Goal: Task Accomplishment & Management: Manage account settings

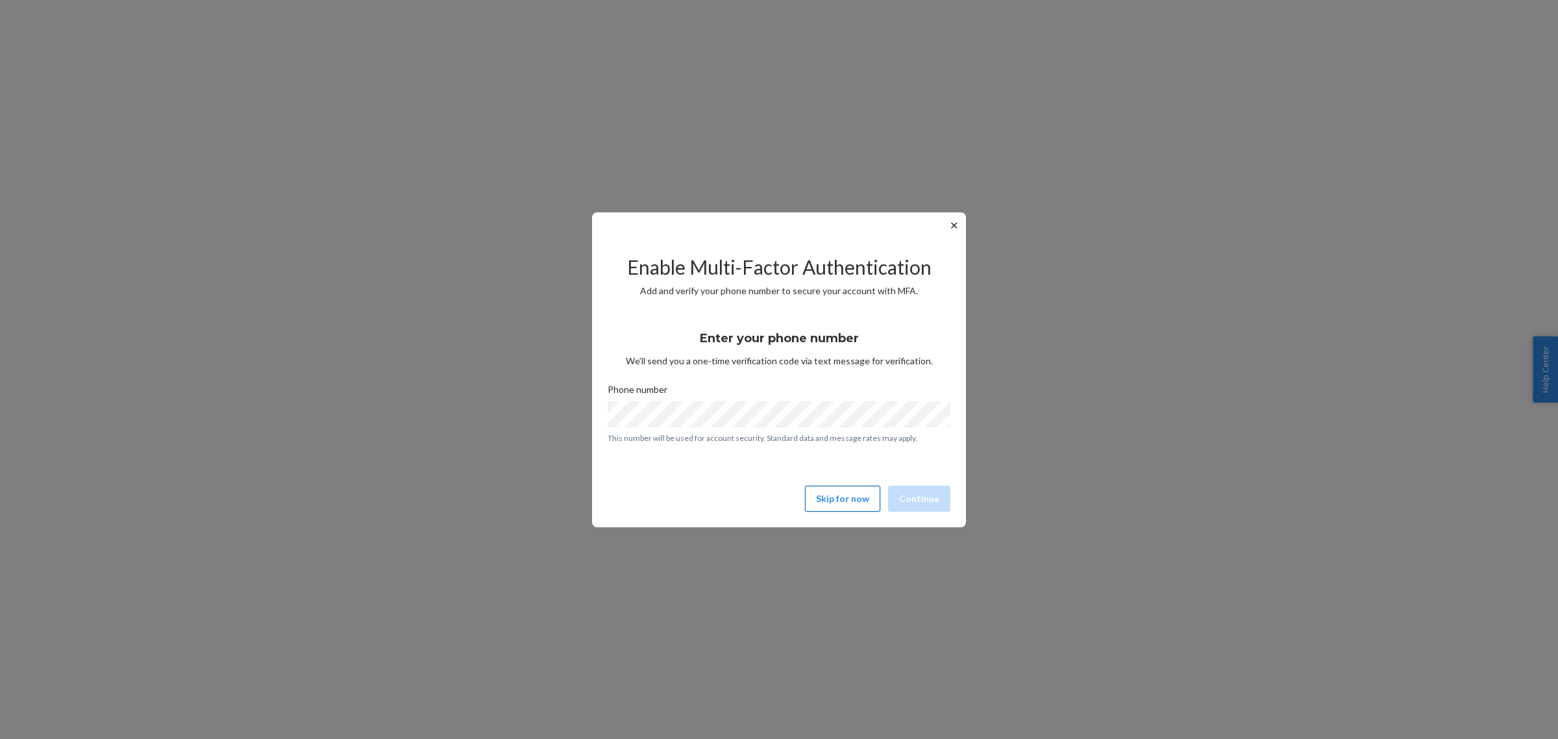
click at [841, 497] on button "Skip for now" at bounding box center [842, 498] width 75 height 26
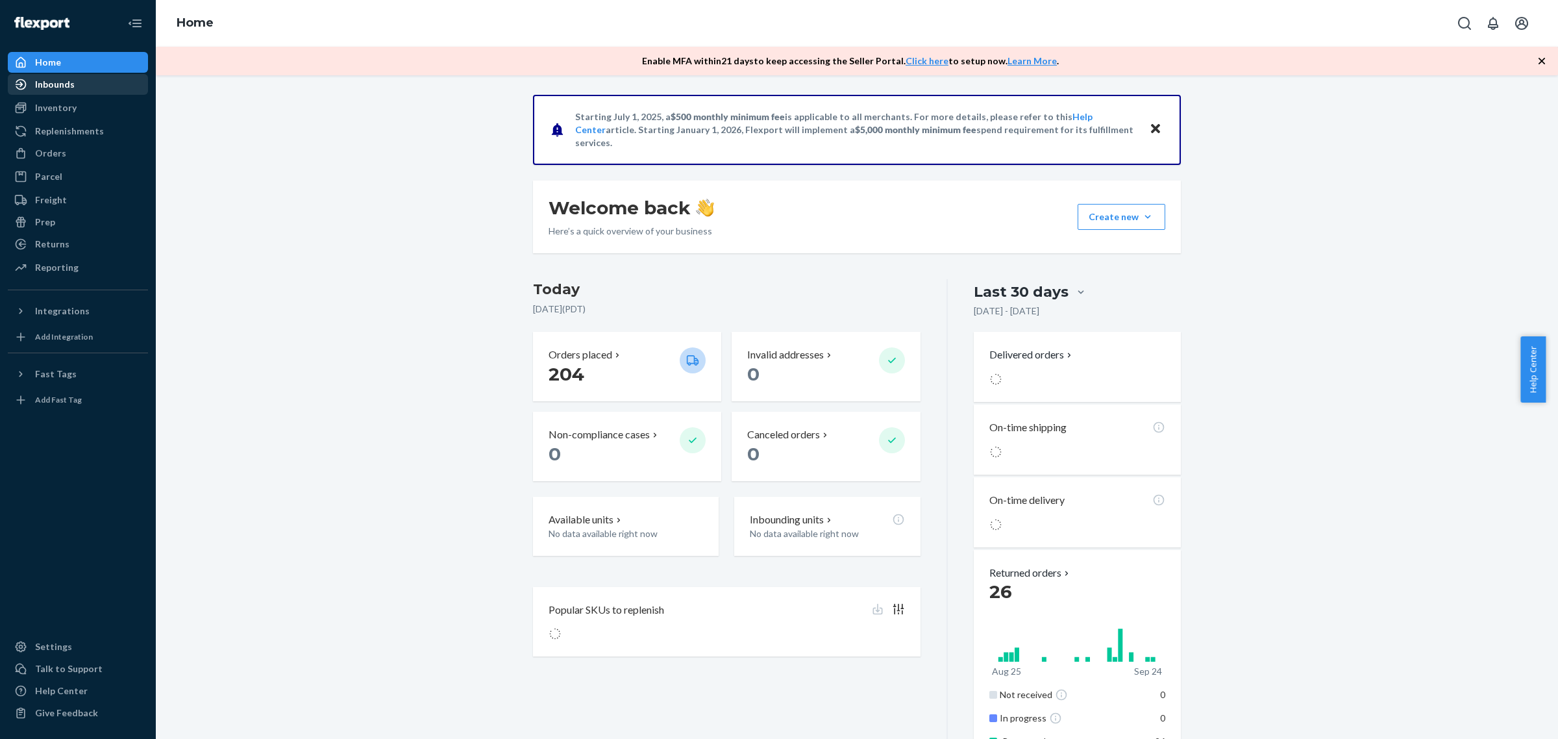
click at [54, 88] on div "Inbounds" at bounding box center [55, 84] width 40 height 13
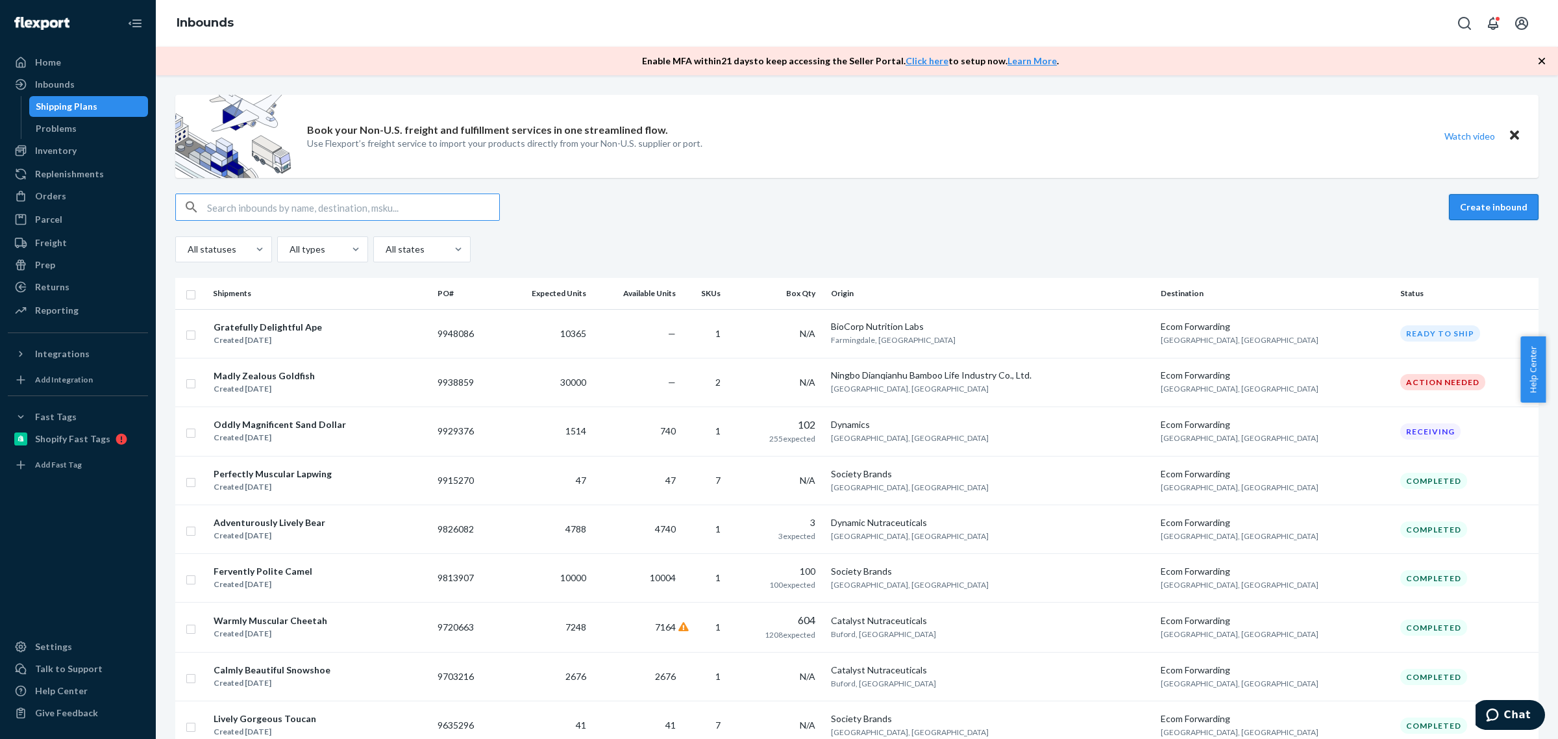
click at [1474, 202] on button "Create inbound" at bounding box center [1494, 207] width 90 height 26
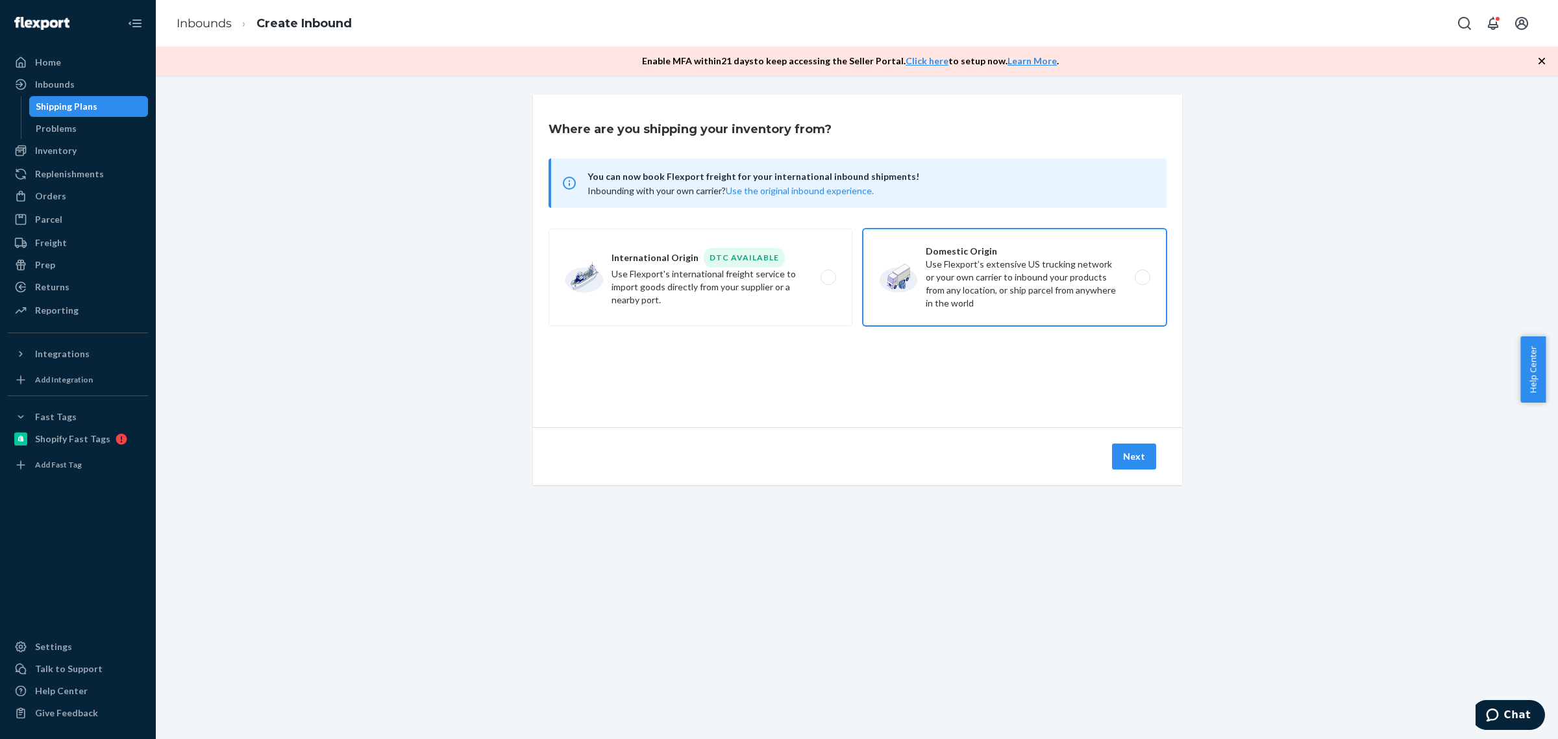
click at [1020, 289] on label "Domestic Origin Use Flexport’s extensive US trucking network or your own carrie…" at bounding box center [1015, 276] width 304 height 97
click at [1142, 282] on input "Domestic Origin Use Flexport’s extensive US trucking network or your own carrie…" at bounding box center [1146, 277] width 8 height 8
radio input "true"
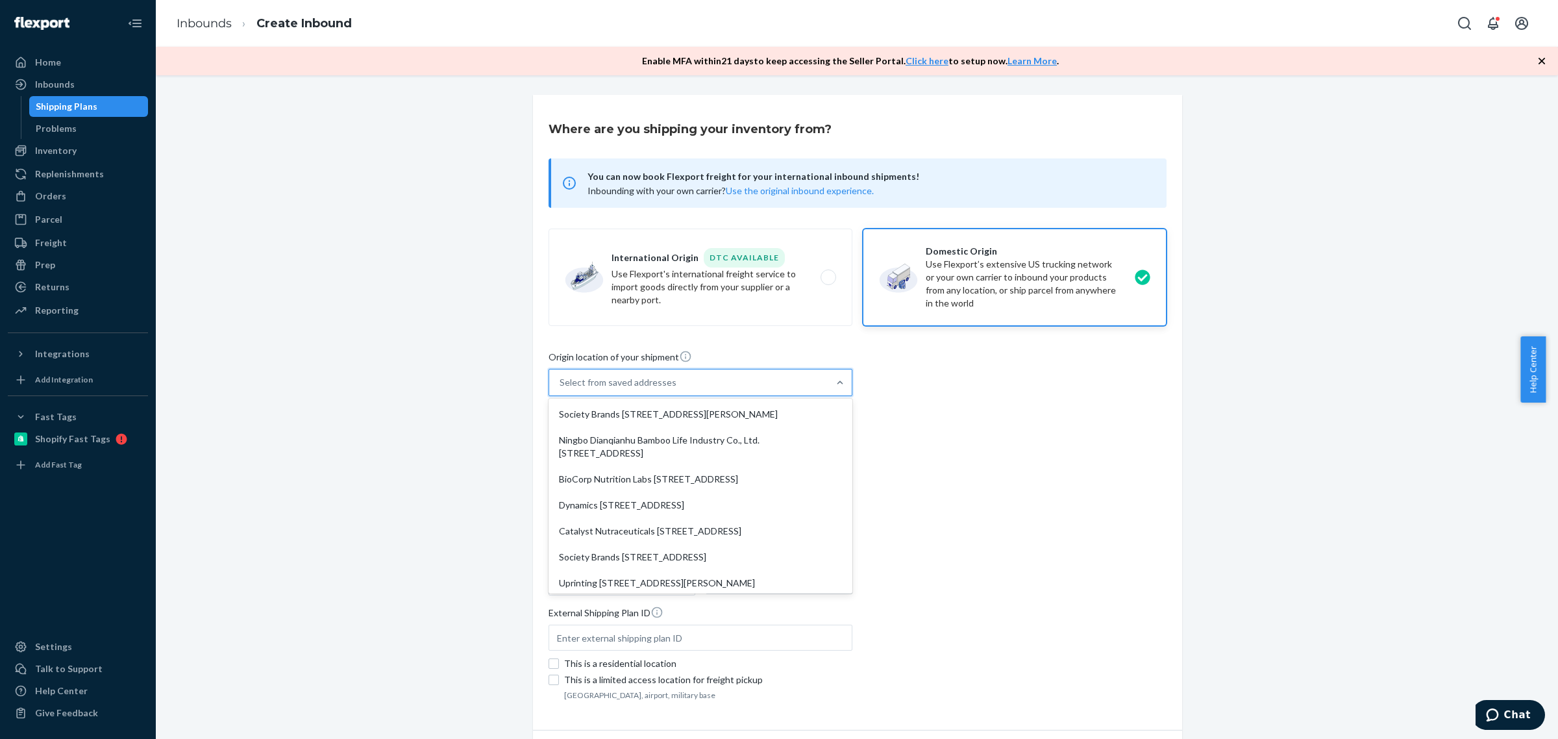
click at [693, 380] on div "Select from saved addresses" at bounding box center [688, 382] width 279 height 26
click at [561, 380] on input "option Society Brands [STREET_ADDRESS][PERSON_NAME] focused, 1 of 10. 10 result…" at bounding box center [559, 382] width 1 height 13
click at [683, 544] on div "Catalyst Nutraceuticals [STREET_ADDRESS]" at bounding box center [700, 531] width 299 height 26
click at [561, 389] on input "option Catalyst Nutraceuticals [STREET_ADDRESS] focused, 5 of 10. 10 results av…" at bounding box center [559, 382] width 1 height 13
type input "Catalyst Nutraceuticals"
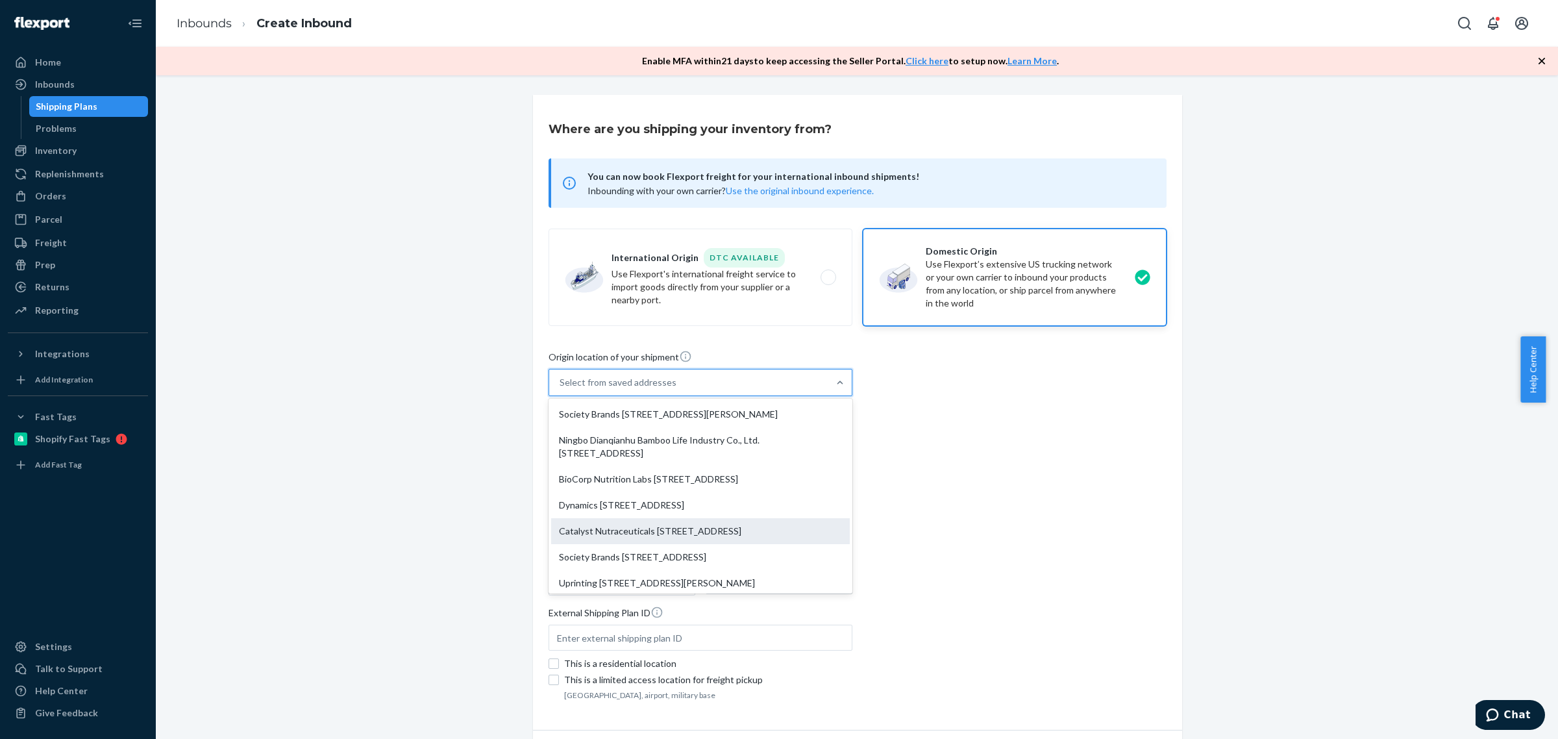
type input "Suite A"
type input "[PERSON_NAME]"
type input "GA"
type input "30518"
type input "[STREET_ADDRESS]"
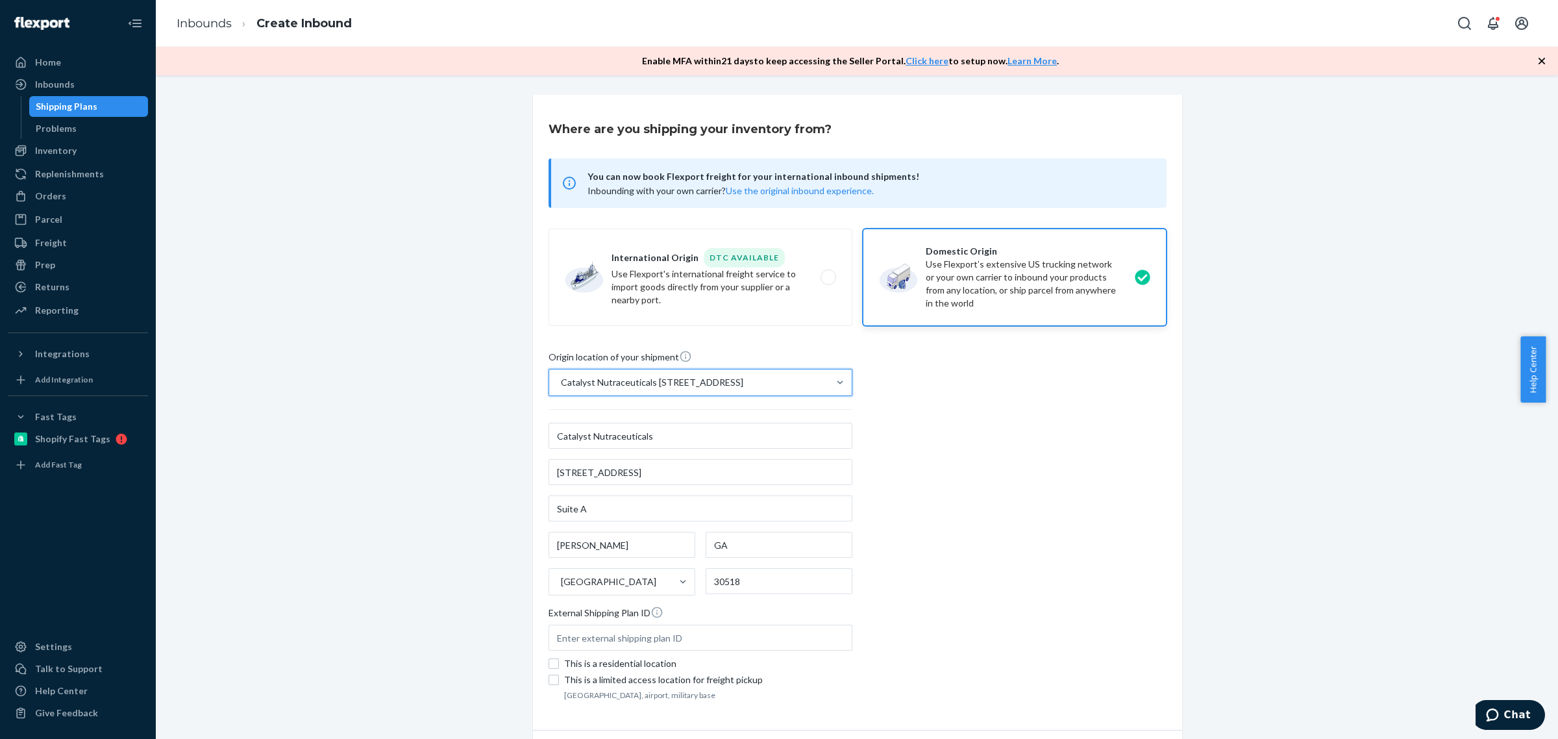
scroll to position [80, 0]
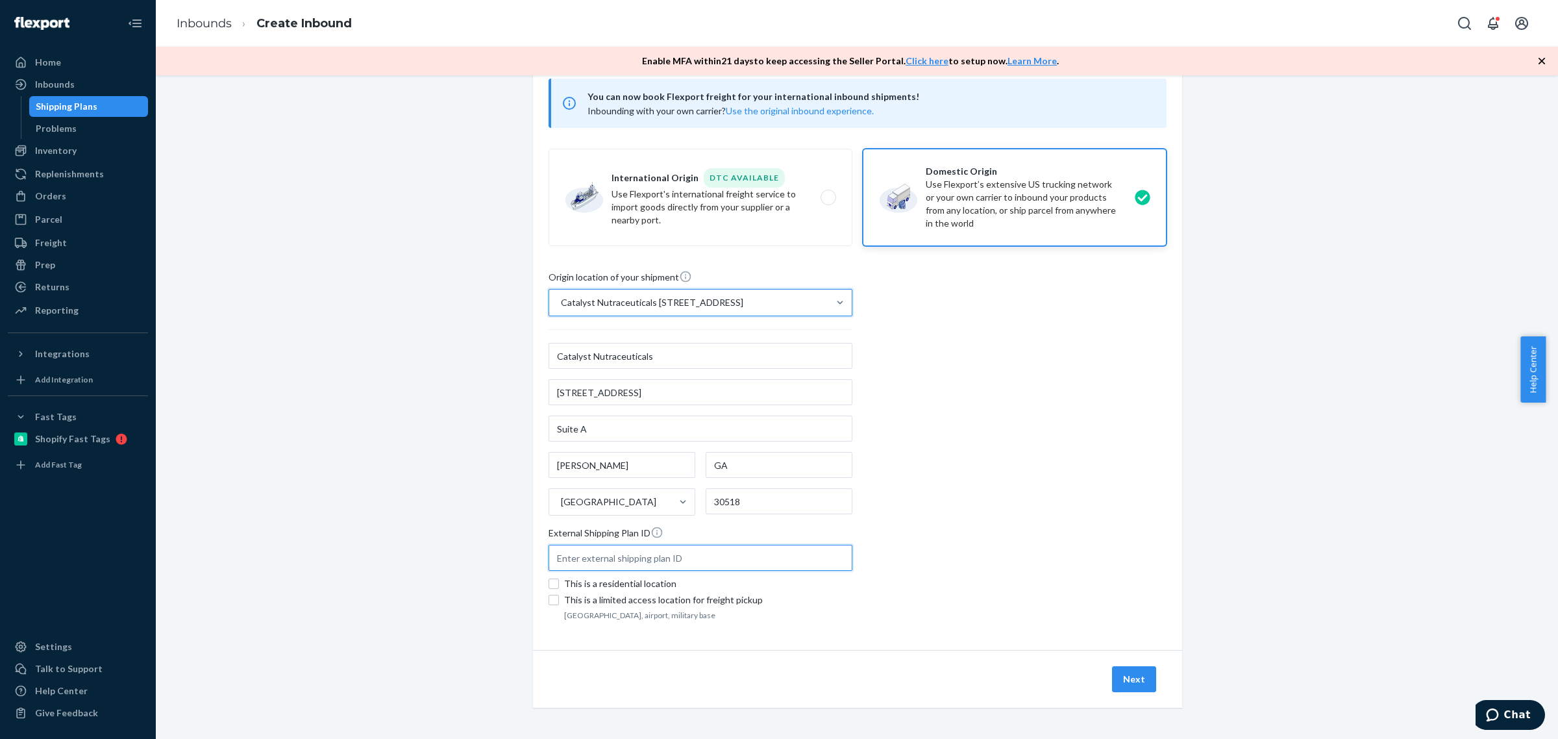
click at [641, 558] on input "text" at bounding box center [700, 558] width 304 height 26
type input "CEB-176"
click at [1127, 674] on button "Next" at bounding box center [1134, 679] width 44 height 26
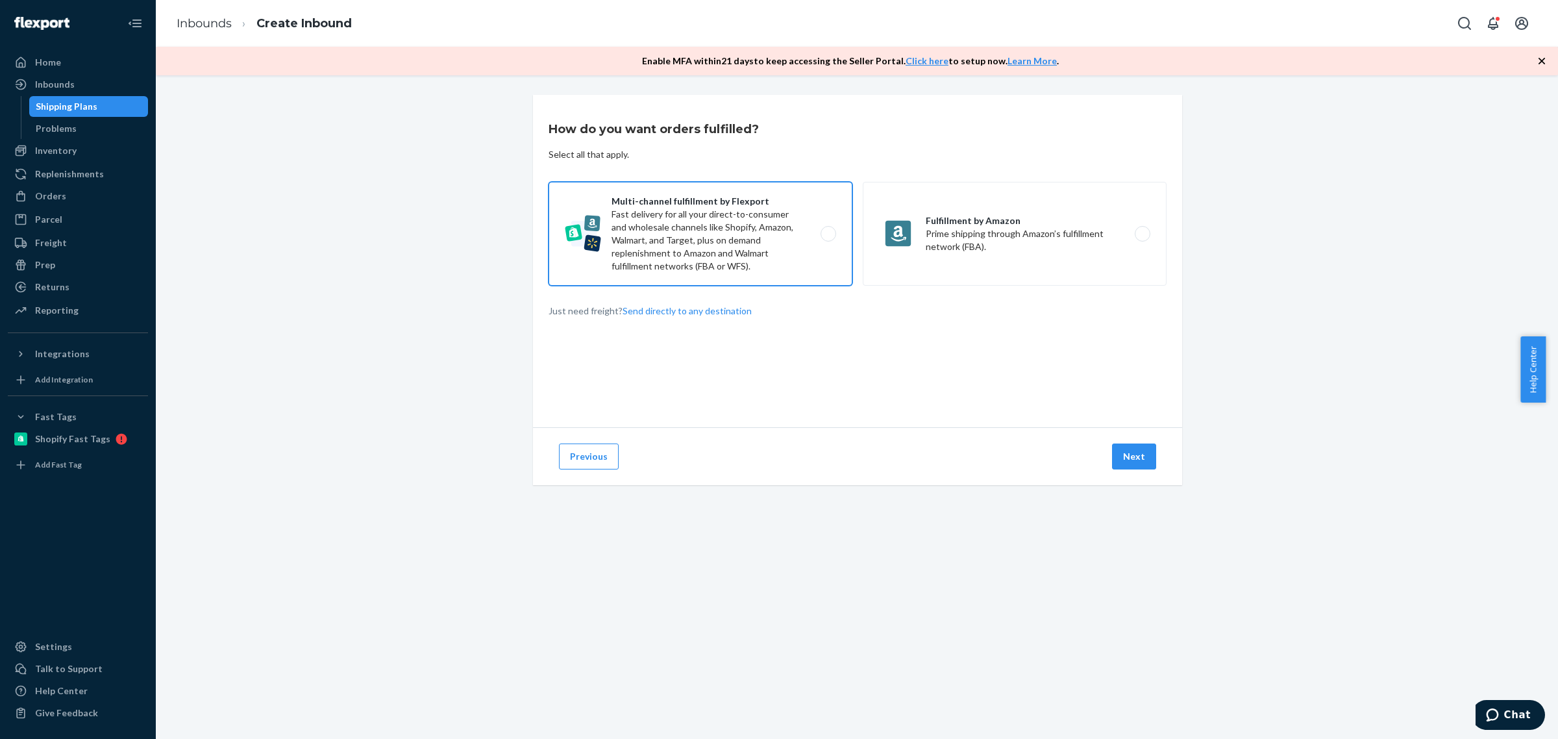
click at [737, 253] on label "Multi-channel fulfillment by Flexport Fast delivery for all your direct-to-cons…" at bounding box center [700, 234] width 304 height 104
click at [827, 238] on input "Multi-channel fulfillment by Flexport Fast delivery for all your direct-to-cons…" at bounding box center [831, 234] width 8 height 8
radio input "true"
click at [1131, 459] on button "Next" at bounding box center [1134, 456] width 44 height 26
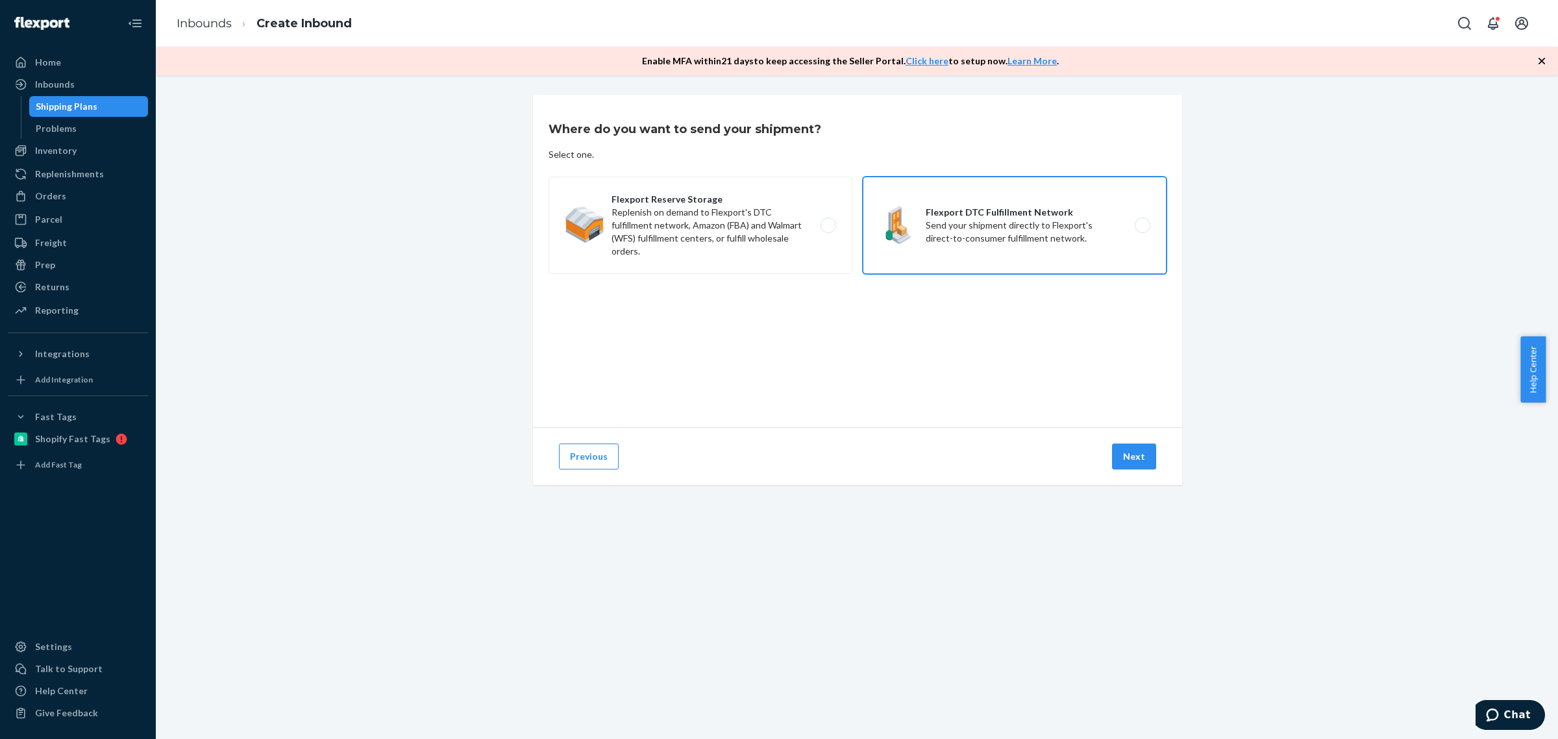
click at [1013, 210] on label "Flexport DTC Fulfillment Network Send your shipment directly to Flexport's dire…" at bounding box center [1015, 225] width 304 height 97
click at [1142, 221] on input "Flexport DTC Fulfillment Network Send your shipment directly to Flexport's dire…" at bounding box center [1146, 225] width 8 height 8
radio input "true"
click at [1133, 465] on button "Next" at bounding box center [1134, 456] width 44 height 26
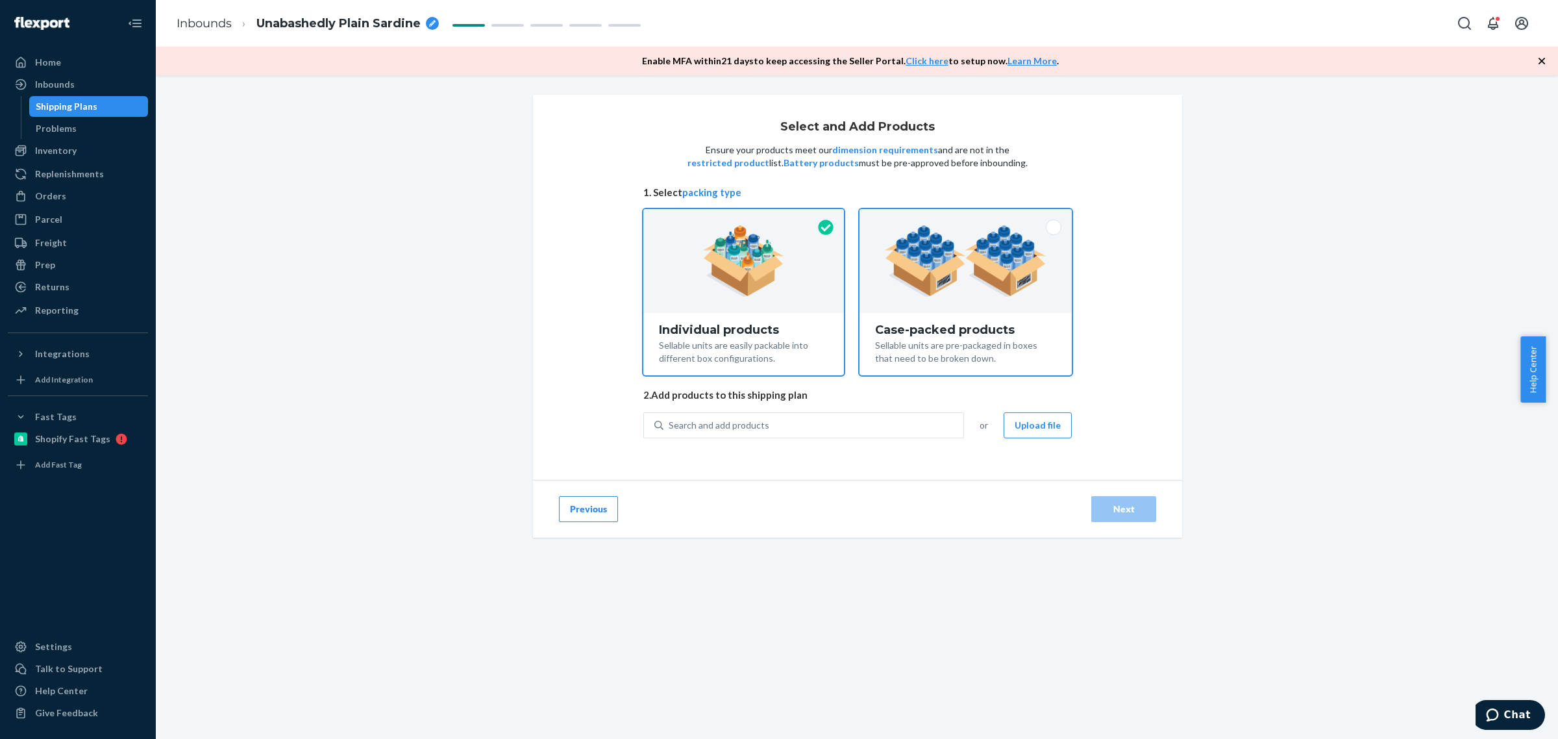
click at [994, 297] on div at bounding box center [965, 261] width 212 height 104
click at [970, 217] on input "Case-packed products Sellable units are pre-packaged in boxes that need to be b…" at bounding box center [965, 213] width 8 height 8
radio input "true"
radio input "false"
click at [707, 423] on div "Search and add products" at bounding box center [718, 425] width 101 height 13
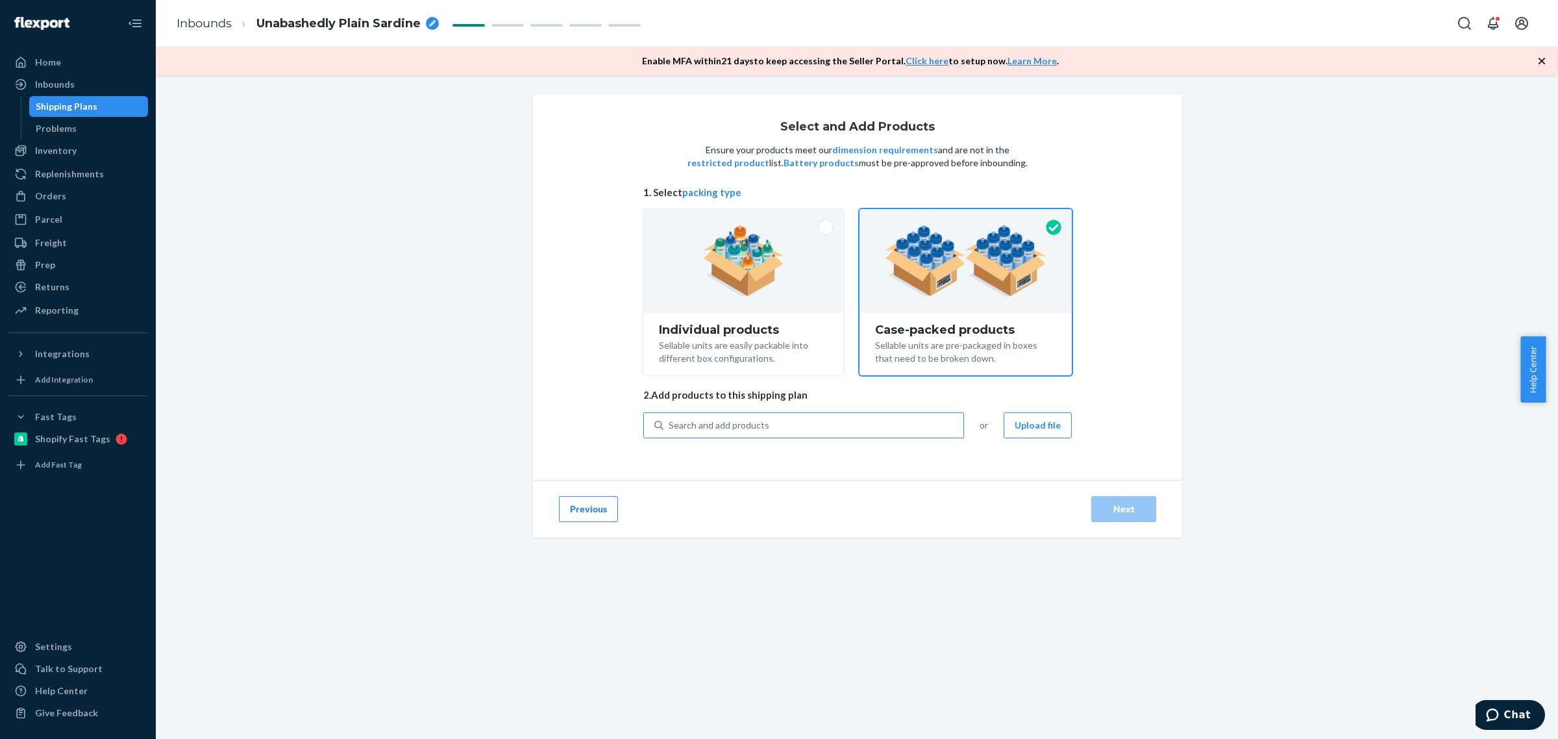
click at [670, 423] on input "Search and add products" at bounding box center [668, 425] width 1 height 13
type input "MC-PG"
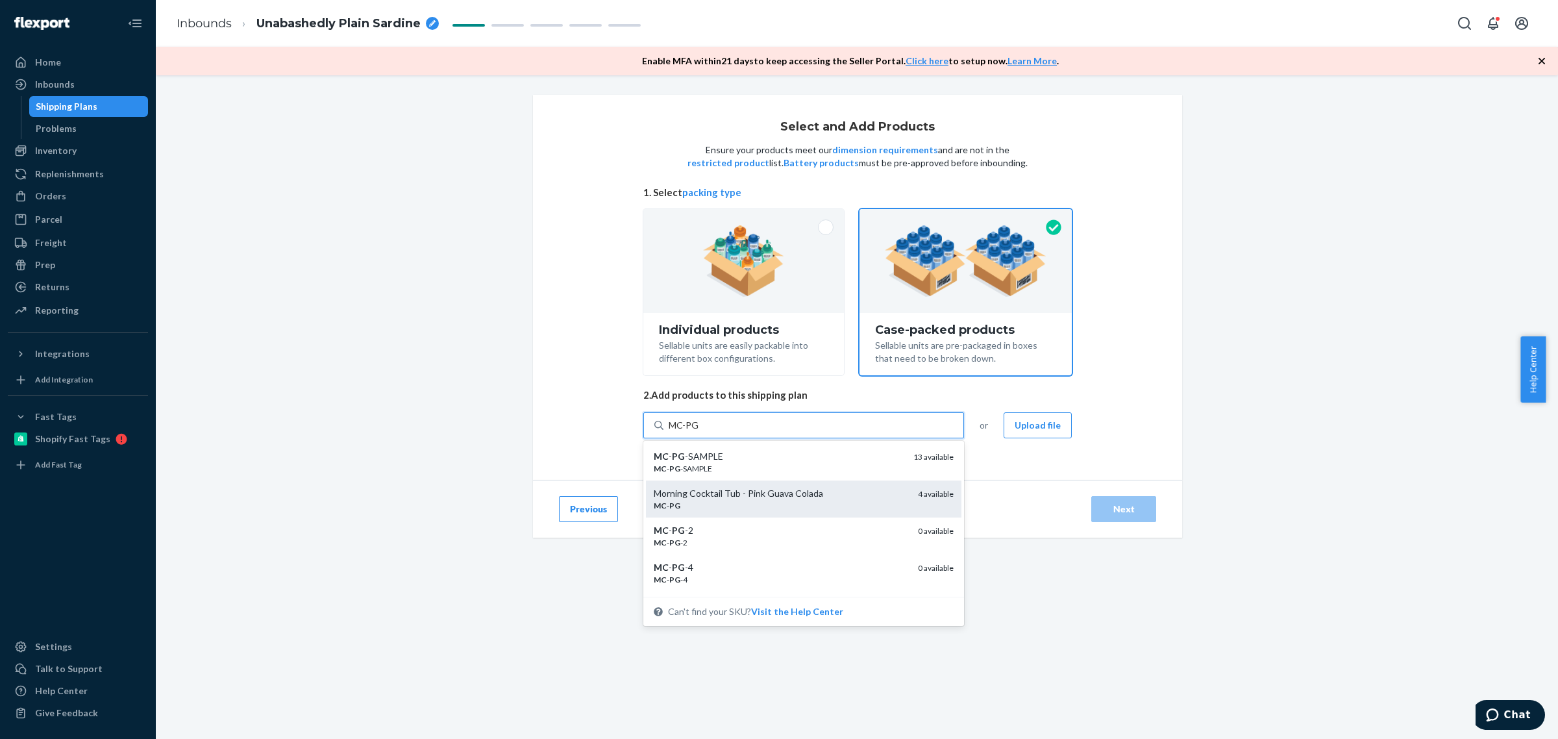
click at [751, 494] on div "Morning Cocktail Tub - Pink Guava Colada" at bounding box center [781, 493] width 254 height 13
click at [699, 432] on input "MC-PG" at bounding box center [683, 425] width 31 height 13
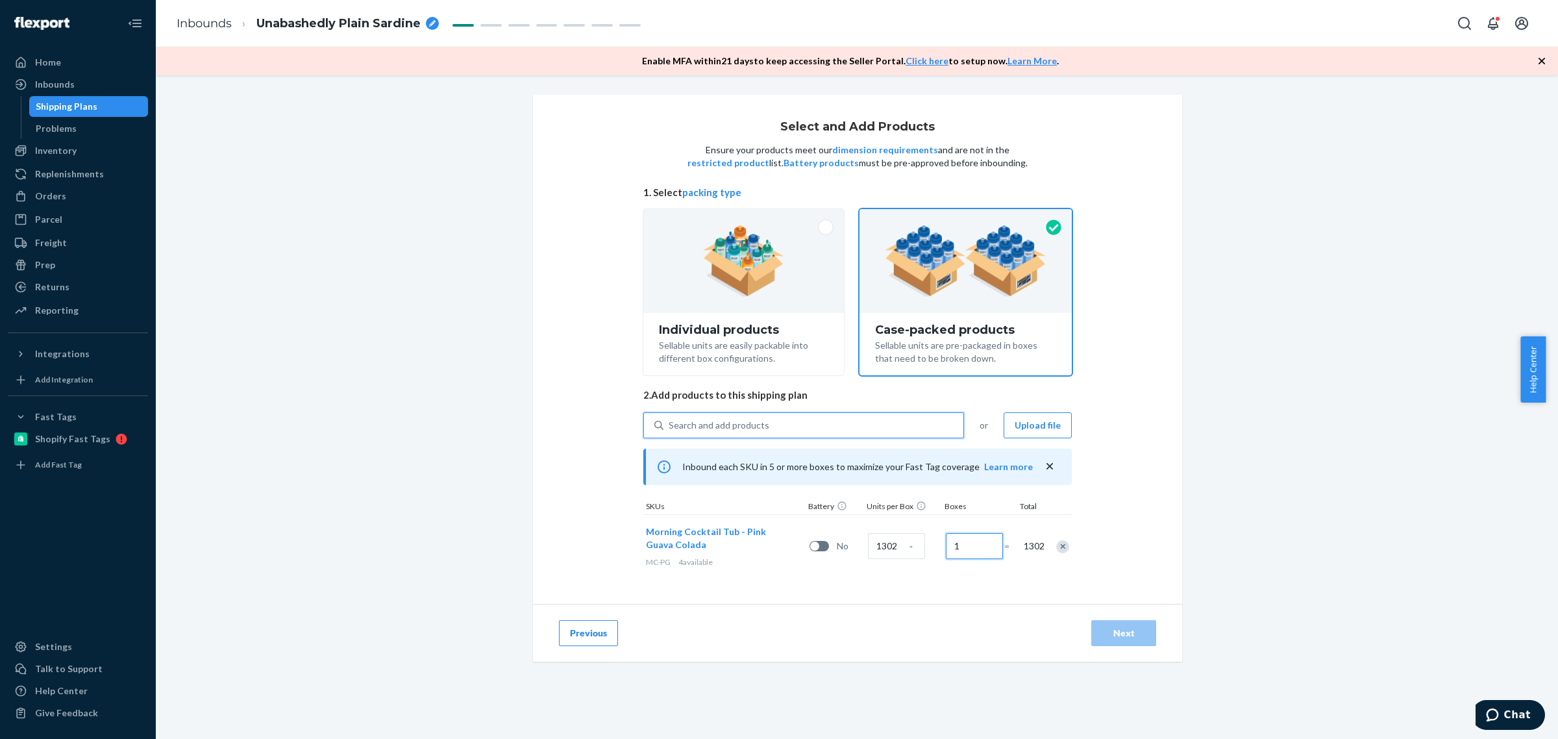
click at [916, 546] on div "Morning Cocktail Tub - Pink Guava Colada MC-PG 4 available No 1302 * 1 = 1302" at bounding box center [857, 546] width 428 height 64
type input "4"
drag, startPoint x: 896, startPoint y: 552, endPoint x: 805, endPoint y: 548, distance: 91.6
click at [809, 548] on div "Morning Cocktail Tub - Pink Guava Colada MC-PG 0 available Powder, pellets, gra…" at bounding box center [857, 551] width 428 height 75
type input "12"
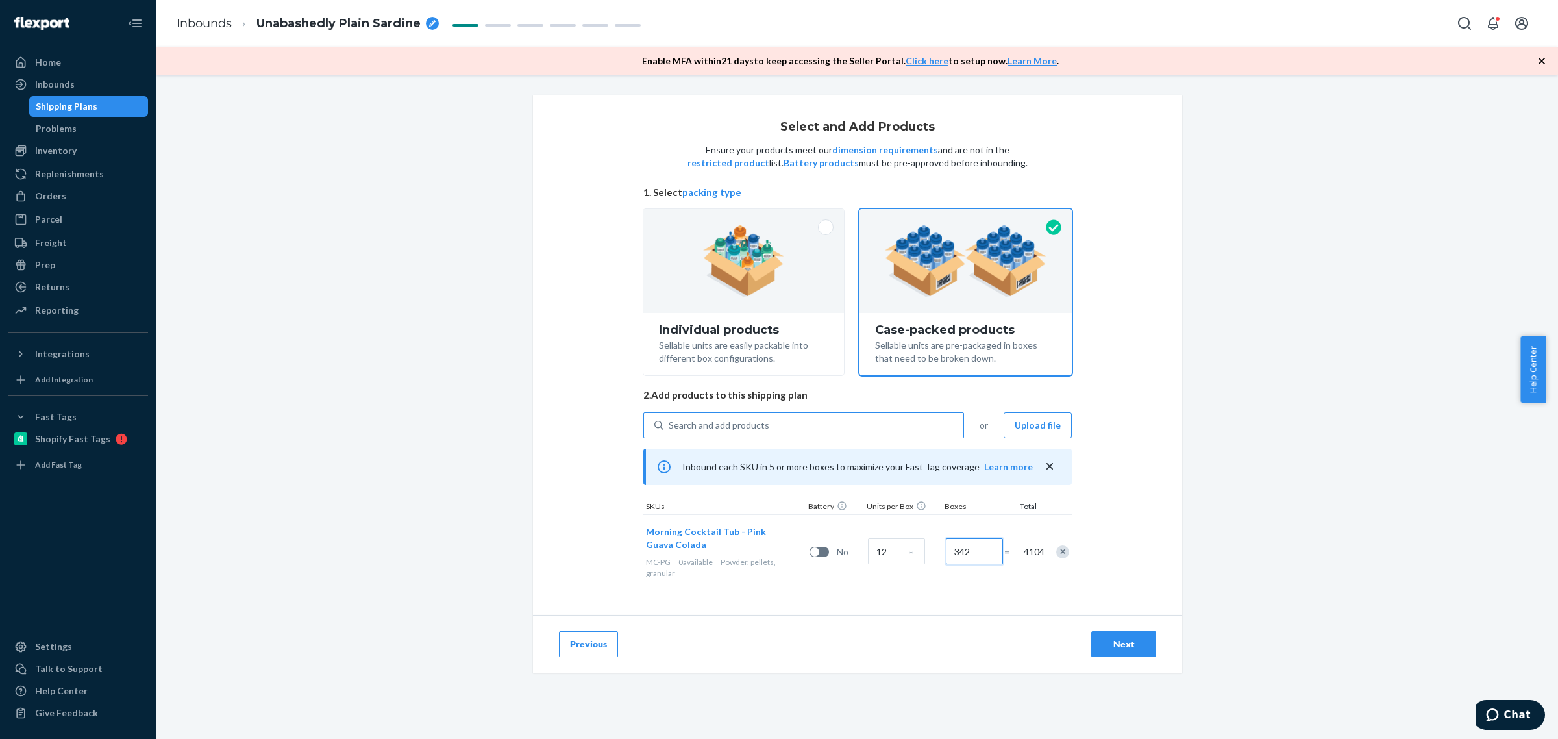
type input "342"
click at [1127, 644] on div "Next" at bounding box center [1123, 643] width 43 height 13
radio input "true"
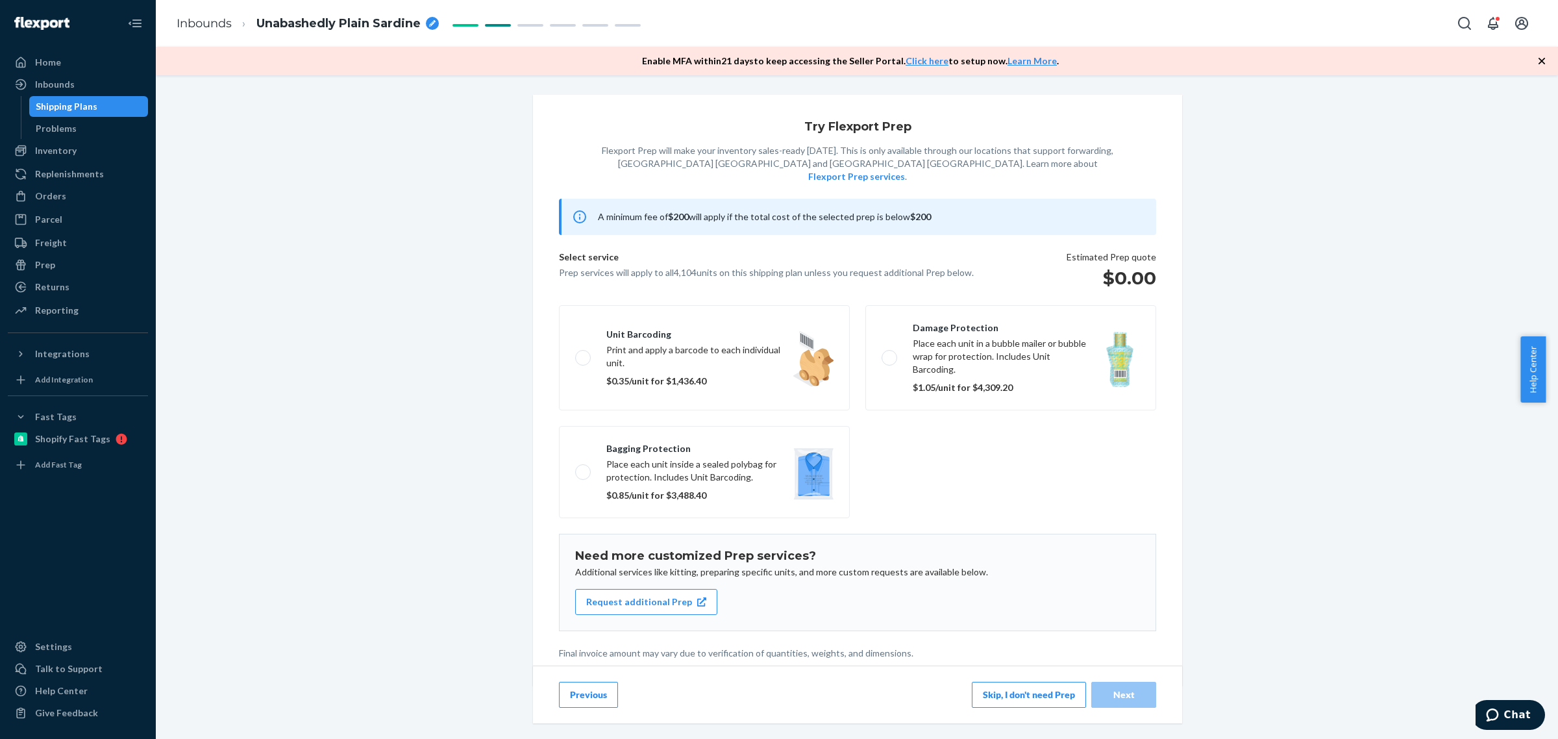
click at [996, 681] on button "Skip, I don't need Prep" at bounding box center [1029, 694] width 114 height 26
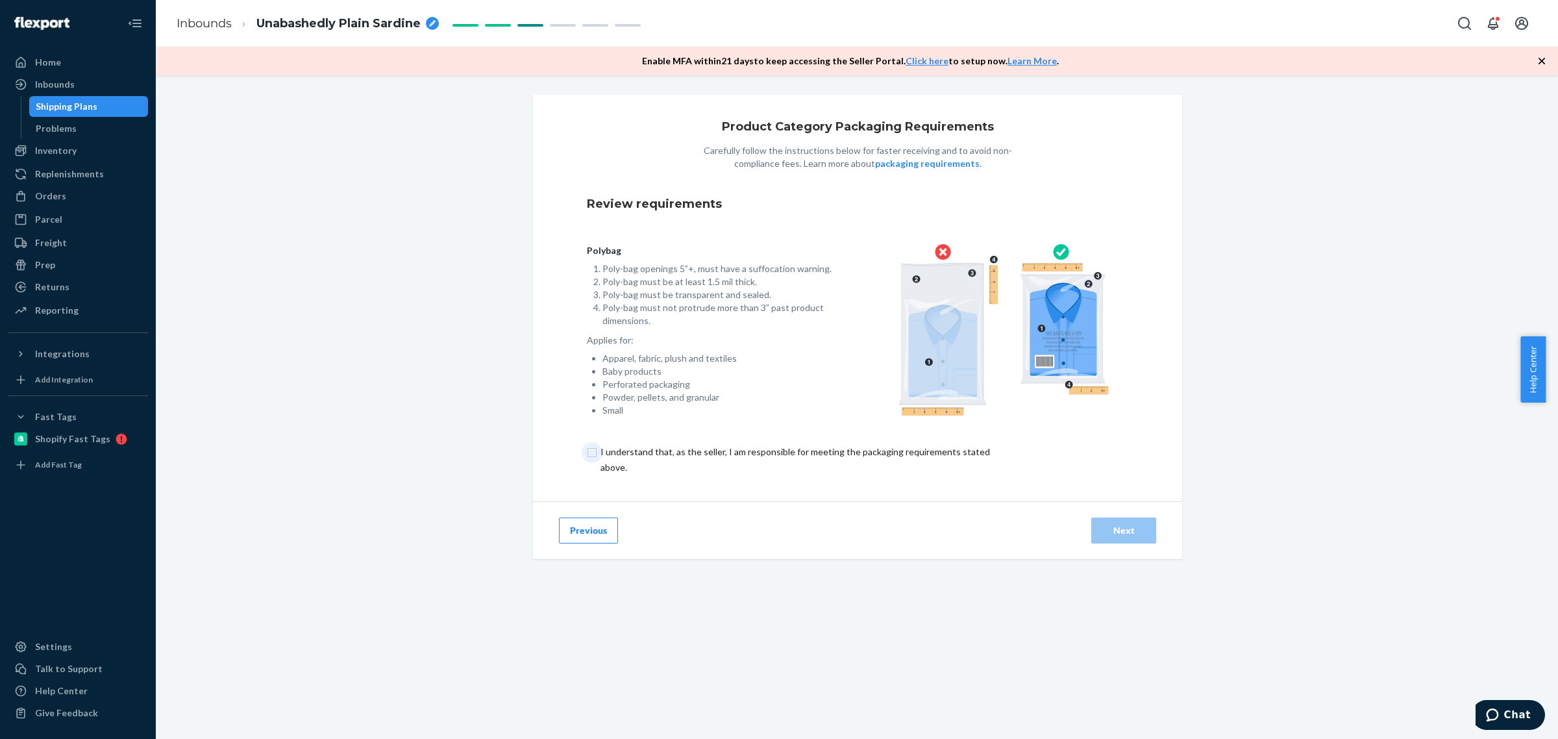
click at [587, 455] on input "checkbox" at bounding box center [803, 459] width 432 height 31
checkbox input "true"
click at [1109, 528] on div "Next" at bounding box center [1123, 530] width 43 height 13
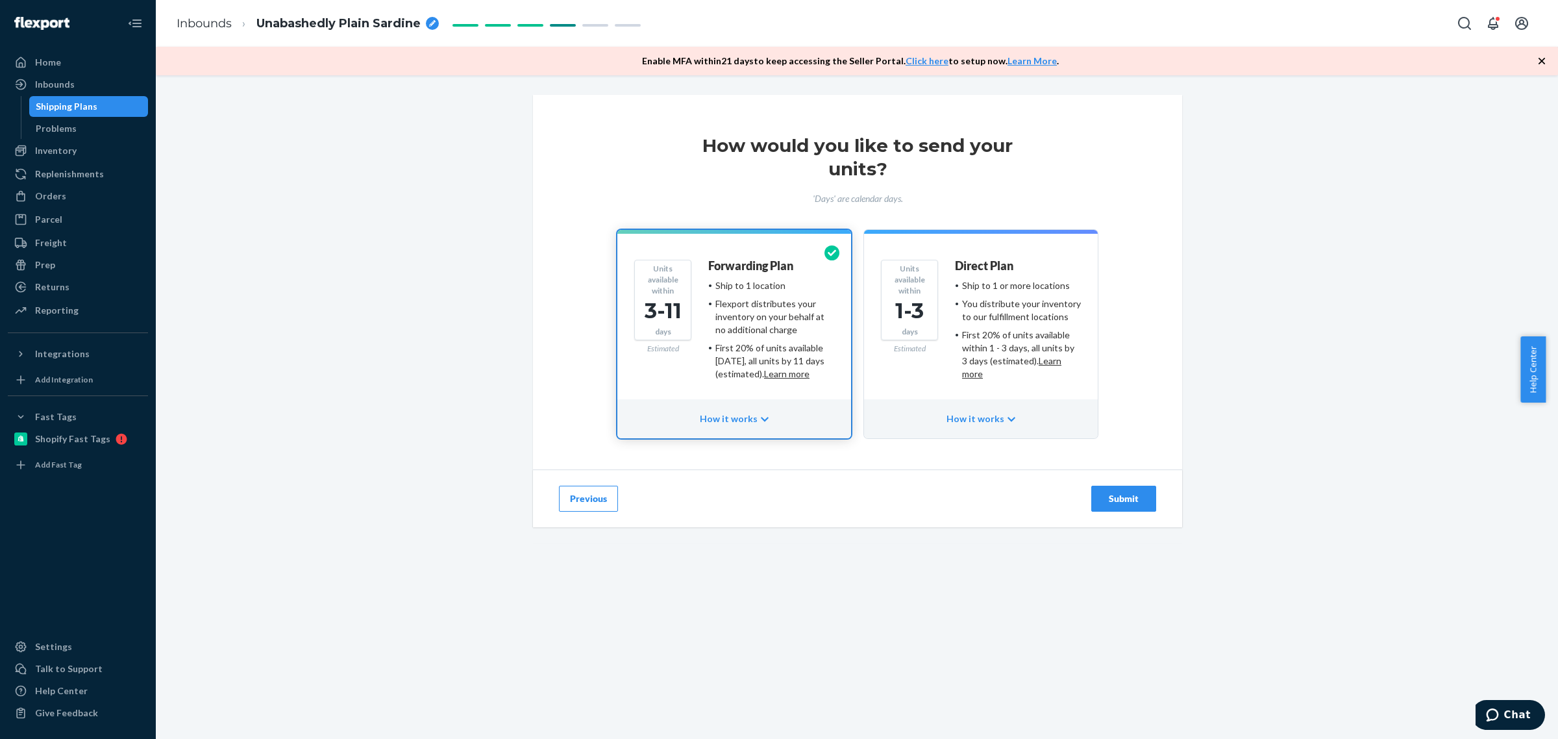
drag, startPoint x: 1104, startPoint y: 496, endPoint x: 1072, endPoint y: 493, distance: 32.6
click at [1105, 496] on div "Submit" at bounding box center [1123, 498] width 43 height 13
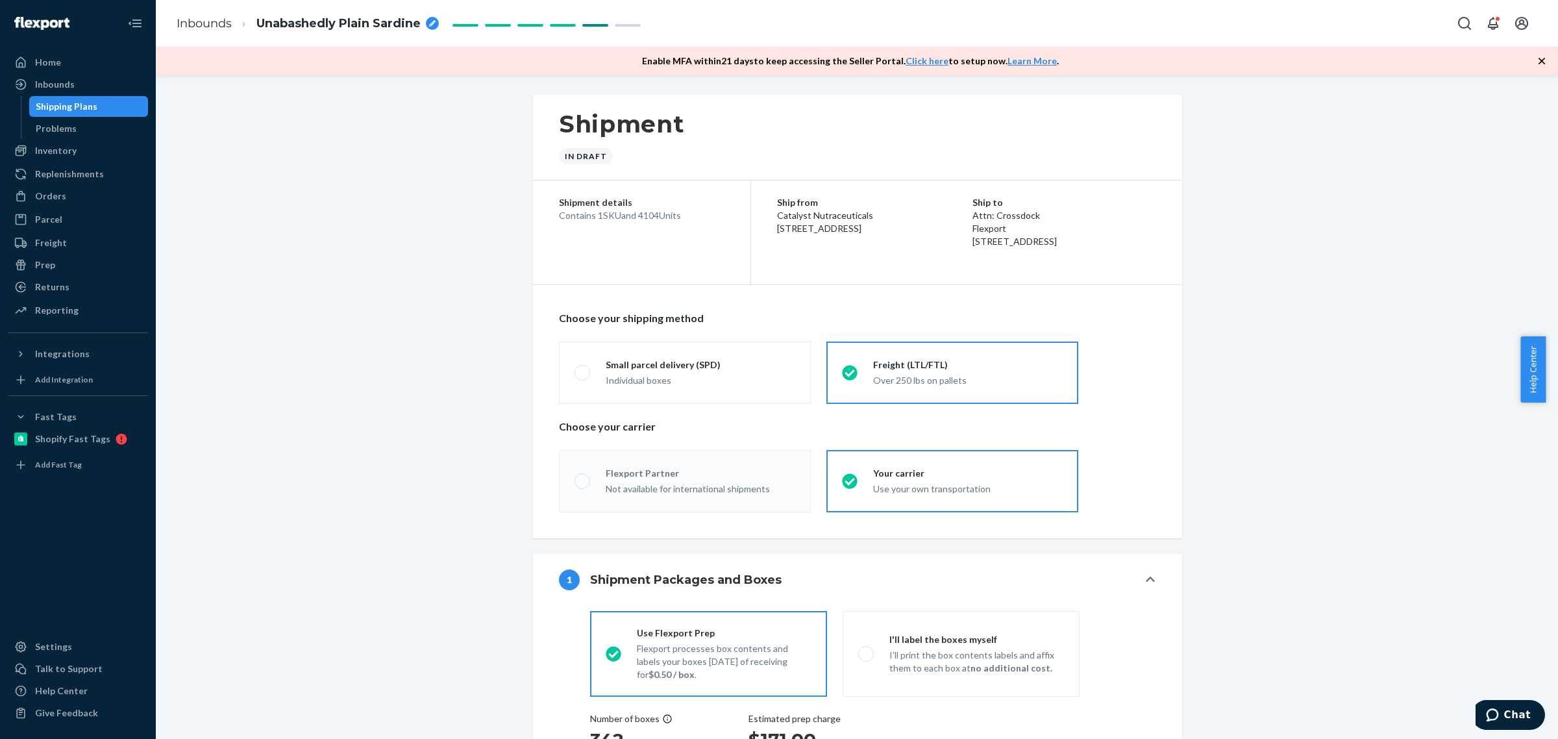
radio input "true"
radio input "false"
radio input "true"
radio input "false"
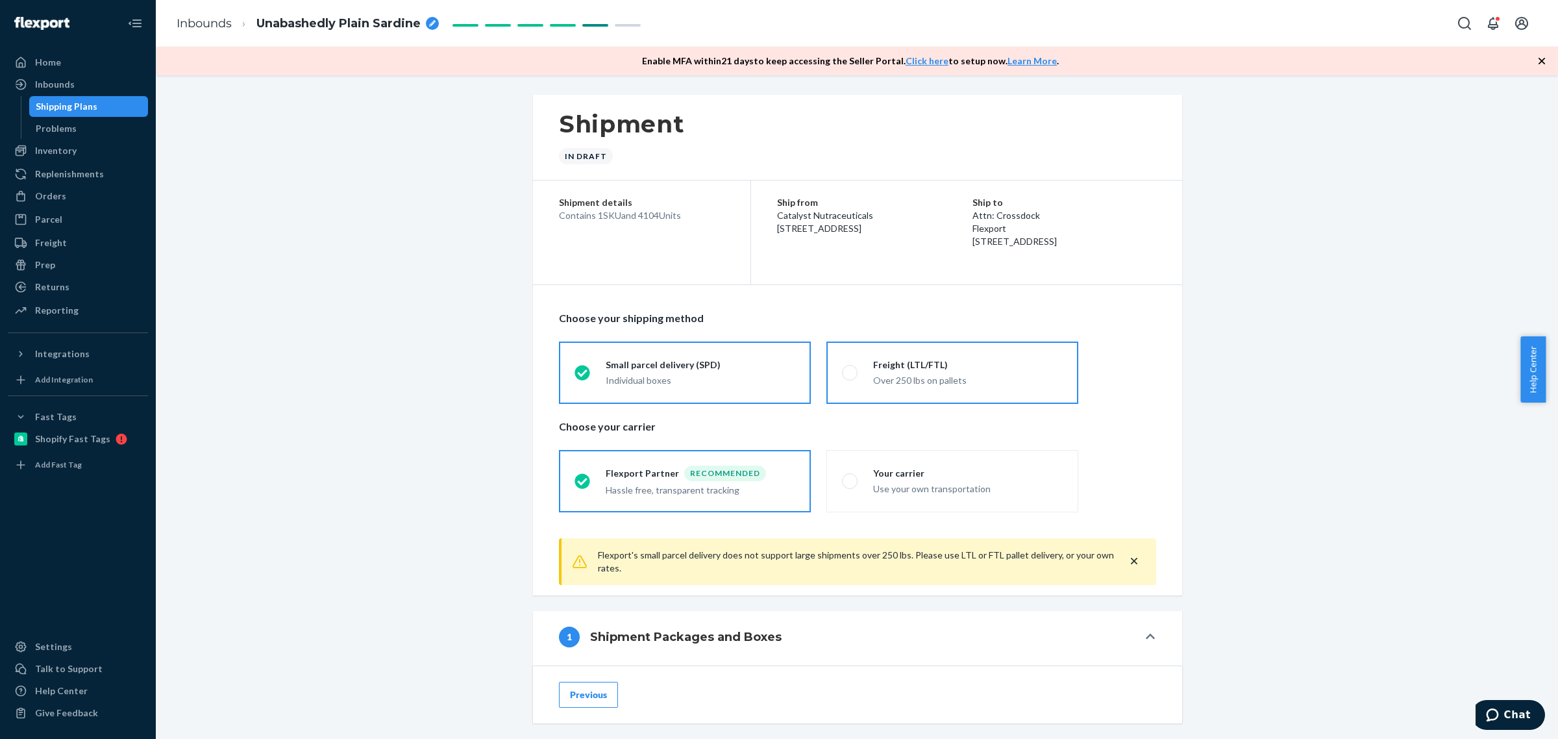
click at [943, 368] on div "Freight (LTL/FTL)" at bounding box center [968, 364] width 190 height 13
click at [850, 368] on input "Freight (LTL/FTL) Over 250 lbs on pallets" at bounding box center [846, 372] width 8 height 8
radio input "true"
radio input "false"
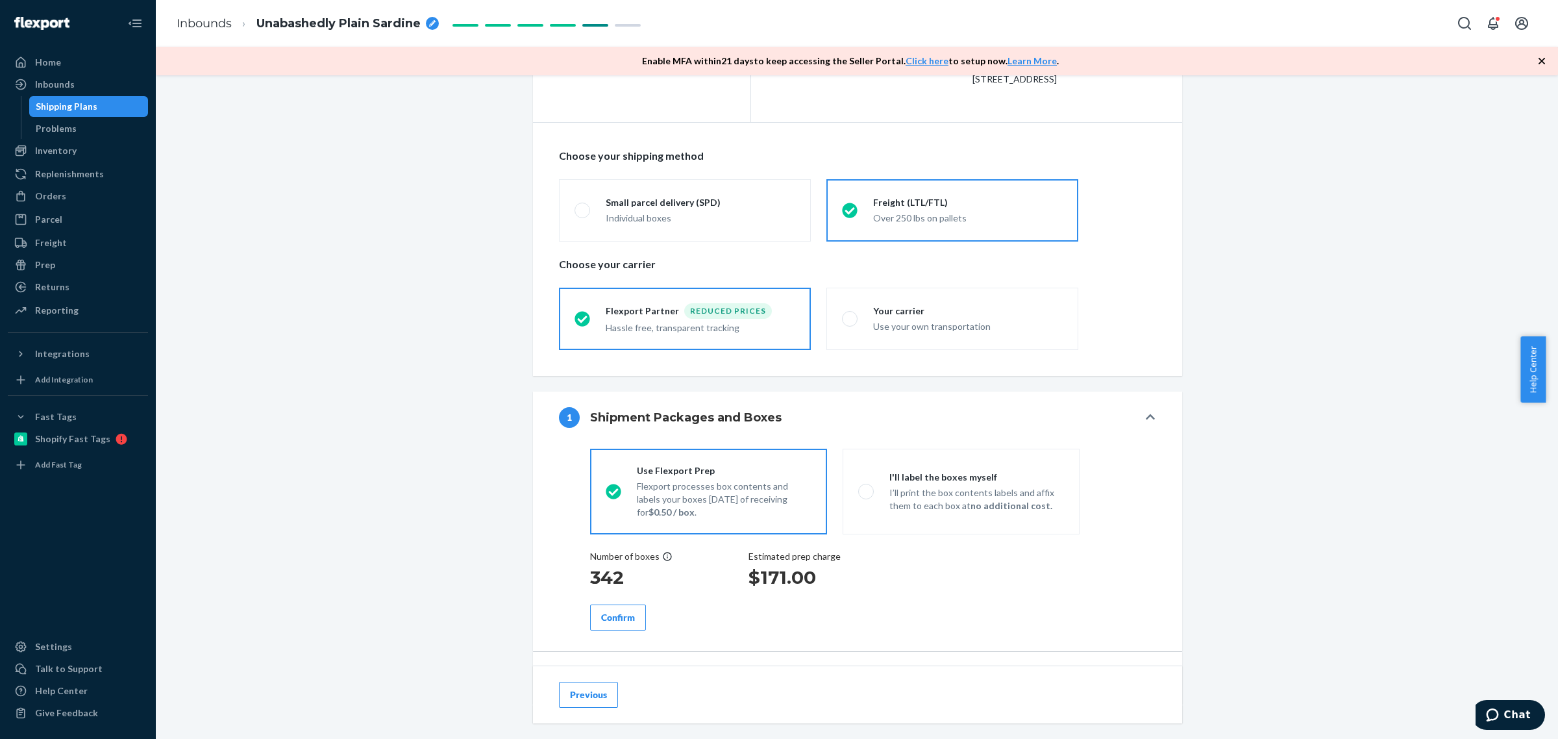
scroll to position [325, 0]
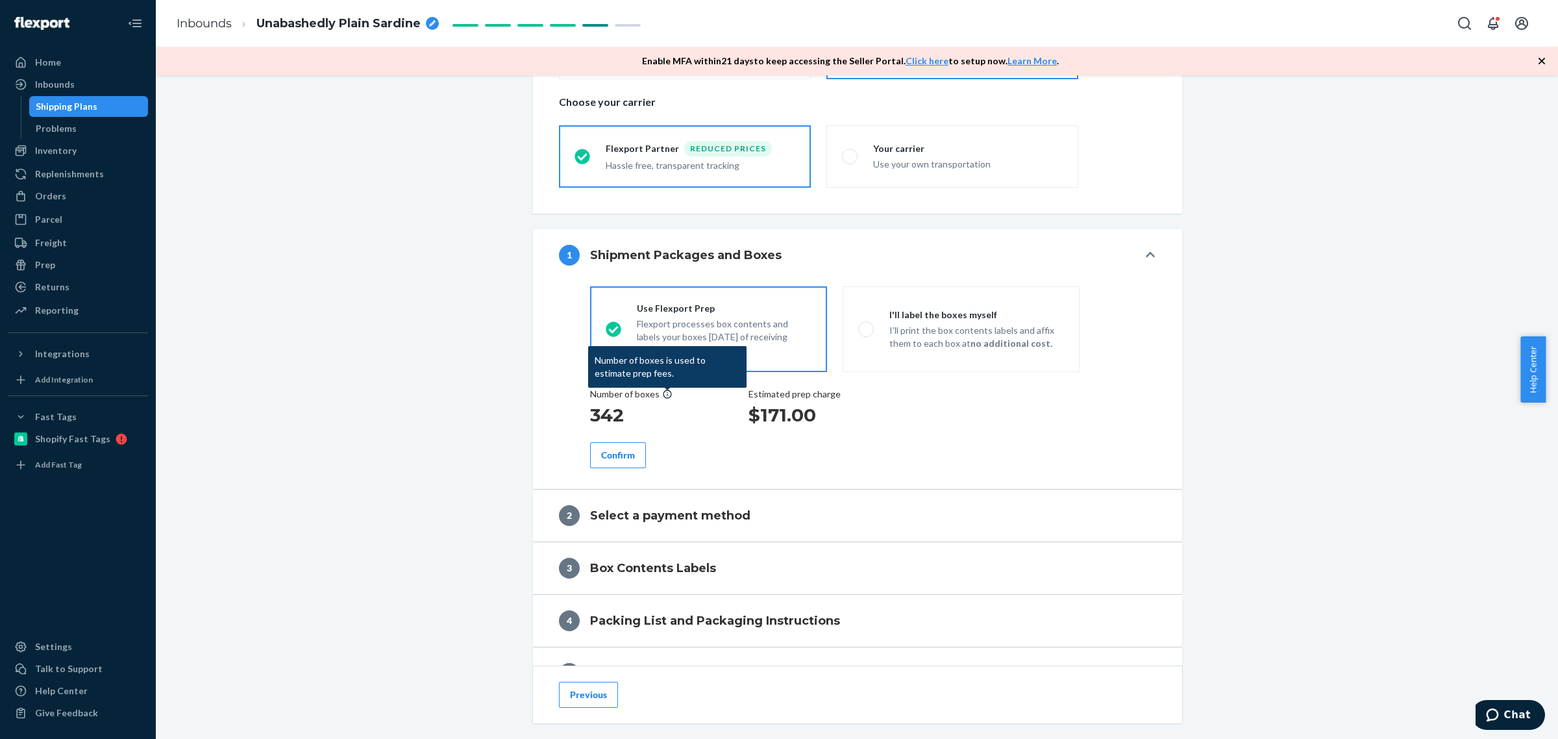
click at [325, 436] on div "Shipment In draft Shipment details Contains 1 SKU and 4104 Units Ship from Cata…" at bounding box center [856, 385] width 1382 height 1231
click at [618, 452] on div "Confirm" at bounding box center [618, 454] width 34 height 13
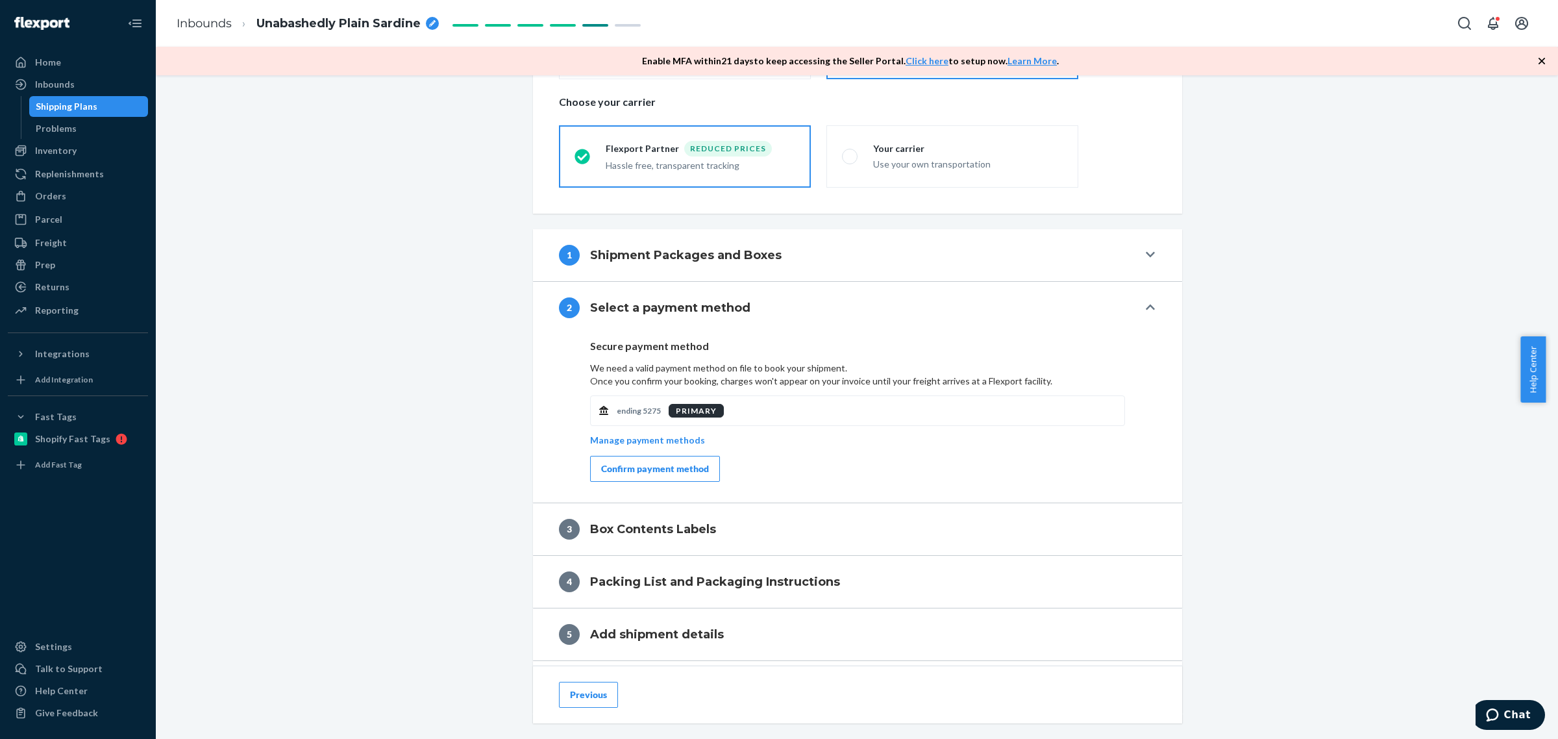
scroll to position [459, 0]
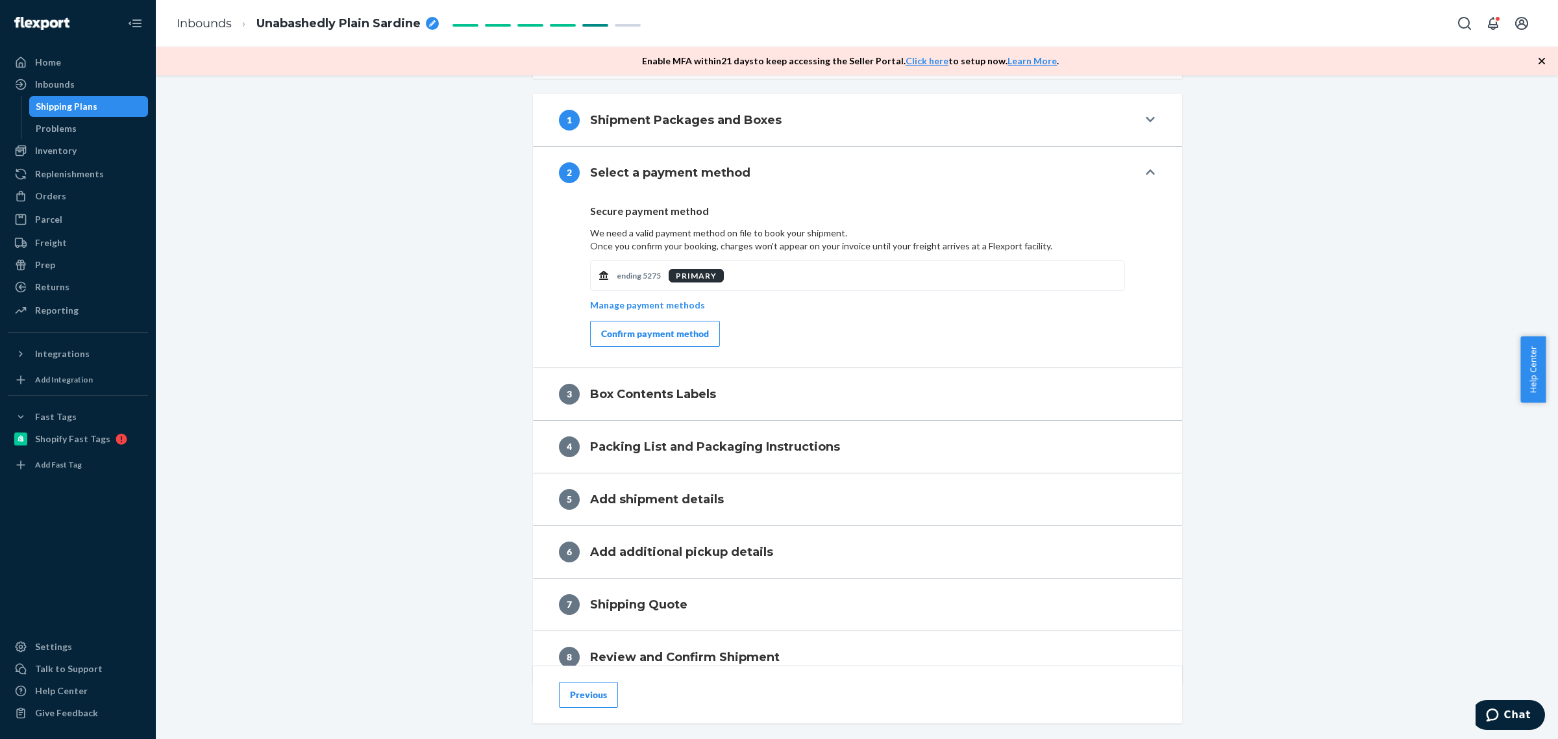
click at [661, 339] on div "Confirm payment method" at bounding box center [655, 333] width 108 height 13
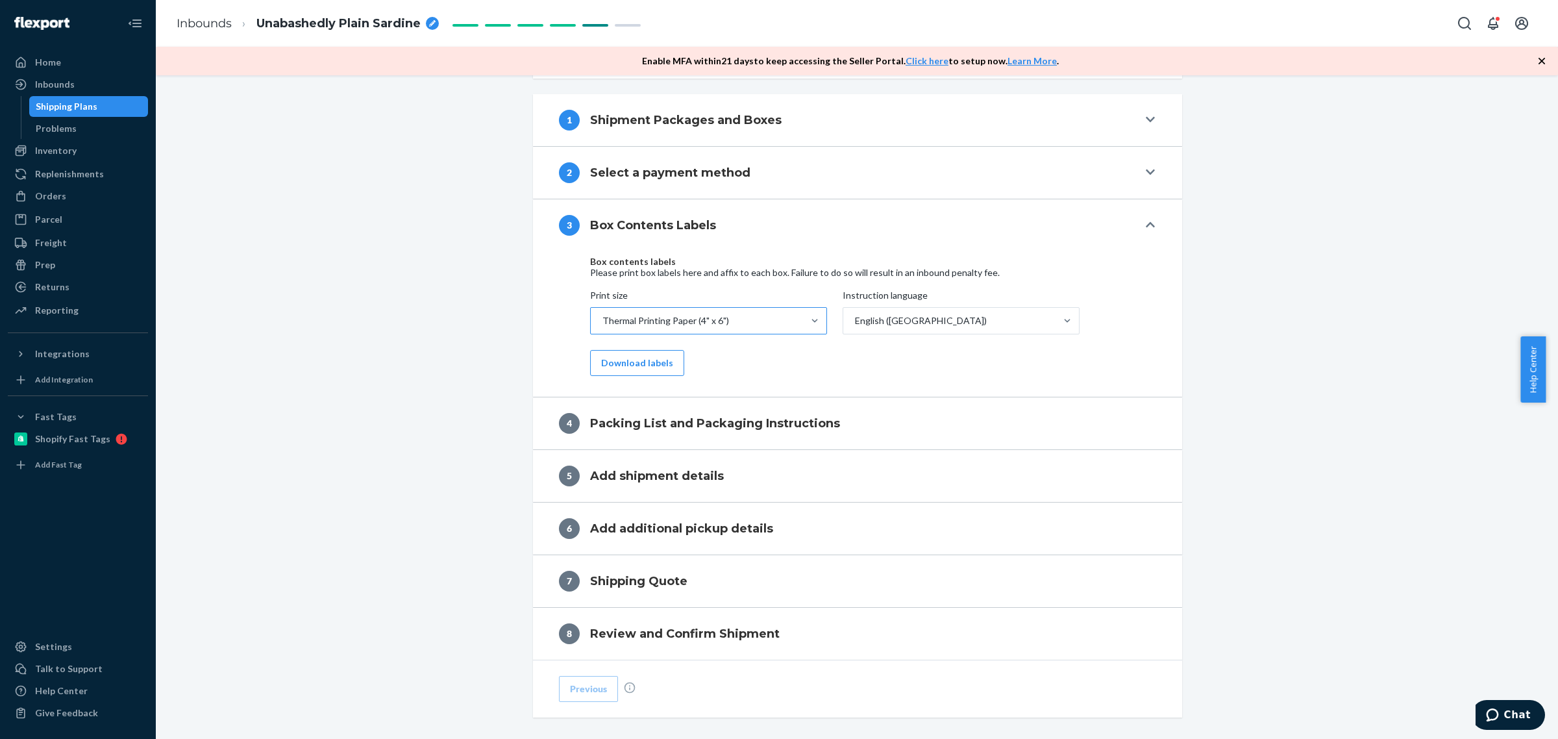
click at [703, 326] on div "Thermal Printing Paper (4" x 6")" at bounding box center [665, 320] width 127 height 13
click at [602, 326] on input "Print size Thermal Printing Paper (4" x 6")" at bounding box center [601, 320] width 1 height 13
click at [703, 326] on div "Thermal Printing Paper (4" x 6")" at bounding box center [665, 320] width 127 height 13
click at [602, 326] on input "Print size 0 results available. Select is focused ,type to refine list, press D…" at bounding box center [601, 320] width 1 height 13
click at [648, 364] on button "Download labels" at bounding box center [637, 363] width 94 height 26
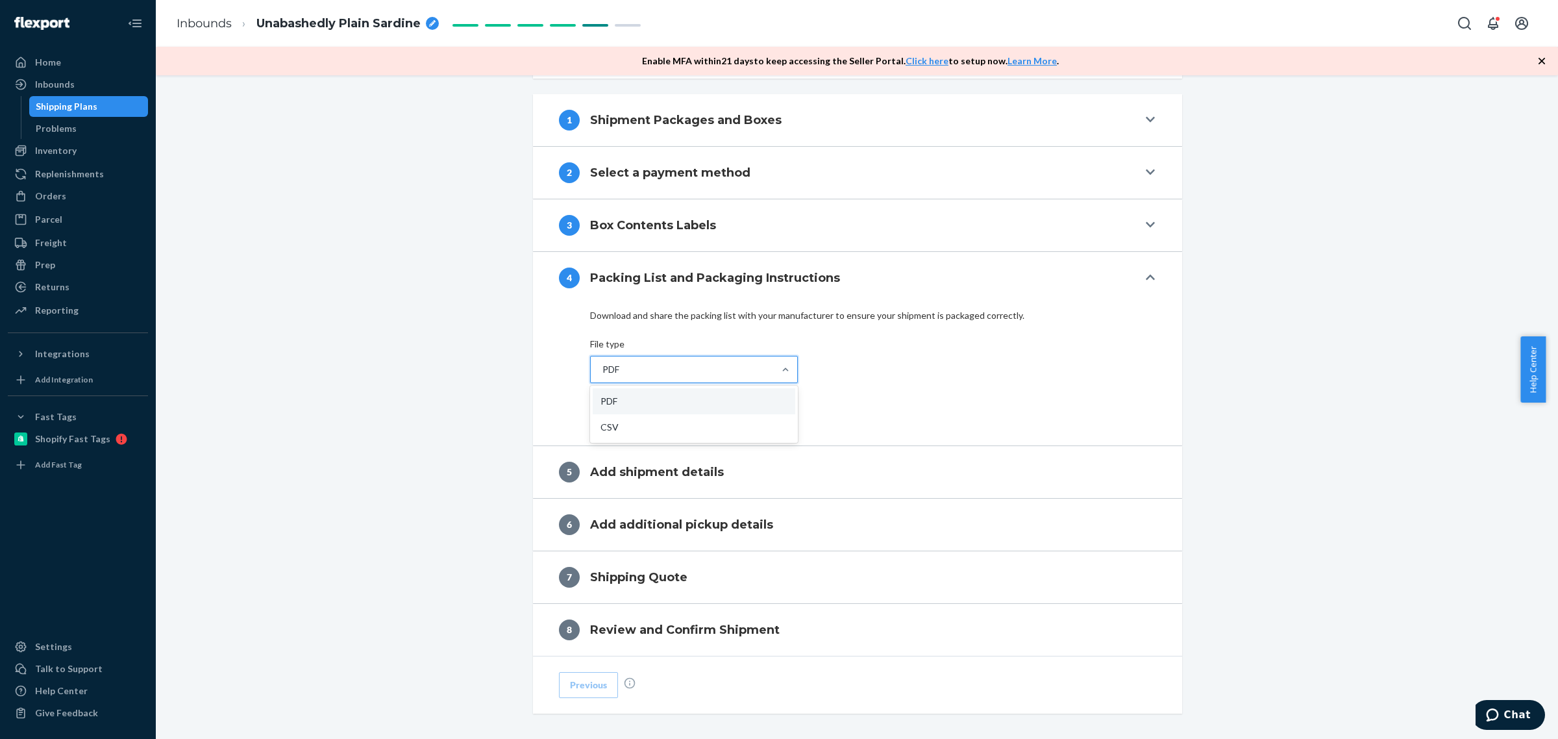
click at [649, 374] on div "PDF" at bounding box center [682, 369] width 183 height 26
click at [602, 374] on input "option PDF focused, 1 of 2. 2 results available. Use Up and Down to choose opti…" at bounding box center [601, 369] width 1 height 13
click at [648, 374] on div "PDF" at bounding box center [682, 369] width 183 height 26
click at [602, 374] on input "0 results available. Select is focused ,type to refine list, press Down to open…" at bounding box center [601, 369] width 1 height 13
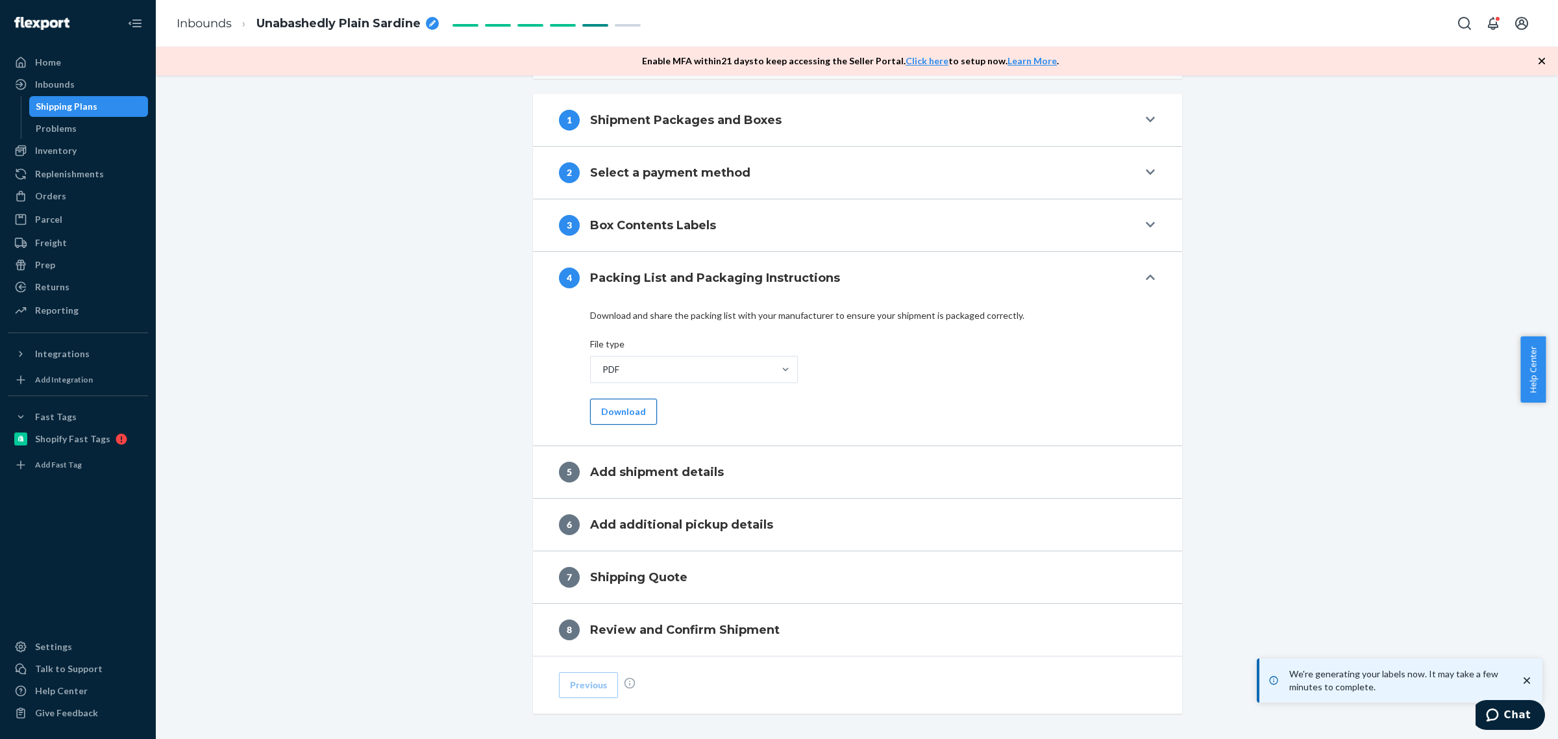
click at [615, 408] on button "Download" at bounding box center [623, 411] width 67 height 26
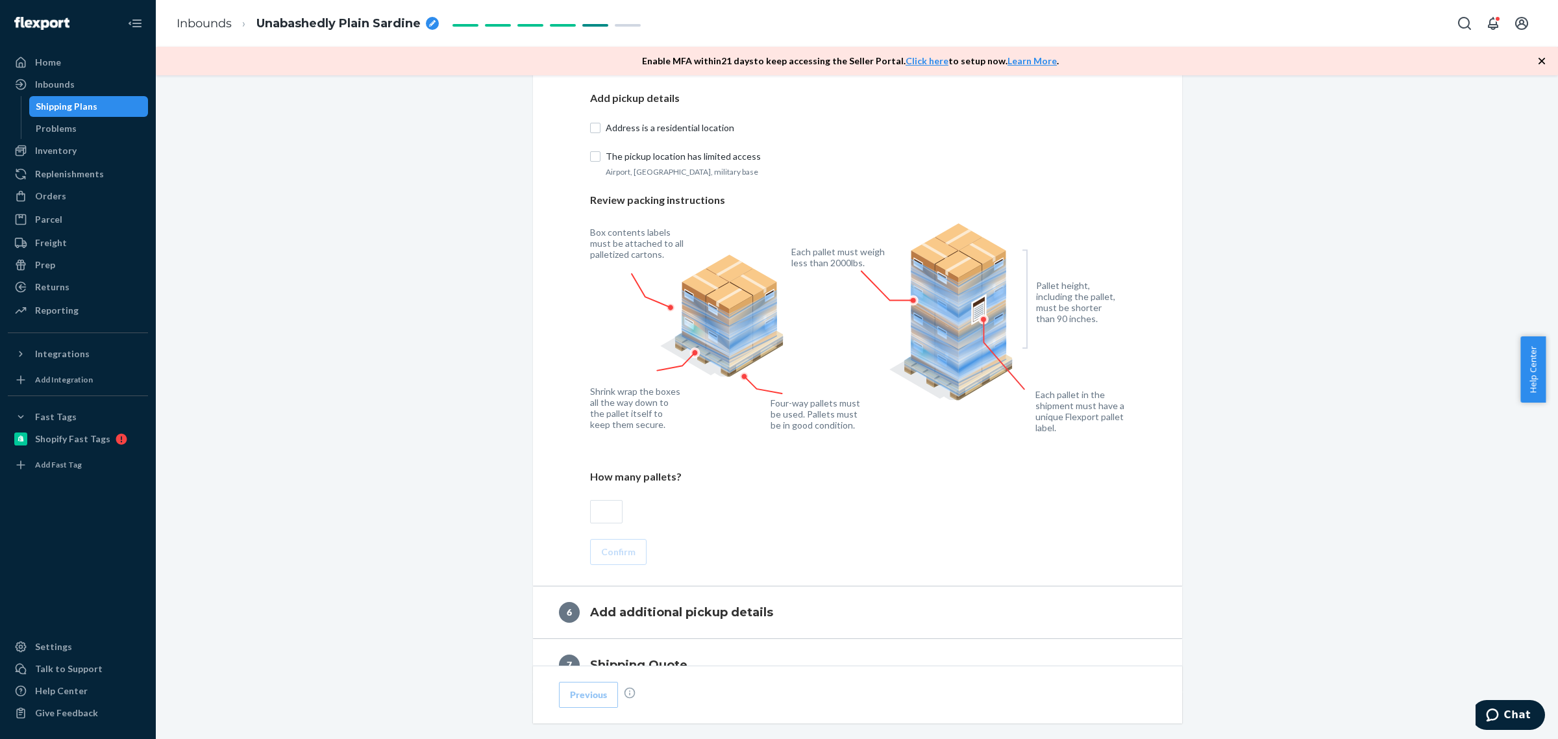
scroll to position [880, 0]
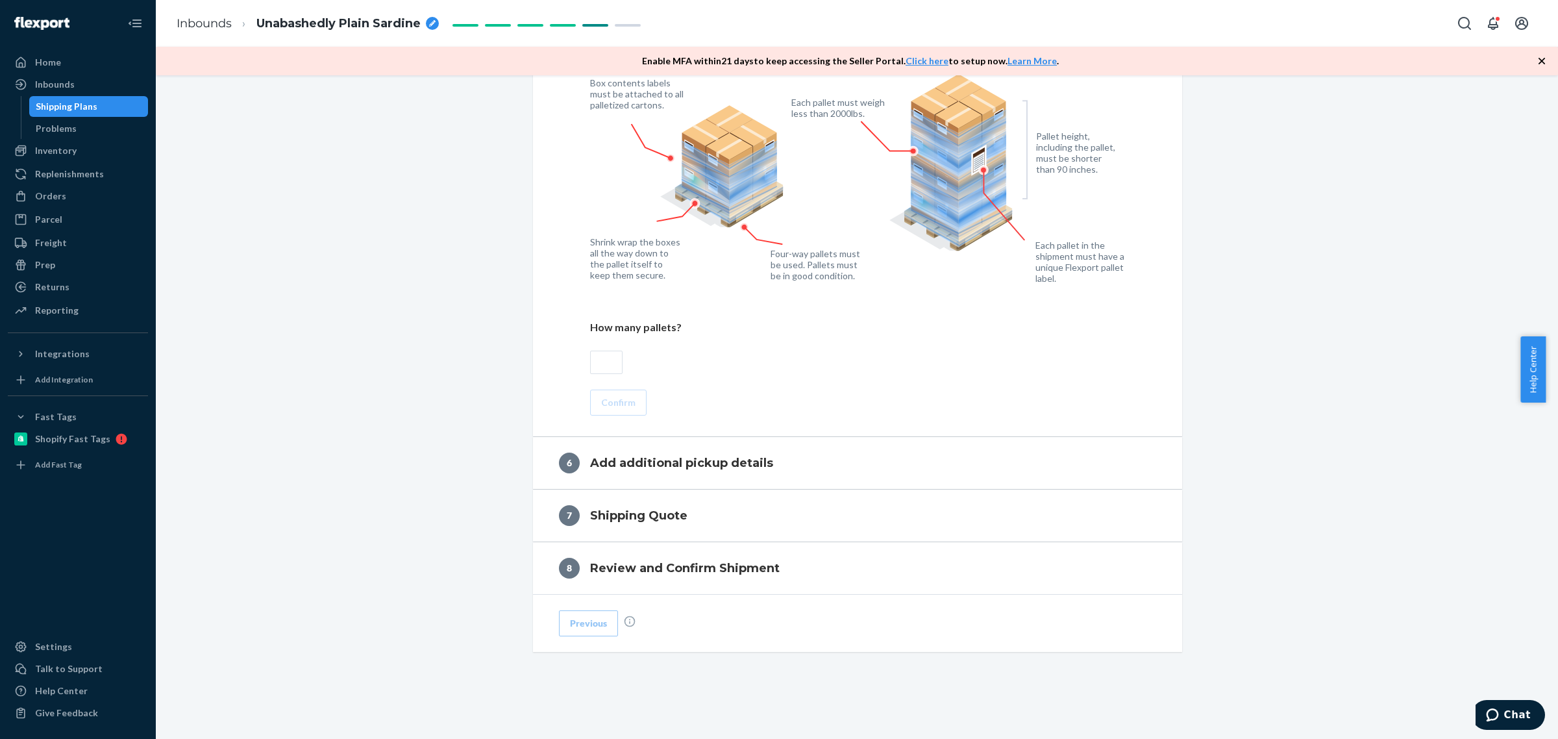
click at [590, 360] on input "text" at bounding box center [606, 361] width 32 height 23
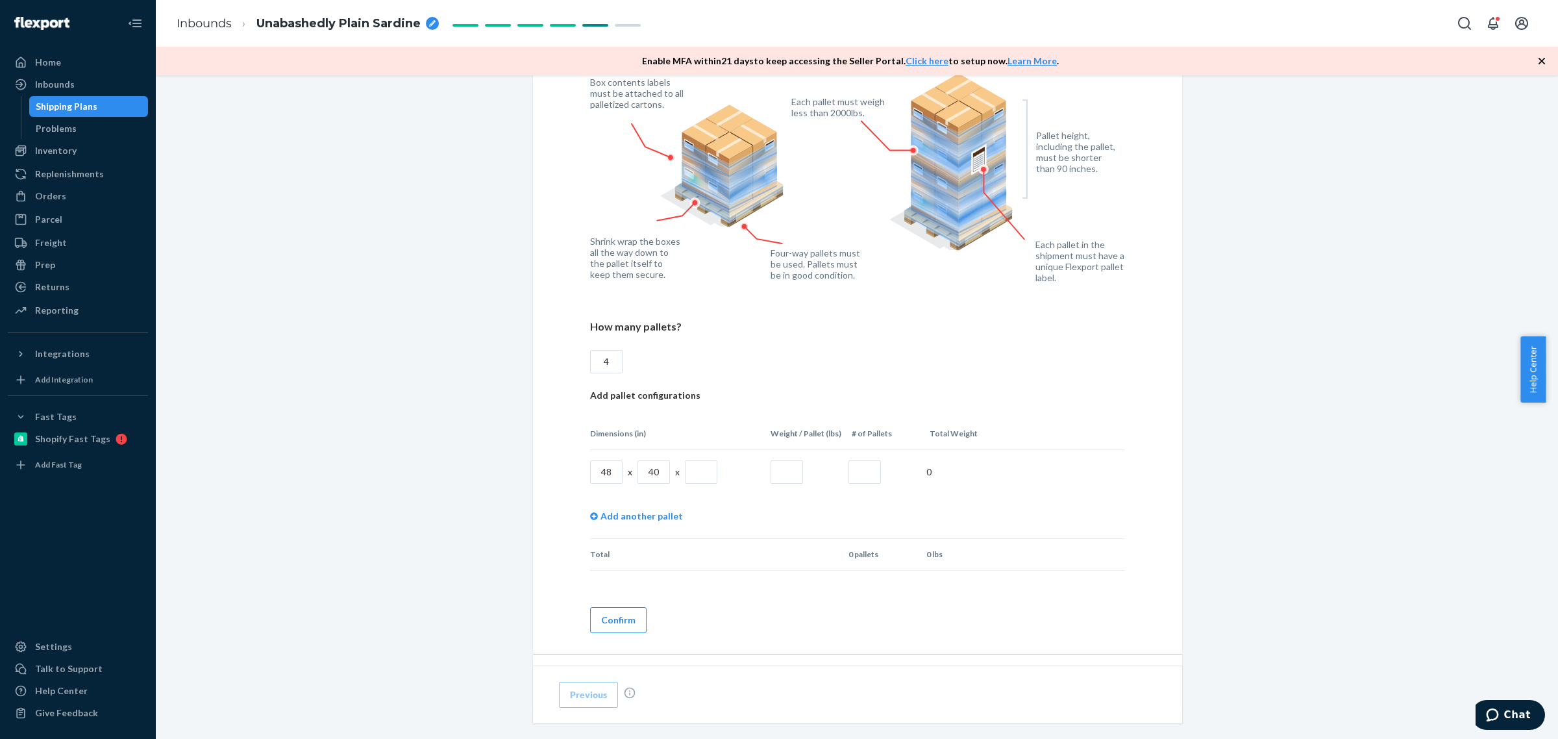
type input "4"
drag, startPoint x: 555, startPoint y: 452, endPoint x: 618, endPoint y: 401, distance: 80.8
click at [559, 452] on div "Add pickup details Address is a residential location The pickup location has li…" at bounding box center [857, 287] width 597 height 692
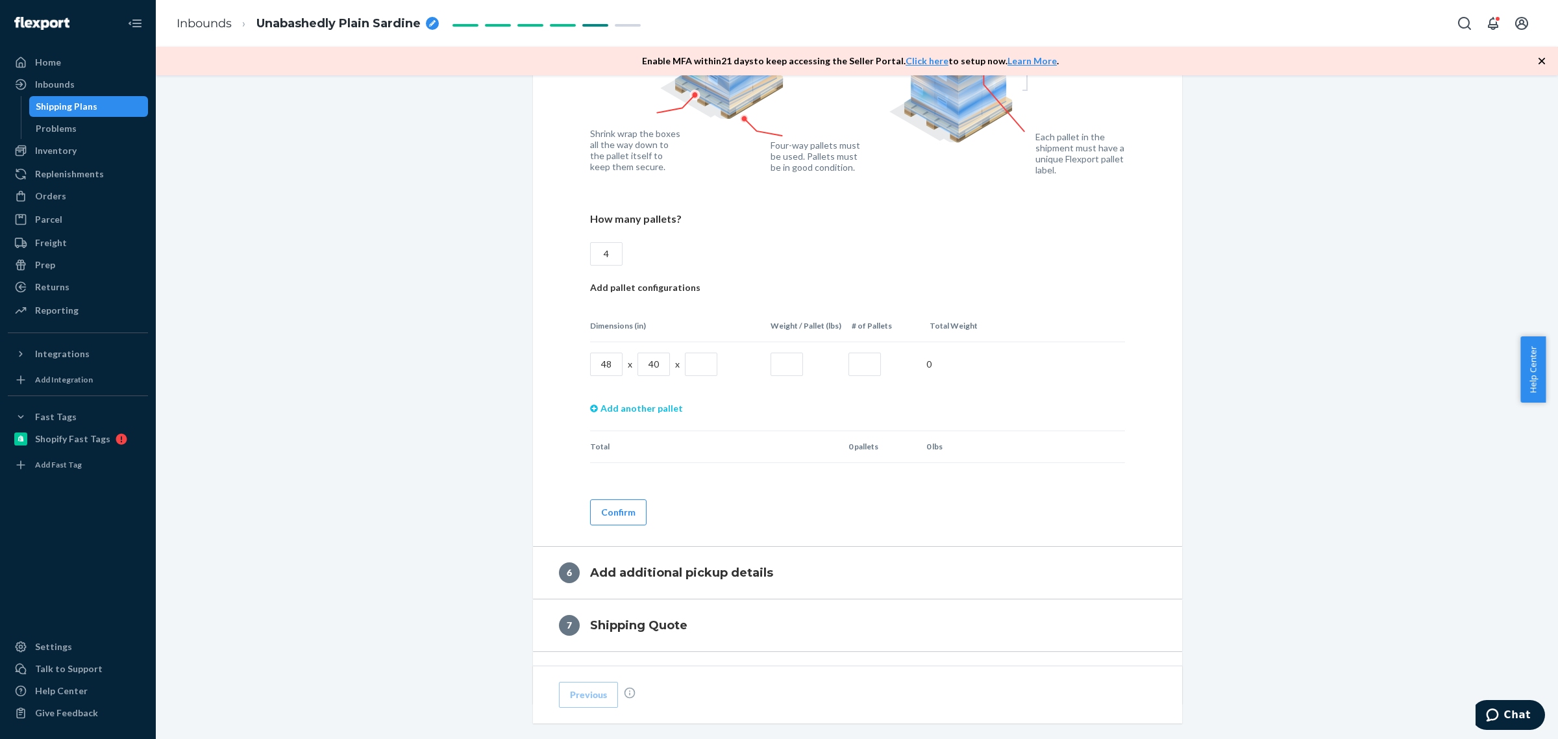
click at [611, 404] on link "Add another pallet" at bounding box center [636, 408] width 93 height 44
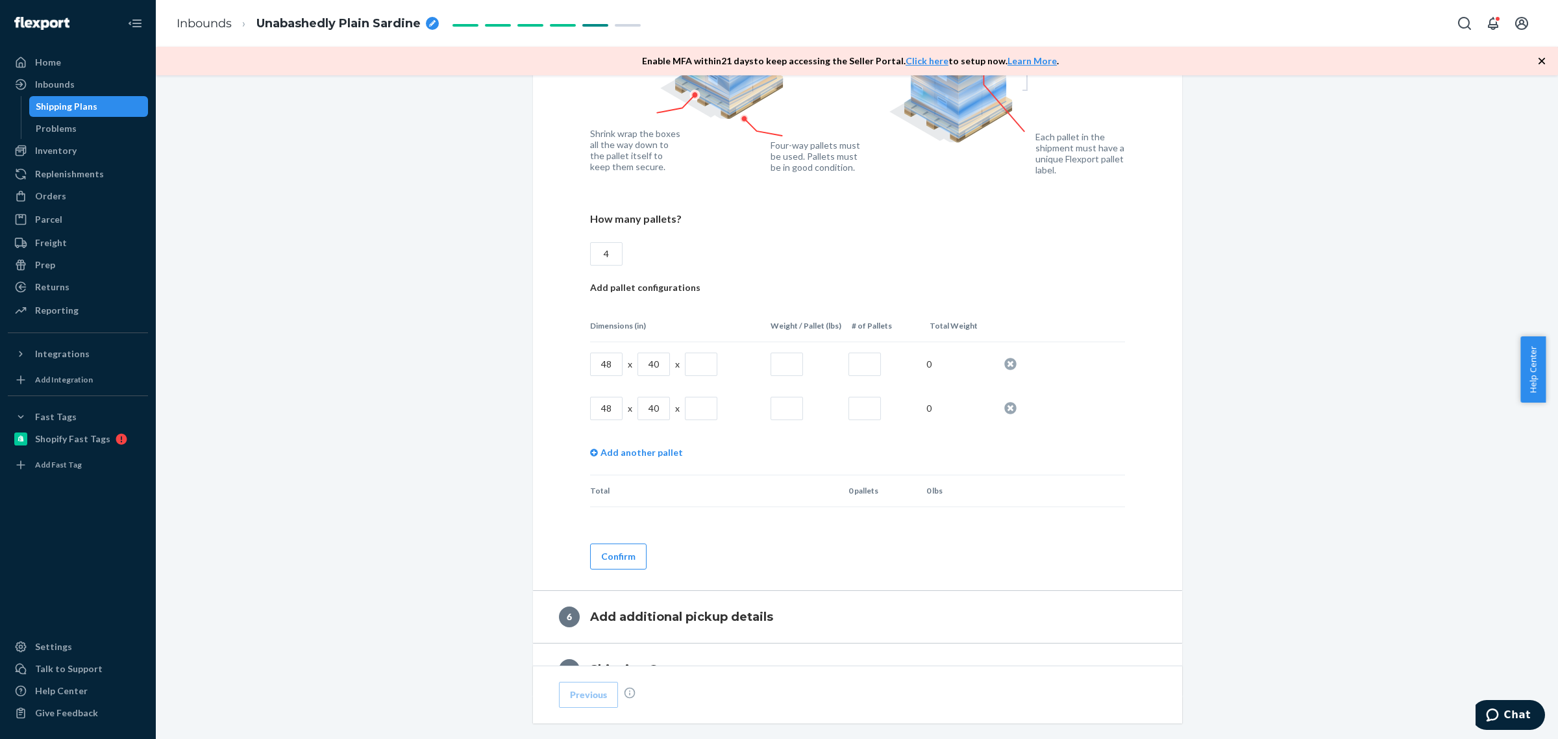
click at [692, 362] on input "text" at bounding box center [701, 363] width 32 height 23
type input "52"
type input "770"
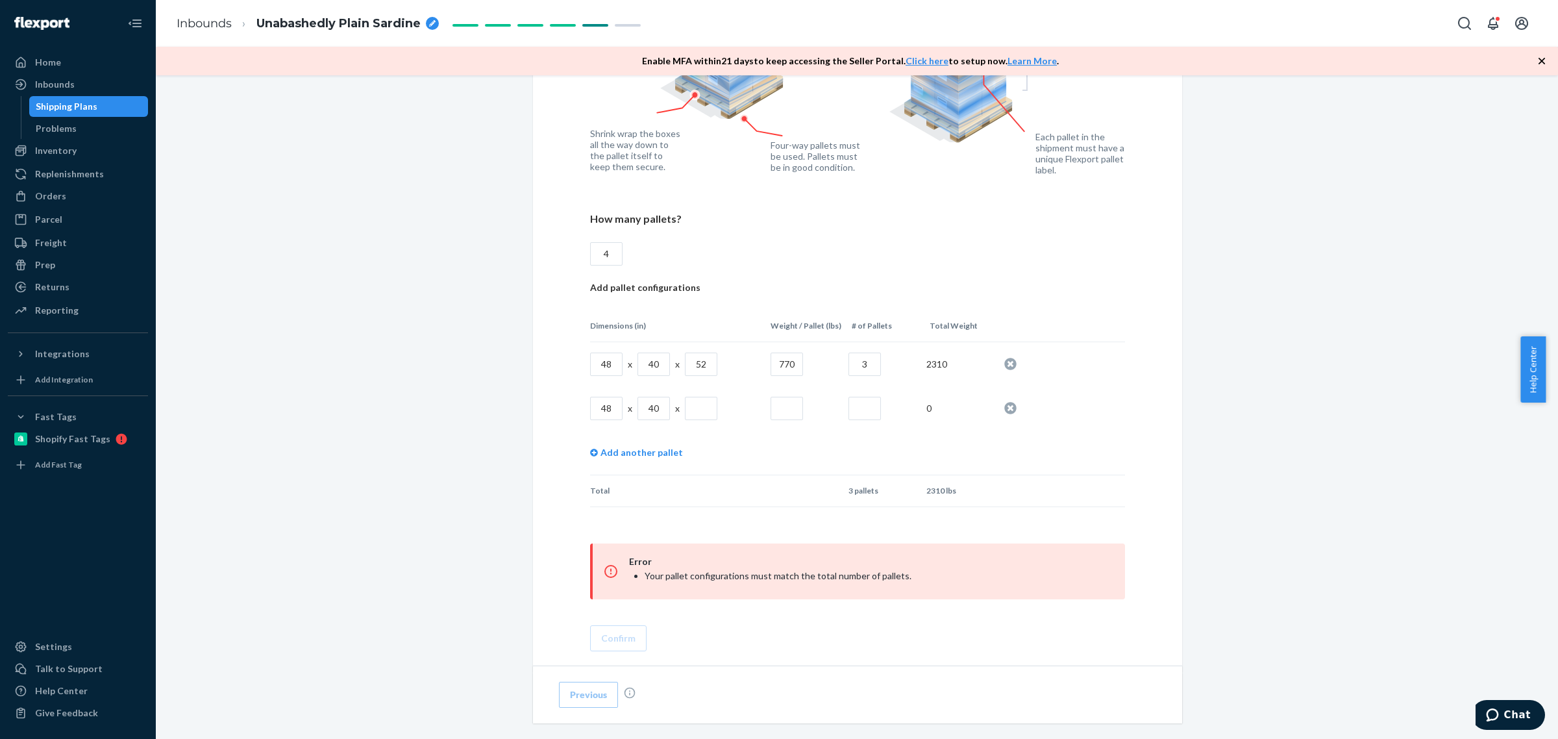
type input "3"
type input "15"
type input "120"
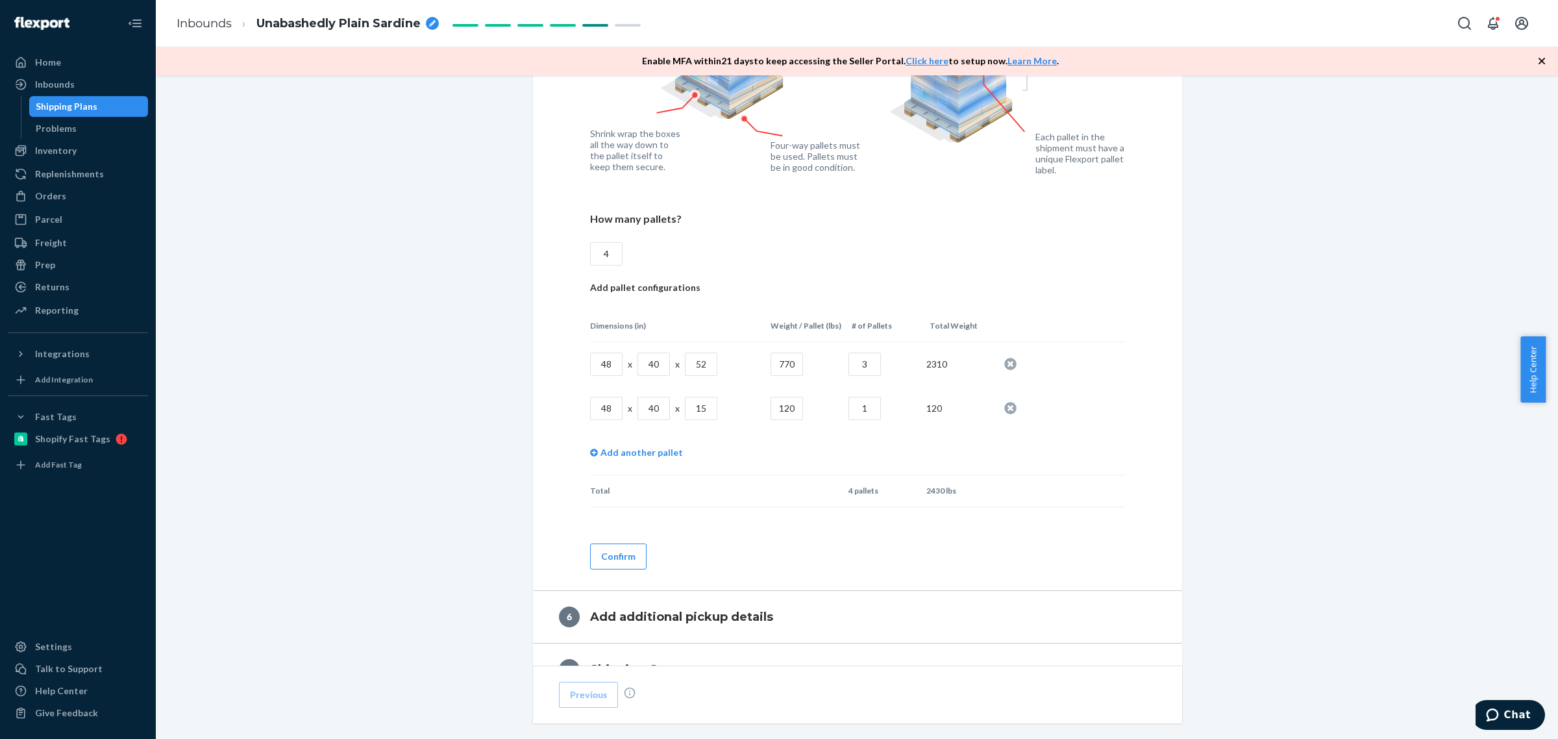
type input "1"
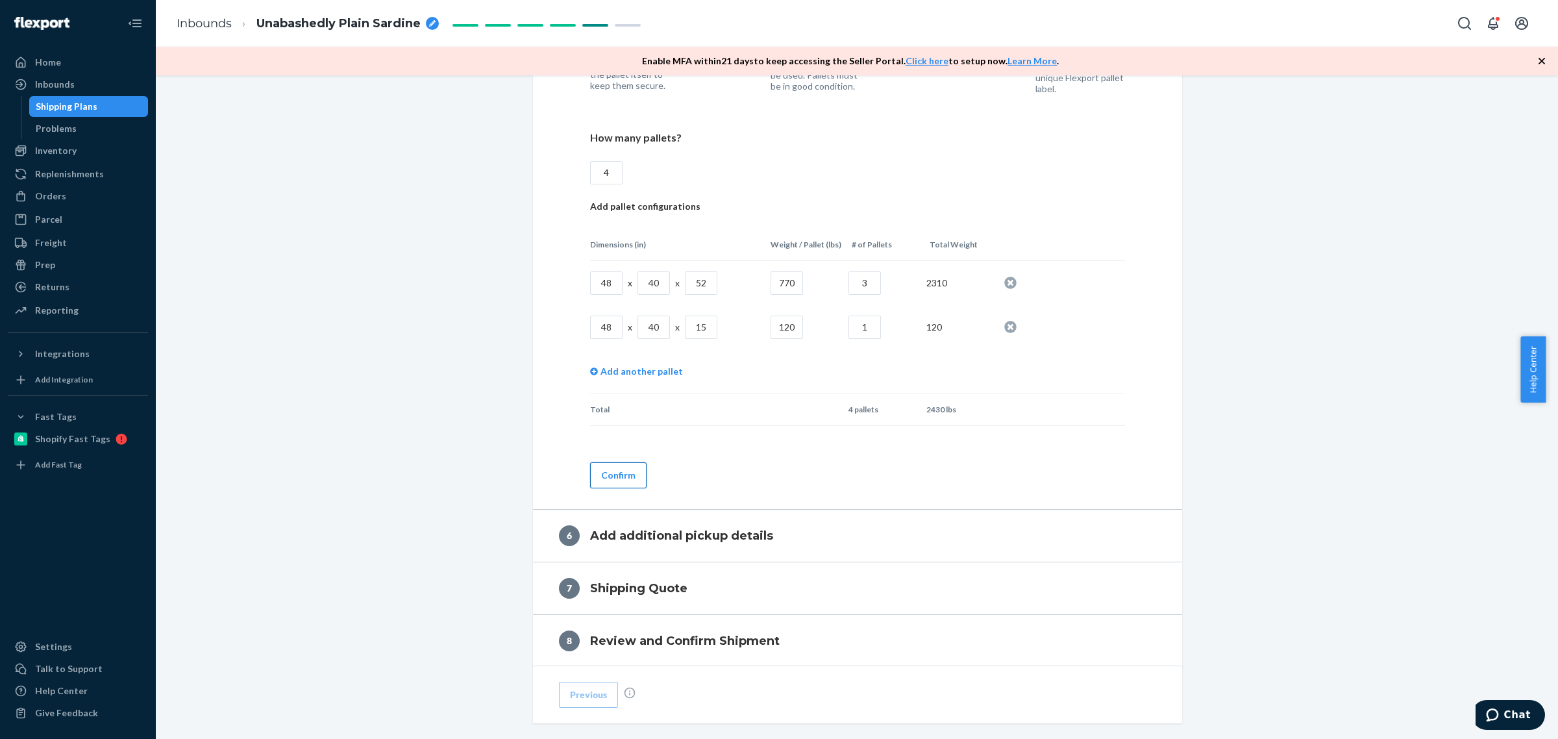
click at [609, 469] on button "Confirm" at bounding box center [618, 475] width 56 height 26
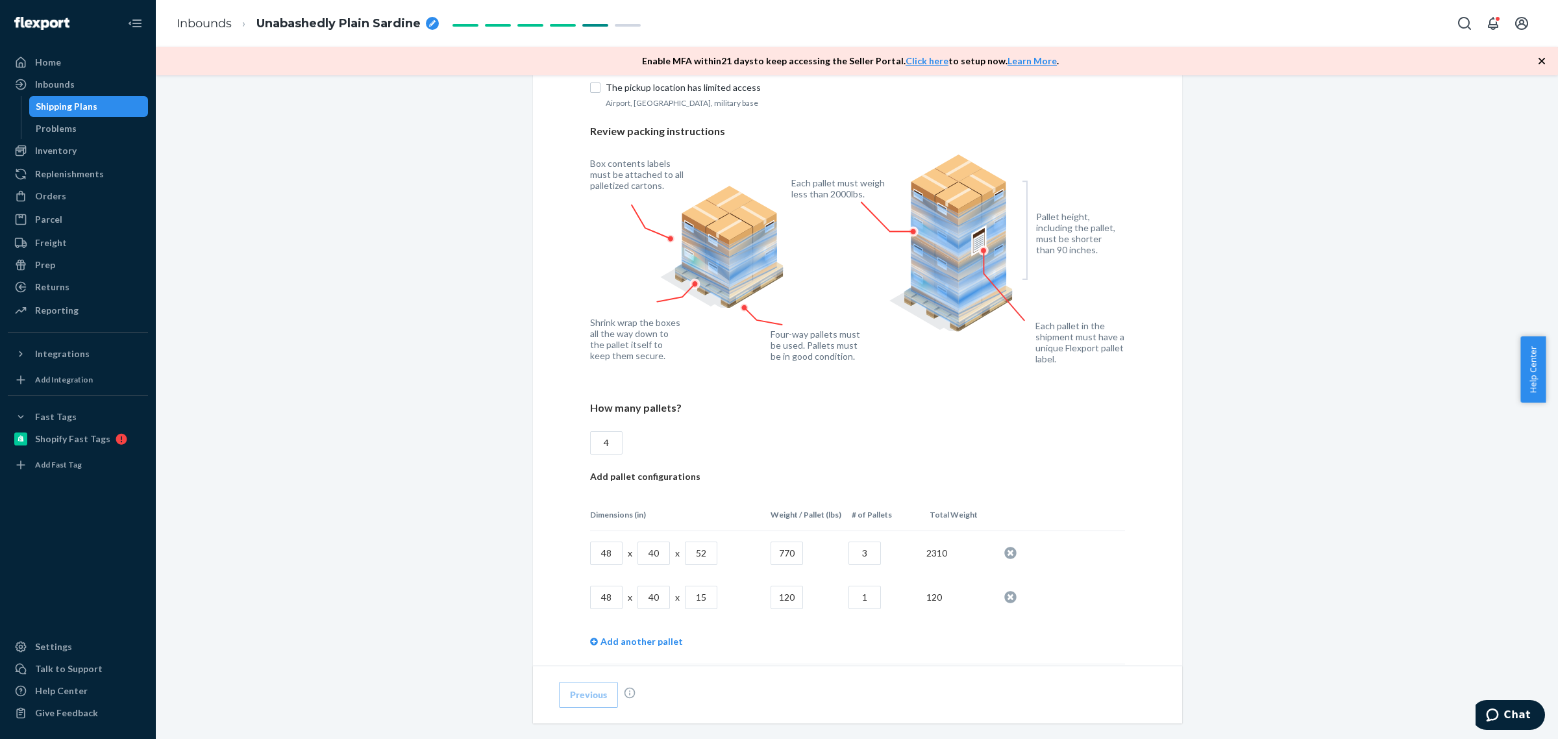
scroll to position [988, 0]
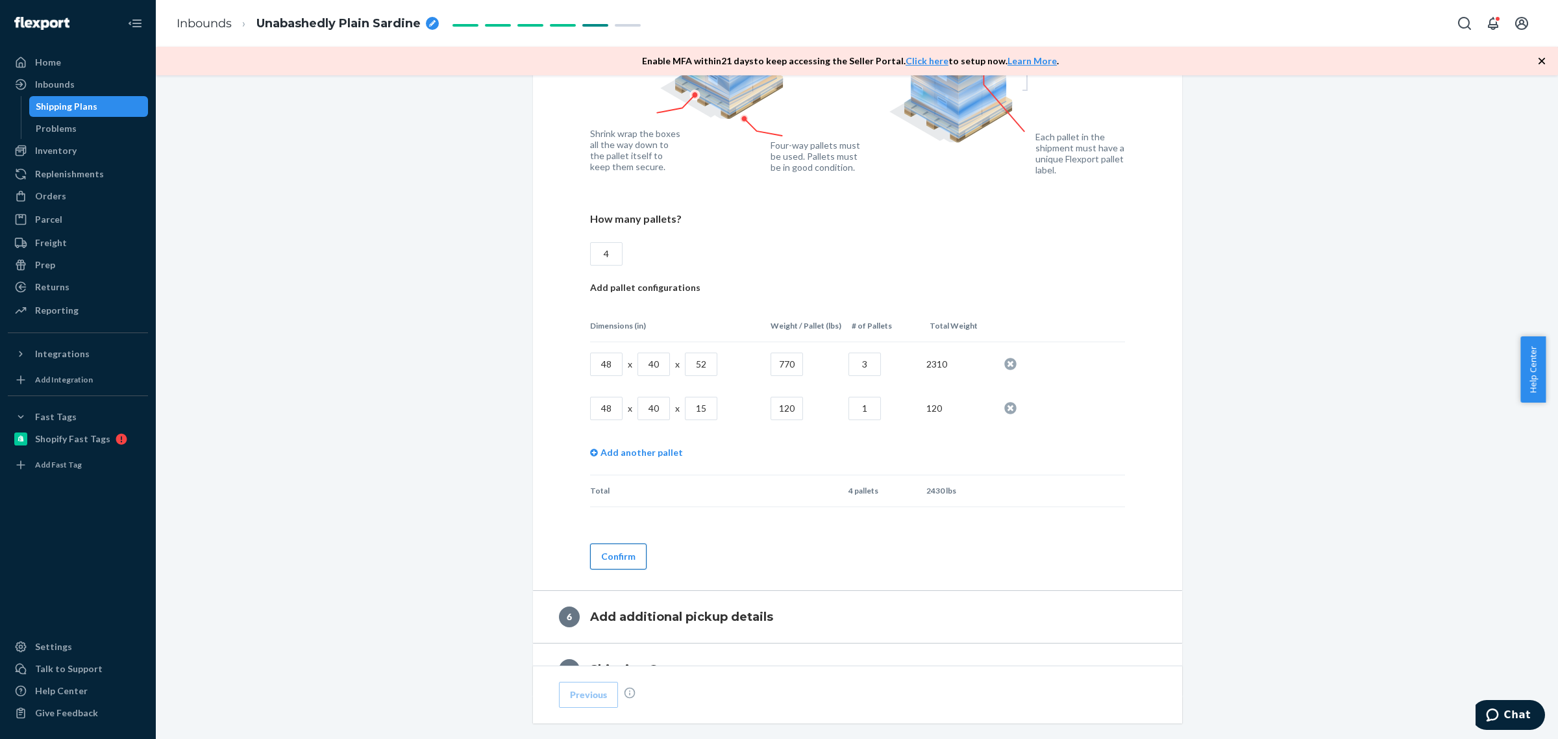
click at [608, 560] on button "Confirm" at bounding box center [618, 556] width 56 height 26
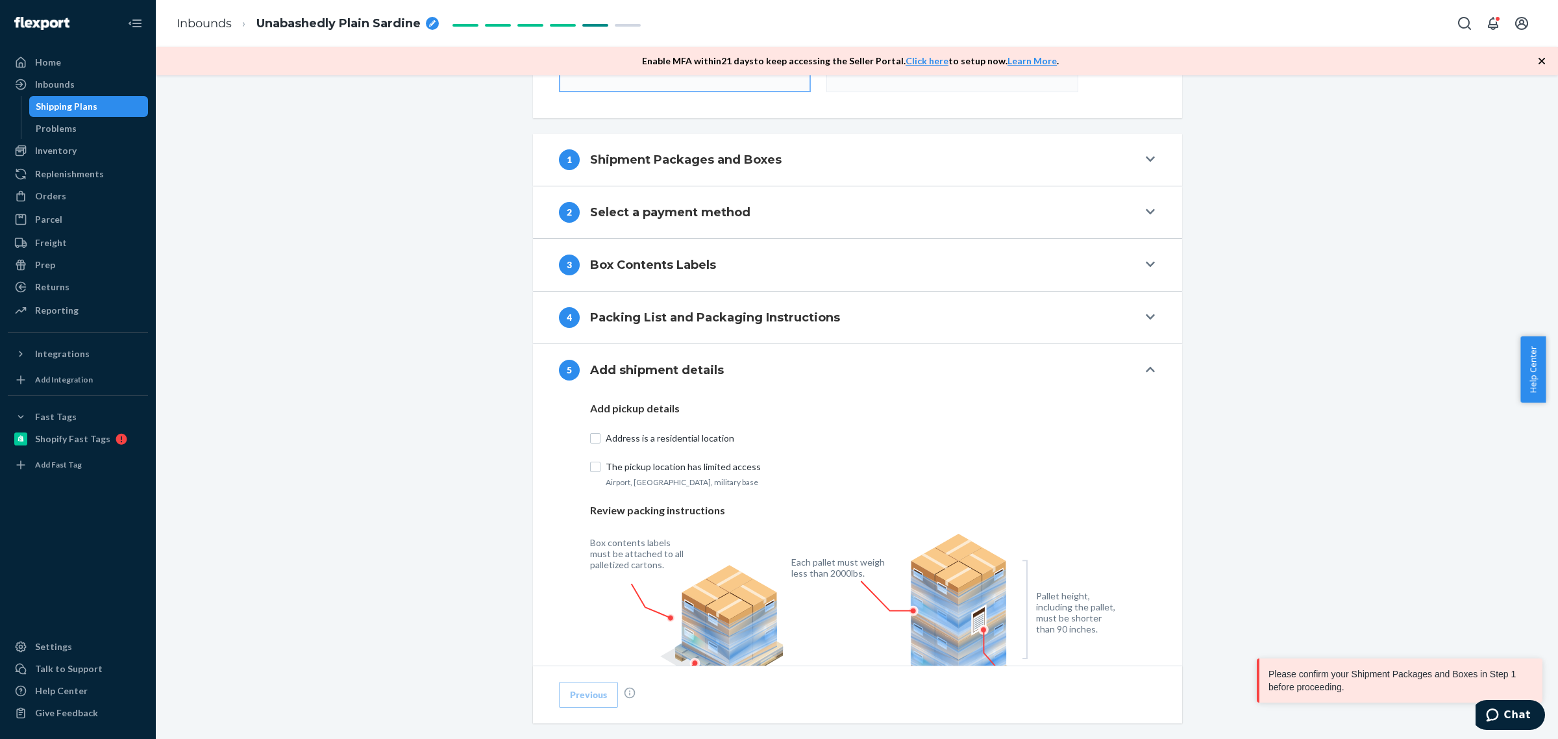
scroll to position [258, 0]
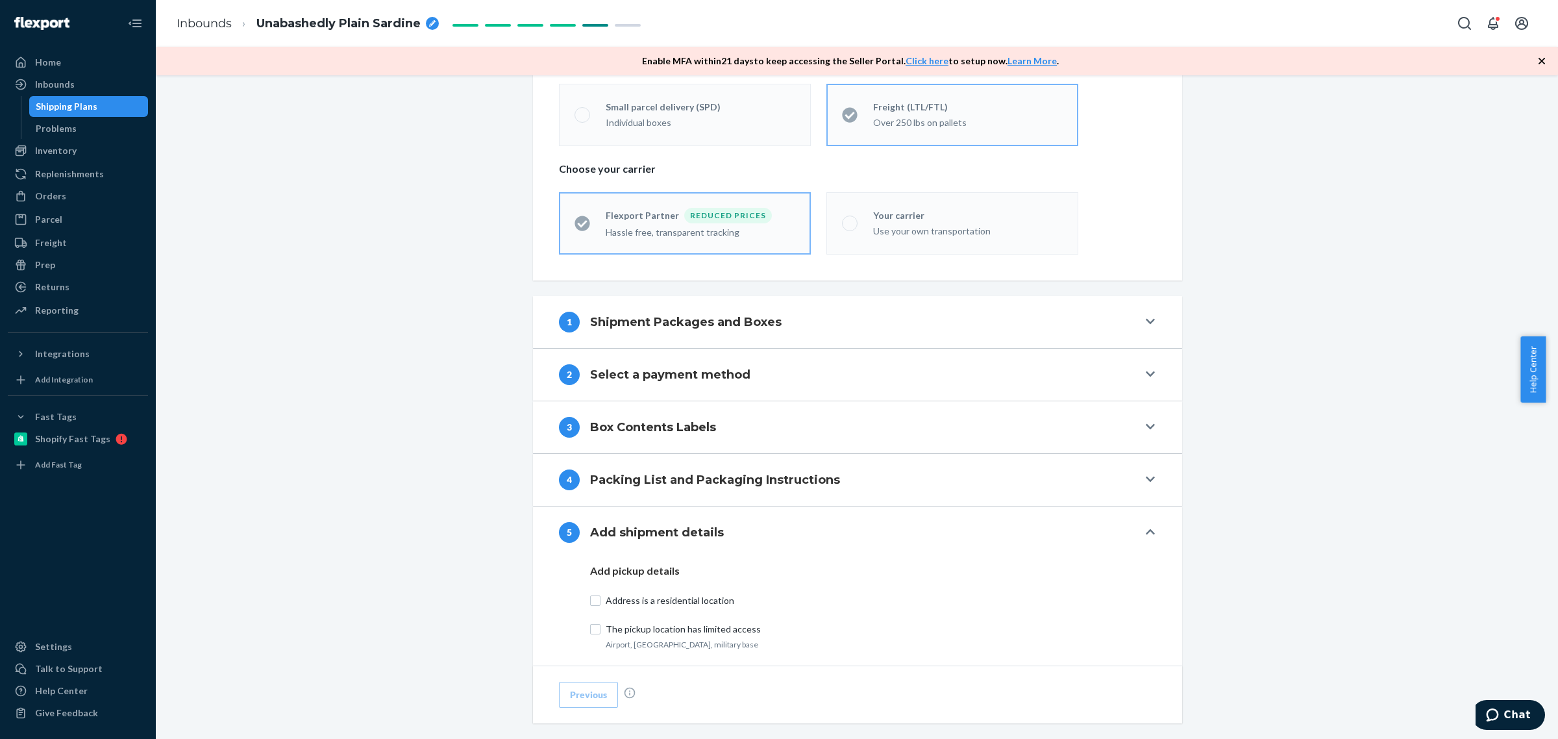
drag, startPoint x: 1144, startPoint y: 323, endPoint x: 1068, endPoint y: 322, distance: 75.3
click at [1147, 325] on icon at bounding box center [1150, 321] width 9 height 10
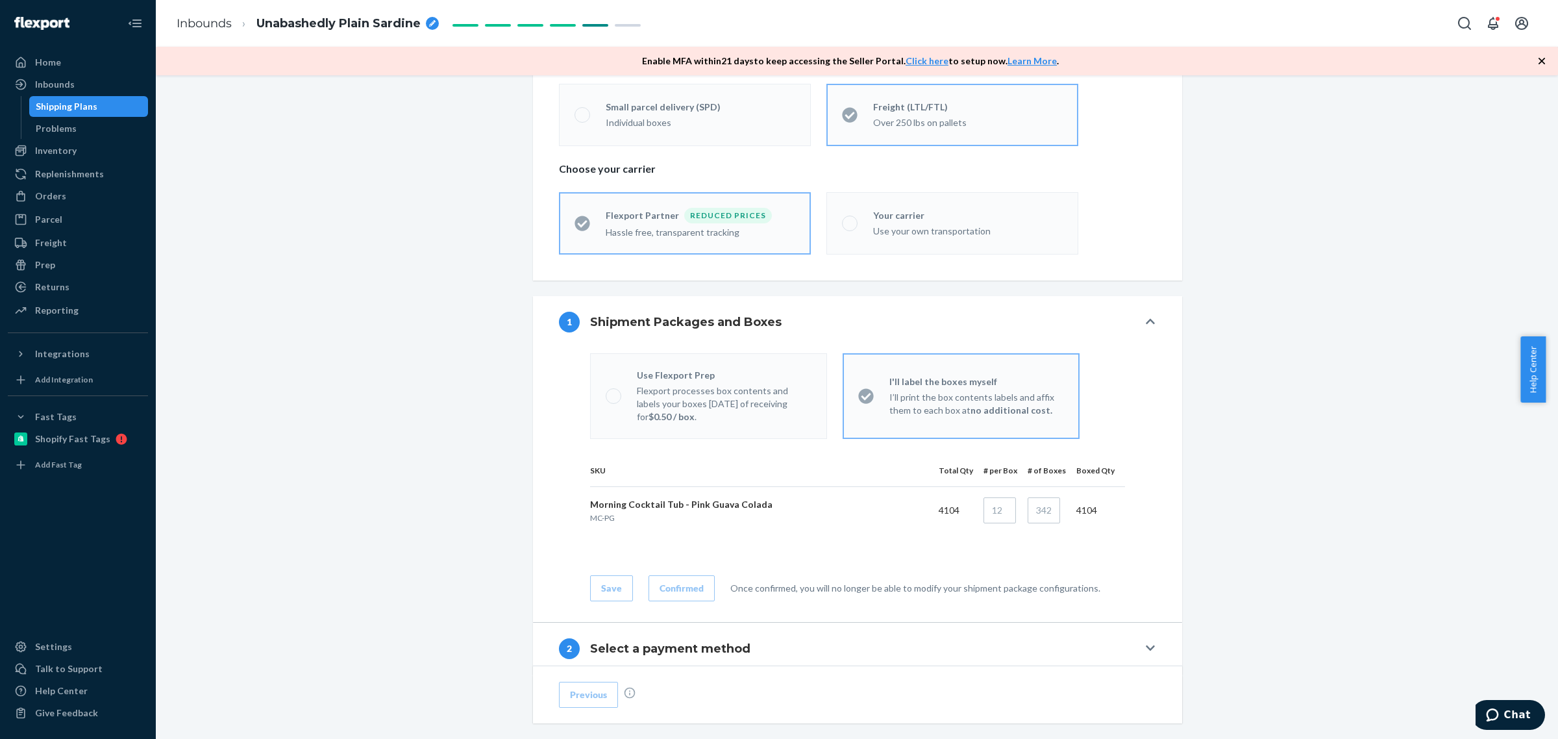
scroll to position [420, 0]
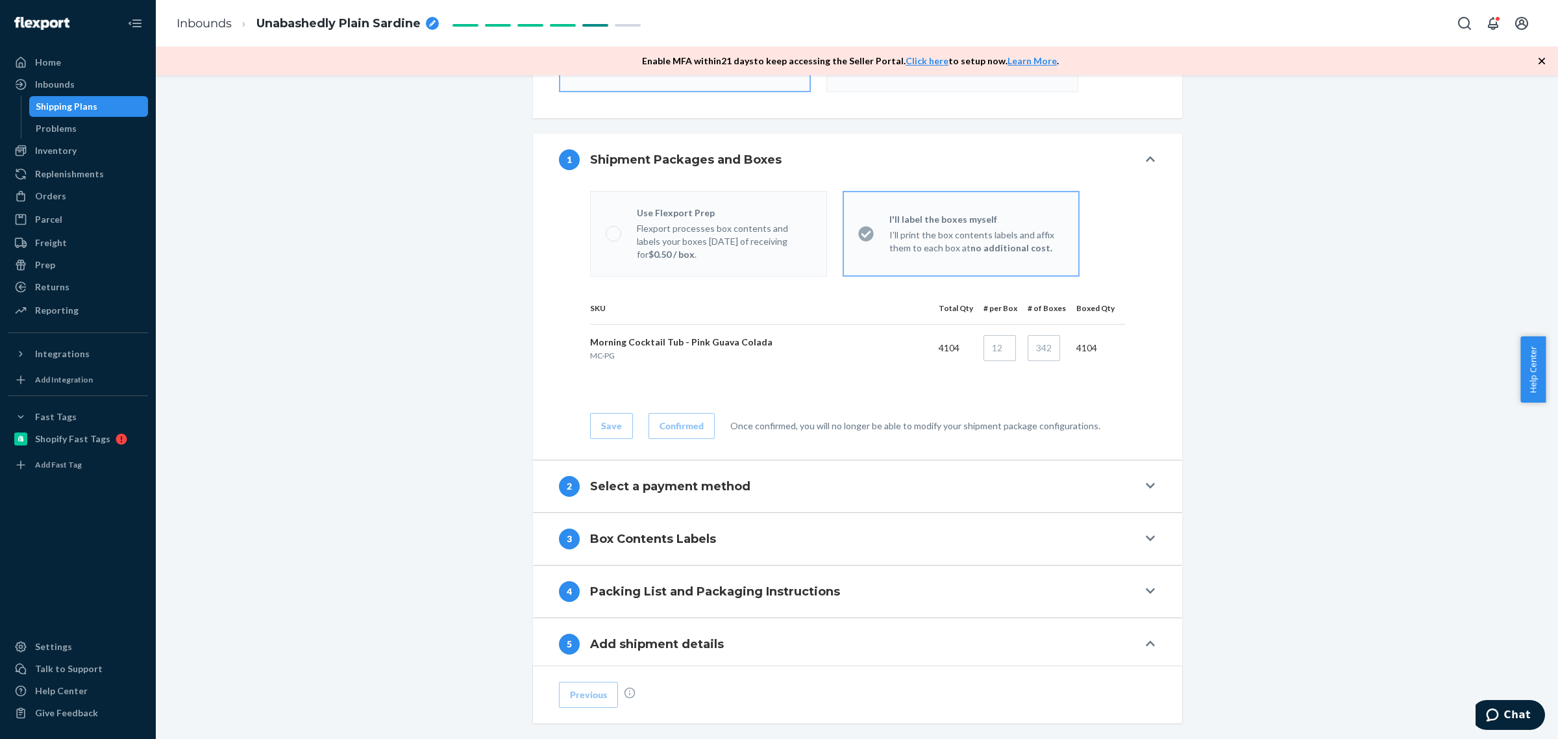
click at [789, 382] on td at bounding box center [857, 381] width 535 height 21
click at [923, 360] on p "MC-PG" at bounding box center [759, 355] width 338 height 11
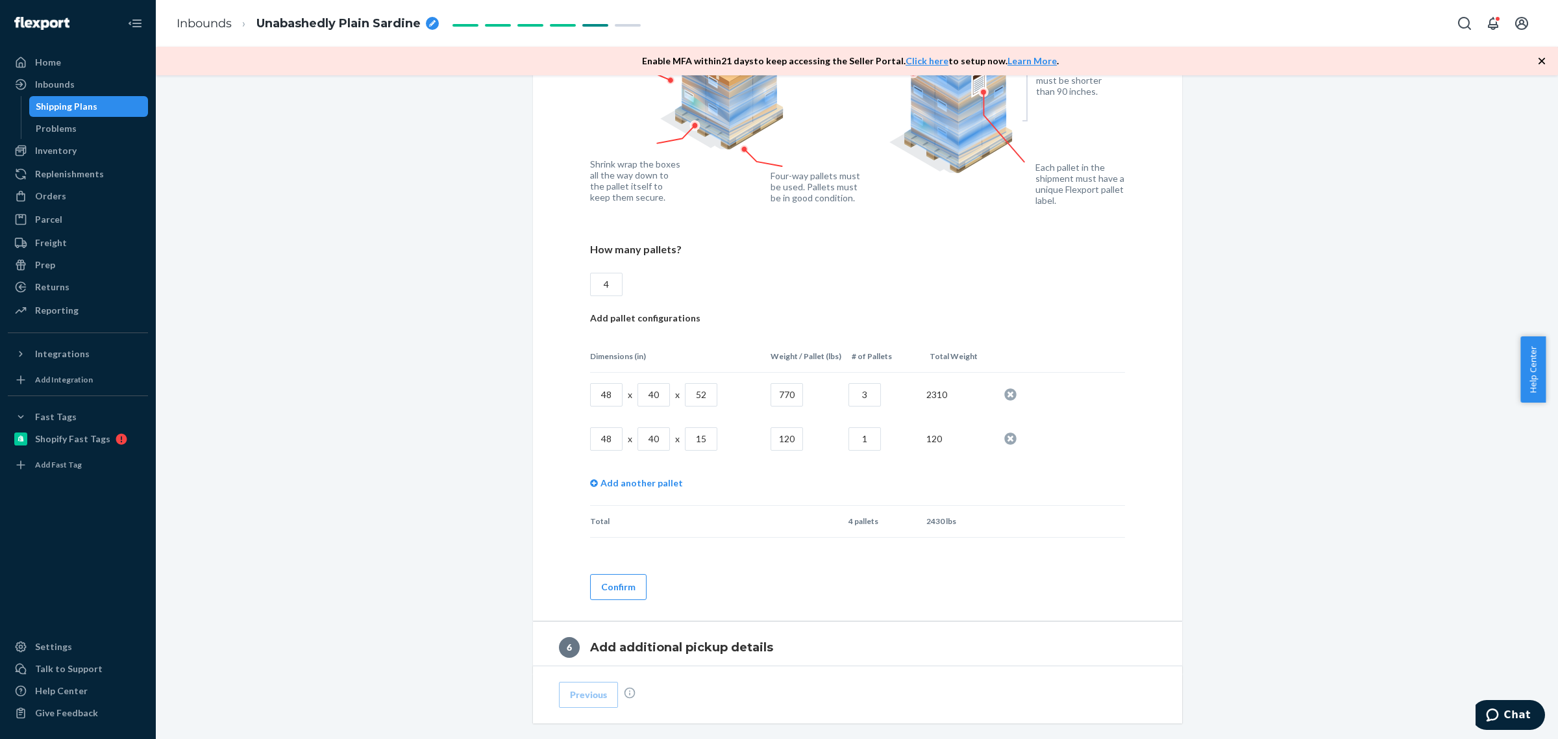
scroll to position [1393, 0]
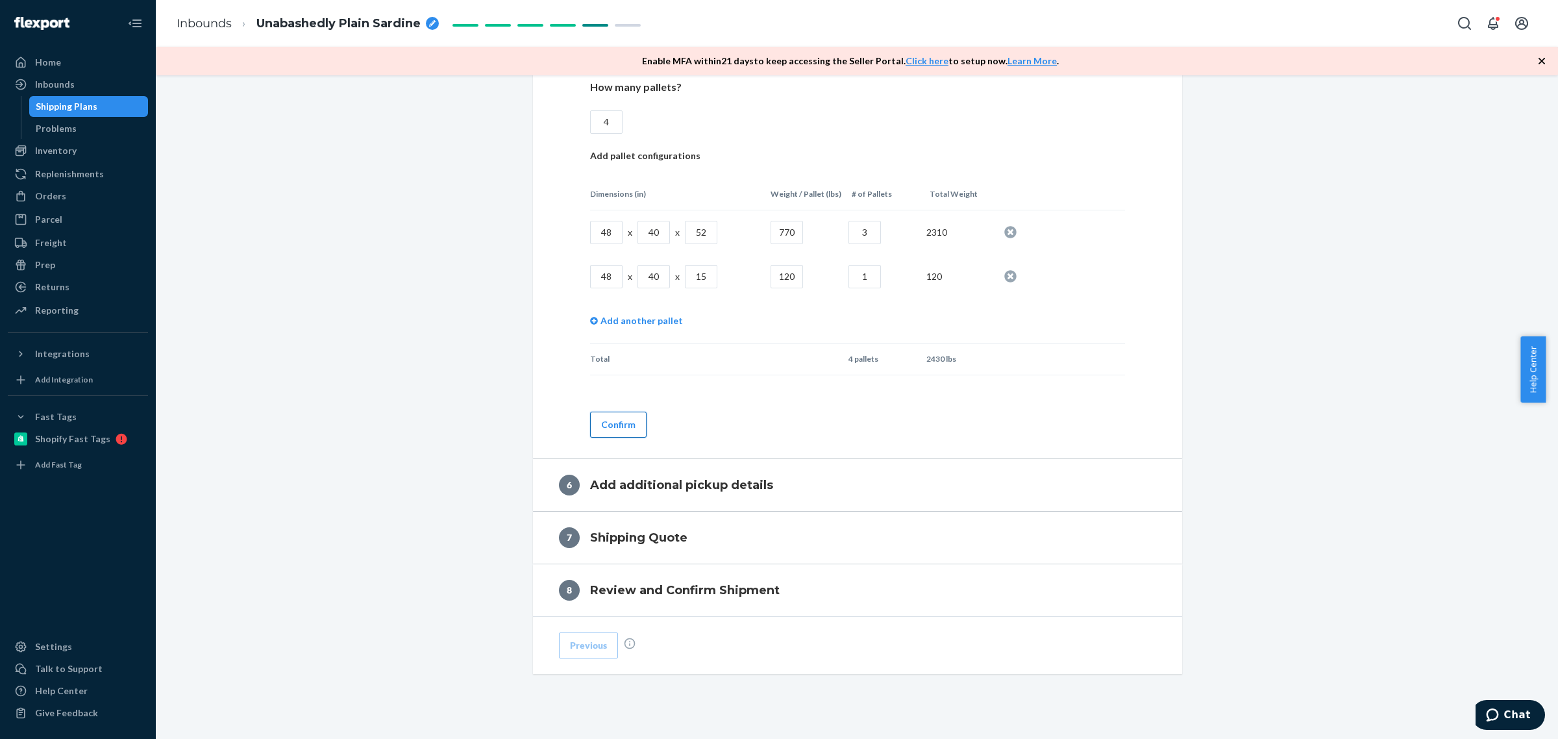
click at [597, 430] on button "Confirm" at bounding box center [618, 424] width 56 height 26
click at [1345, 678] on div "Please confirm your Shipment Packages and Boxes in Step 1 before proceeding." at bounding box center [1400, 680] width 273 height 34
drag, startPoint x: 1406, startPoint y: 677, endPoint x: 1391, endPoint y: 659, distance: 23.5
click at [1406, 677] on div "Please confirm your Shipment Packages and Boxes in Step 1 before proceeding." at bounding box center [1400, 680] width 273 height 34
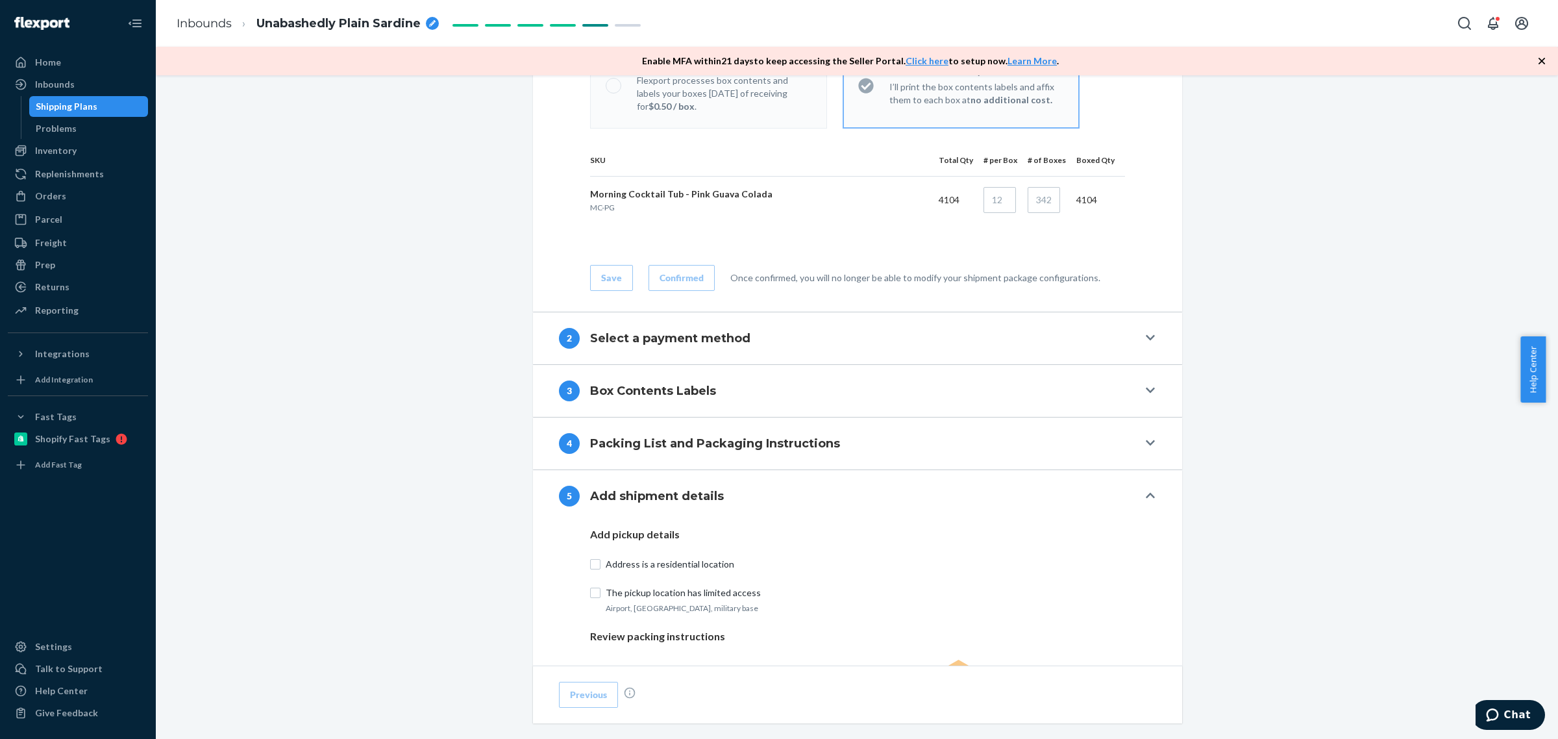
scroll to position [406, 0]
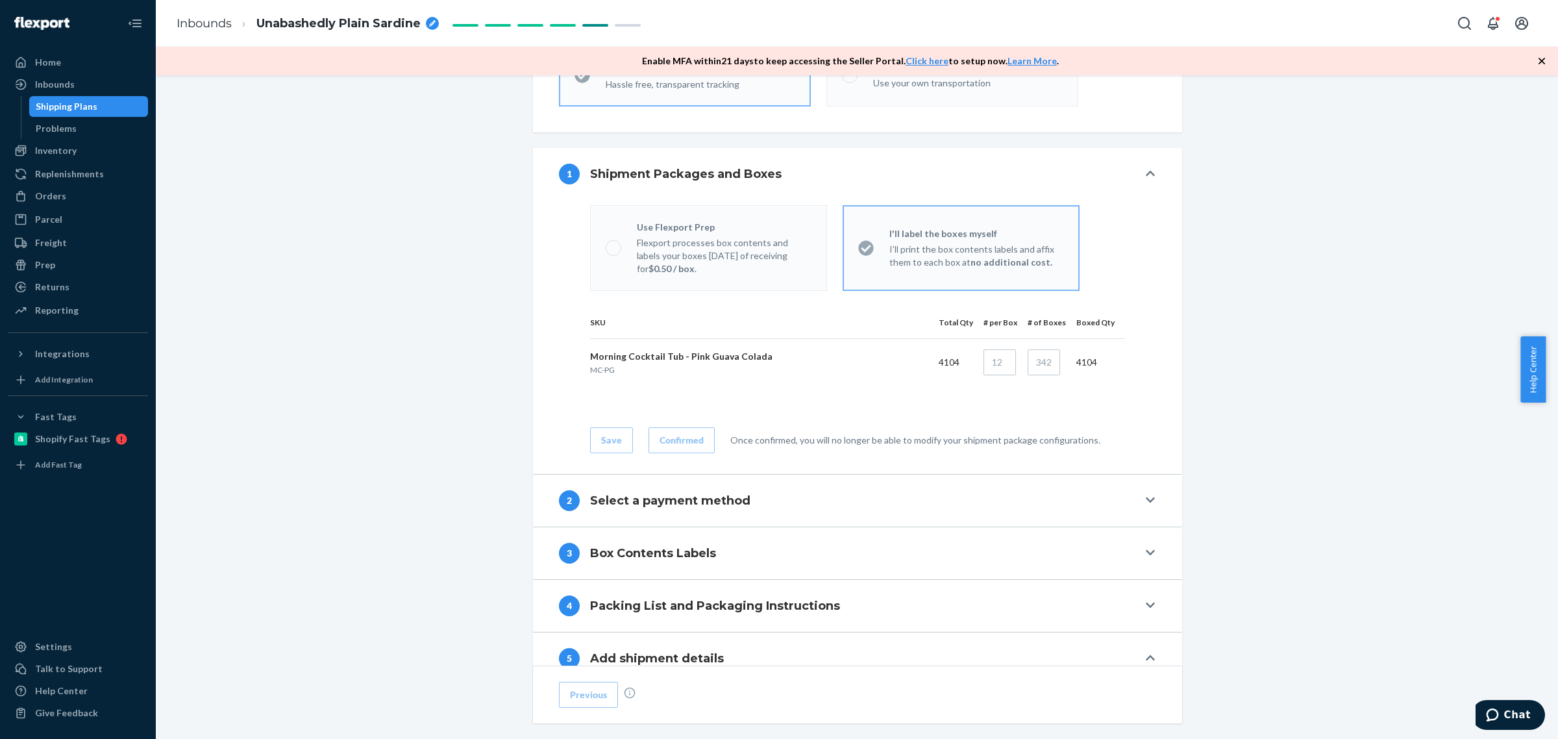
click at [945, 367] on td "4104" at bounding box center [950, 361] width 45 height 47
click at [834, 450] on div "Confirmed Once confirmed, you will no longer be able to modify your shipment pa…" at bounding box center [874, 440] width 452 height 26
click at [929, 442] on div "Once confirmed, you will no longer be able to modify your shipment package conf…" at bounding box center [915, 440] width 370 height 13
click at [1038, 443] on div "Once confirmed, you will no longer be able to modify your shipment package conf…" at bounding box center [915, 440] width 370 height 13
click at [1157, 427] on div "Use Flexport Prep Flexport processes box contents and labels your boxes [DATE] …" at bounding box center [857, 337] width 649 height 274
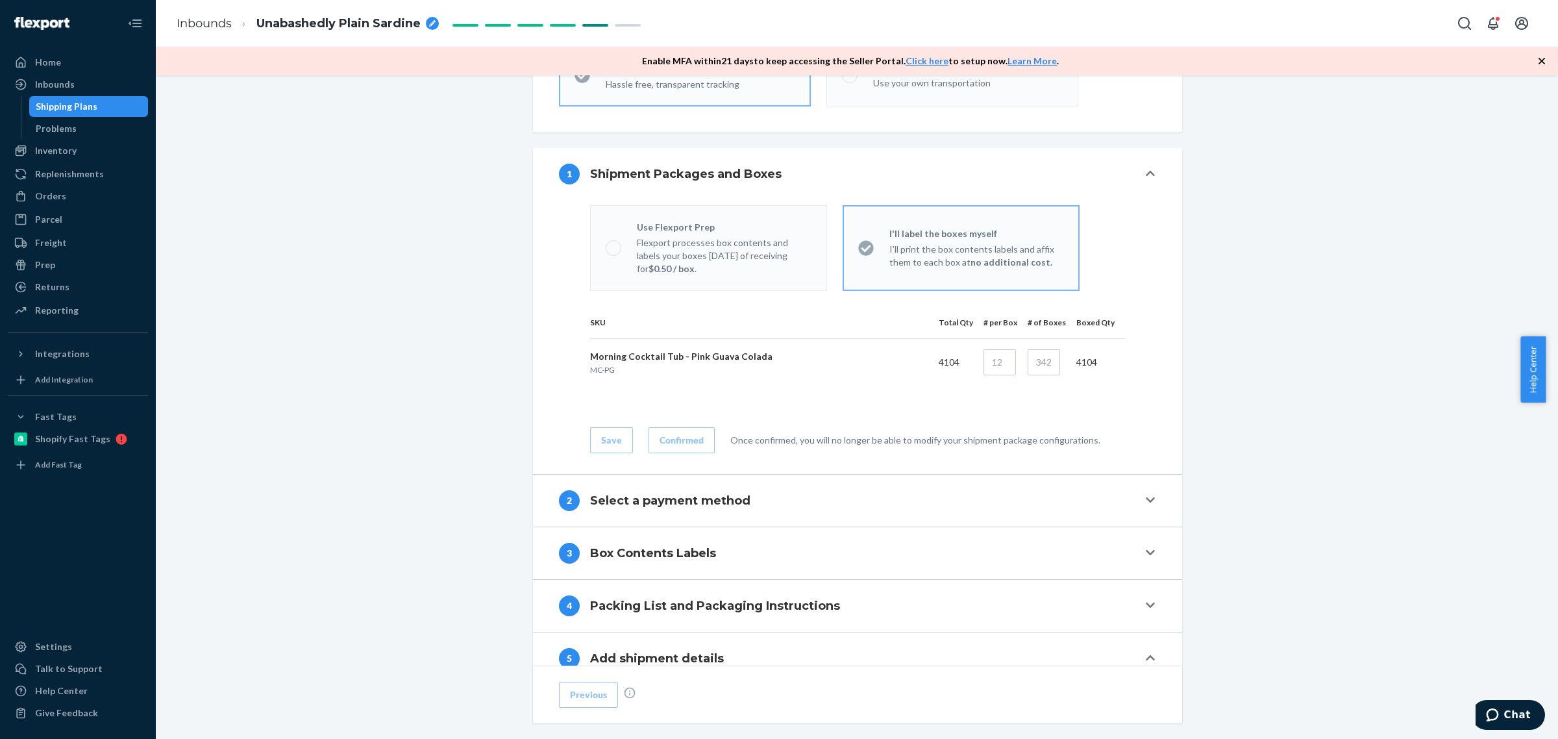
click at [1149, 173] on div at bounding box center [1151, 173] width 10 height 13
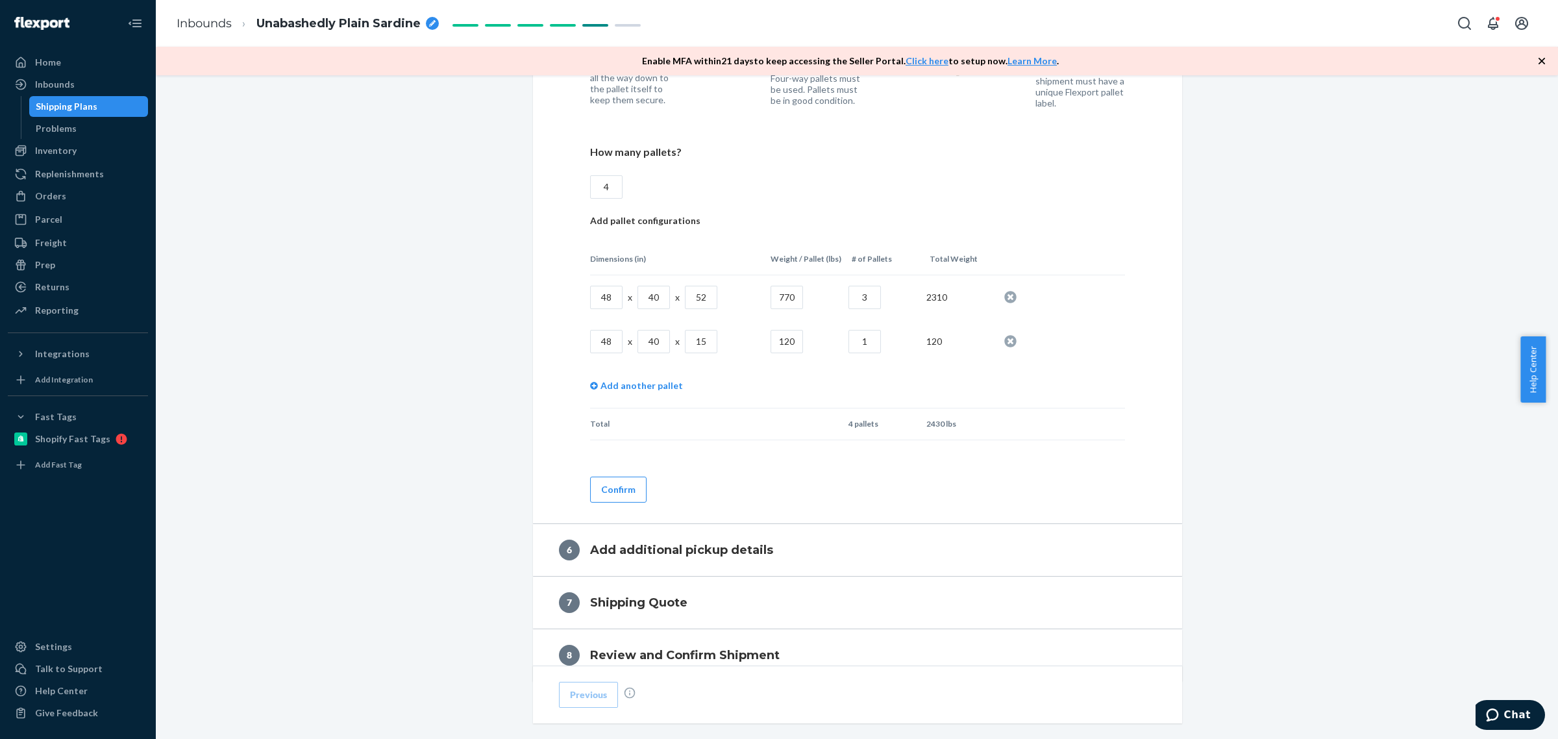
scroll to position [1081, 0]
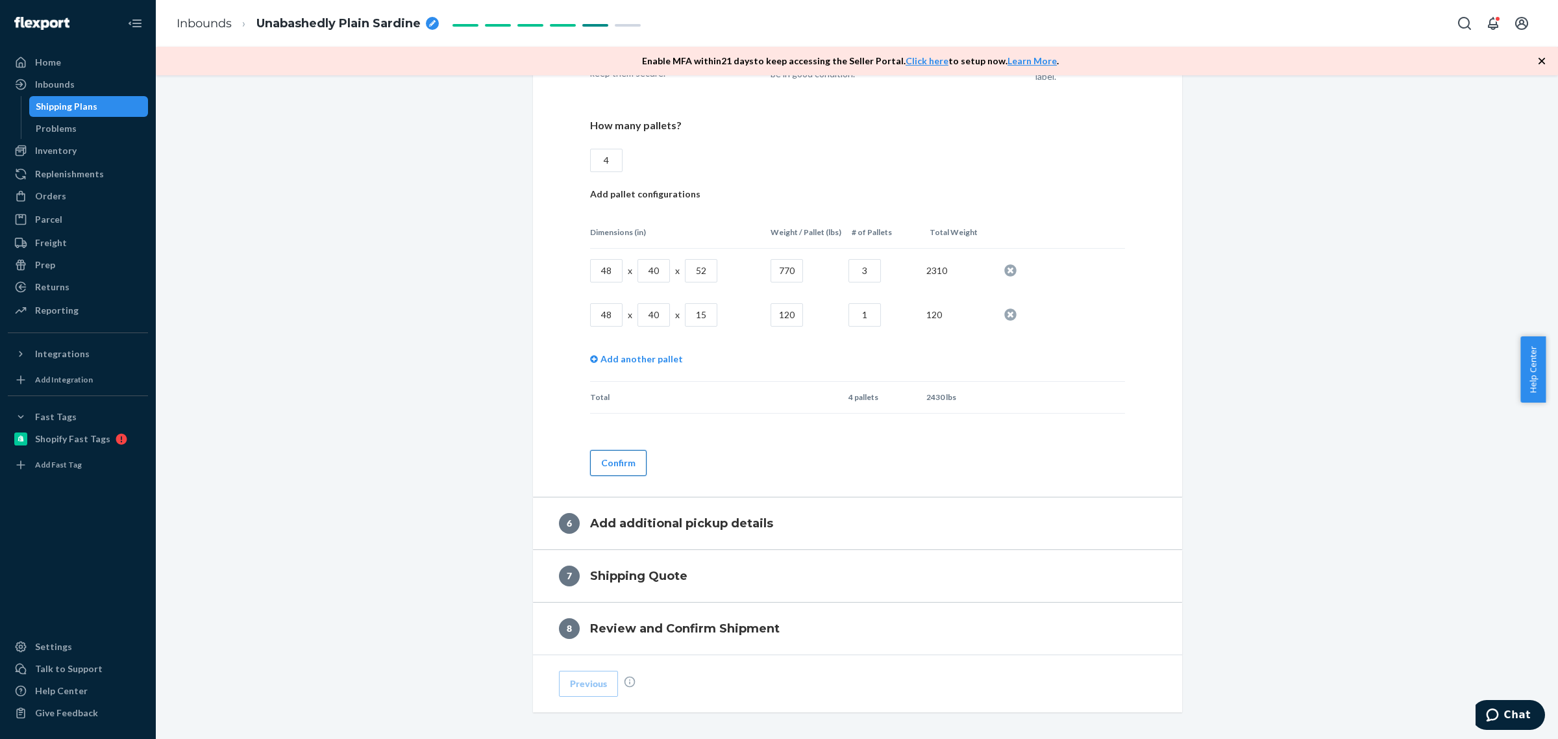
click at [618, 453] on button "Confirm" at bounding box center [618, 463] width 56 height 26
click at [606, 465] on button "Confirm" at bounding box center [618, 463] width 56 height 26
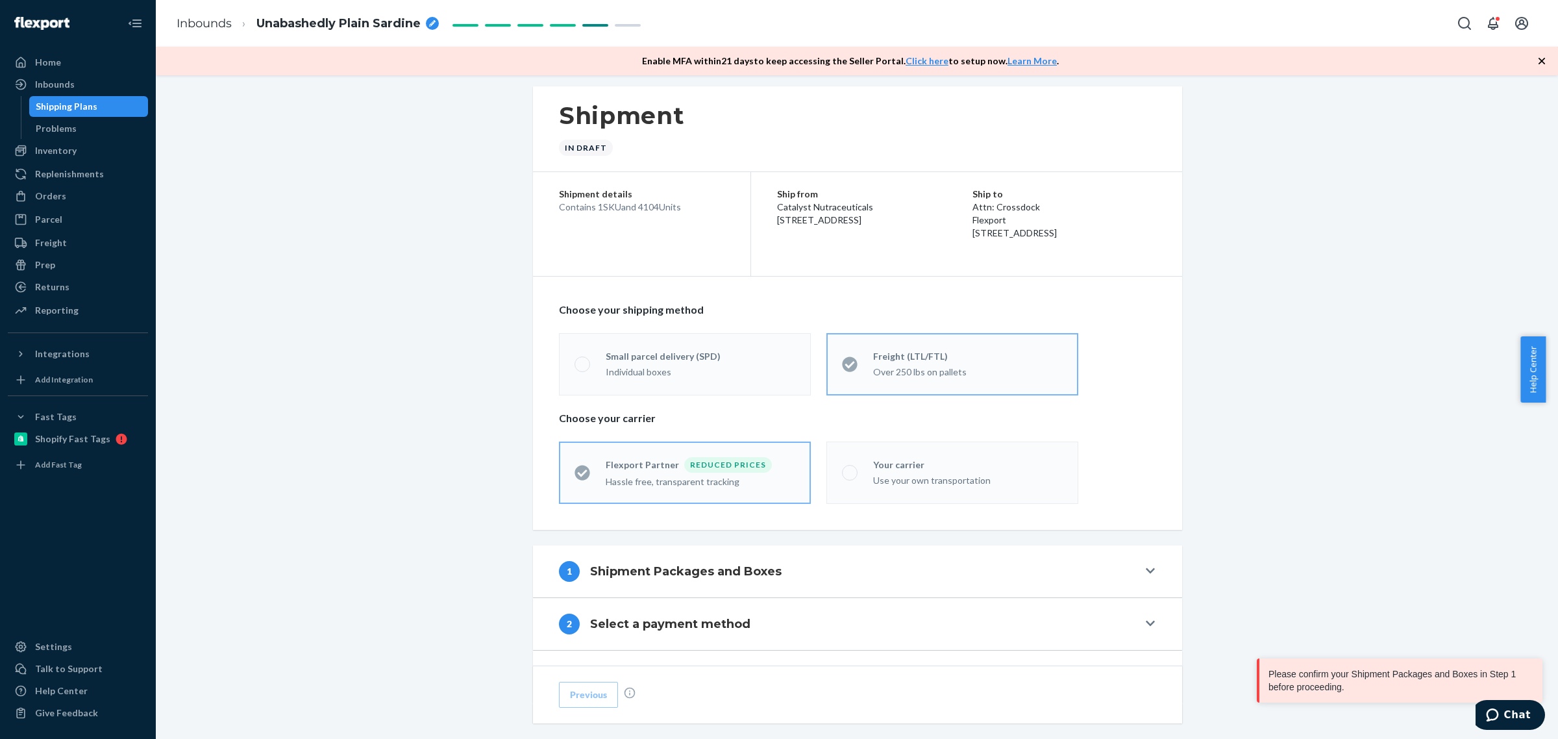
scroll to position [0, 0]
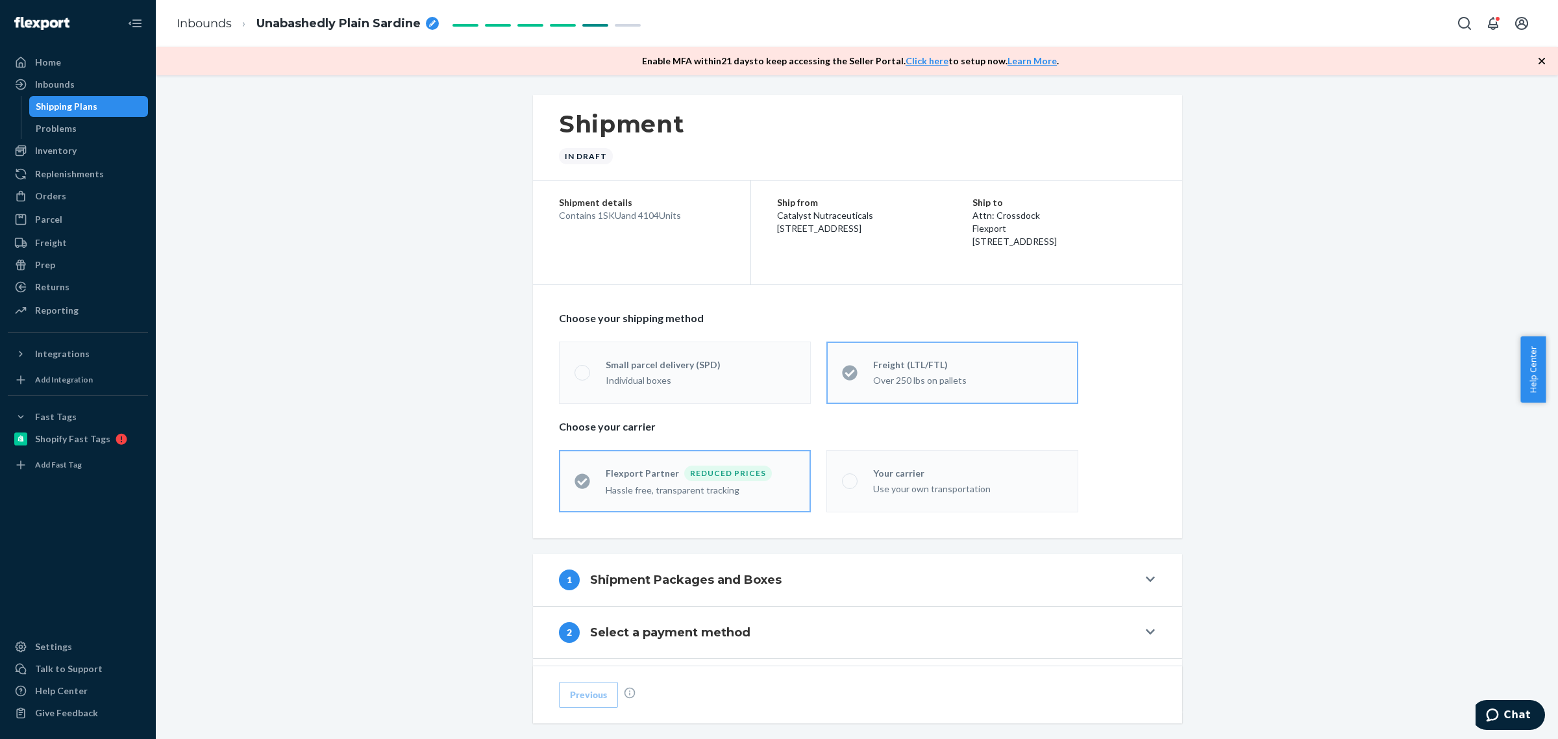
click at [930, 578] on div "1 Shipment Packages and Boxes" at bounding box center [848, 579] width 579 height 21
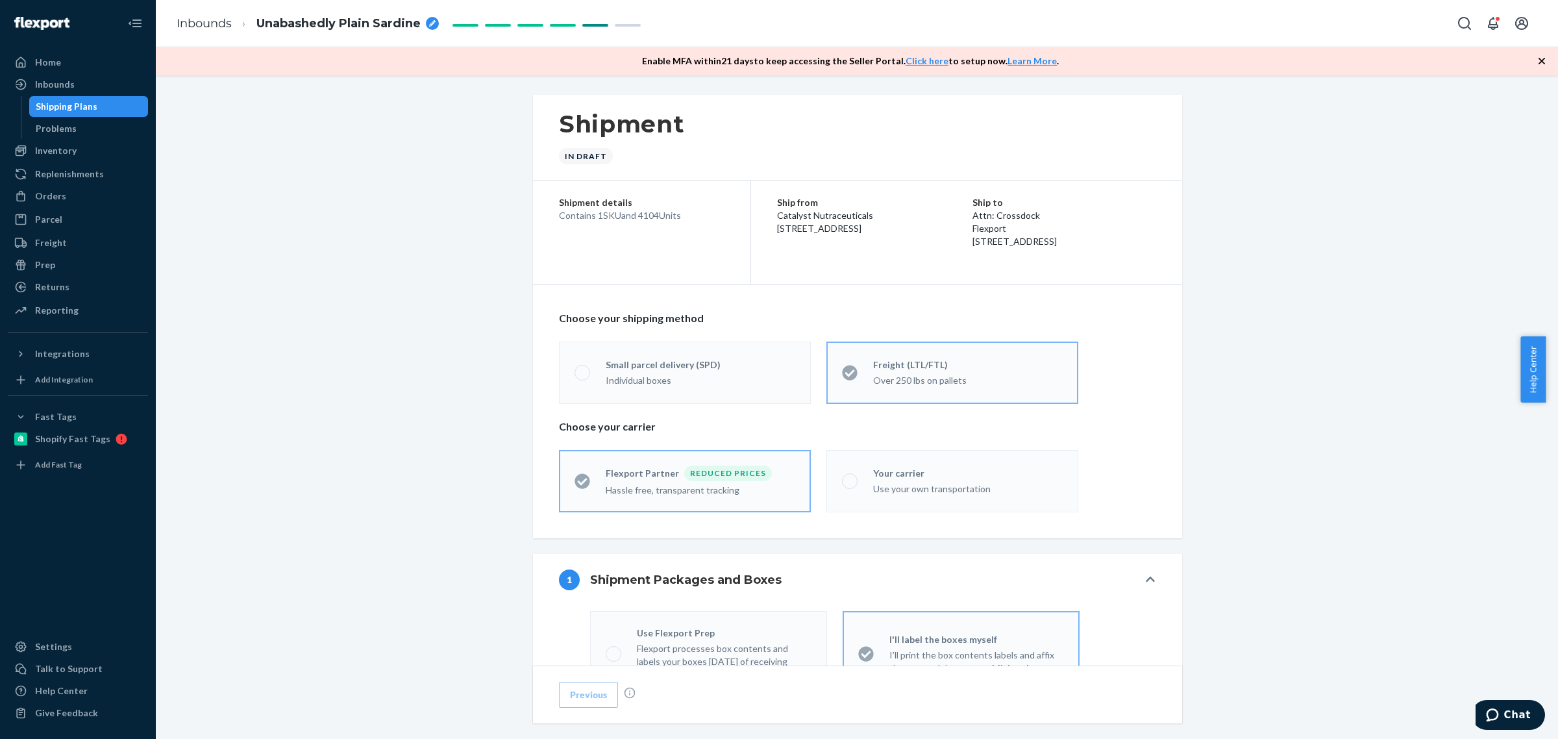
scroll to position [216, 0]
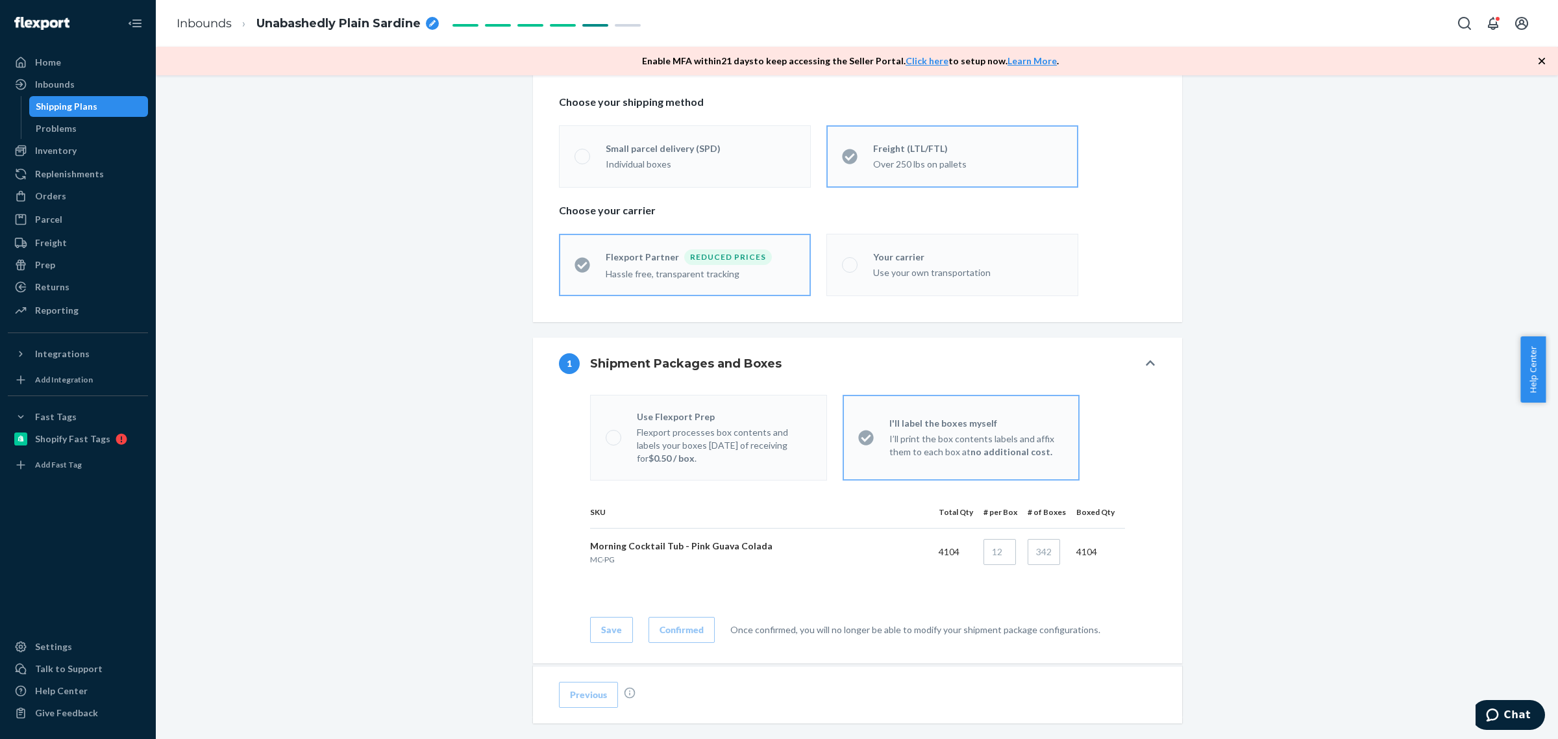
click at [608, 446] on label "Use Flexport Prep Flexport processes box contents and labels your boxes [DATE] …" at bounding box center [708, 438] width 237 height 86
drag, startPoint x: 846, startPoint y: 430, endPoint x: 867, endPoint y: 433, distance: 21.7
click at [848, 430] on label "I'll label the boxes myself I’ll print the box contents labels and affix them t…" at bounding box center [960, 438] width 237 height 86
click at [939, 489] on div "Use Flexport Prep Flexport processes box contents and labels your boxes [DATE] …" at bounding box center [857, 515] width 535 height 253
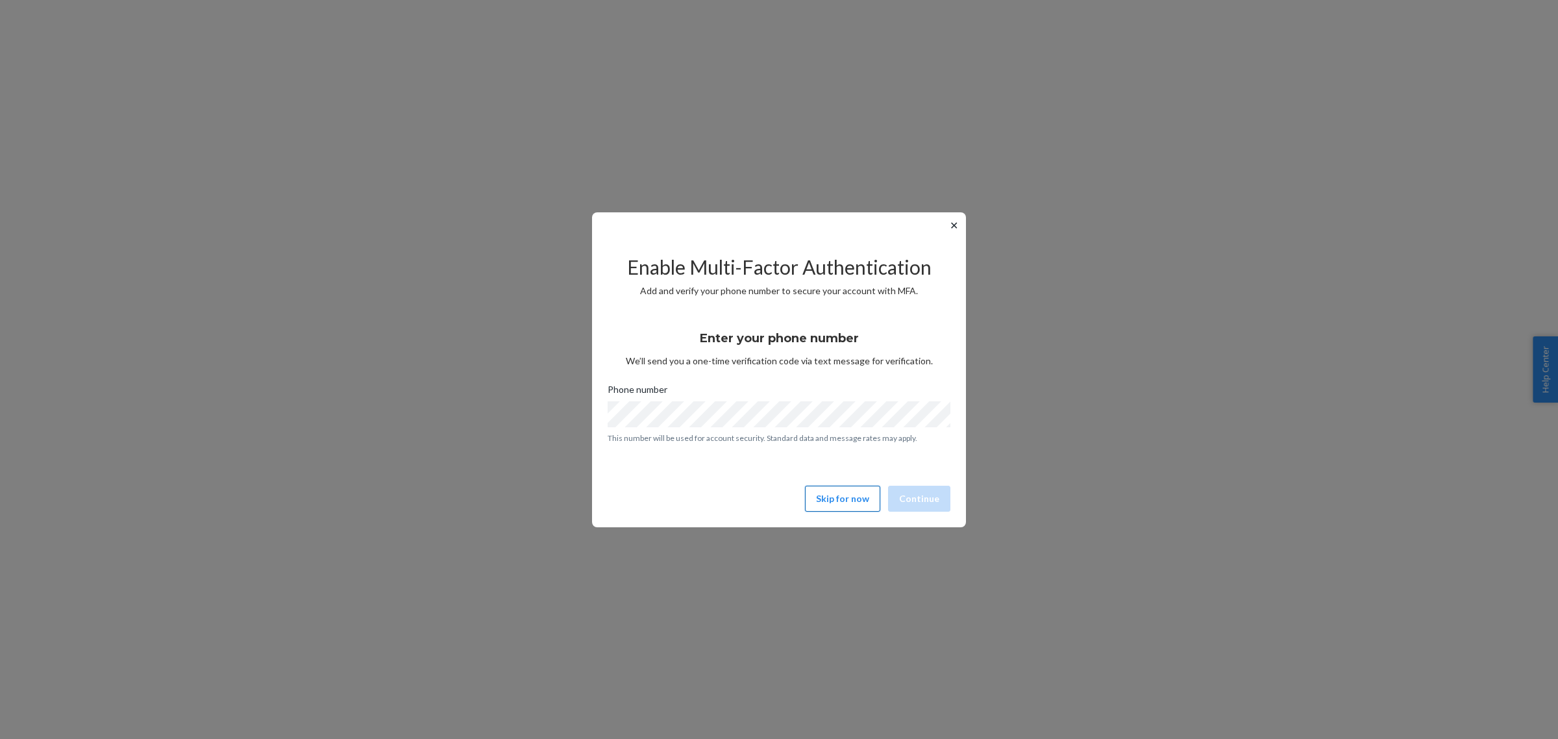
click at [846, 497] on button "Skip for now" at bounding box center [842, 498] width 75 height 26
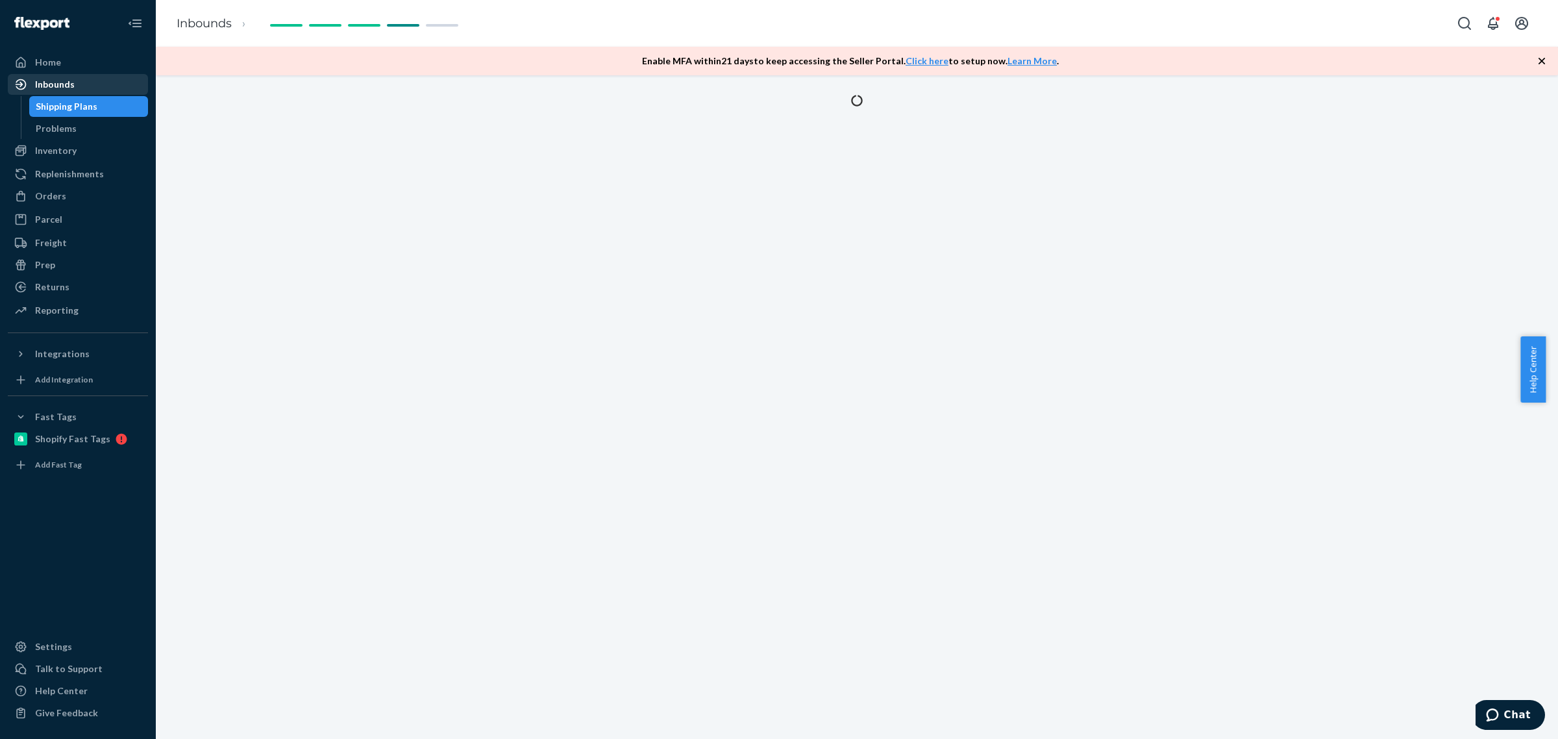
click at [62, 82] on div "Inbounds" at bounding box center [55, 84] width 40 height 13
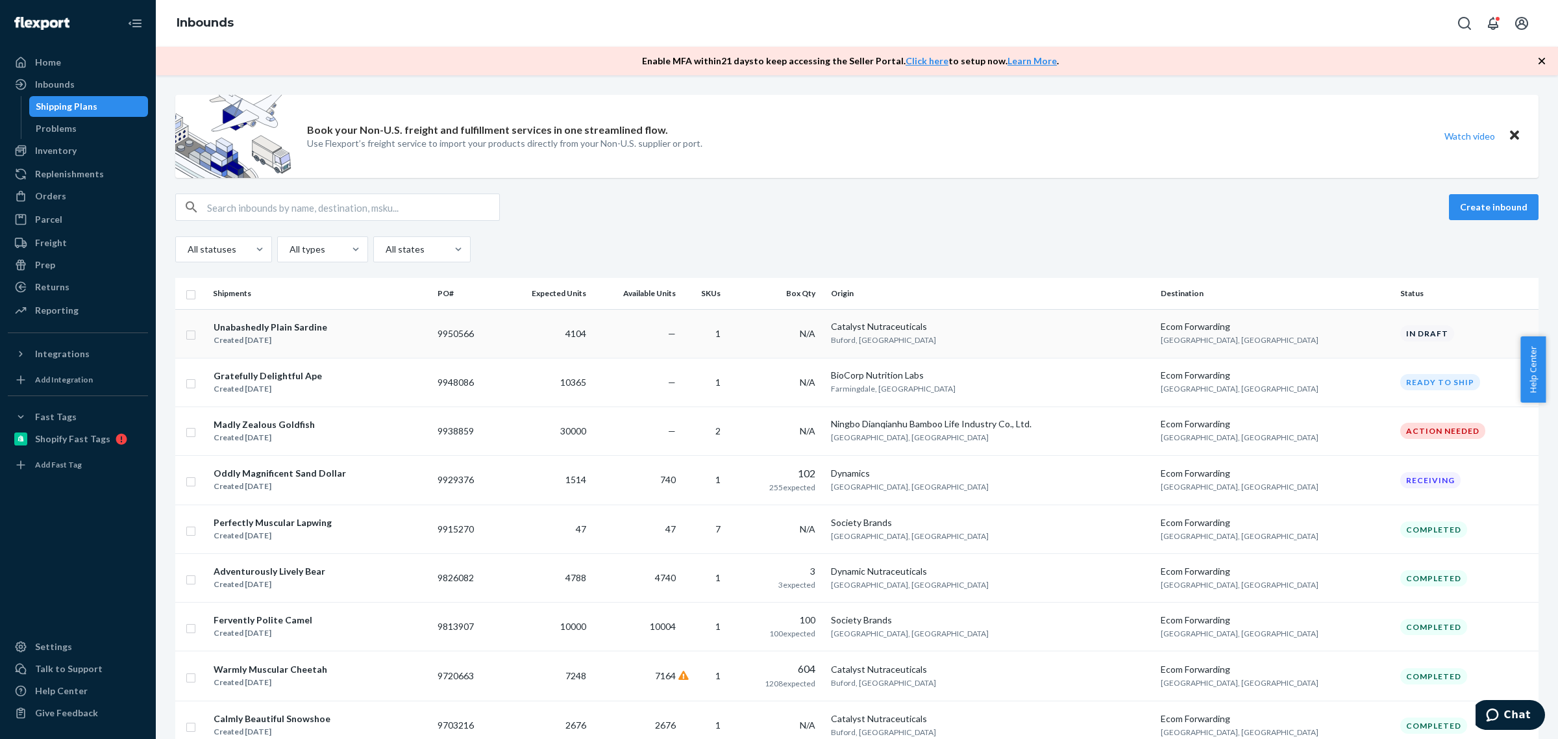
click at [393, 332] on div "Unabashedly Plain Sardine Created Sep 24, 2025" at bounding box center [320, 333] width 214 height 27
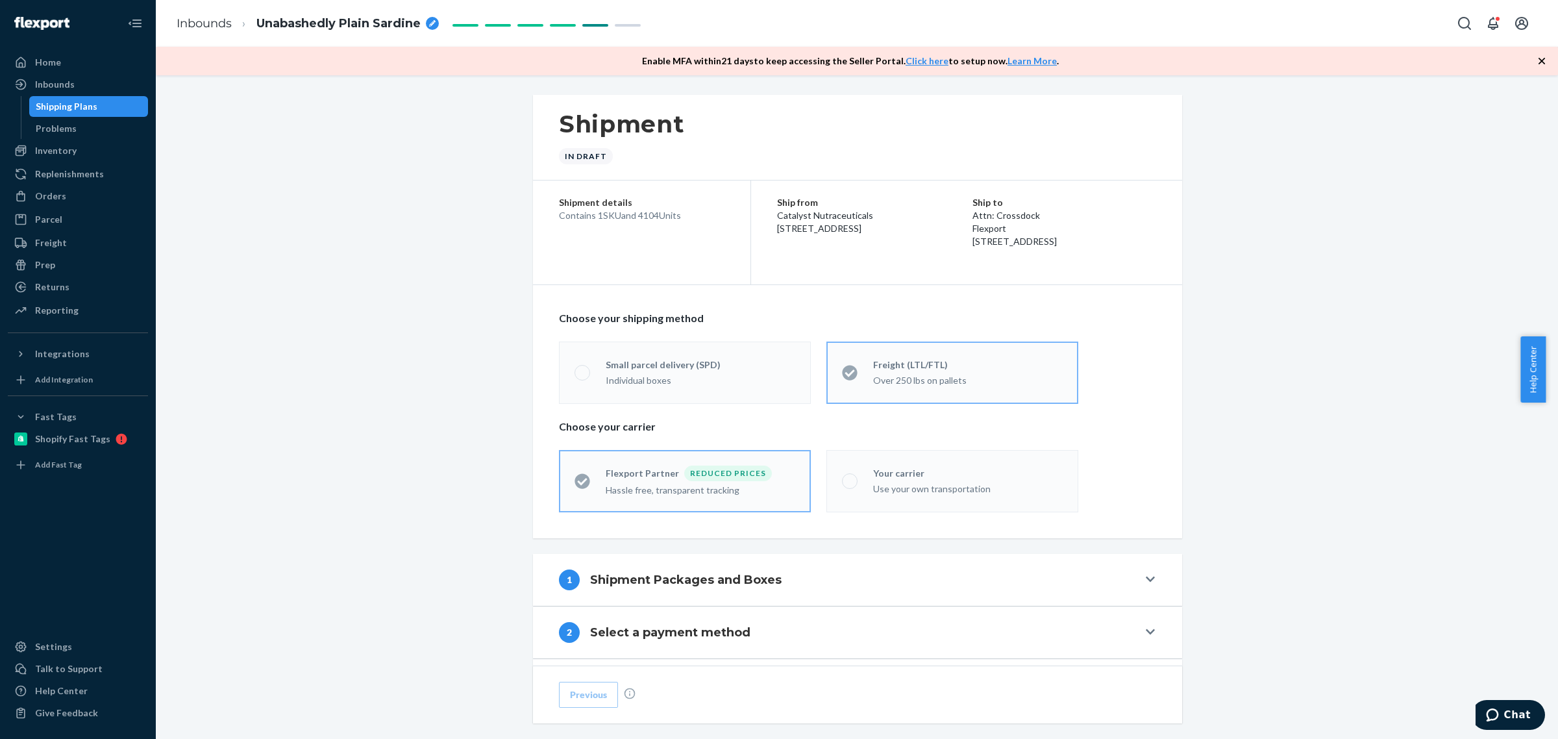
scroll to position [189, 0]
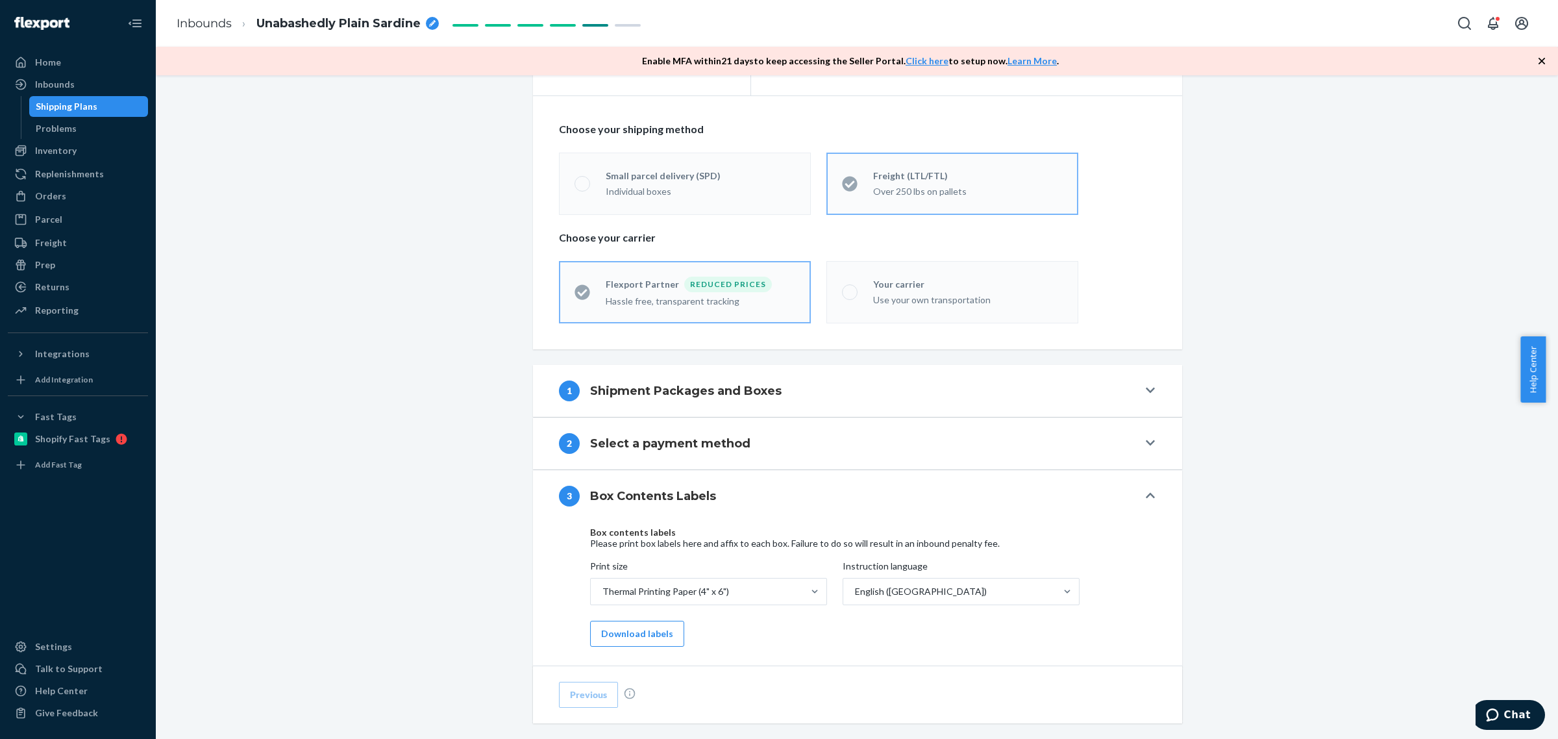
click at [945, 395] on div "1 Shipment Packages and Boxes" at bounding box center [848, 390] width 579 height 21
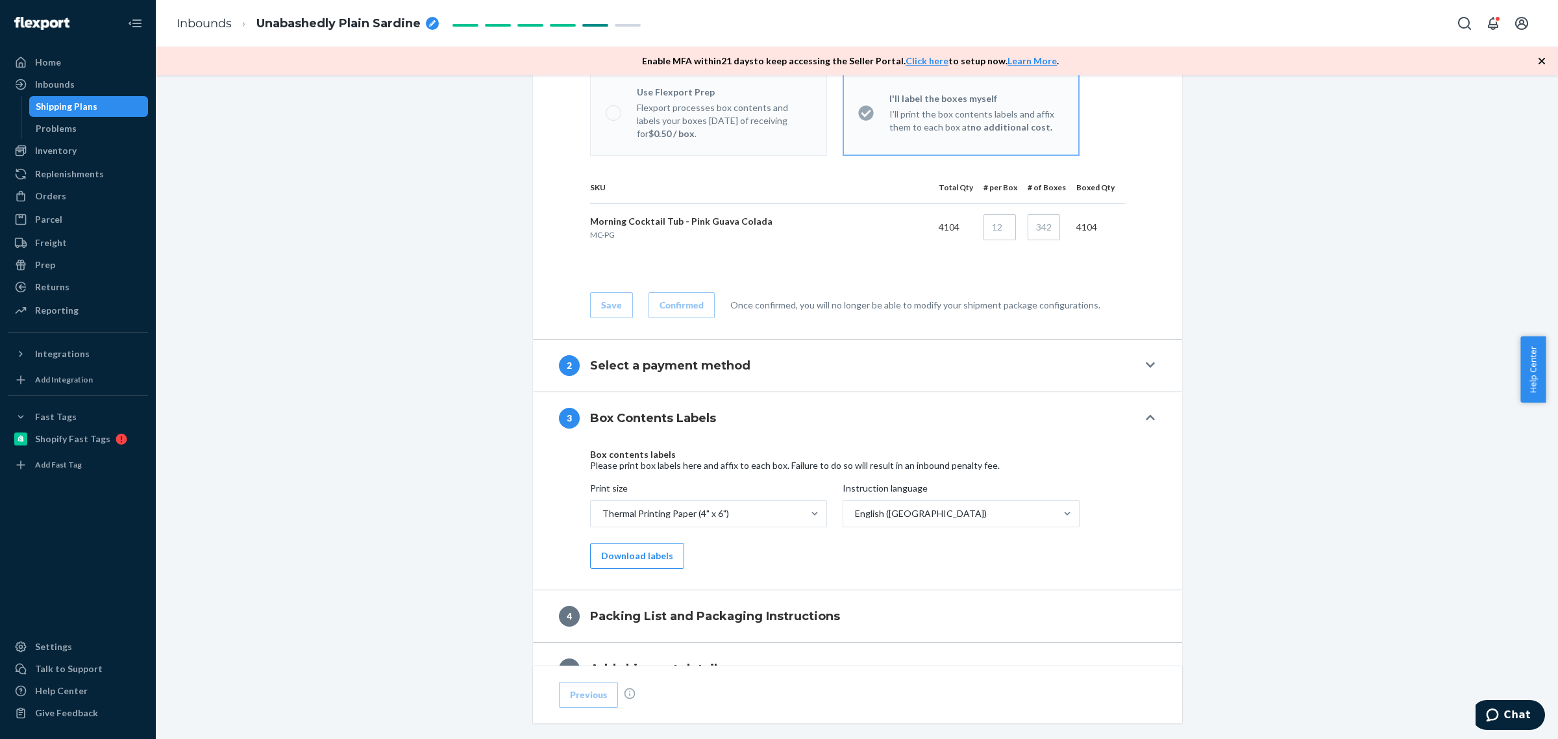
scroll to position [703, 0]
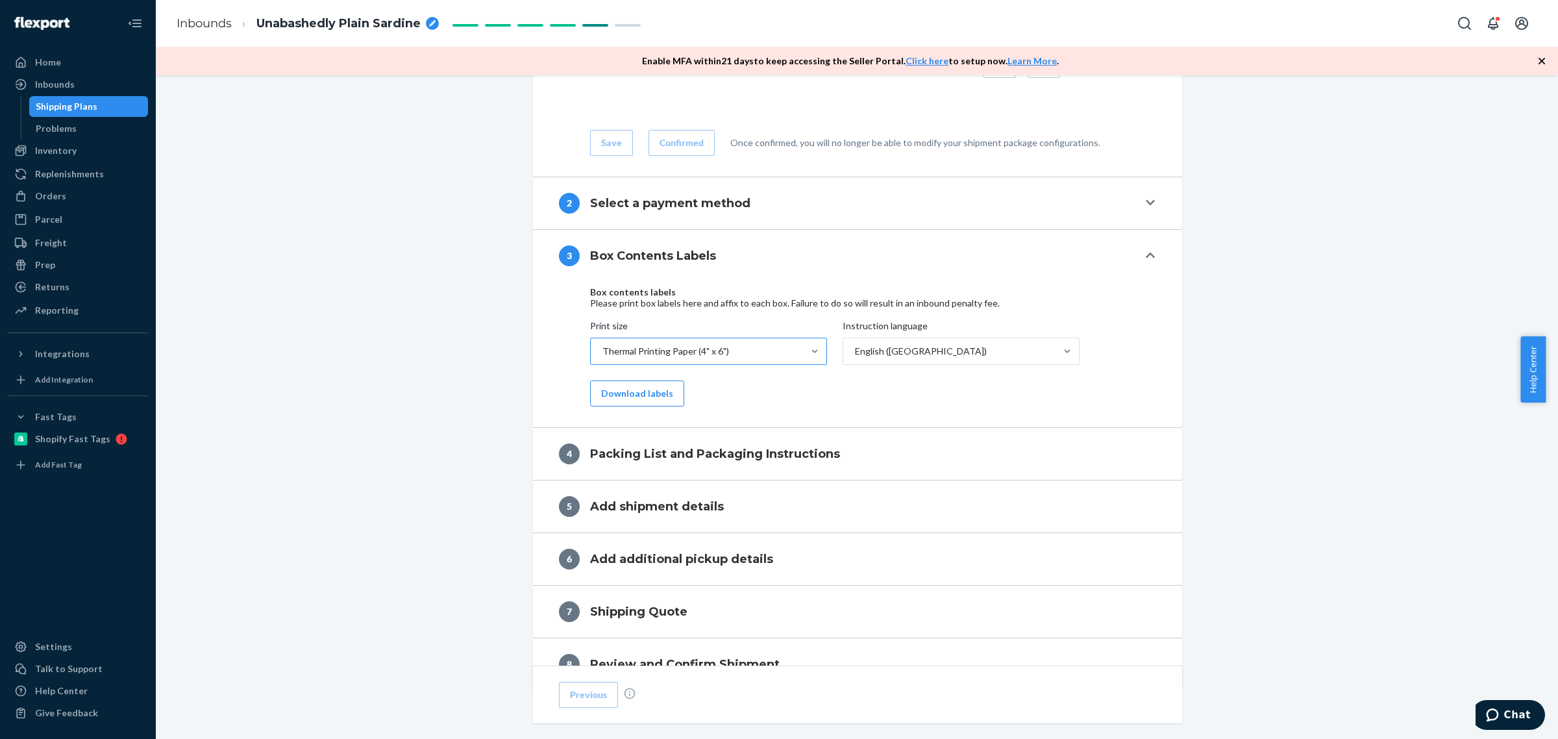
click at [743, 354] on div "Thermal Printing Paper (4" x 6")" at bounding box center [697, 351] width 212 height 26
click at [602, 354] on input "Print size Thermal Printing Paper (4" x 6")" at bounding box center [601, 351] width 1 height 13
click at [700, 375] on div "Thermal Printing Paper (4" x 6")" at bounding box center [709, 383] width 232 height 26
click at [602, 358] on input "Print size option Thermal Printing Paper (4" x 6") focused, 1 of 3. 3 results a…" at bounding box center [601, 351] width 1 height 13
click at [633, 397] on button "Download labels" at bounding box center [637, 393] width 94 height 26
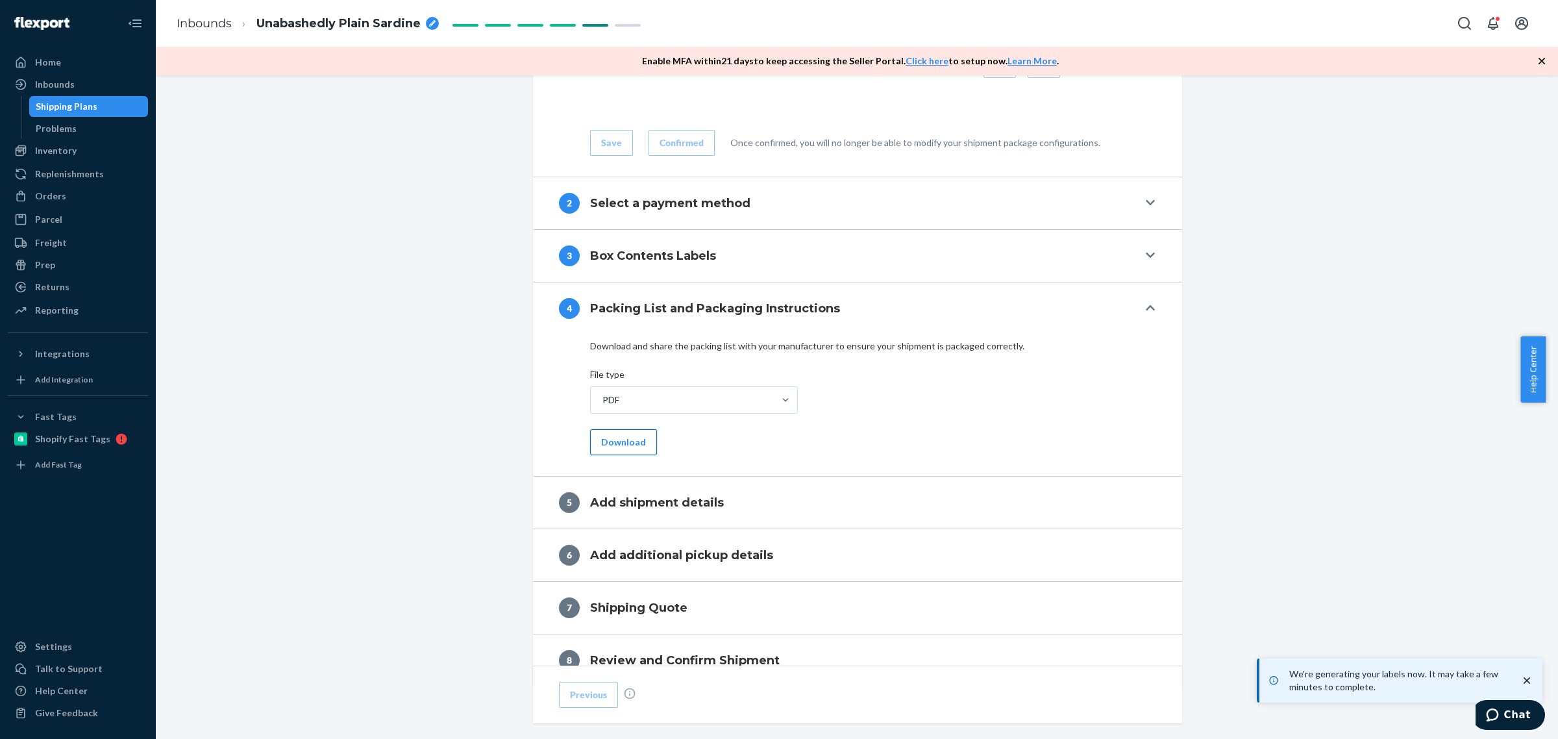
click at [615, 439] on button "Download" at bounding box center [623, 442] width 67 height 26
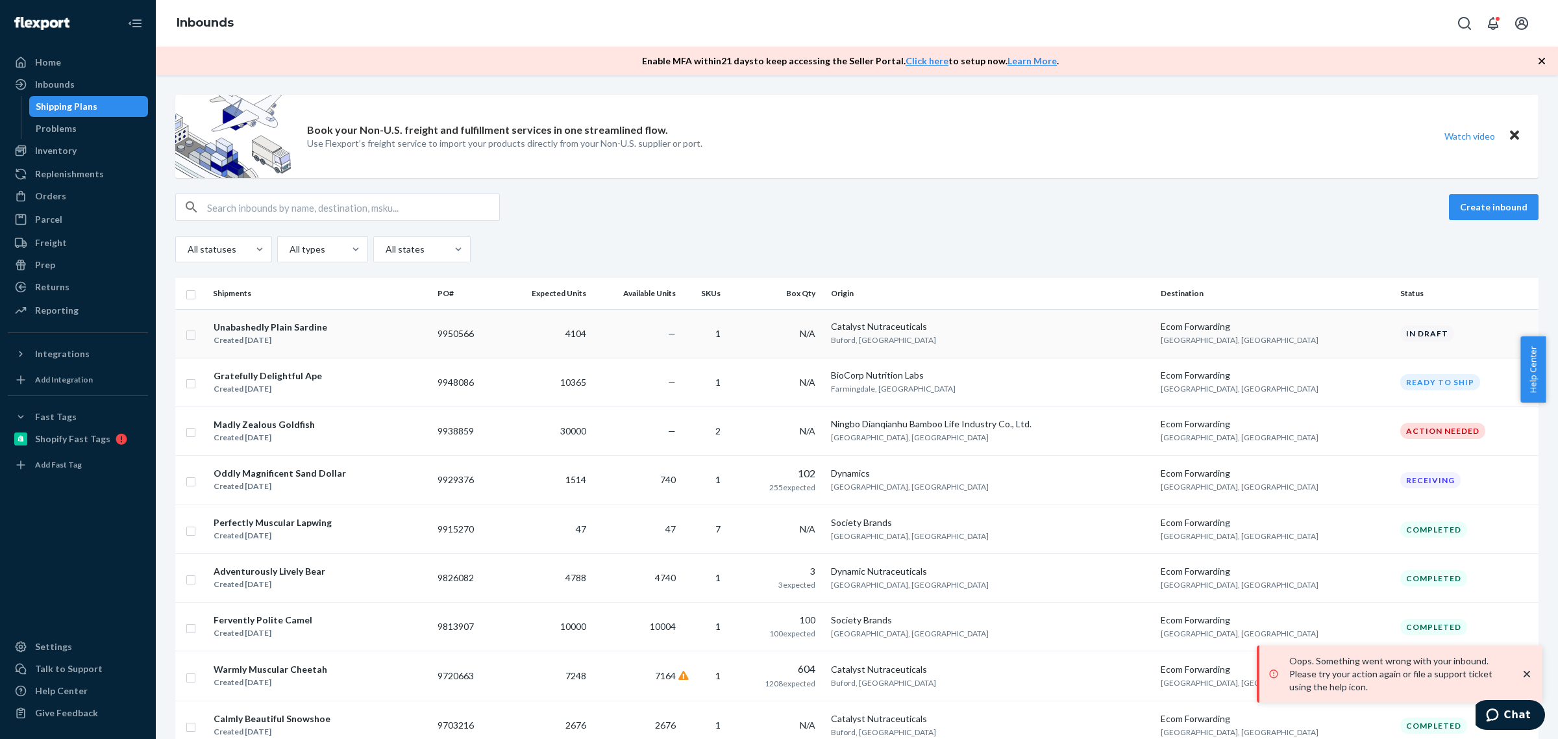
click at [254, 336] on div "Created Sep 24, 2025" at bounding box center [271, 340] width 114 height 13
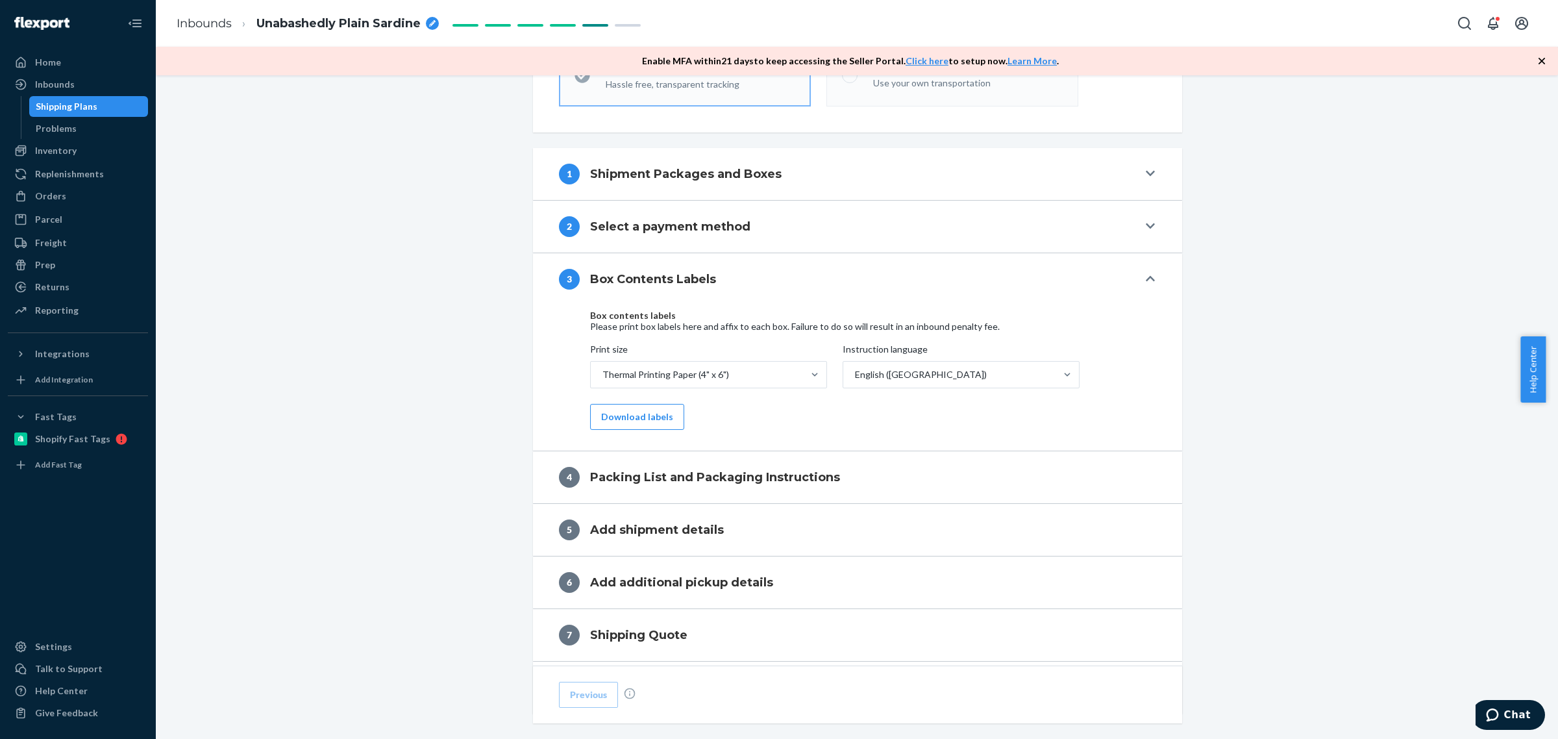
scroll to position [432, 0]
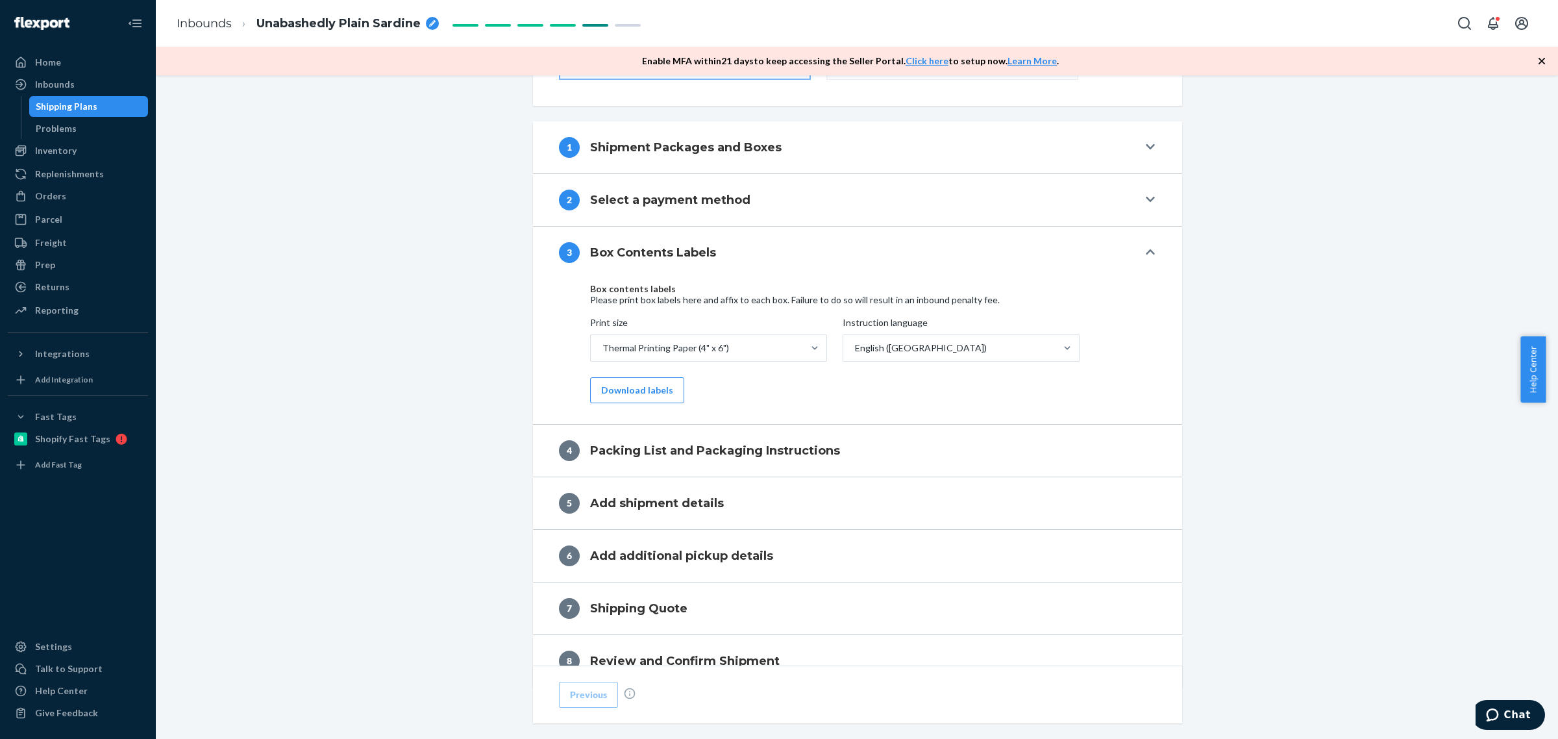
click at [868, 150] on div "1 Shipment Packages and Boxes" at bounding box center [848, 147] width 579 height 21
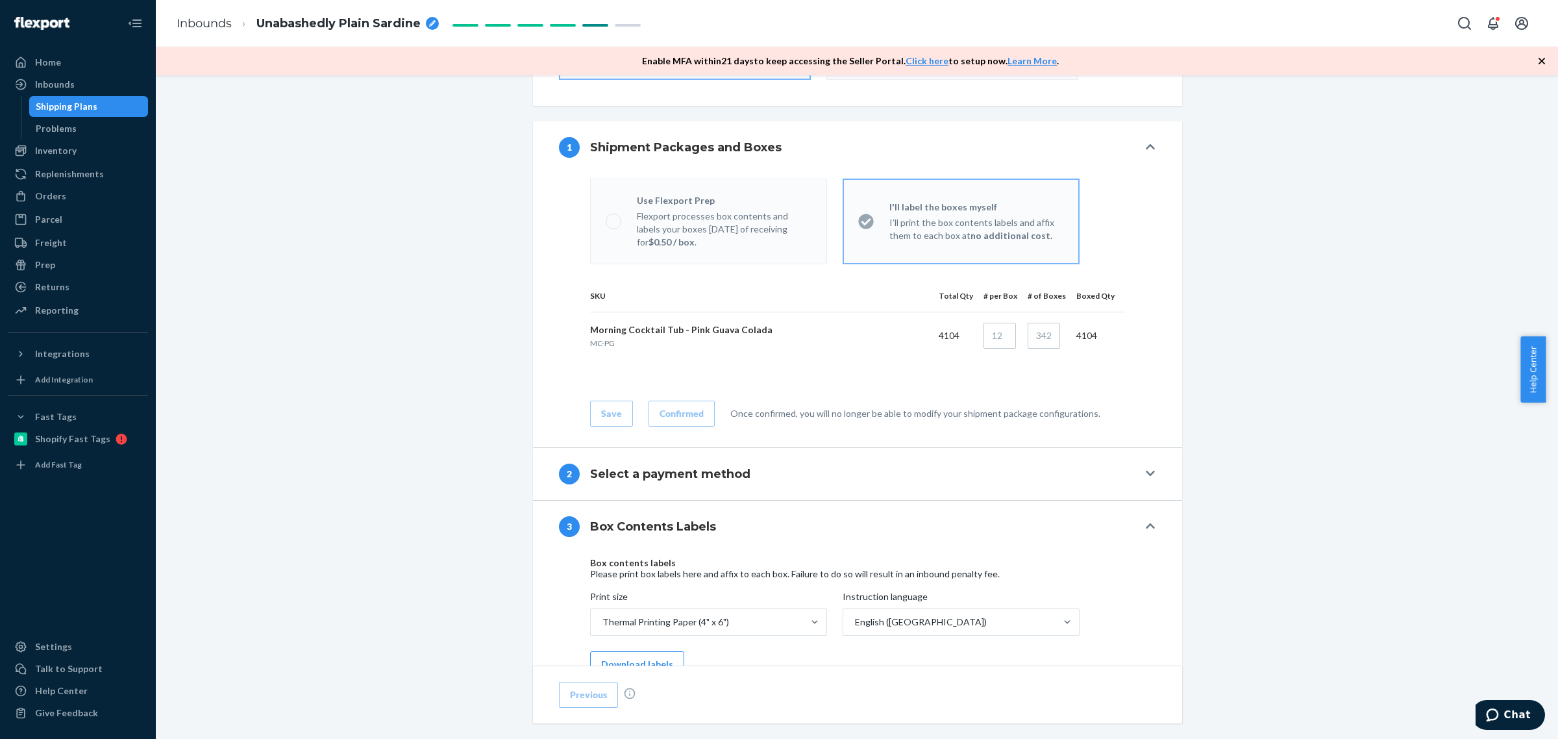
click at [868, 150] on div "1 Shipment Packages and Boxes" at bounding box center [848, 147] width 579 height 21
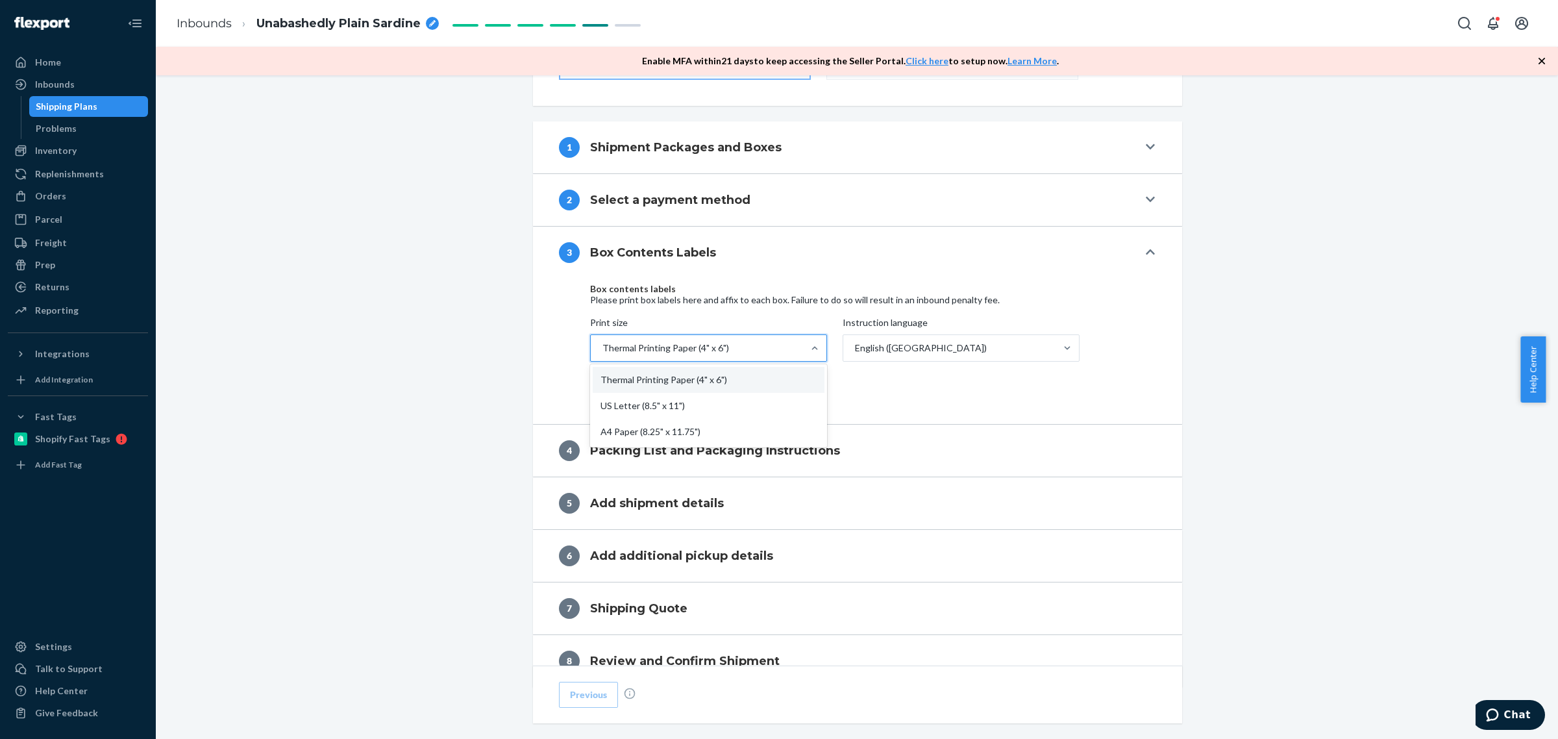
click at [742, 352] on div "Thermal Printing Paper (4" x 6")" at bounding box center [697, 348] width 212 height 26
click at [602, 352] on input "Print size option Thermal Printing Paper (4" x 6") focused, 1 of 3. 3 results a…" at bounding box center [601, 347] width 1 height 13
click at [741, 352] on div "Thermal Printing Paper (4" x 6")" at bounding box center [697, 348] width 212 height 26
click at [602, 352] on input "Print size 0 results available. Select is focused ,type to refine list, press D…" at bounding box center [601, 347] width 1 height 13
click at [657, 393] on button "Download labels" at bounding box center [637, 390] width 94 height 26
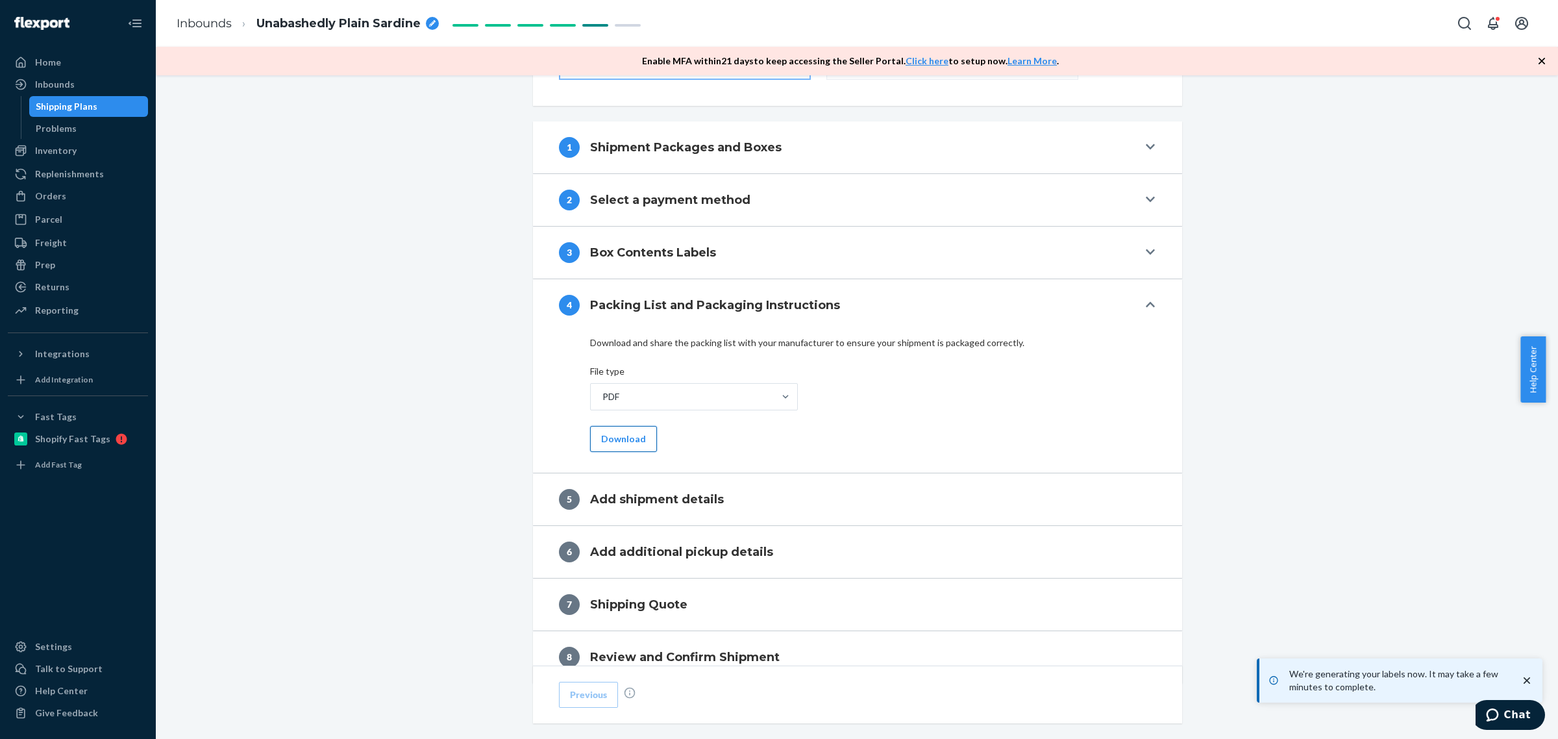
click at [620, 443] on button "Download" at bounding box center [623, 439] width 67 height 26
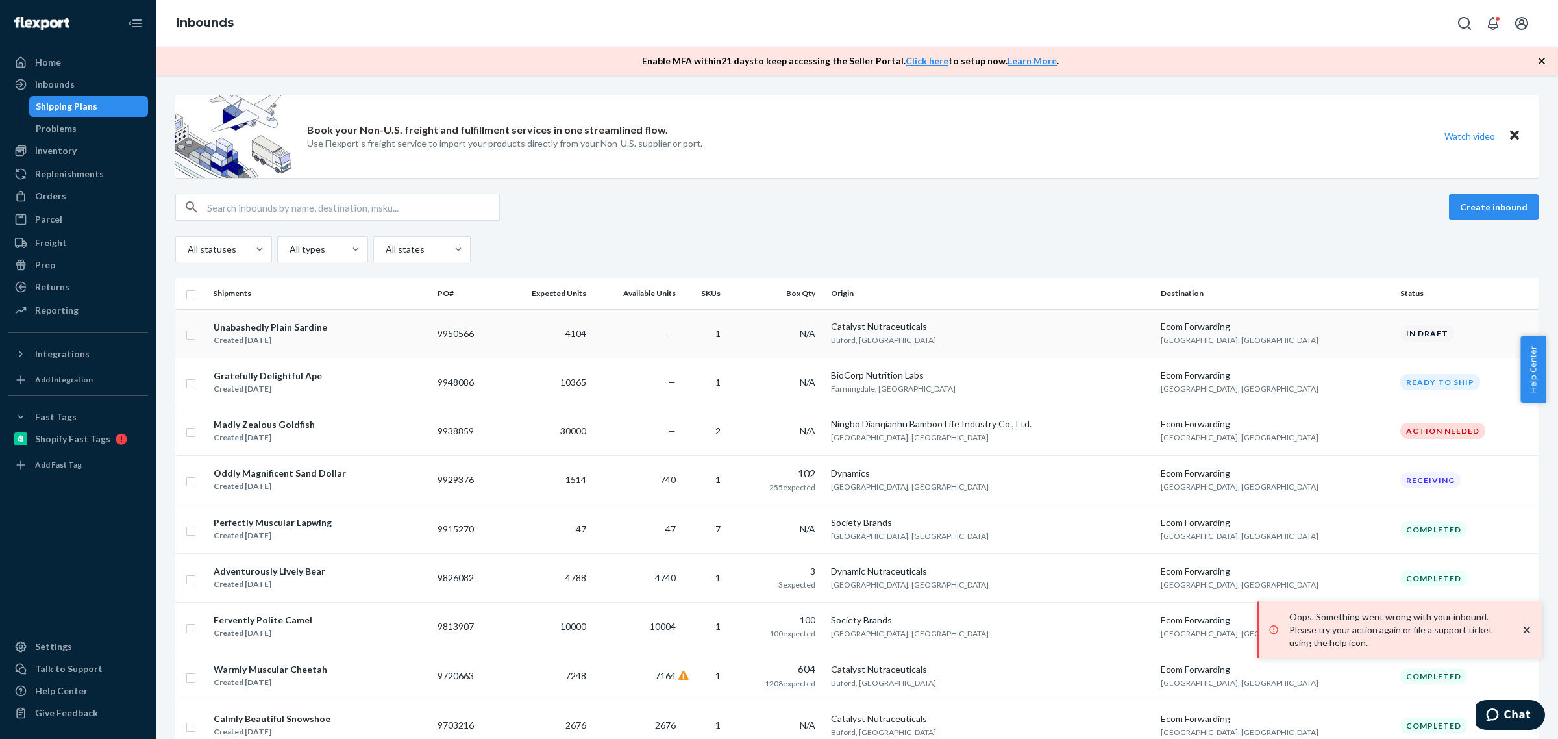
click at [369, 343] on div "Unabashedly Plain Sardine Created Sep 24, 2025" at bounding box center [320, 333] width 214 height 27
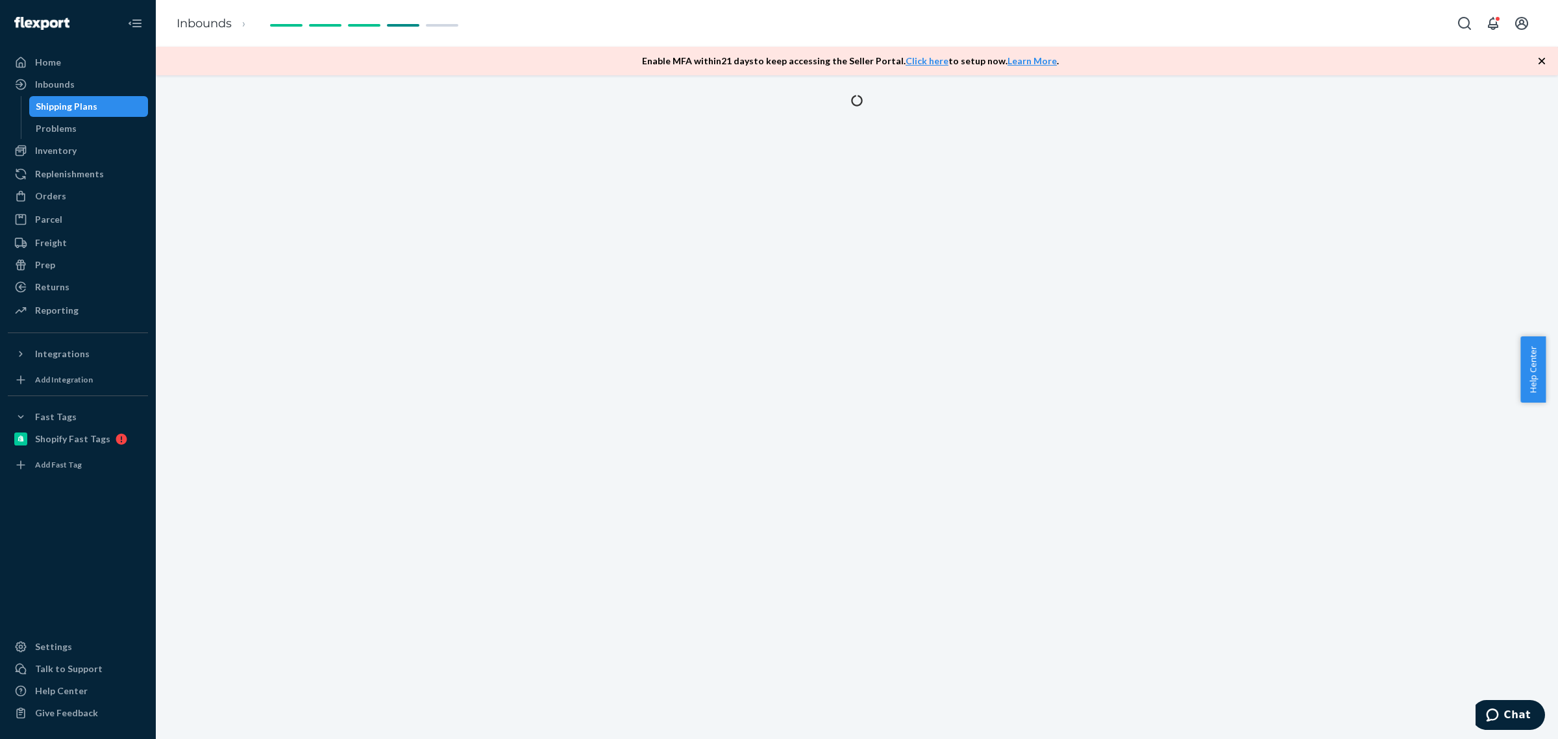
click at [65, 104] on div "Shipping Plans" at bounding box center [67, 106] width 62 height 13
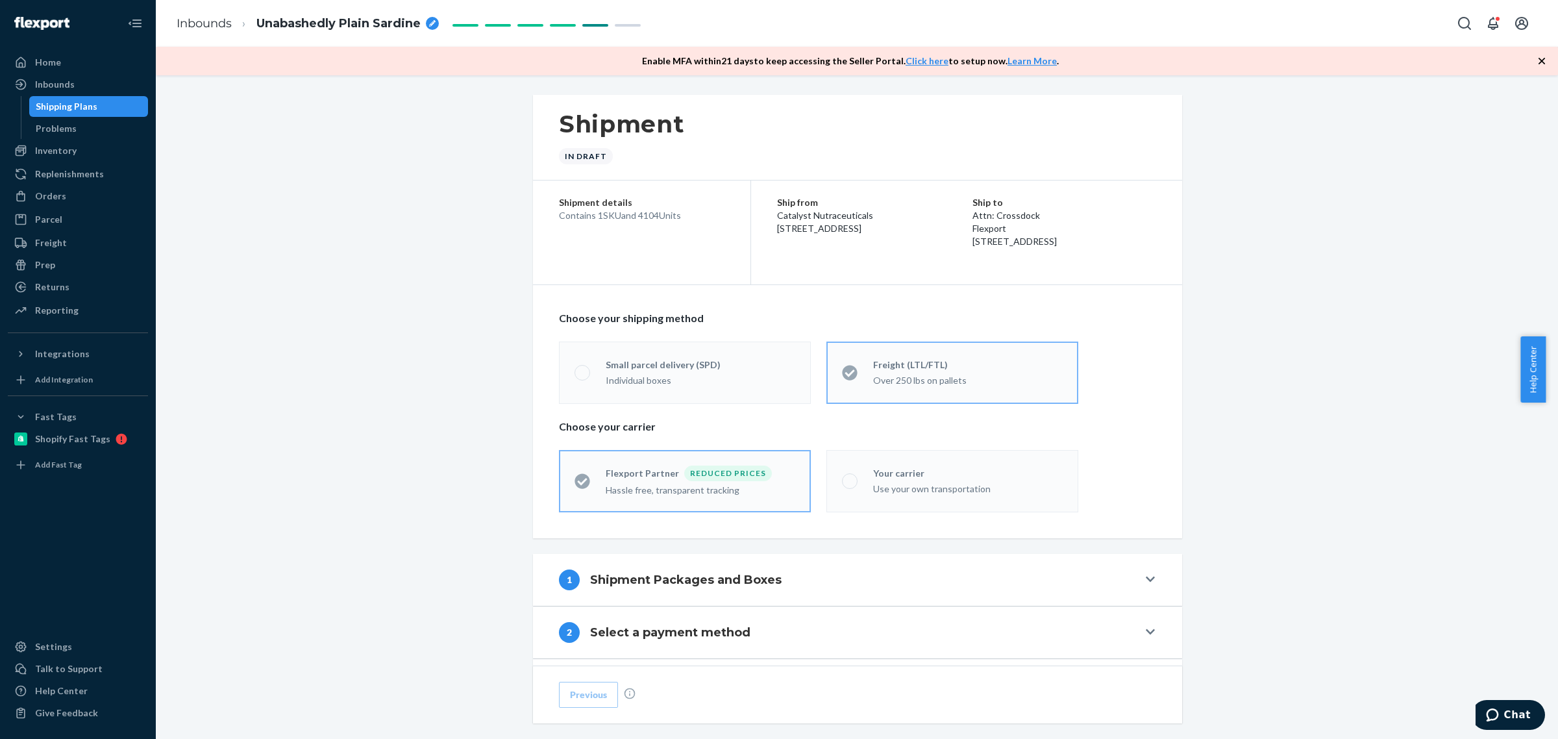
click at [49, 106] on div "Shipping Plans" at bounding box center [67, 106] width 62 height 13
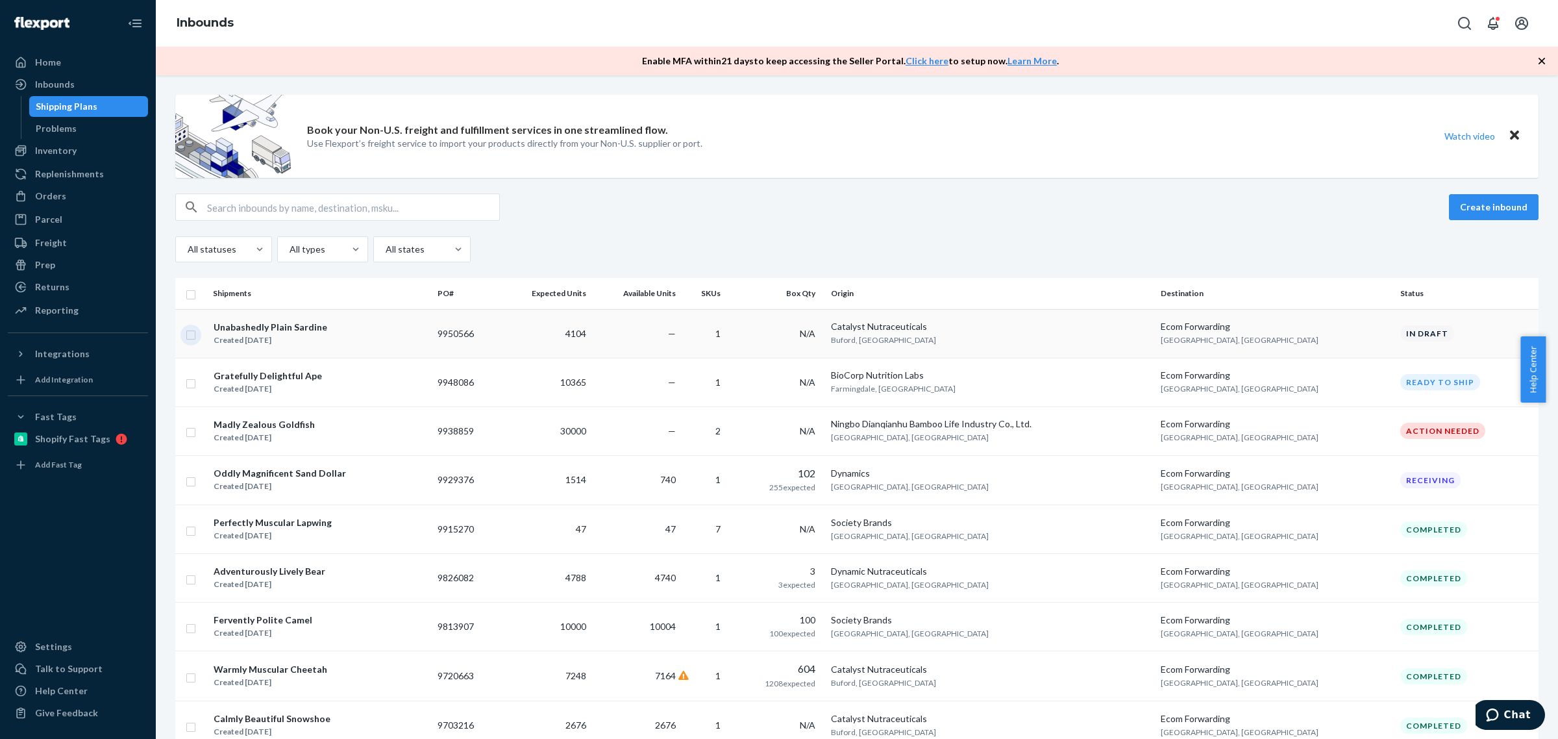
click at [190, 334] on input "checkbox" at bounding box center [191, 333] width 10 height 14
click at [1386, 212] on div "Delete" at bounding box center [1406, 207] width 43 height 13
checkbox input "false"
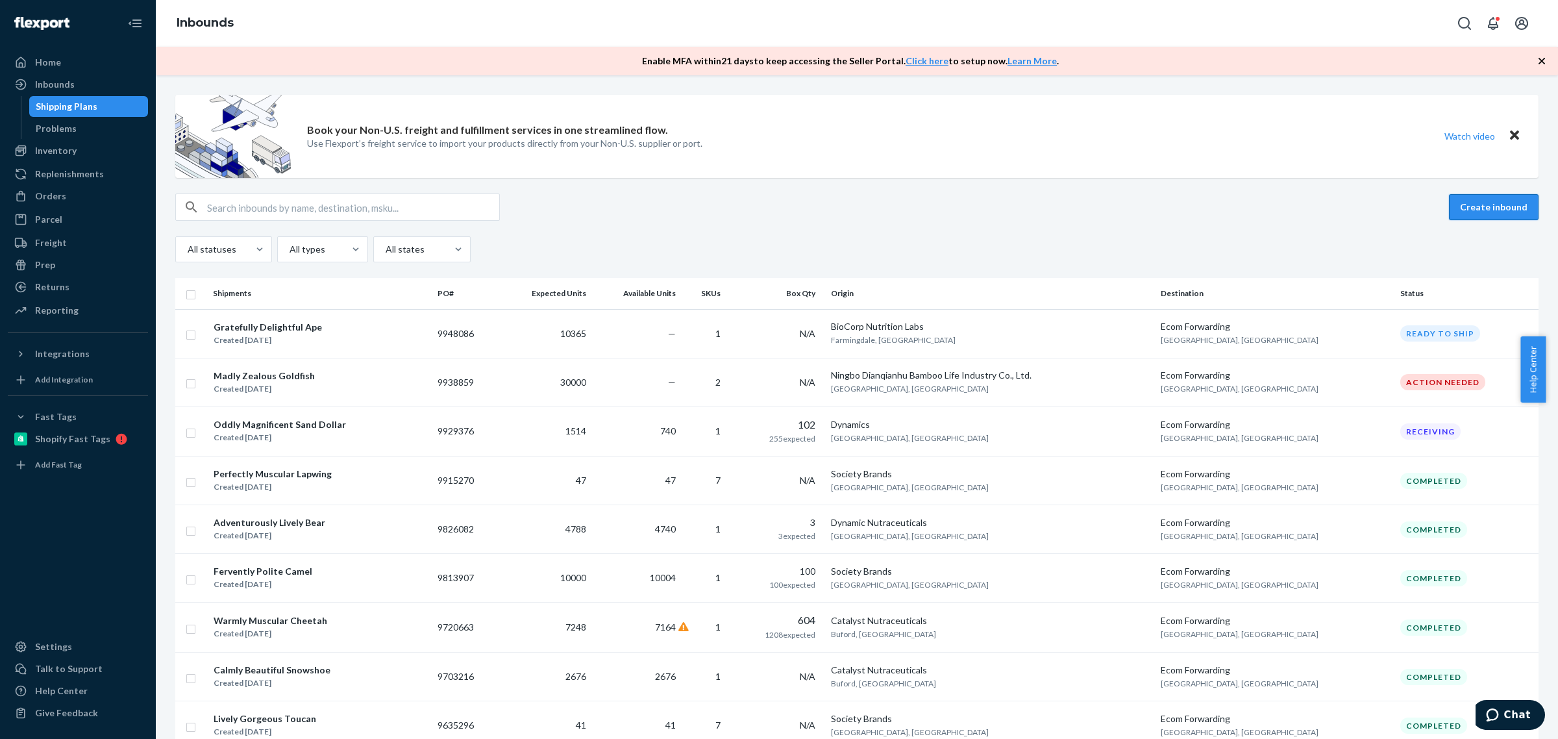
click at [1489, 212] on button "Create inbound" at bounding box center [1494, 207] width 90 height 26
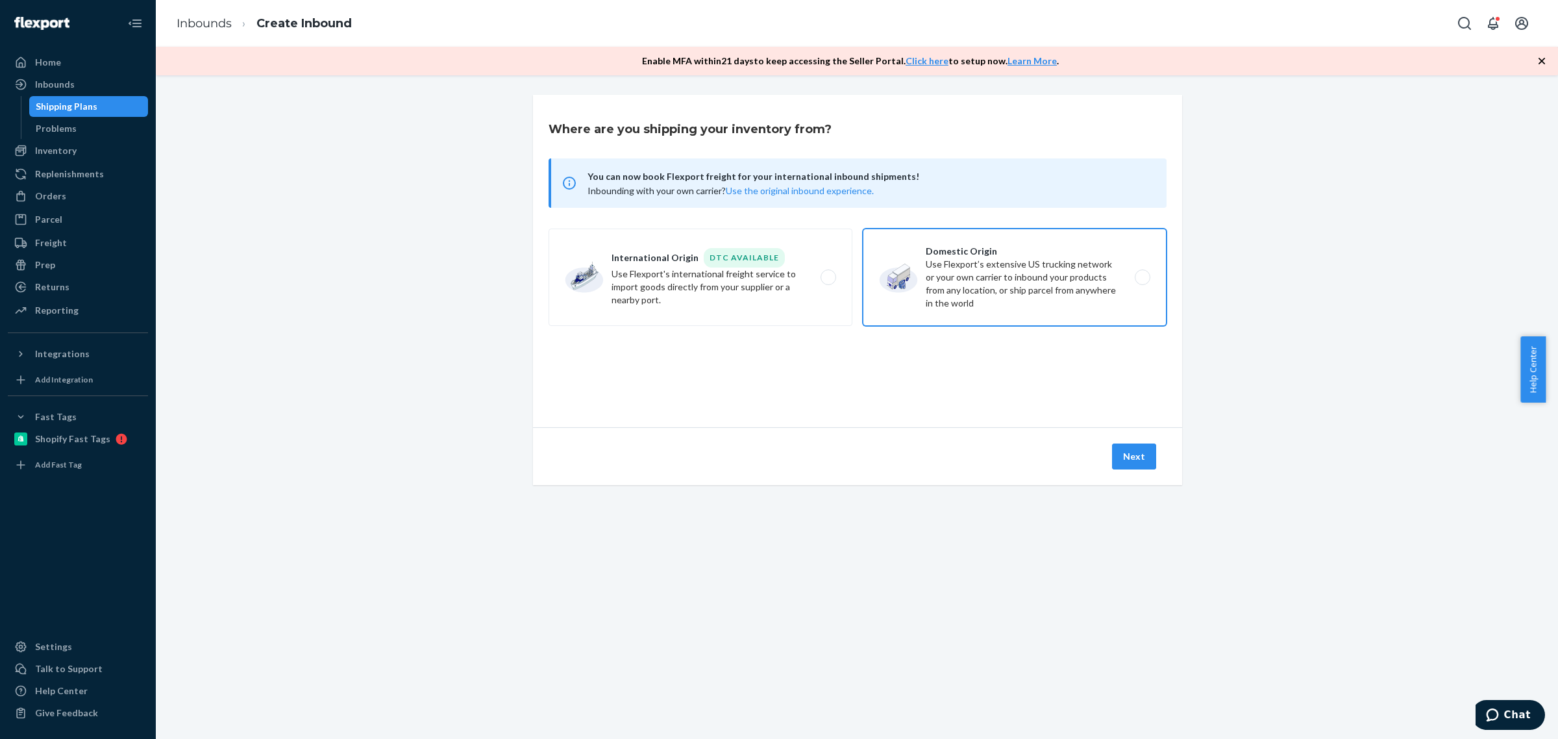
click at [961, 284] on label "Domestic Origin Use Flexport’s extensive US trucking network or your own carrie…" at bounding box center [1015, 276] width 304 height 97
click at [1142, 282] on input "Domestic Origin Use Flexport’s extensive US trucking network or your own carrie…" at bounding box center [1146, 277] width 8 height 8
radio input "true"
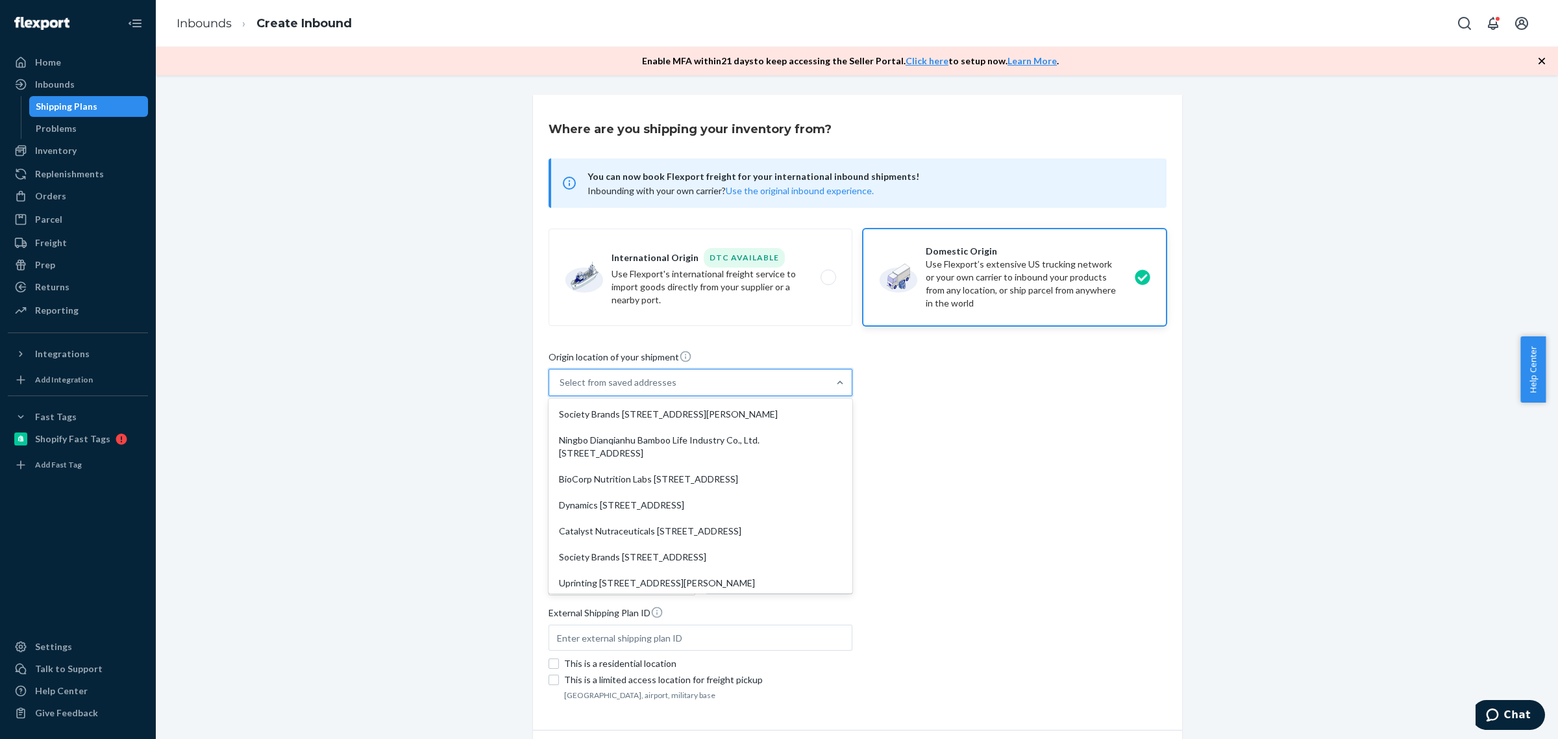
click at [660, 388] on div "Select from saved addresses" at bounding box center [617, 382] width 117 height 13
click at [561, 388] on input "option Society Brands [STREET_ADDRESS][PERSON_NAME] focused, 1 of 10. 10 result…" at bounding box center [559, 382] width 1 height 13
click at [656, 544] on div "Catalyst Nutraceuticals [STREET_ADDRESS]" at bounding box center [700, 531] width 299 height 26
click at [561, 389] on input "option Catalyst Nutraceuticals [STREET_ADDRESS] focused, 5 of 10. 10 results av…" at bounding box center [559, 382] width 1 height 13
type input "Catalyst Nutraceuticals"
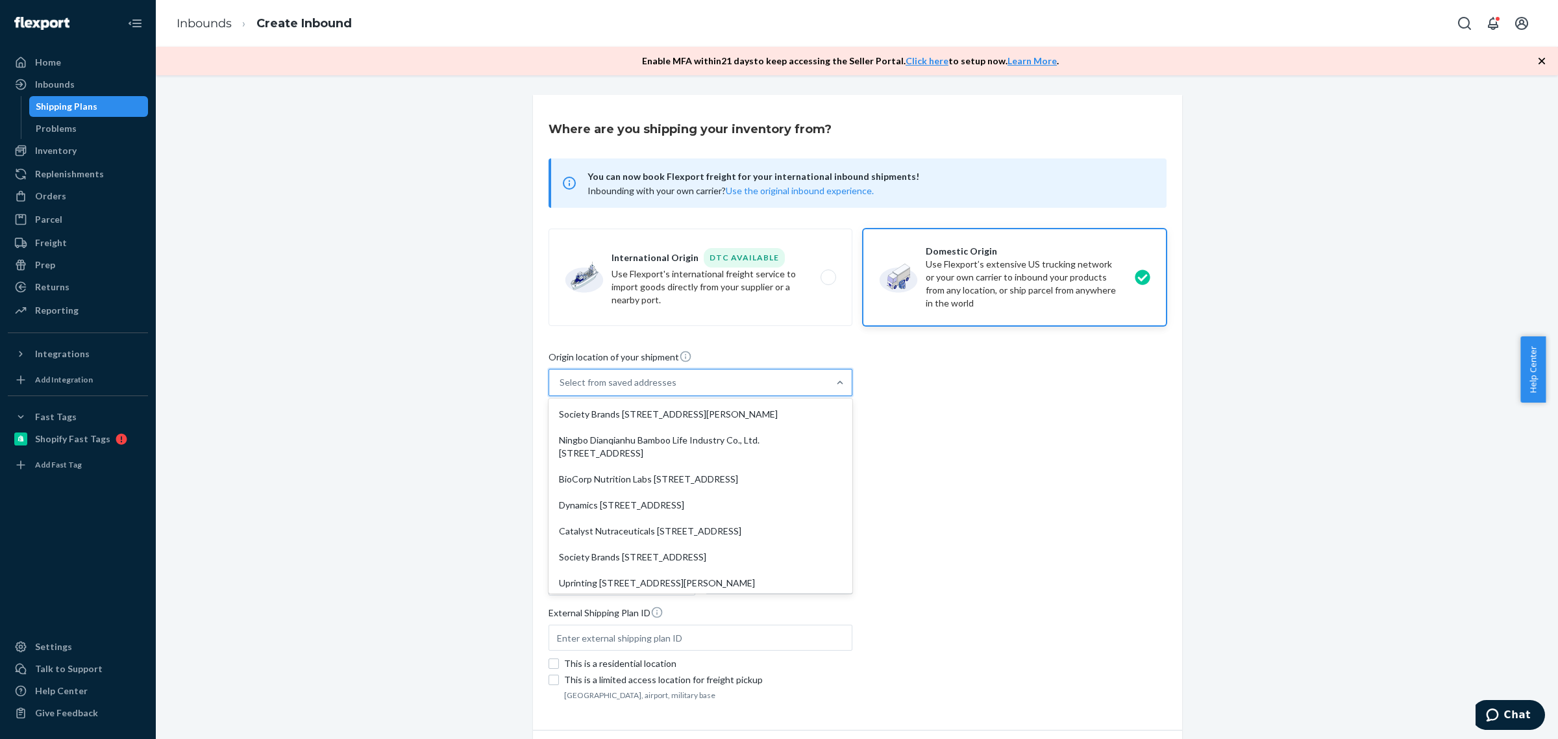
type input "[STREET_ADDRESS]"
type input "Suite A"
type input "[PERSON_NAME]"
type input "GA"
type input "30518"
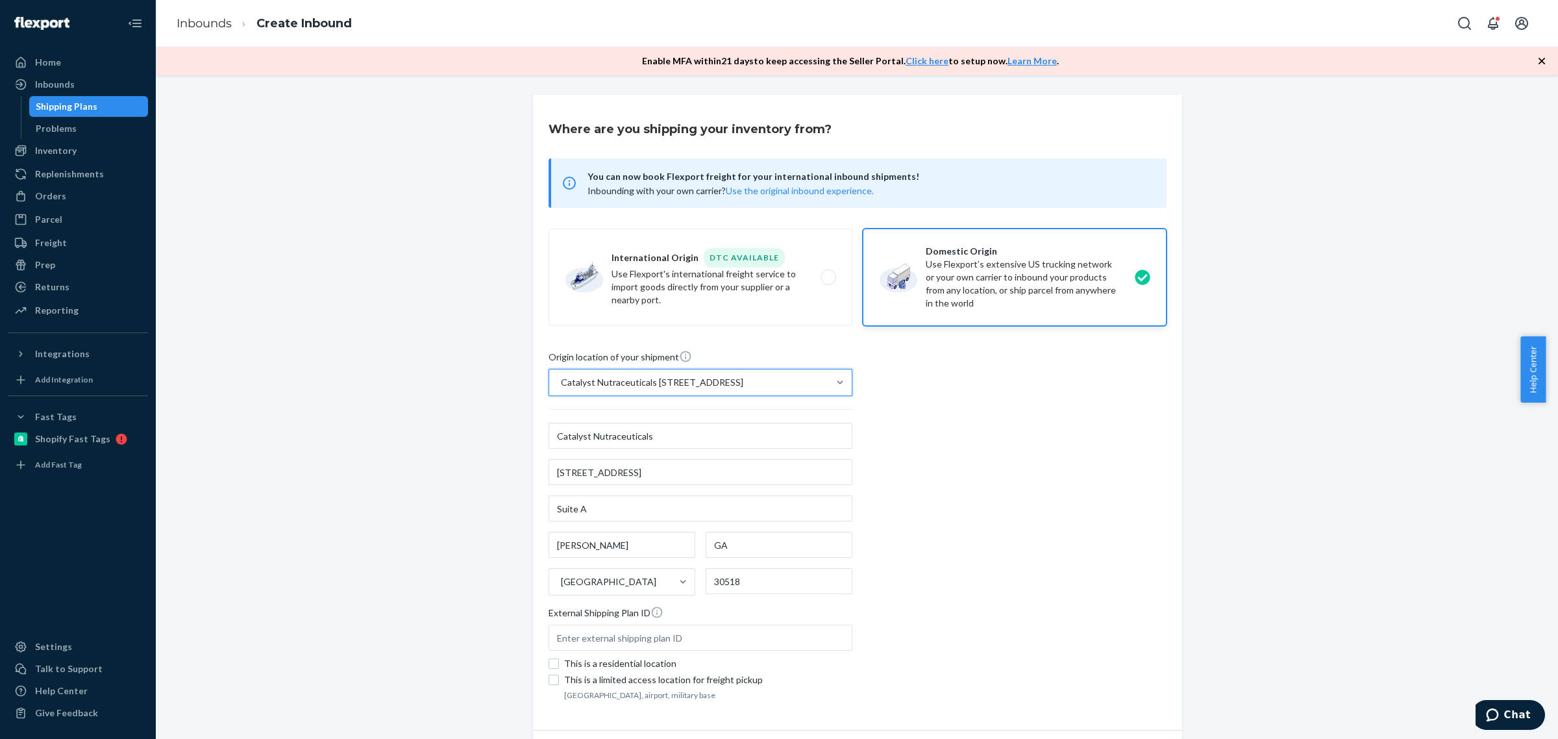
scroll to position [80, 0]
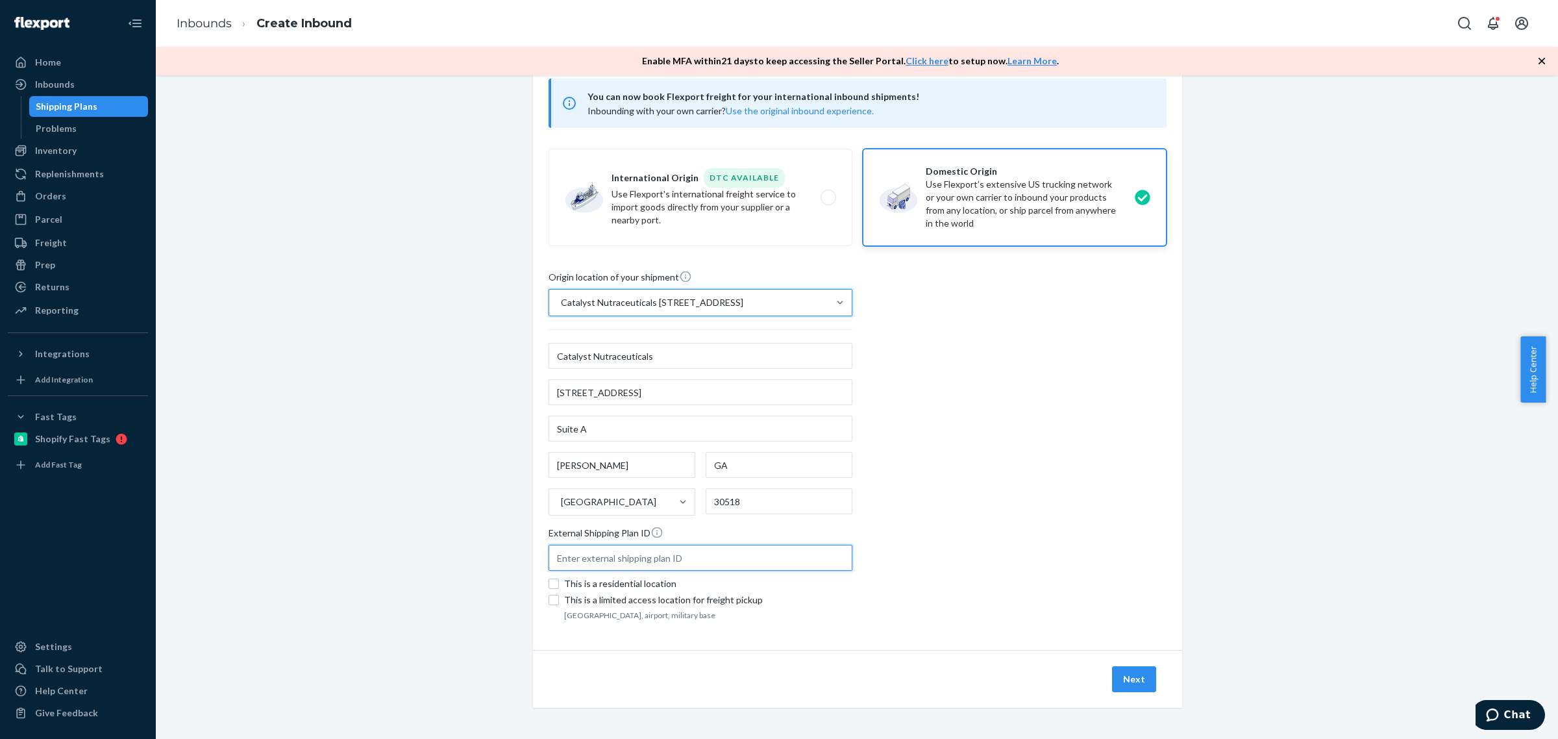
click at [722, 556] on input "text" at bounding box center [700, 558] width 304 height 26
type input "CEB176"
click at [1134, 674] on button "Next" at bounding box center [1134, 679] width 44 height 26
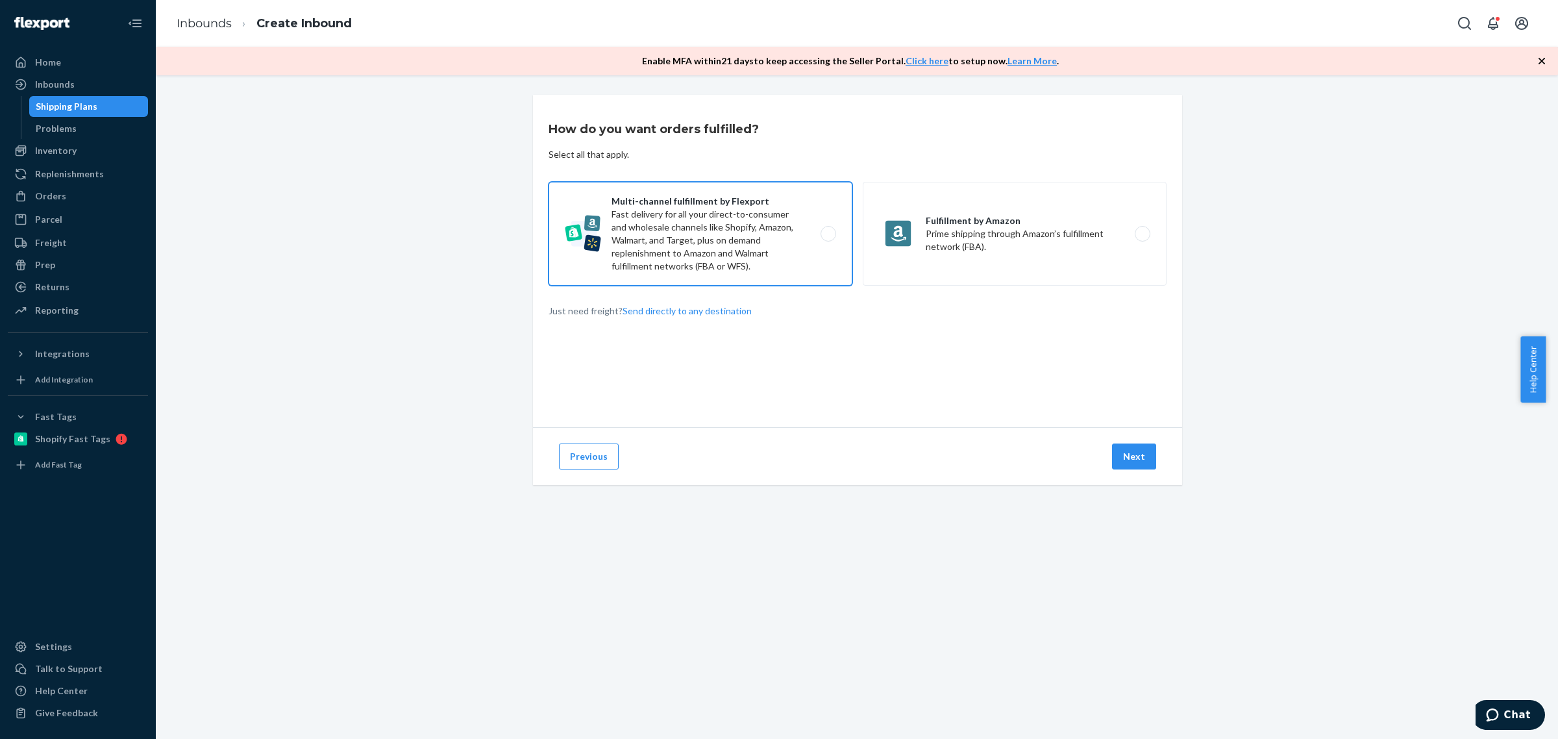
click at [707, 251] on label "Multi-channel fulfillment by Flexport Fast delivery for all your direct-to-cons…" at bounding box center [700, 234] width 304 height 104
click at [827, 238] on input "Multi-channel fulfillment by Flexport Fast delivery for all your direct-to-cons…" at bounding box center [831, 234] width 8 height 8
radio input "true"
click at [1121, 461] on button "Next" at bounding box center [1134, 456] width 44 height 26
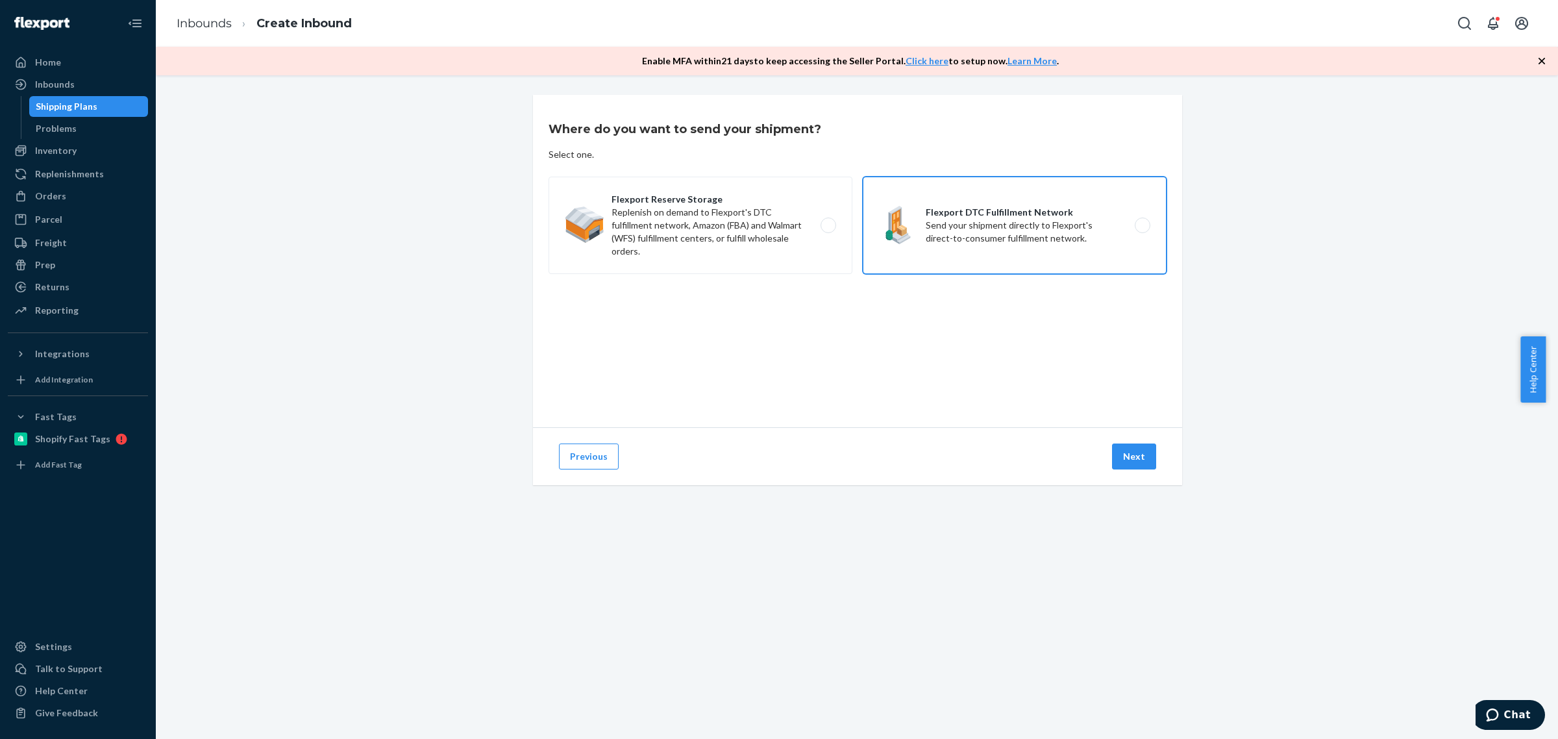
click at [1005, 258] on label "Flexport DTC Fulfillment Network Send your shipment directly to Flexport's dire…" at bounding box center [1015, 225] width 304 height 97
click at [1142, 230] on input "Flexport DTC Fulfillment Network Send your shipment directly to Flexport's dire…" at bounding box center [1146, 225] width 8 height 8
radio input "true"
click at [1134, 446] on button "Next" at bounding box center [1134, 456] width 44 height 26
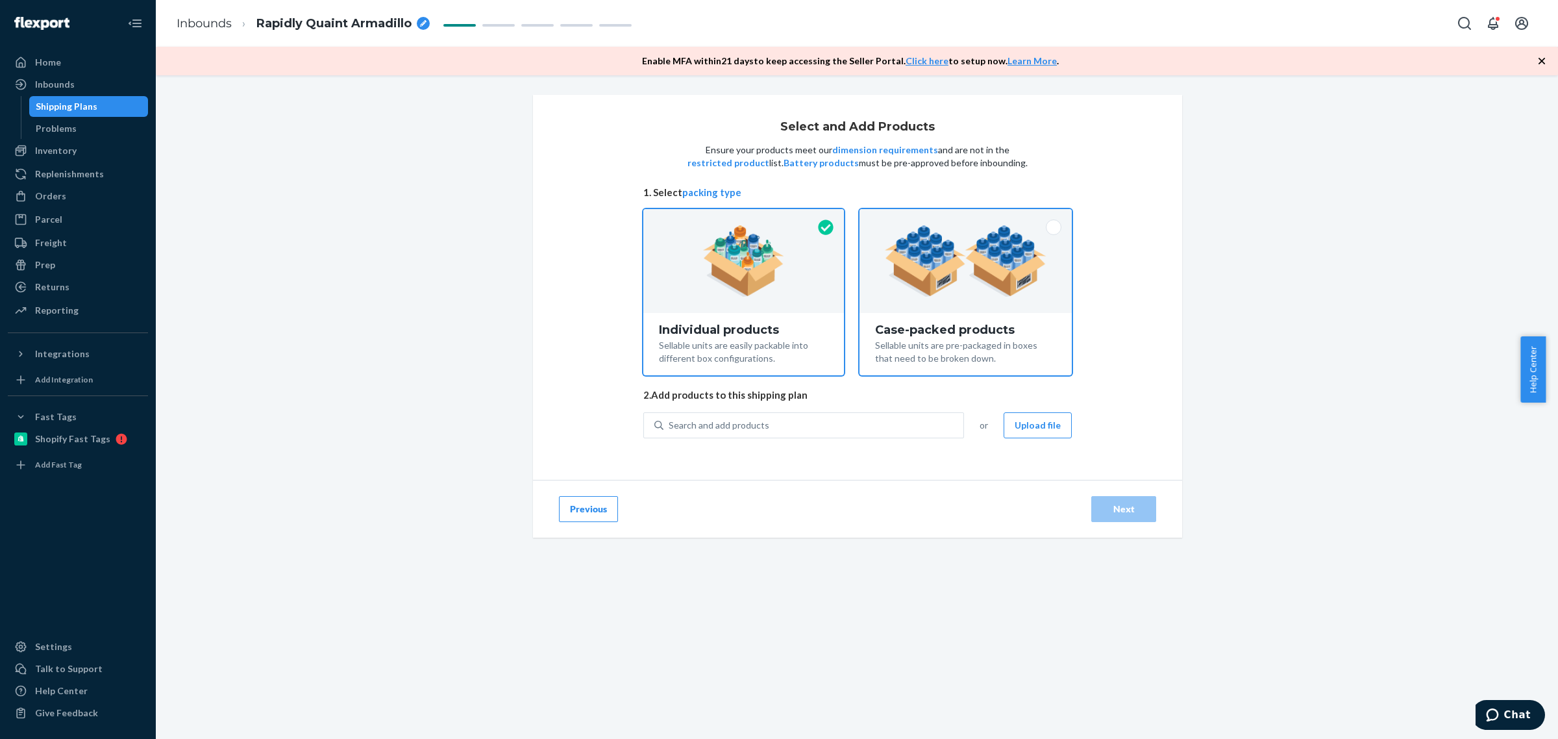
click at [943, 319] on div "Case-packed products Sellable units are pre-packaged in boxes that need to be b…" at bounding box center [965, 344] width 212 height 62
click at [961, 217] on input "Case-packed products Sellable units are pre-packaged in boxes that need to be b…" at bounding box center [965, 213] width 8 height 8
radio input "true"
radio input "false"
click at [713, 427] on div "Search and add products" at bounding box center [718, 425] width 101 height 13
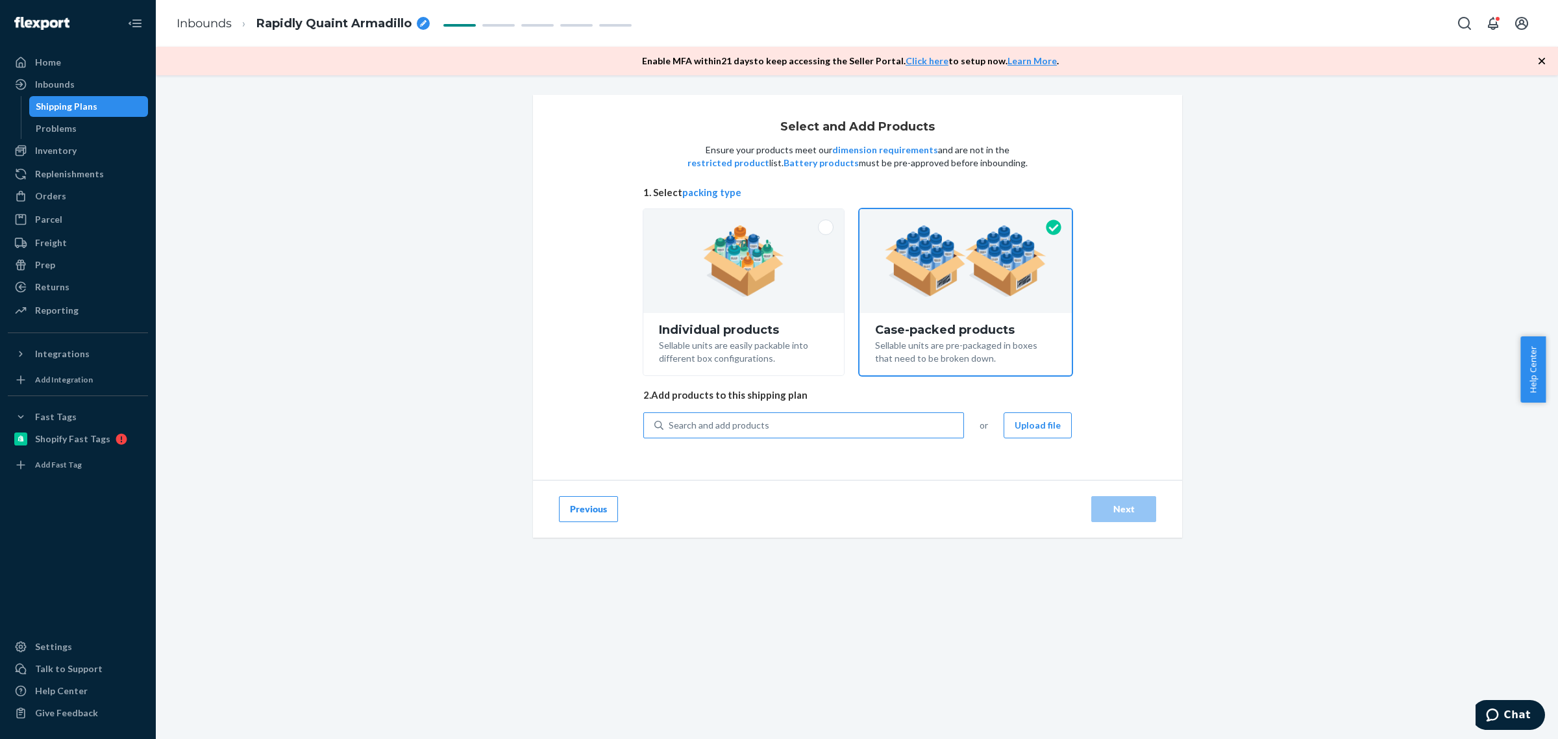
click at [670, 427] on input "Search and add products" at bounding box center [668, 425] width 1 height 13
type input "MC-PG"
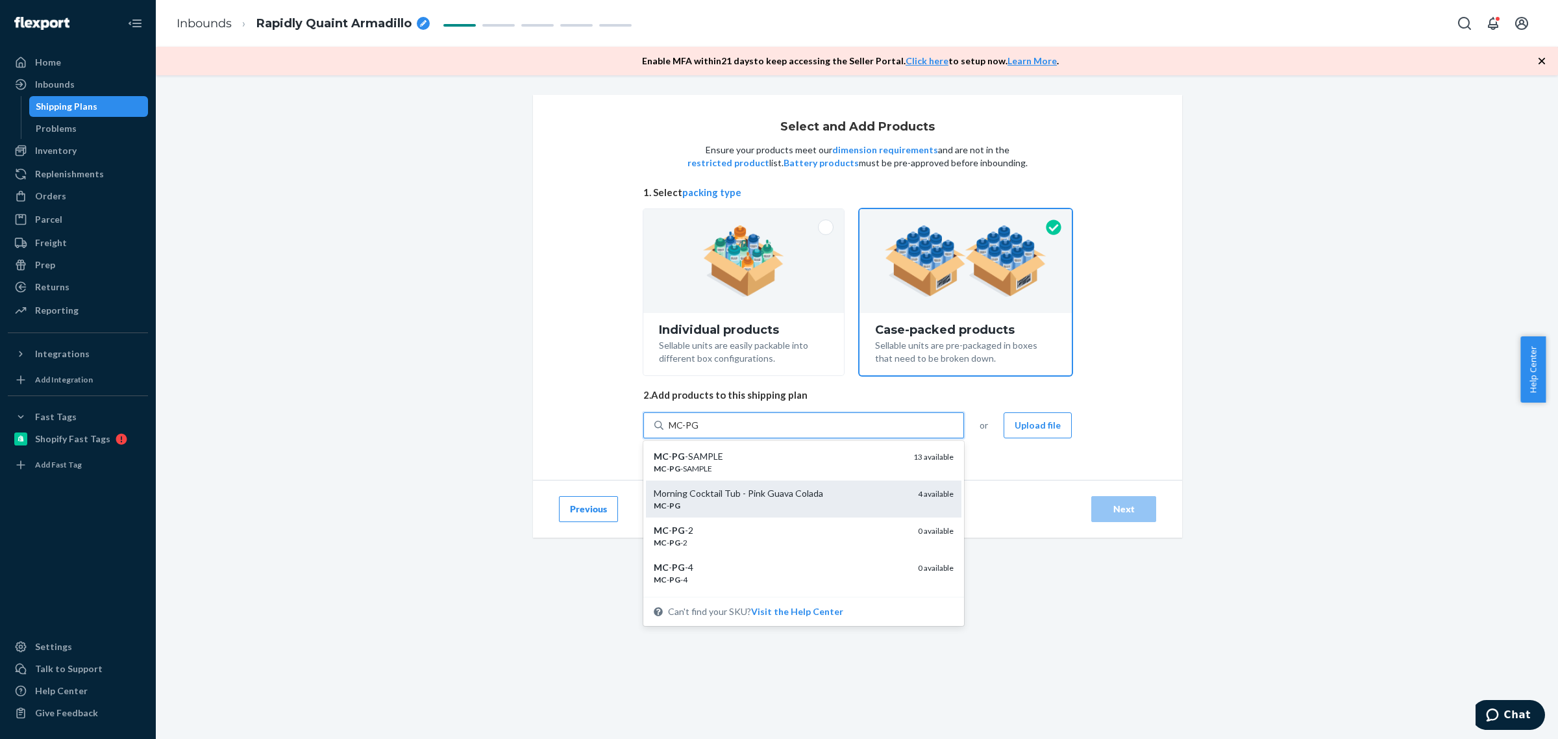
click at [766, 498] on div "Morning Cocktail Tub - Pink Guava Colada" at bounding box center [781, 493] width 254 height 13
click at [699, 432] on input "MC-PG" at bounding box center [683, 425] width 31 height 13
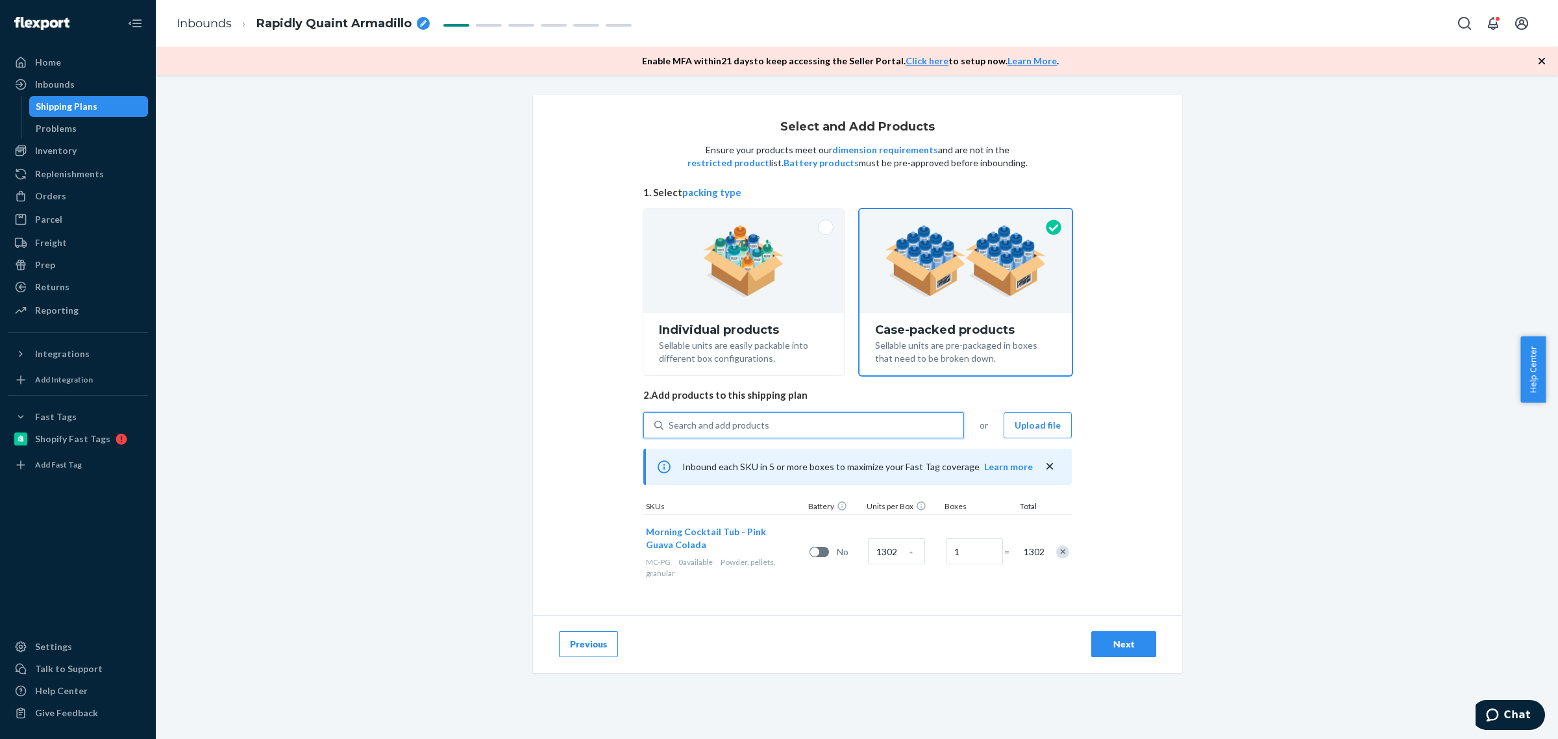
click at [685, 550] on button "Morning Cocktail Tub - Pink Guava Colada" at bounding box center [720, 538] width 148 height 26
click at [890, 554] on input "1302" at bounding box center [896, 551] width 57 height 26
type input "12"
type input "342"
click at [1127, 646] on div "Next" at bounding box center [1123, 643] width 43 height 13
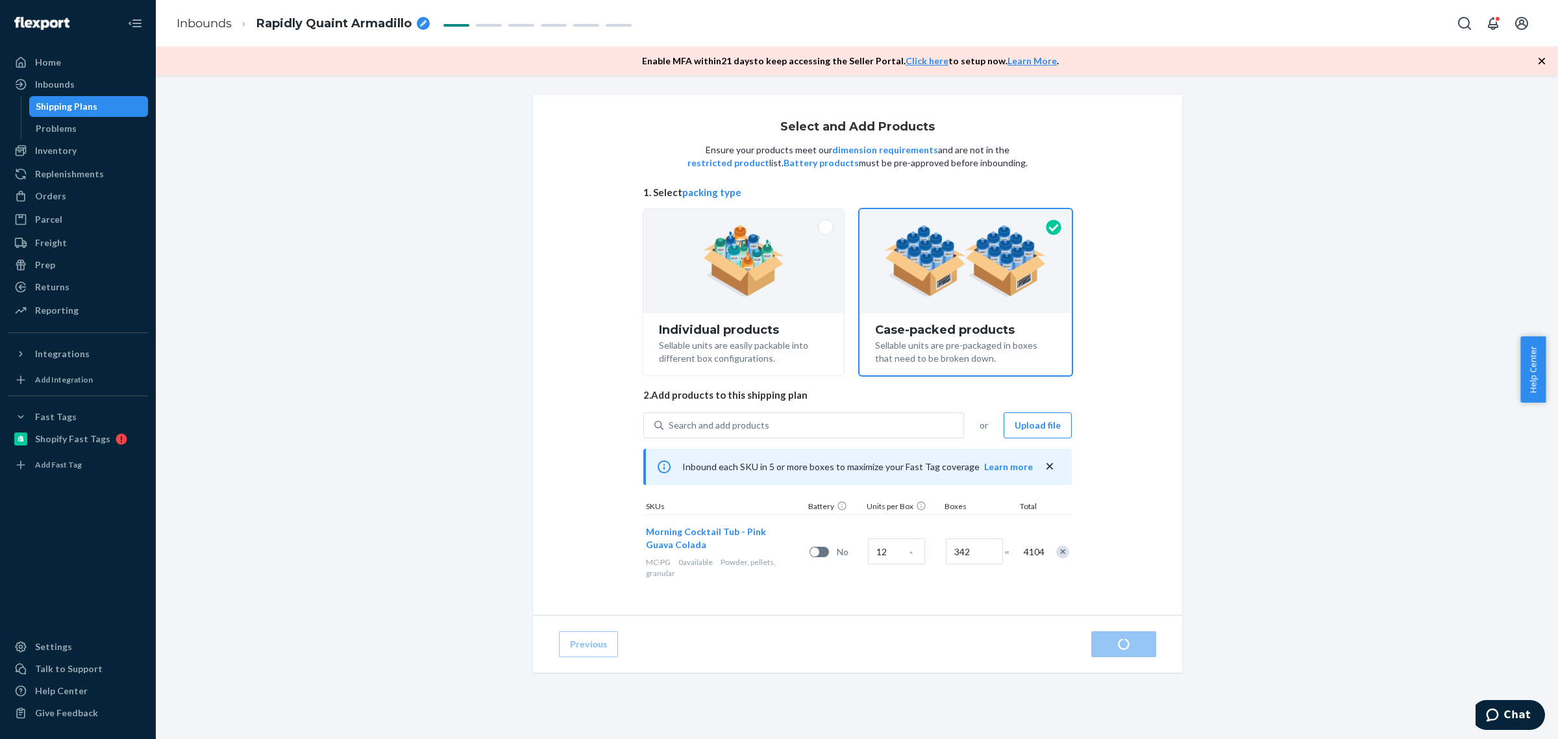
radio input "true"
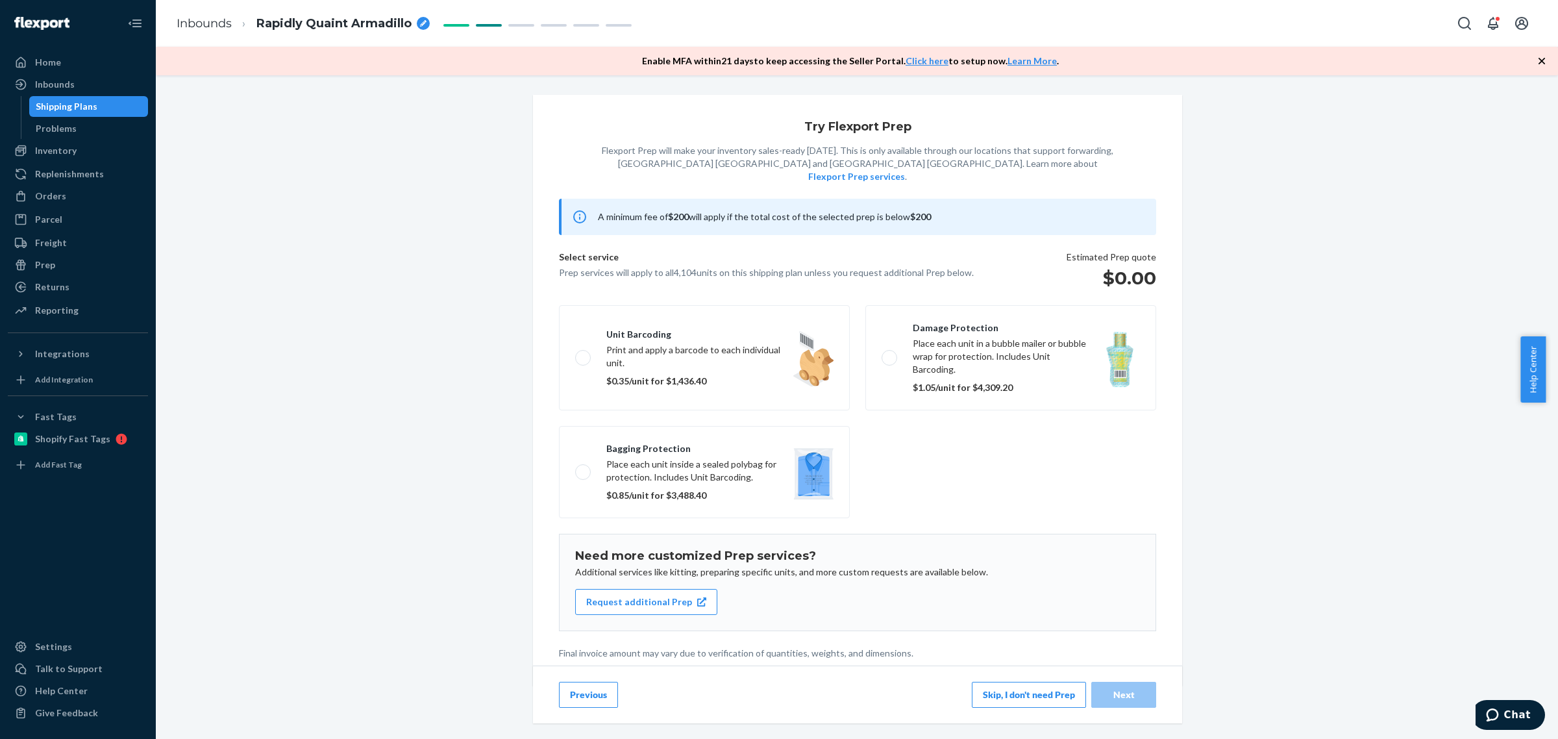
click at [1013, 694] on button "Skip, I don't need Prep" at bounding box center [1029, 694] width 114 height 26
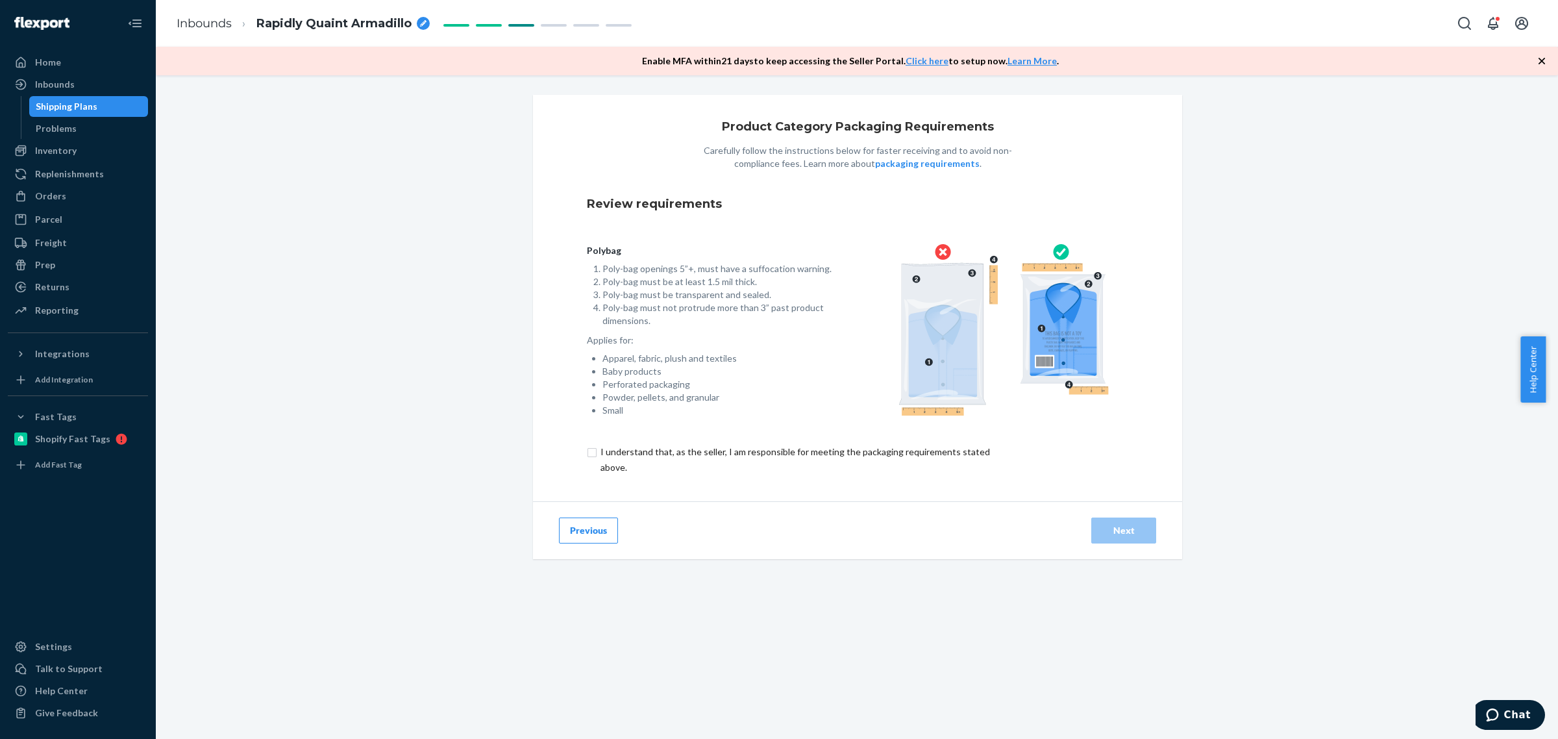
click at [587, 450] on input "checkbox" at bounding box center [803, 459] width 432 height 31
checkbox input "true"
click at [1134, 535] on div "Next" at bounding box center [1123, 530] width 43 height 13
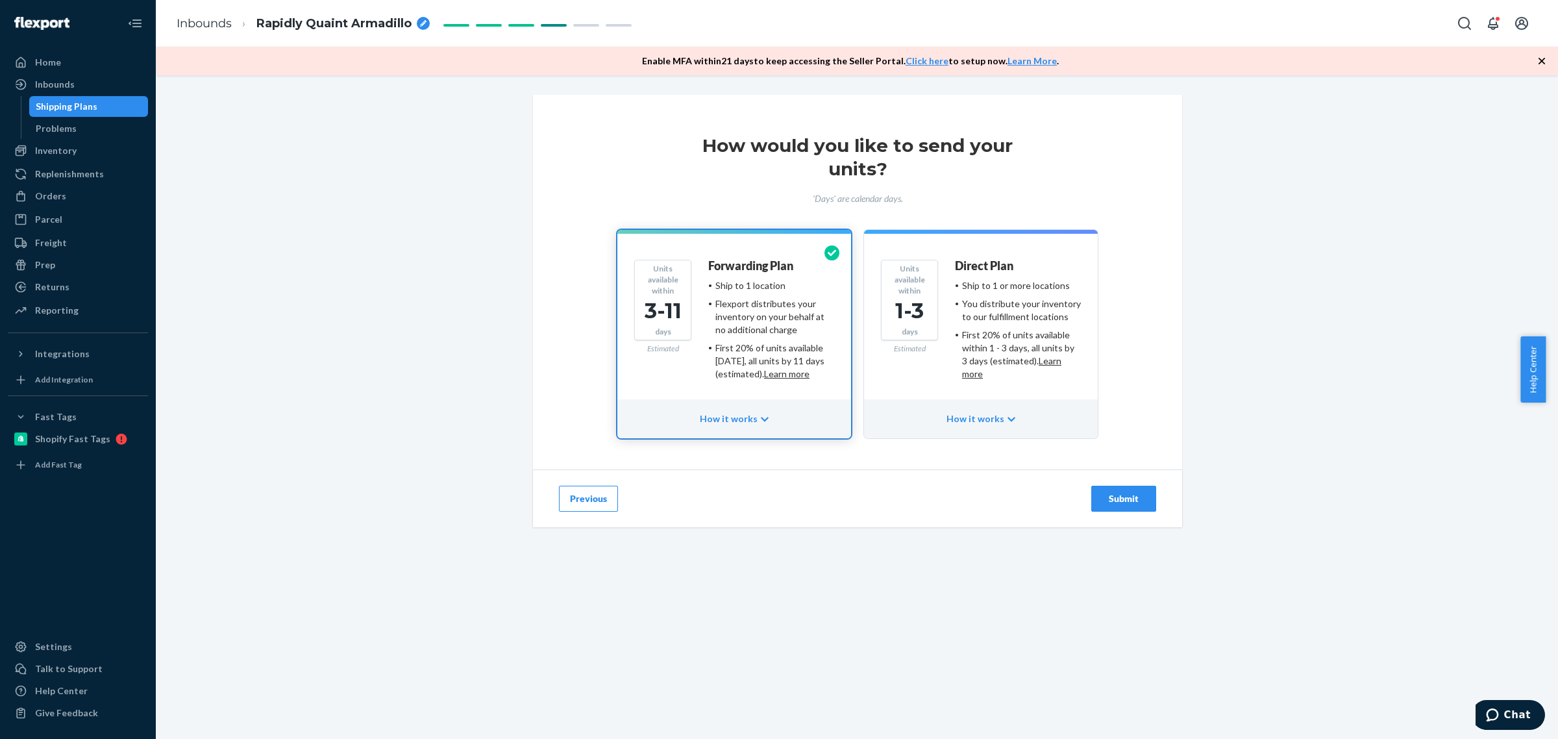
drag, startPoint x: 1133, startPoint y: 496, endPoint x: 1120, endPoint y: 491, distance: 13.4
click at [1133, 496] on div "Submit" at bounding box center [1123, 498] width 43 height 13
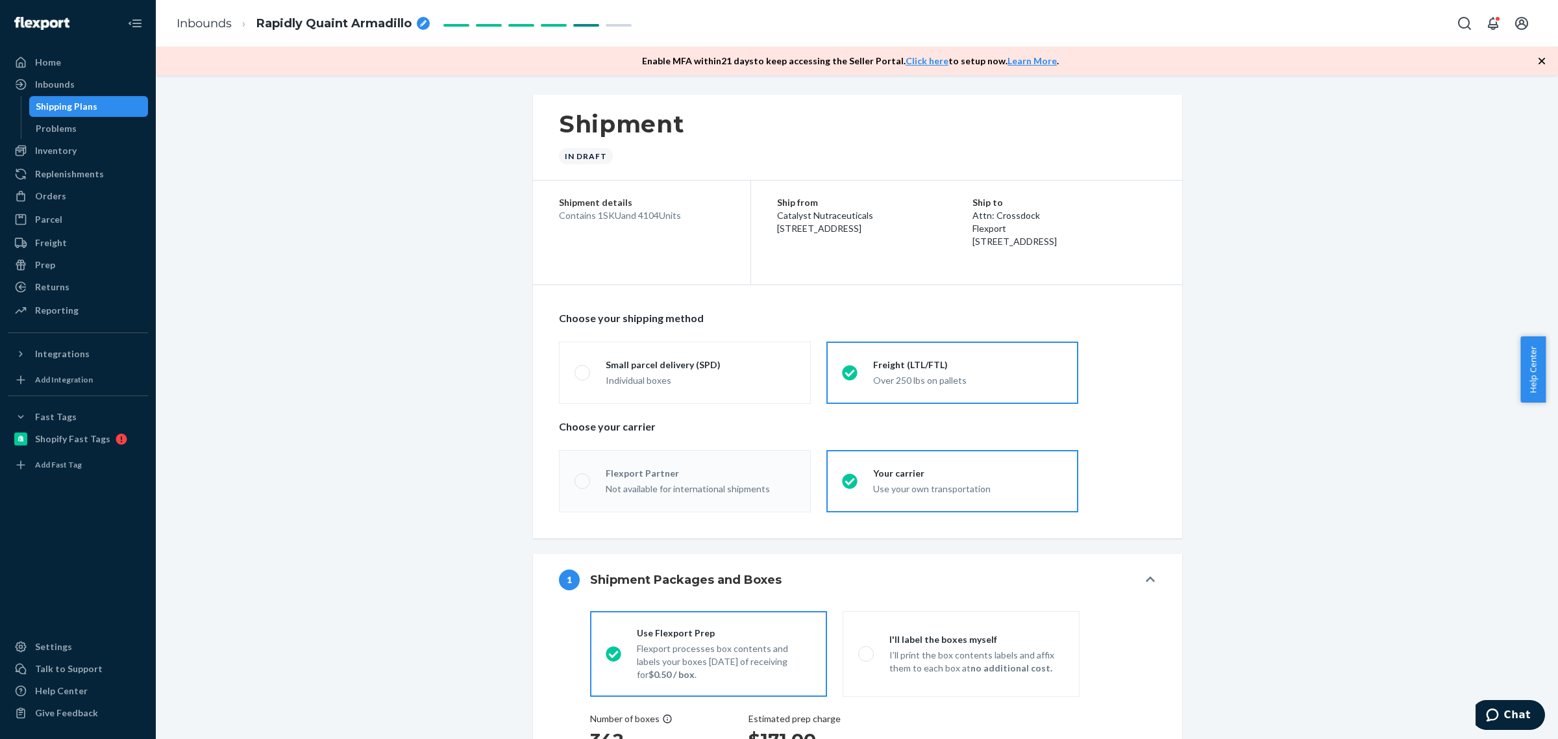
radio input "true"
radio input "false"
radio input "true"
radio input "false"
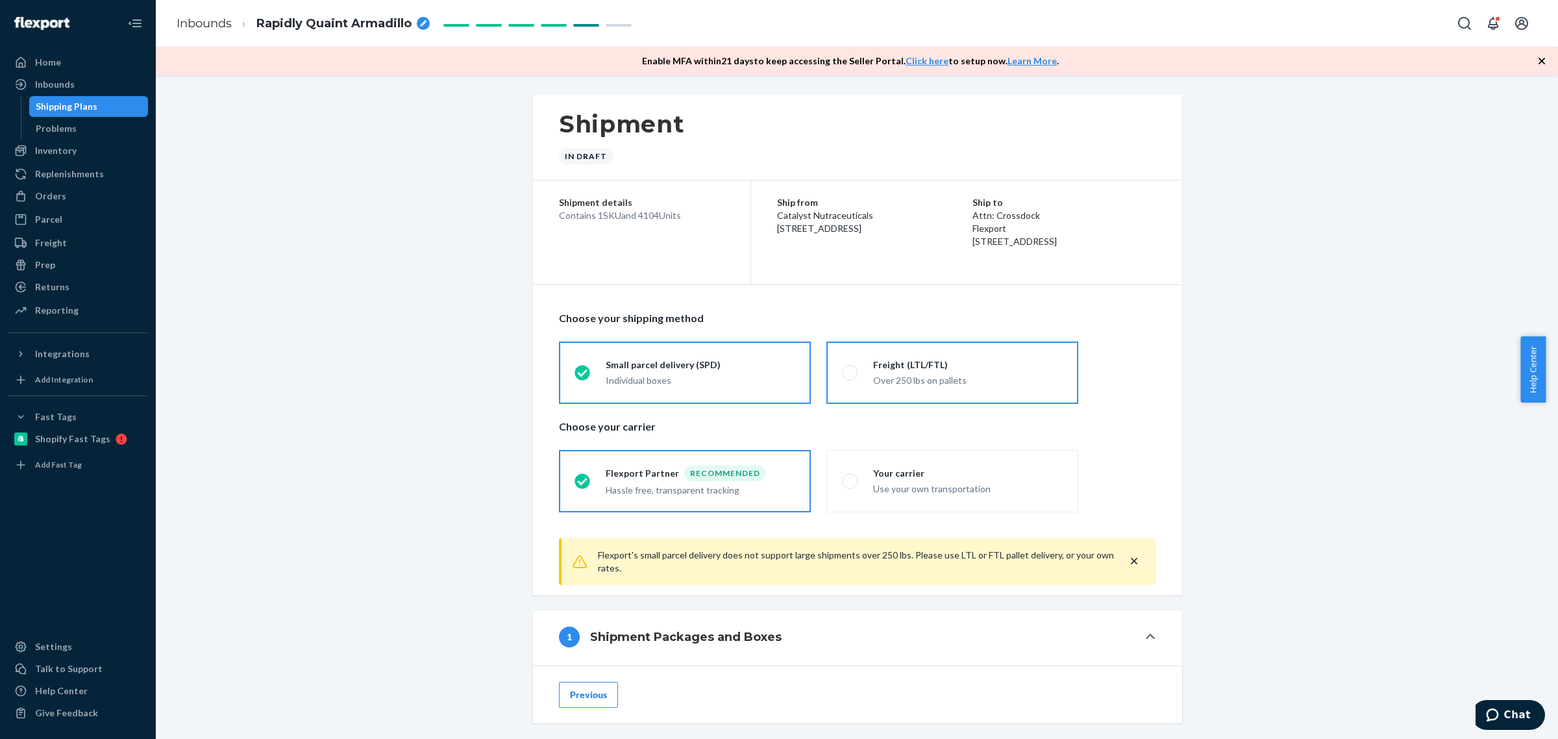
click at [857, 376] on div "Freight (LTL/FTL) Over 250 lbs on pallets" at bounding box center [959, 372] width 205 height 29
click at [850, 376] on input "Freight (LTL/FTL) Over 250 lbs on pallets" at bounding box center [846, 372] width 8 height 8
radio input "true"
radio input "false"
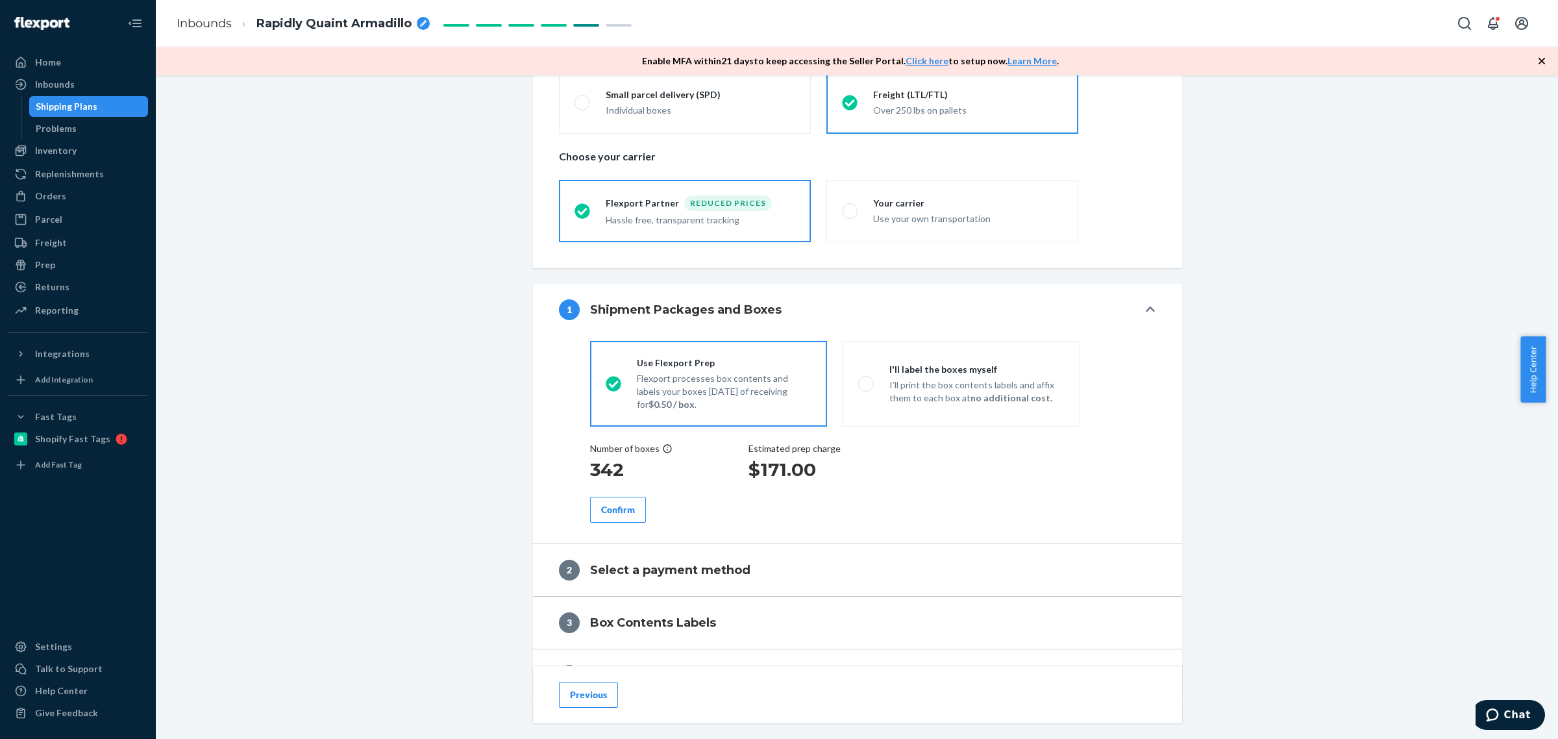
scroll to position [378, 0]
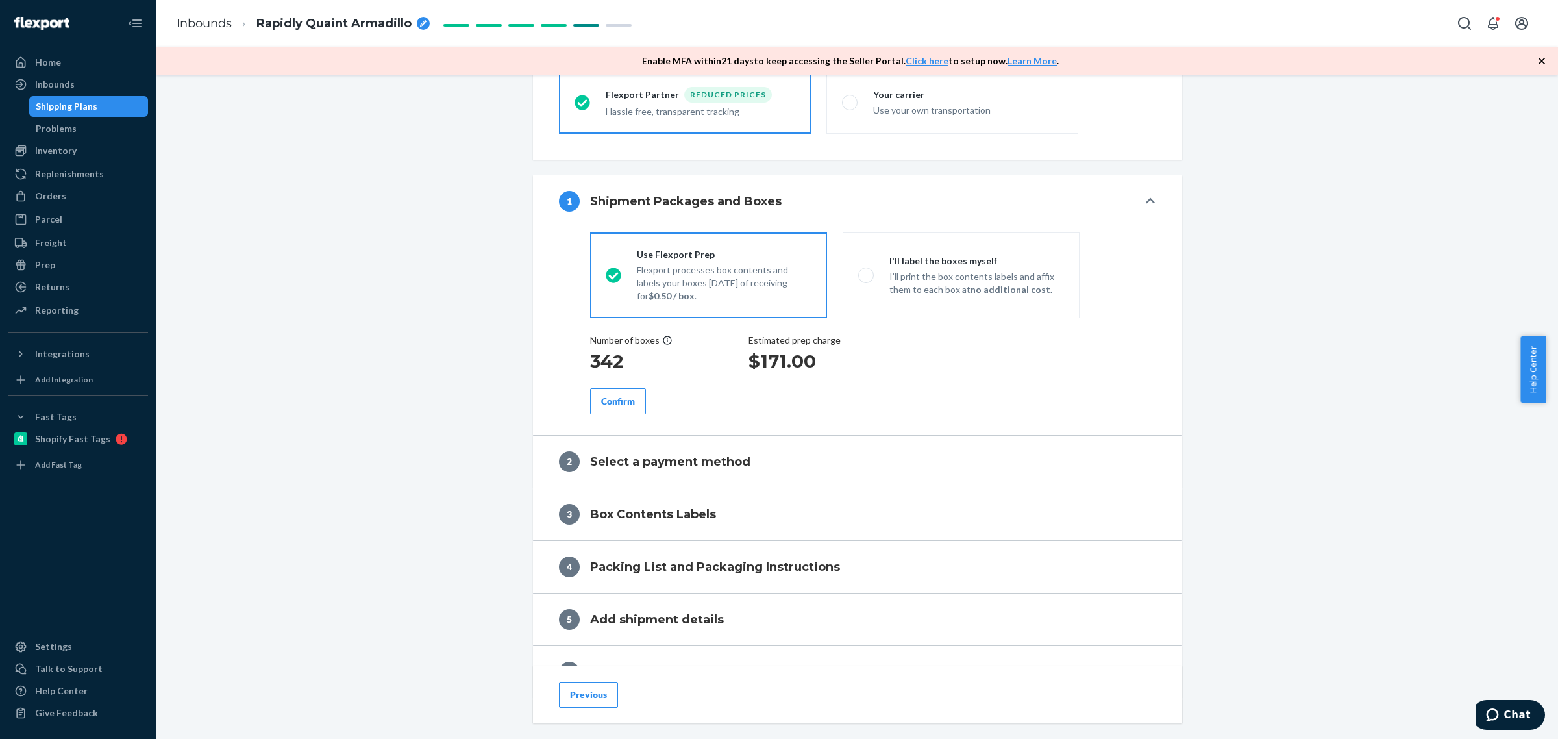
drag, startPoint x: 598, startPoint y: 404, endPoint x: 864, endPoint y: 406, distance: 265.5
click at [848, 410] on div "Number of boxes 342 Estimated prep charge $171.00 Confirm" at bounding box center [857, 374] width 535 height 80
click at [942, 289] on p "I’ll print the box contents labels and affix them to each box at no additional …" at bounding box center [976, 283] width 175 height 26
click at [866, 279] on input "I'll label the boxes myself I’ll print the box contents labels and affix them t…" at bounding box center [862, 275] width 8 height 8
radio input "true"
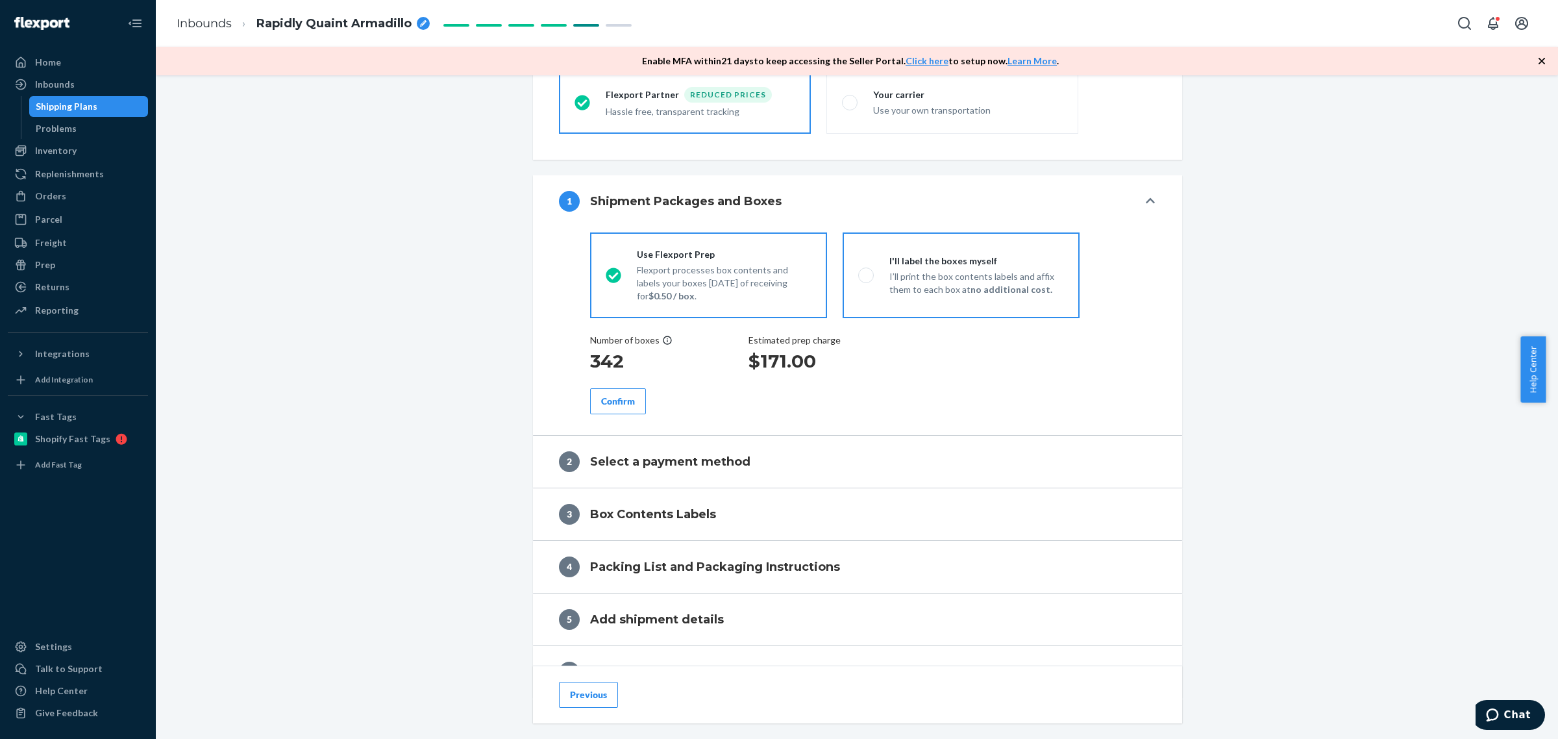
radio input "false"
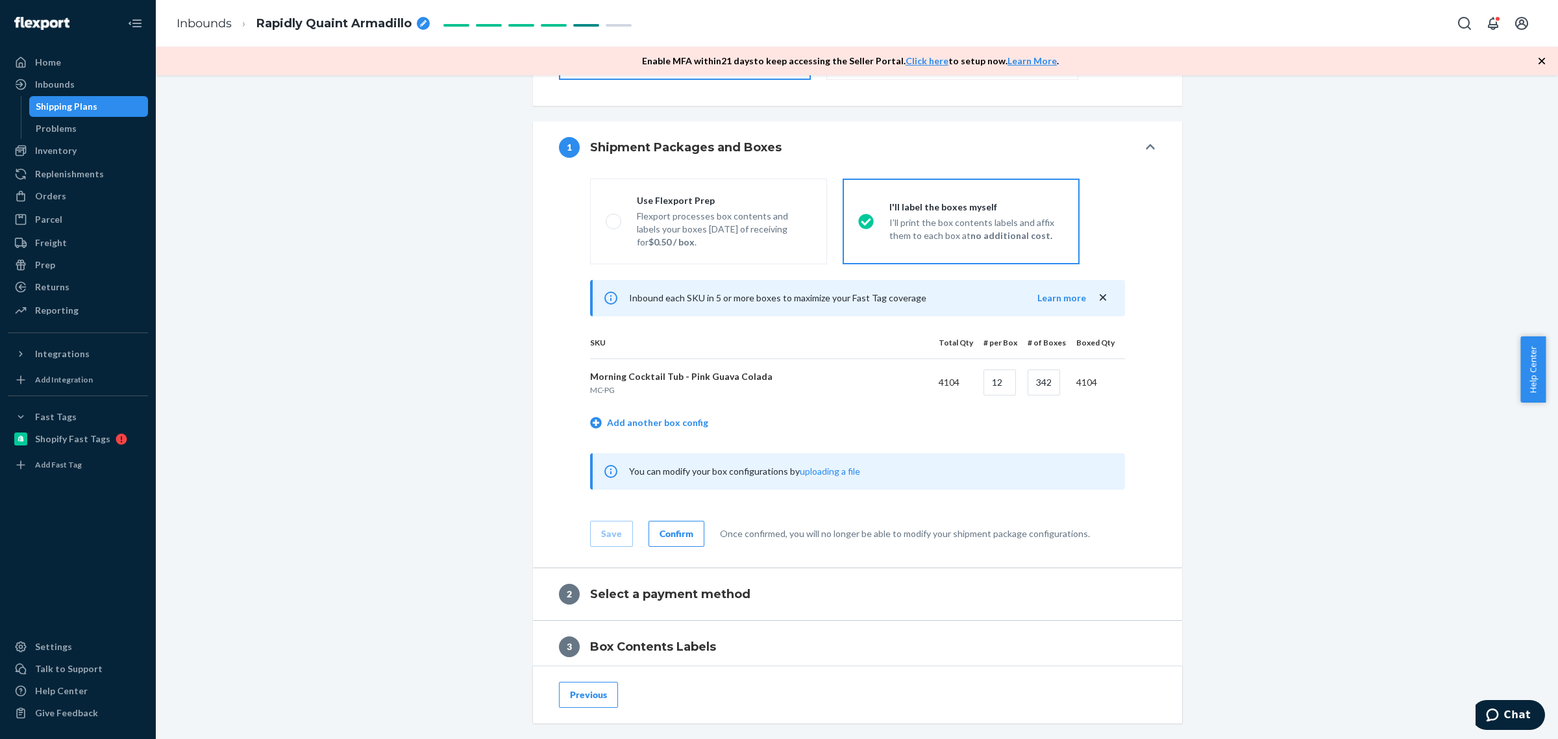
scroll to position [541, 0]
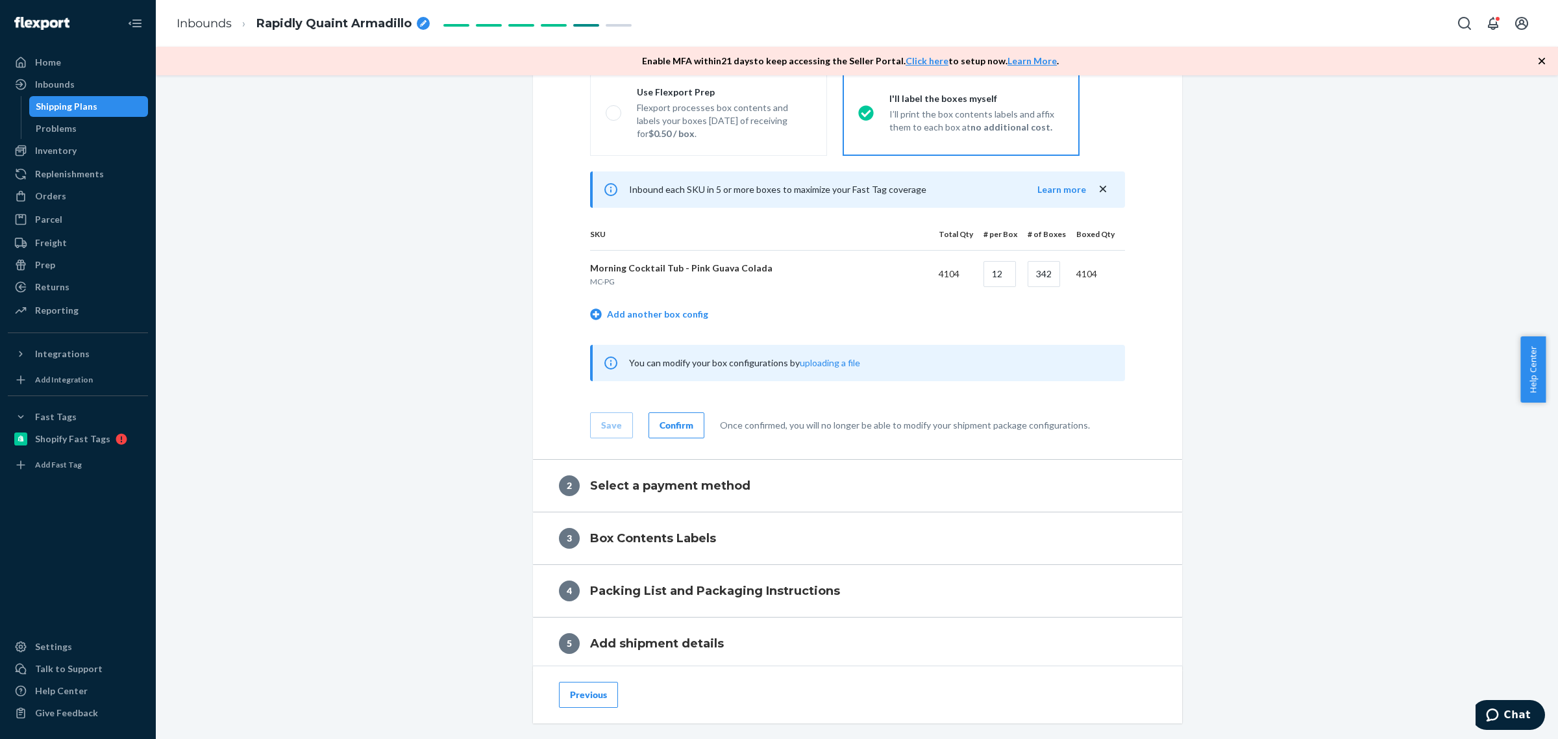
click at [662, 425] on div "Confirm" at bounding box center [676, 425] width 34 height 13
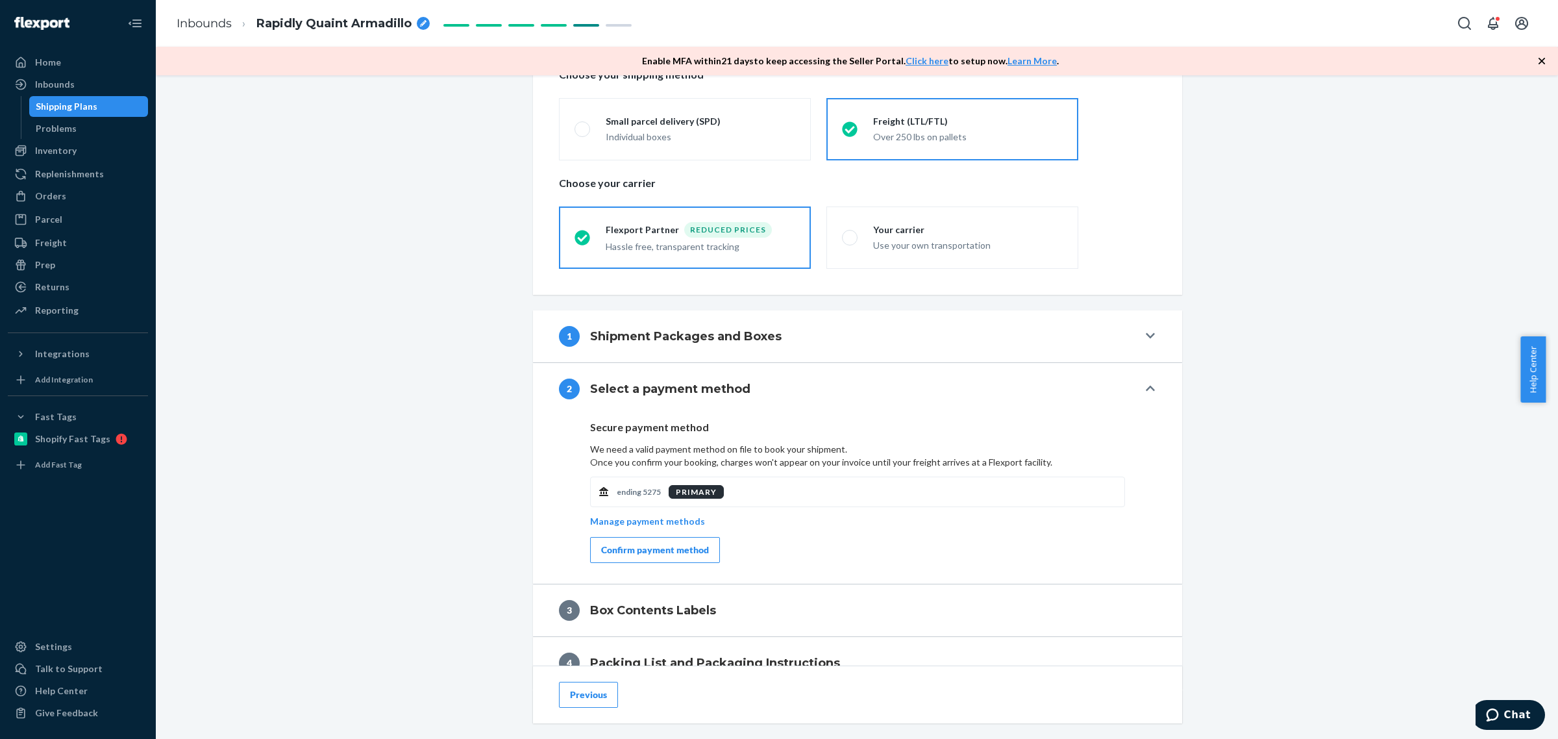
scroll to position [325, 0]
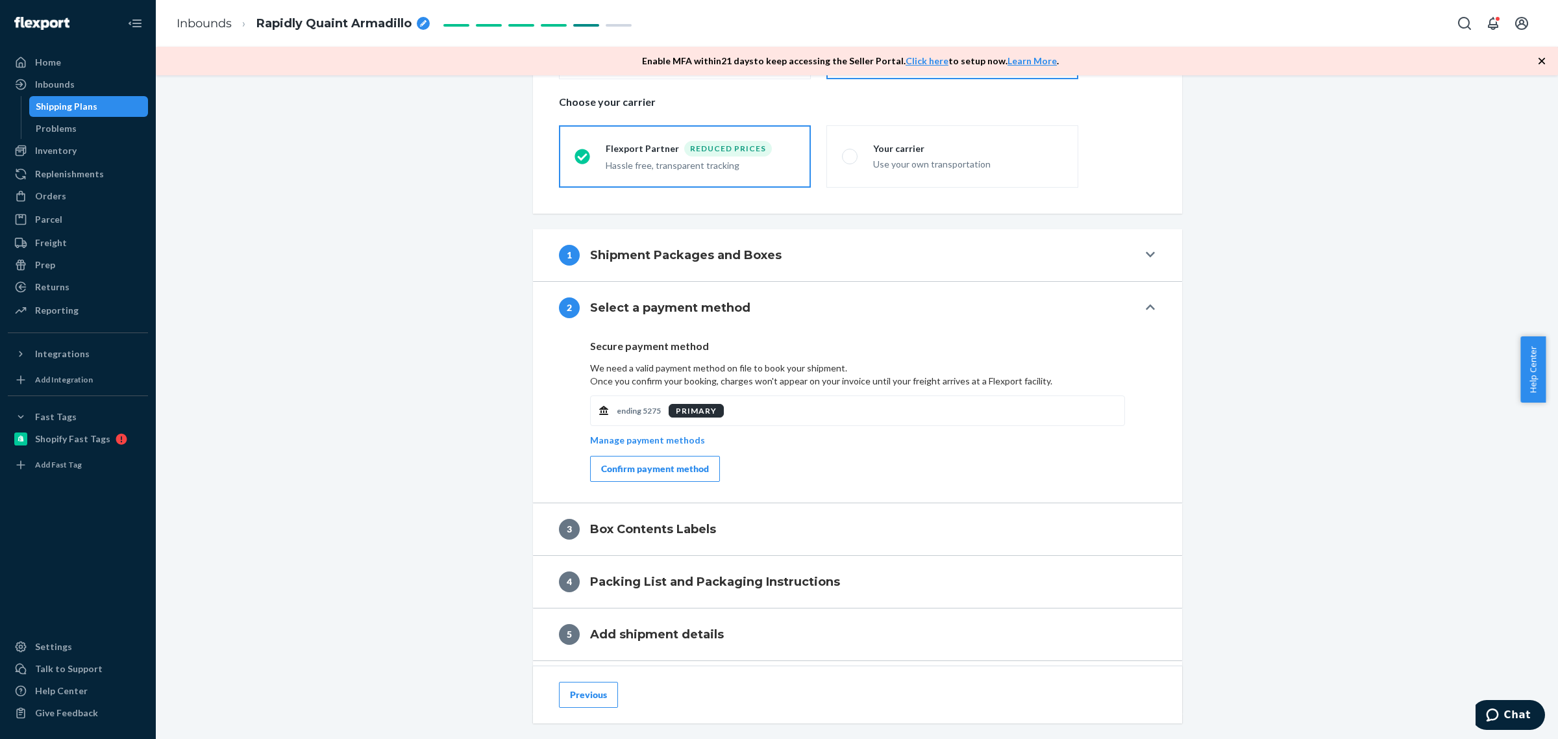
click at [621, 471] on div "Confirm payment method" at bounding box center [655, 468] width 108 height 13
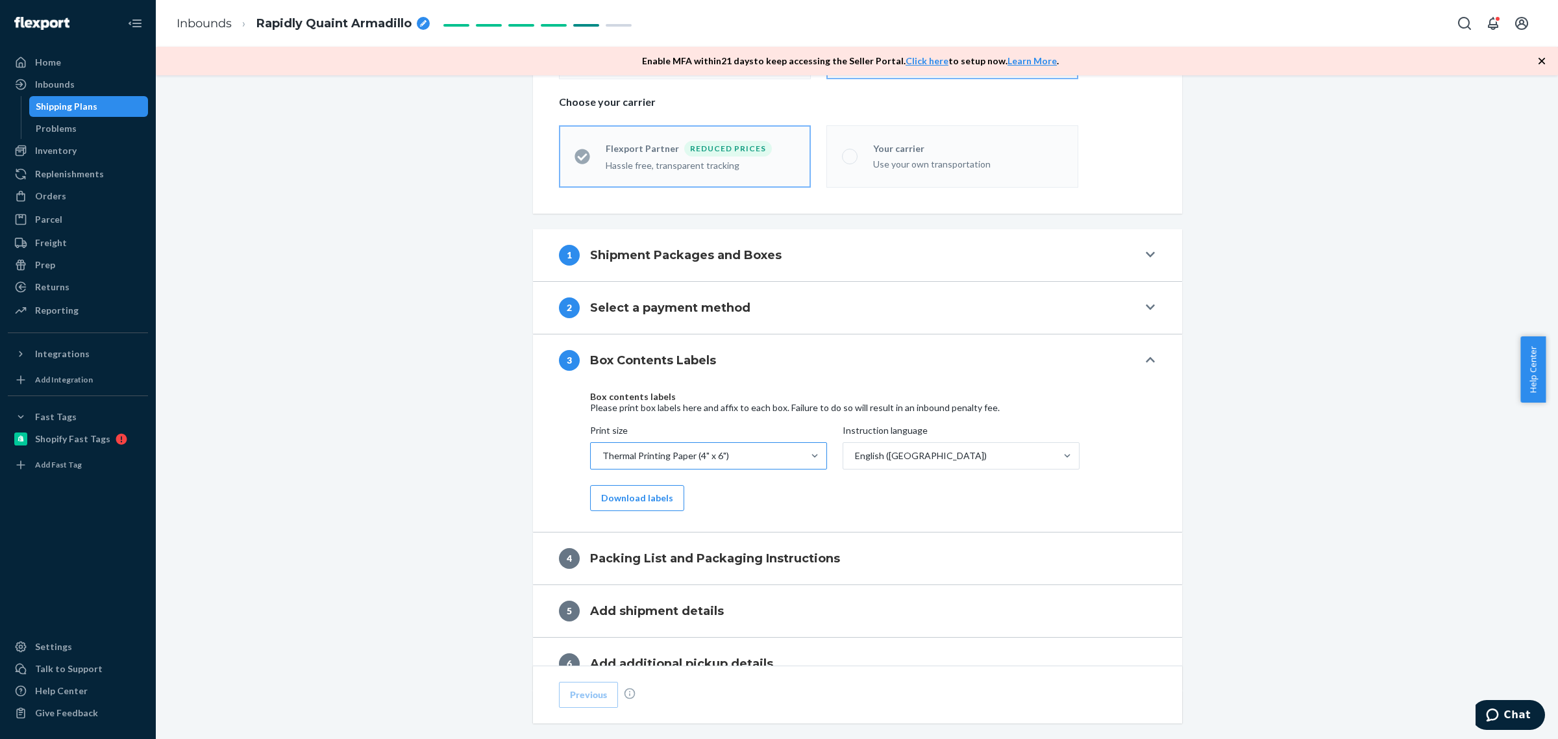
click at [648, 458] on div "Thermal Printing Paper (4" x 6")" at bounding box center [665, 455] width 127 height 13
click at [602, 458] on input "Print size Thermal Printing Paper (4" x 6")" at bounding box center [601, 455] width 1 height 13
click at [648, 458] on div "Thermal Printing Paper (4" x 6")" at bounding box center [665, 455] width 127 height 13
click at [602, 458] on input "Print size option Thermal Printing Paper (4" x 6") focused, 1 of 3. 3 results a…" at bounding box center [601, 455] width 1 height 13
click at [641, 493] on button "Download labels" at bounding box center [637, 498] width 94 height 26
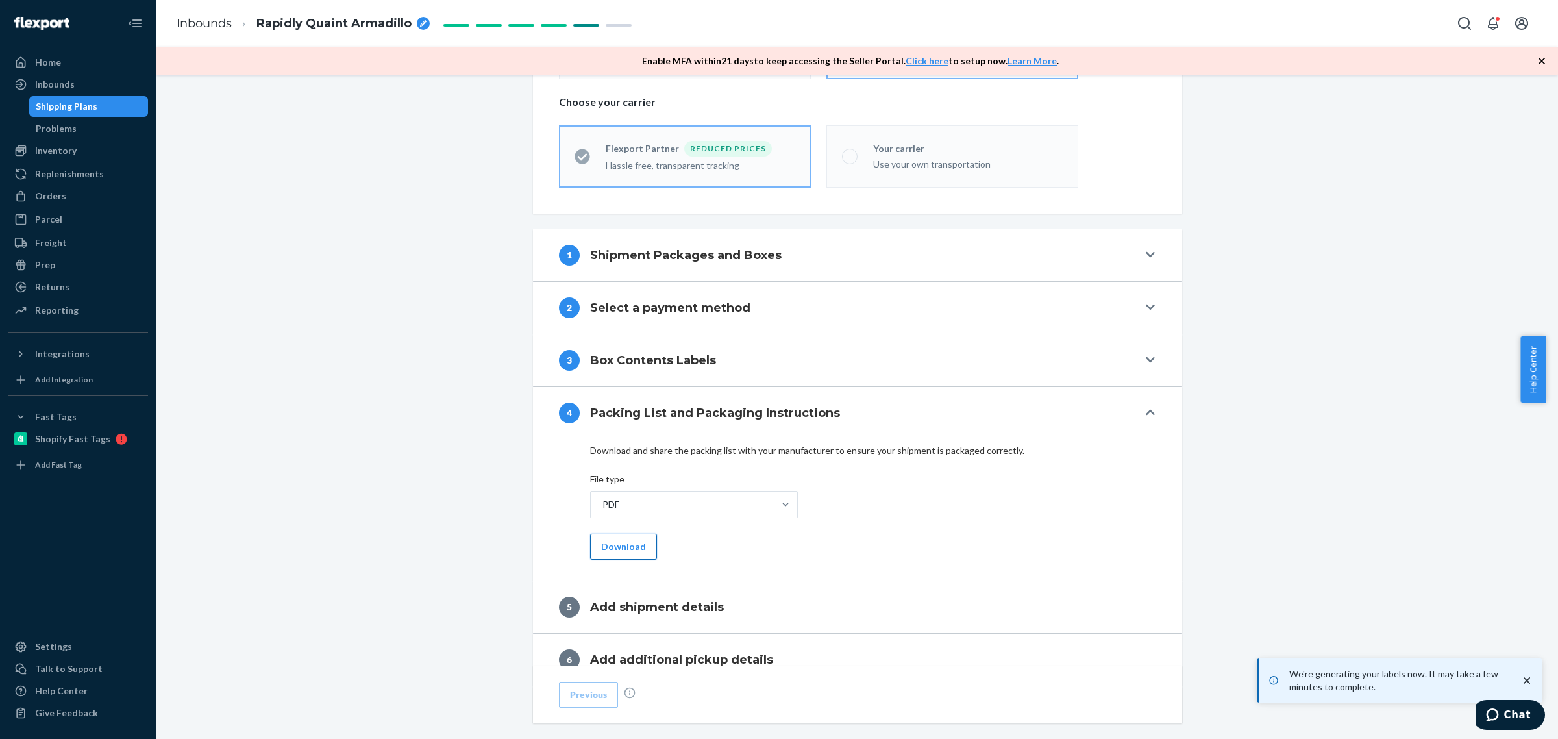
click at [613, 545] on button "Download" at bounding box center [623, 546] width 67 height 26
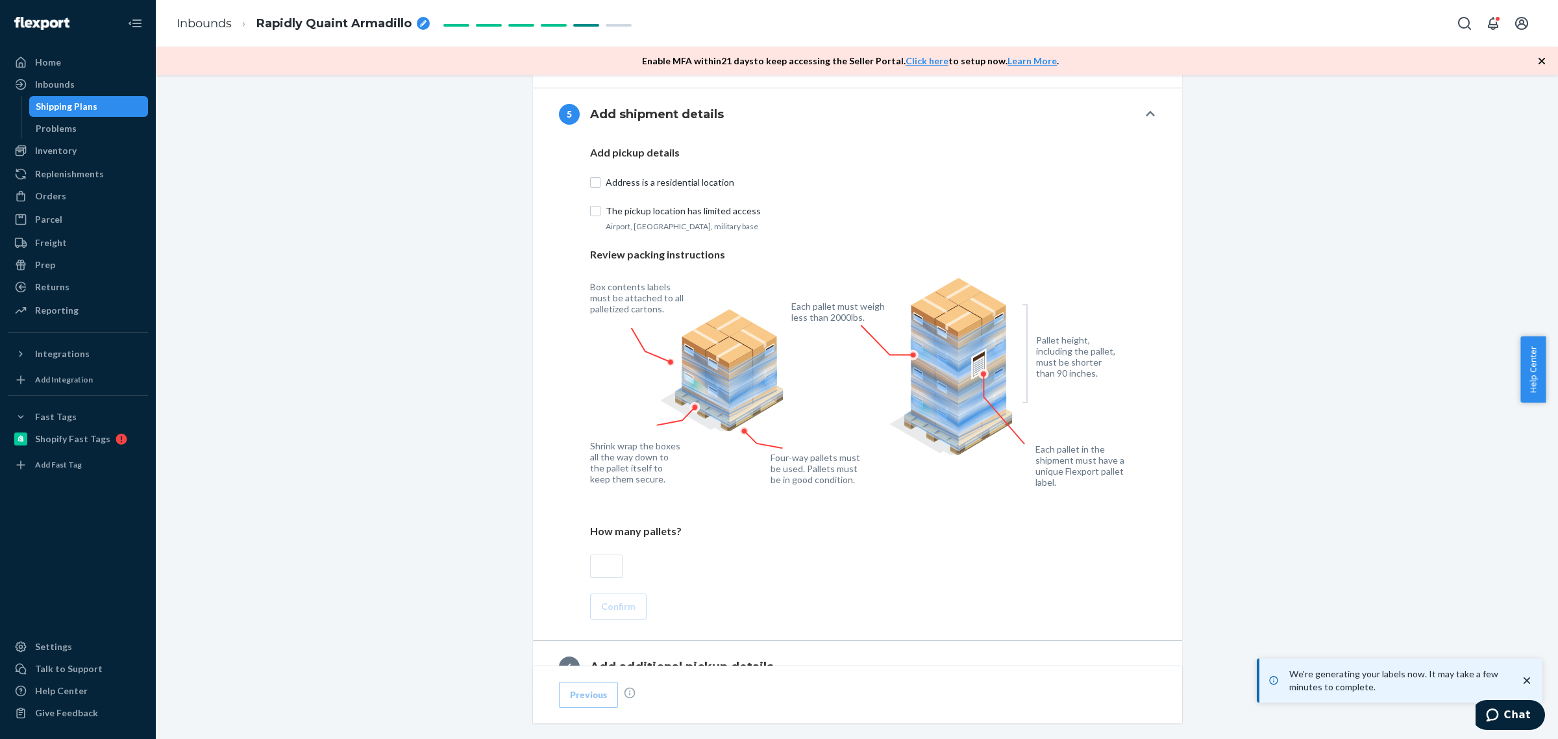
scroll to position [811, 0]
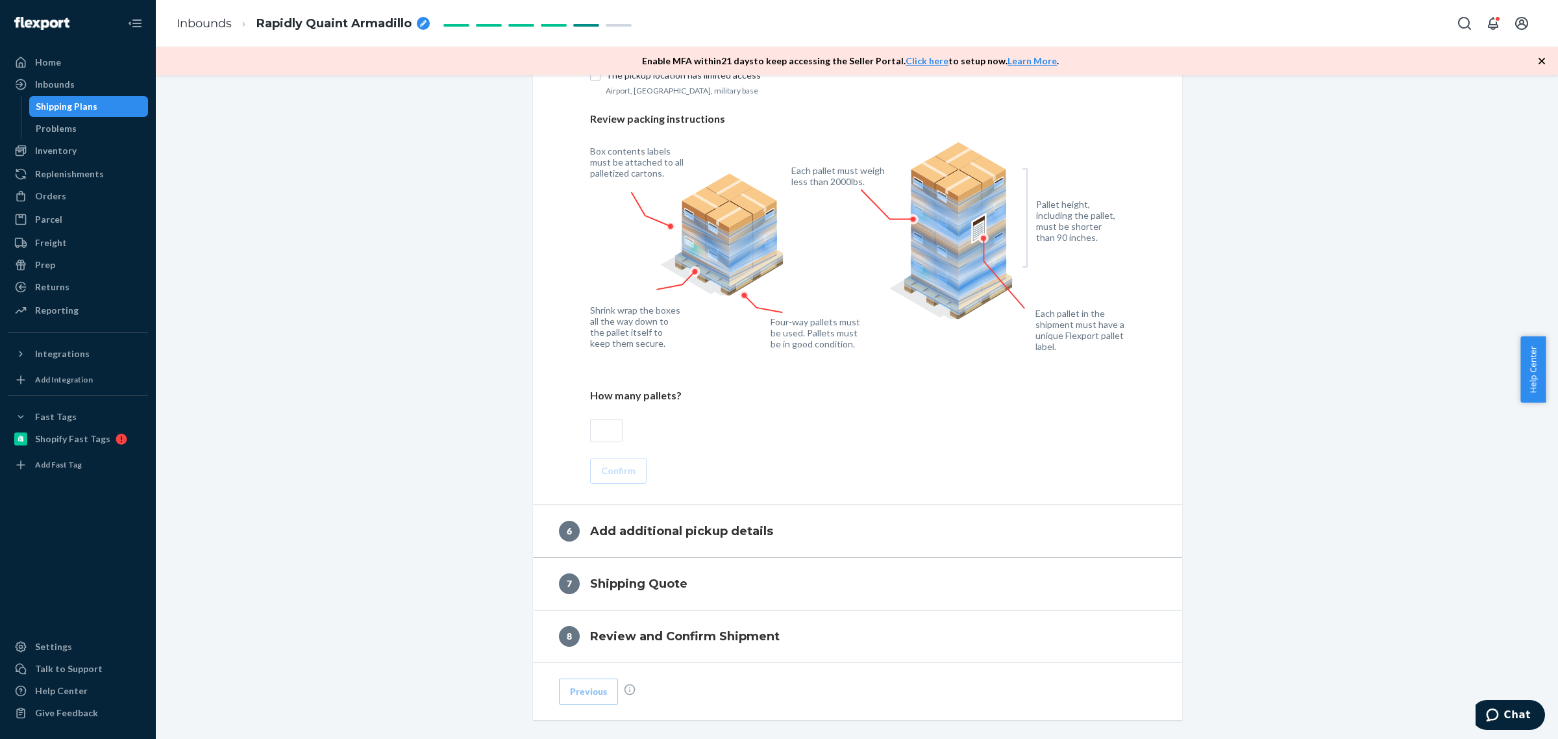
click at [600, 426] on input "text" at bounding box center [606, 430] width 32 height 23
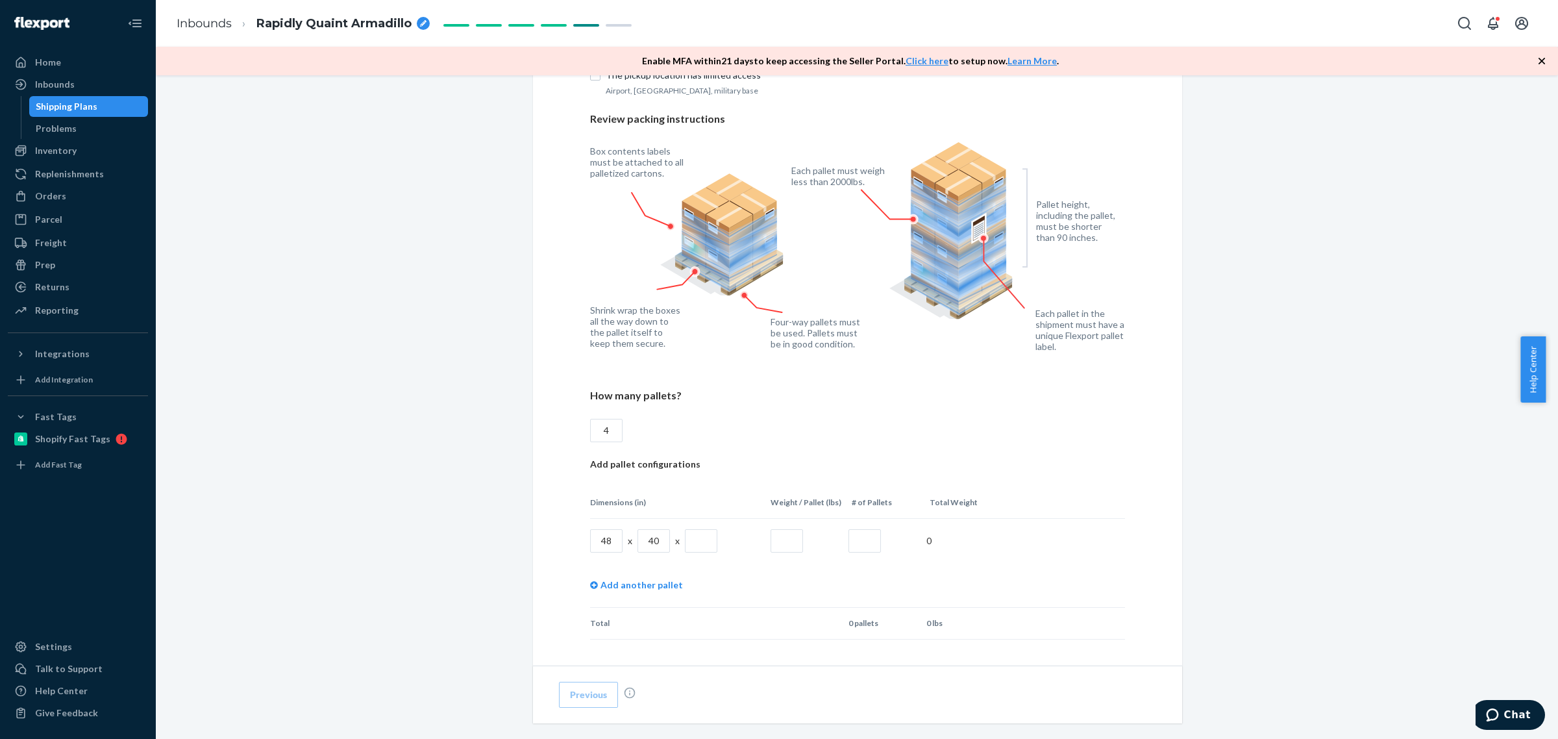
type input "4"
click at [865, 429] on div "Add pickup details Address is a residential location The pickup location has li…" at bounding box center [857, 356] width 535 height 692
drag, startPoint x: 685, startPoint y: 539, endPoint x: 735, endPoint y: 539, distance: 50.6
click at [685, 539] on input "text" at bounding box center [701, 540] width 32 height 23
type input "52"
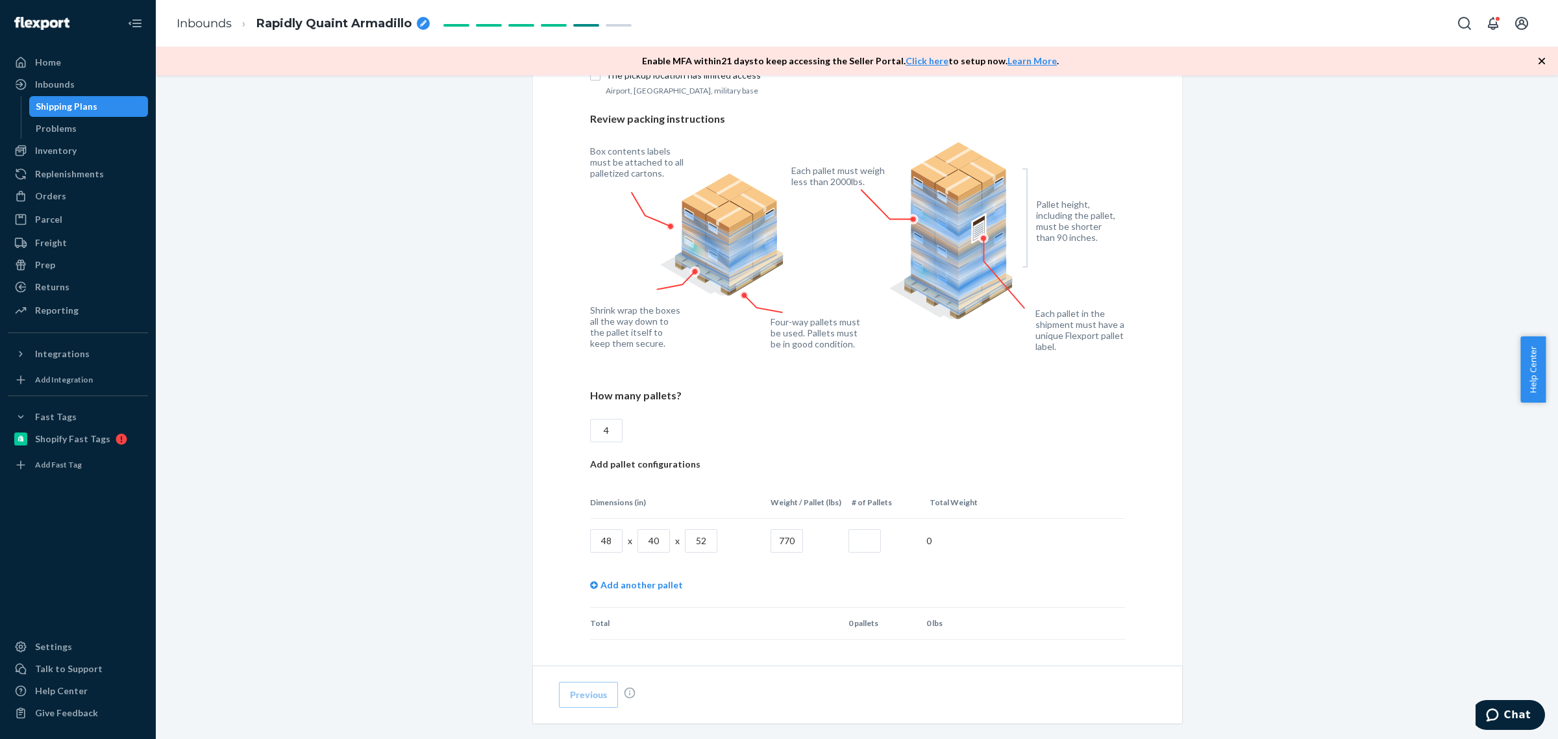
type input "770"
type input "3"
click at [653, 584] on link "Add another pallet" at bounding box center [636, 585] width 93 height 44
drag, startPoint x: 695, startPoint y: 589, endPoint x: 718, endPoint y: 591, distance: 23.4
click at [695, 589] on input "text" at bounding box center [701, 584] width 32 height 23
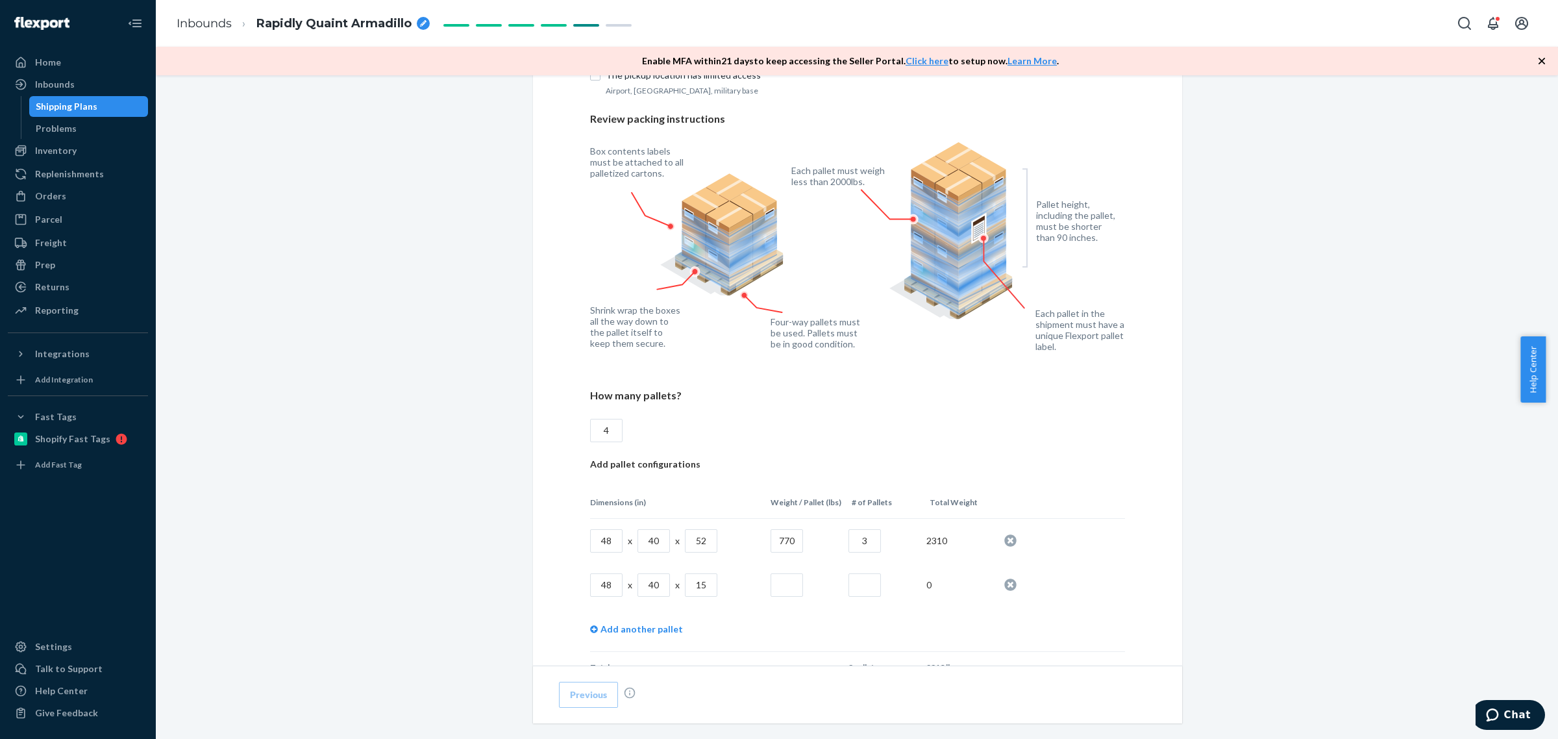
type input "15"
type input "120"
type input "1"
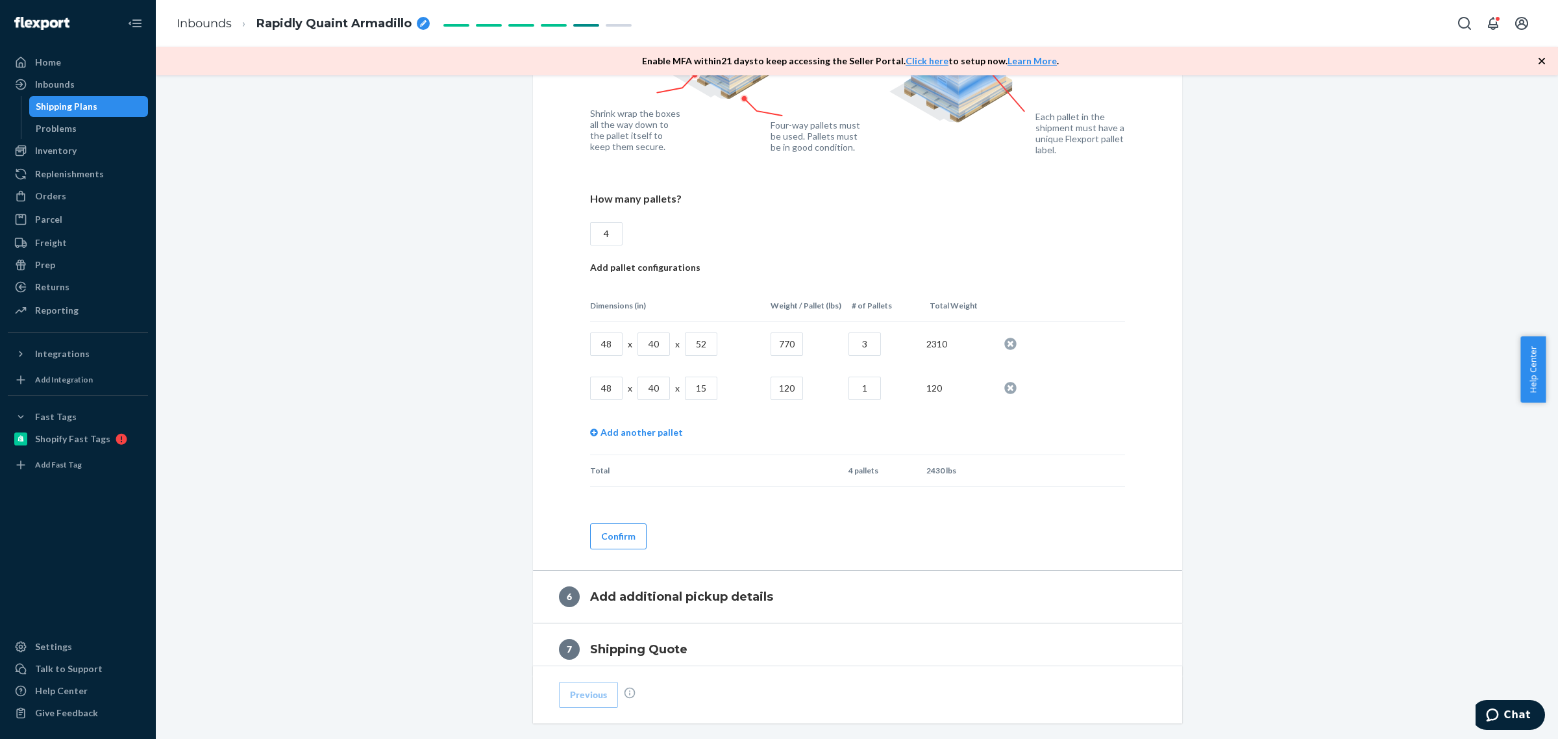
scroll to position [1117, 0]
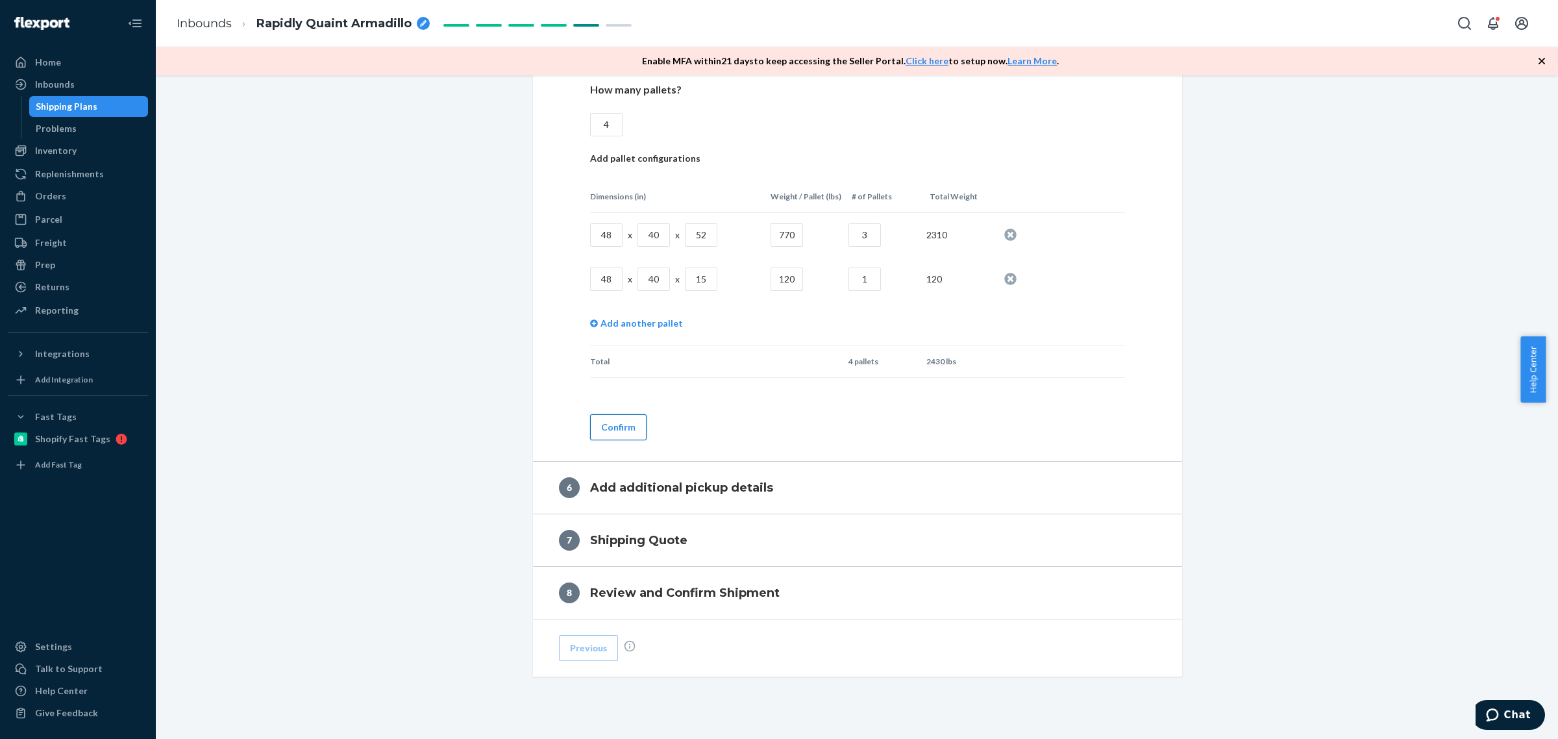
click at [604, 430] on button "Confirm" at bounding box center [618, 427] width 56 height 26
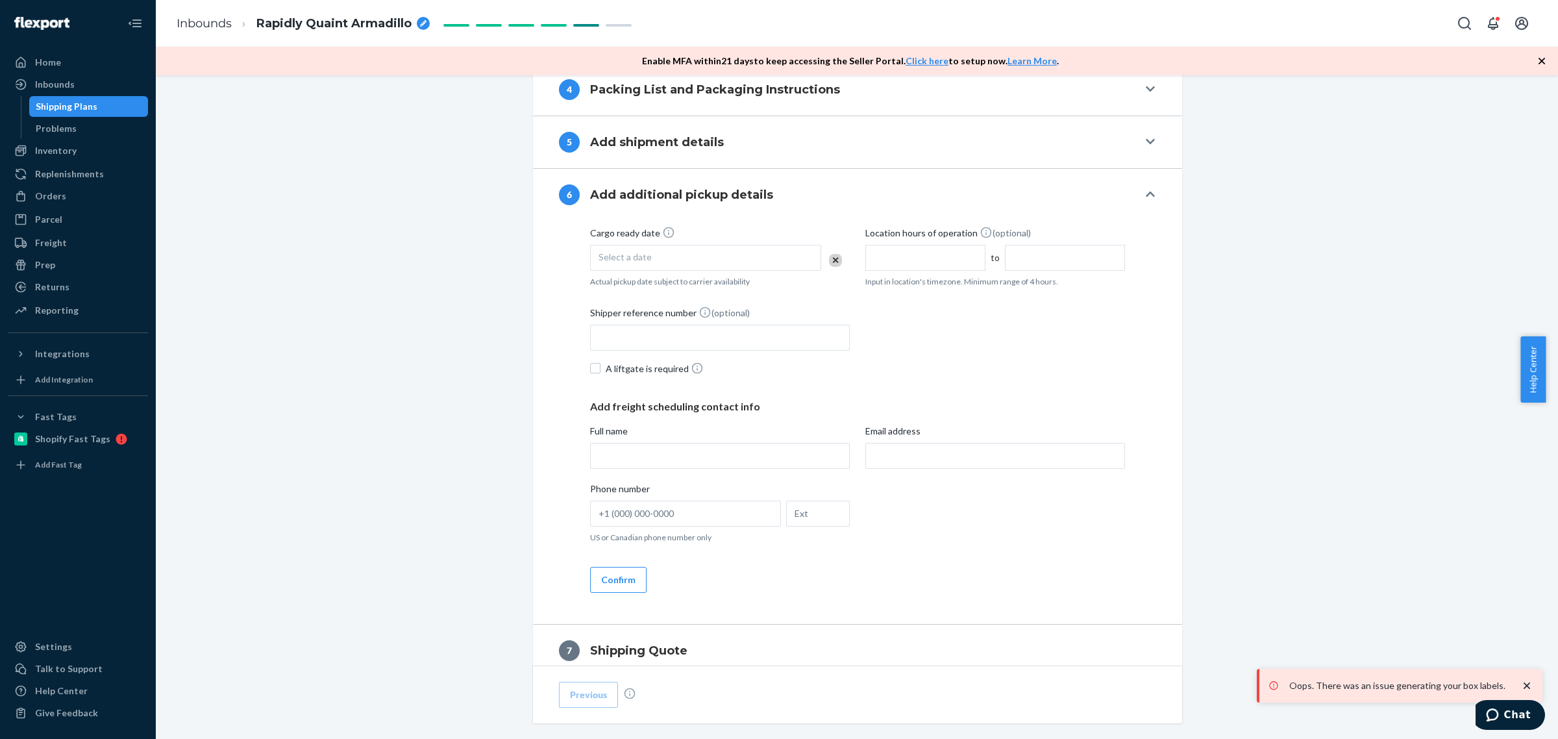
scroll to position [621, 0]
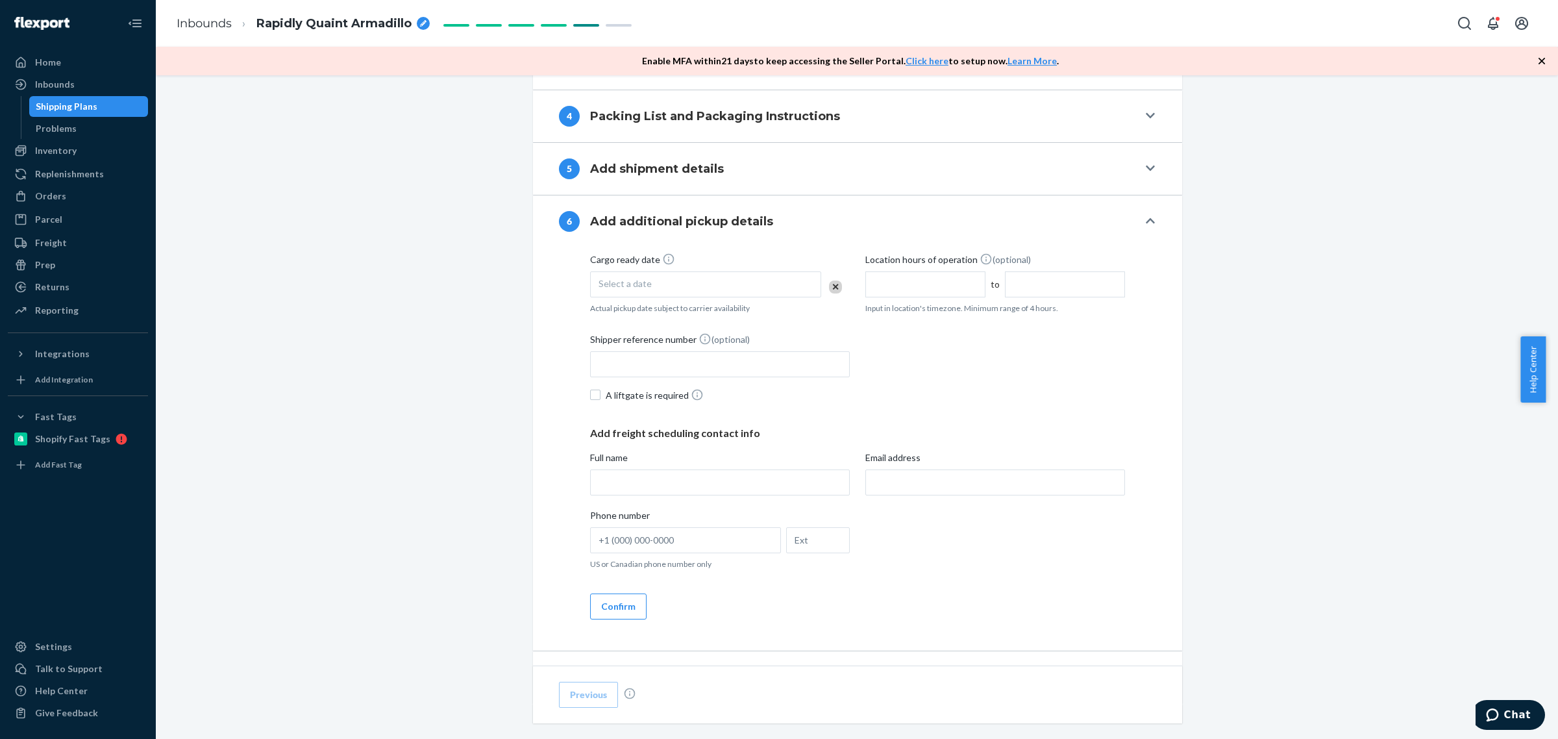
click at [654, 286] on div "Select a date" at bounding box center [705, 284] width 231 height 26
click at [754, 434] on abbr "26" at bounding box center [750, 434] width 9 height 10
click at [924, 281] on input "text" at bounding box center [925, 284] width 120 height 26
type input "8:00 AM"
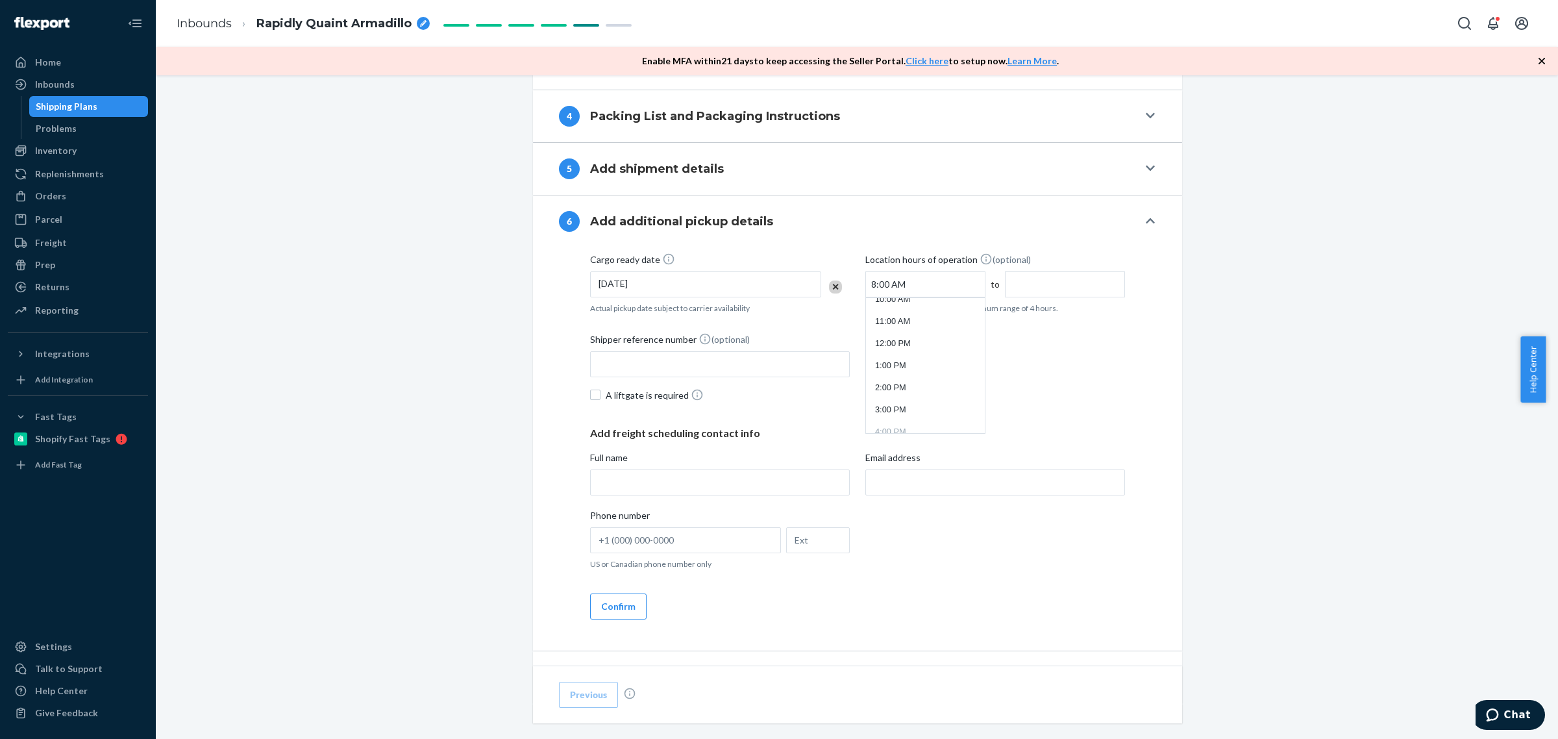
type input "12:00 PM"
click at [1029, 289] on input "12:00 PM" at bounding box center [1065, 284] width 120 height 26
click at [1162, 288] on div "Cargo ready date 9/26/2025 Actual pickup date subject to carrier availability L…" at bounding box center [857, 448] width 649 height 403
drag, startPoint x: 601, startPoint y: 359, endPoint x: 643, endPoint y: 365, distance: 42.7
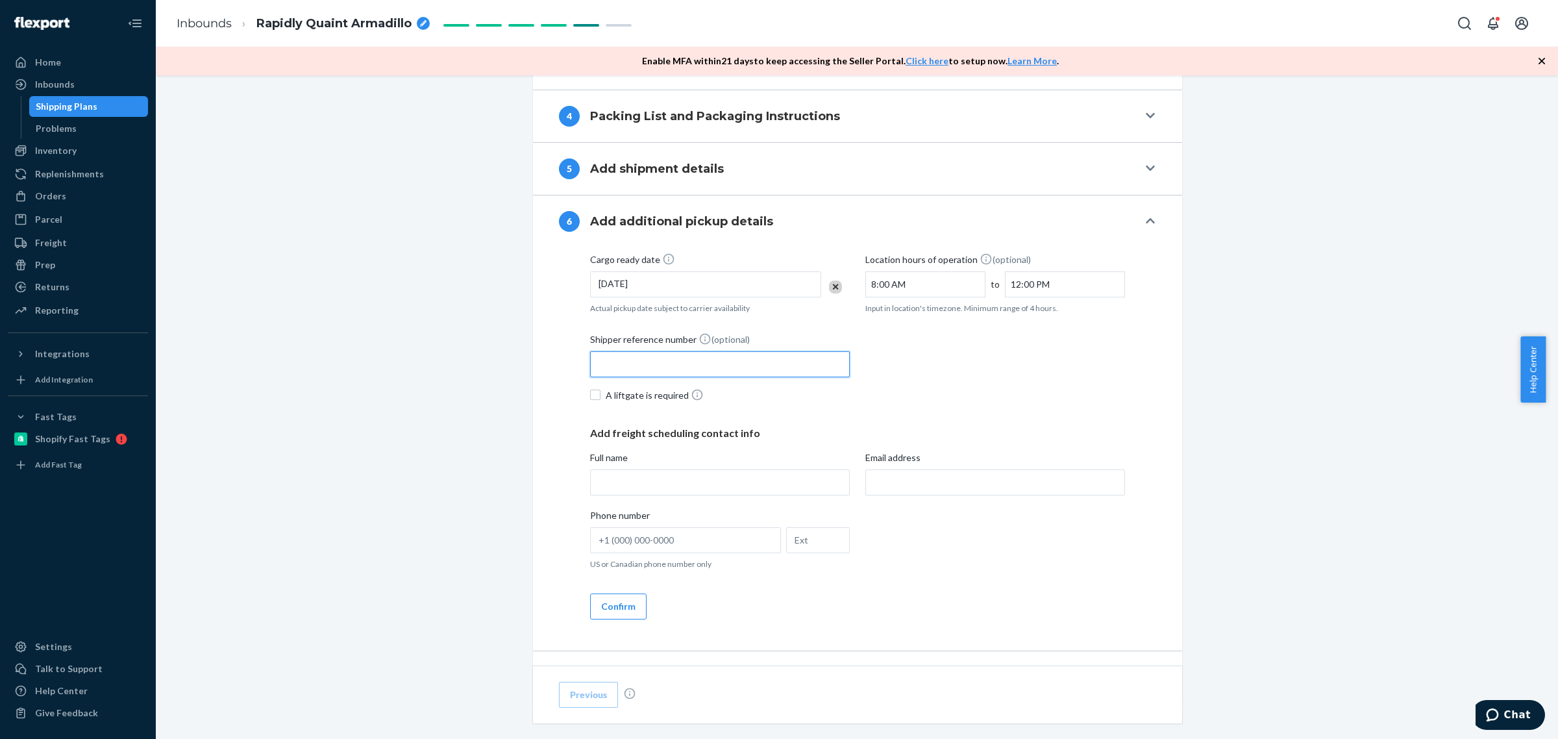
click at [601, 359] on input "Shipper reference number (optional)" at bounding box center [720, 364] width 260 height 26
paste input "2025-11430-00"
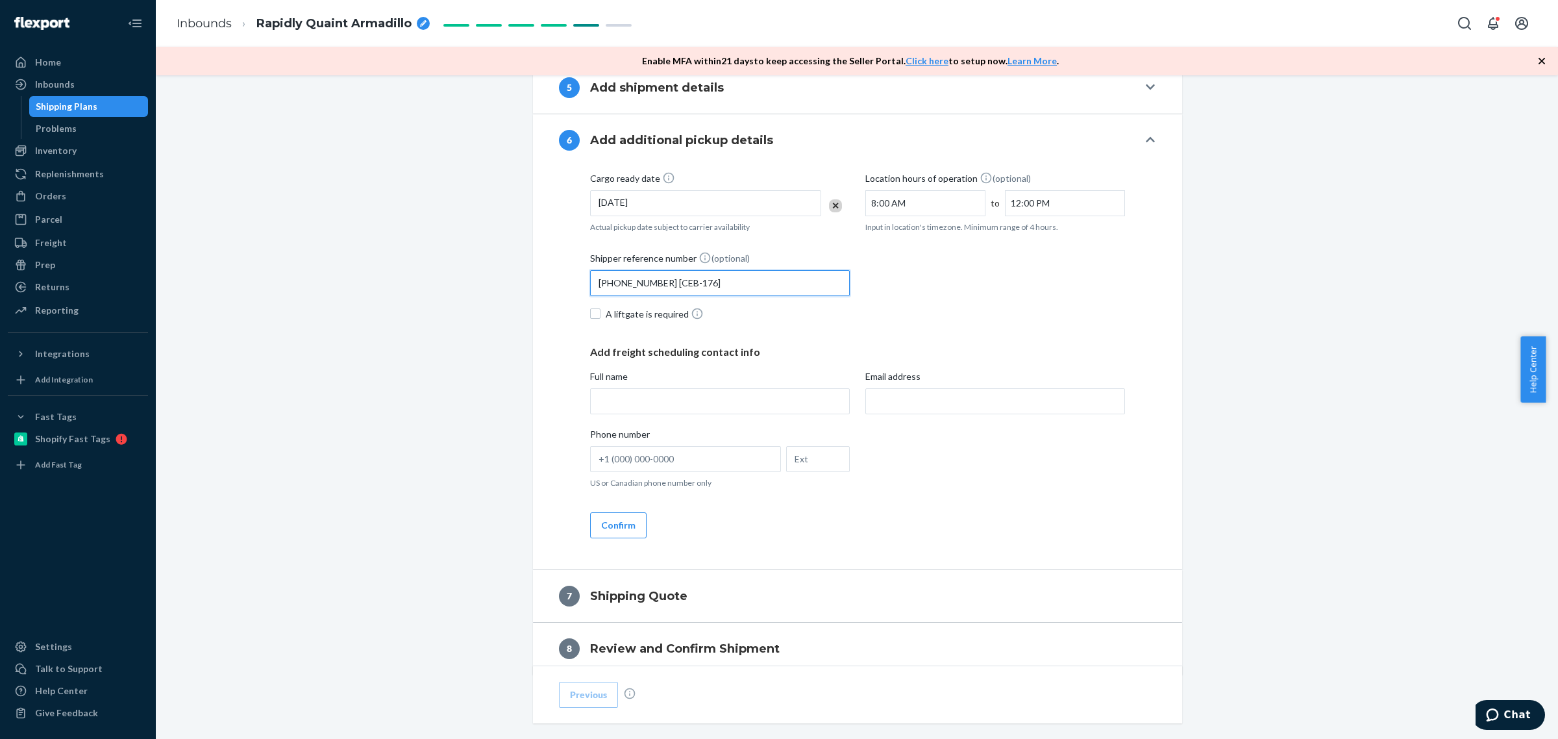
type input "2025-11430-00 [CEB-176]"
click at [681, 402] on input "Full name" at bounding box center [720, 401] width 260 height 26
click at [477, 378] on div "Shipment In draft Shipment details Contains 1 SKU and 4104 Units Ship from Cata…" at bounding box center [856, 106] width 1382 height 1427
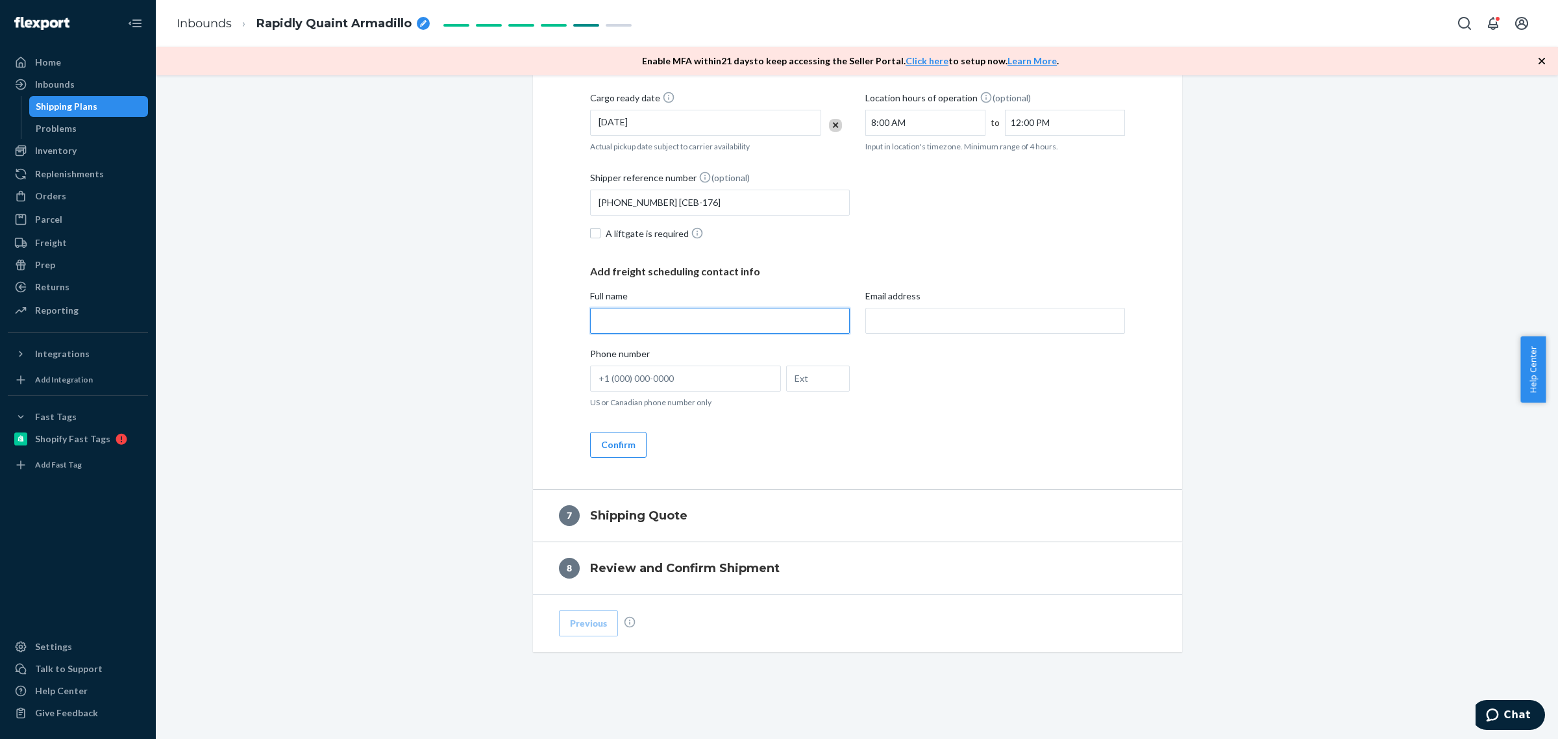
click at [633, 313] on input "Full name" at bounding box center [720, 321] width 260 height 26
type input "L"
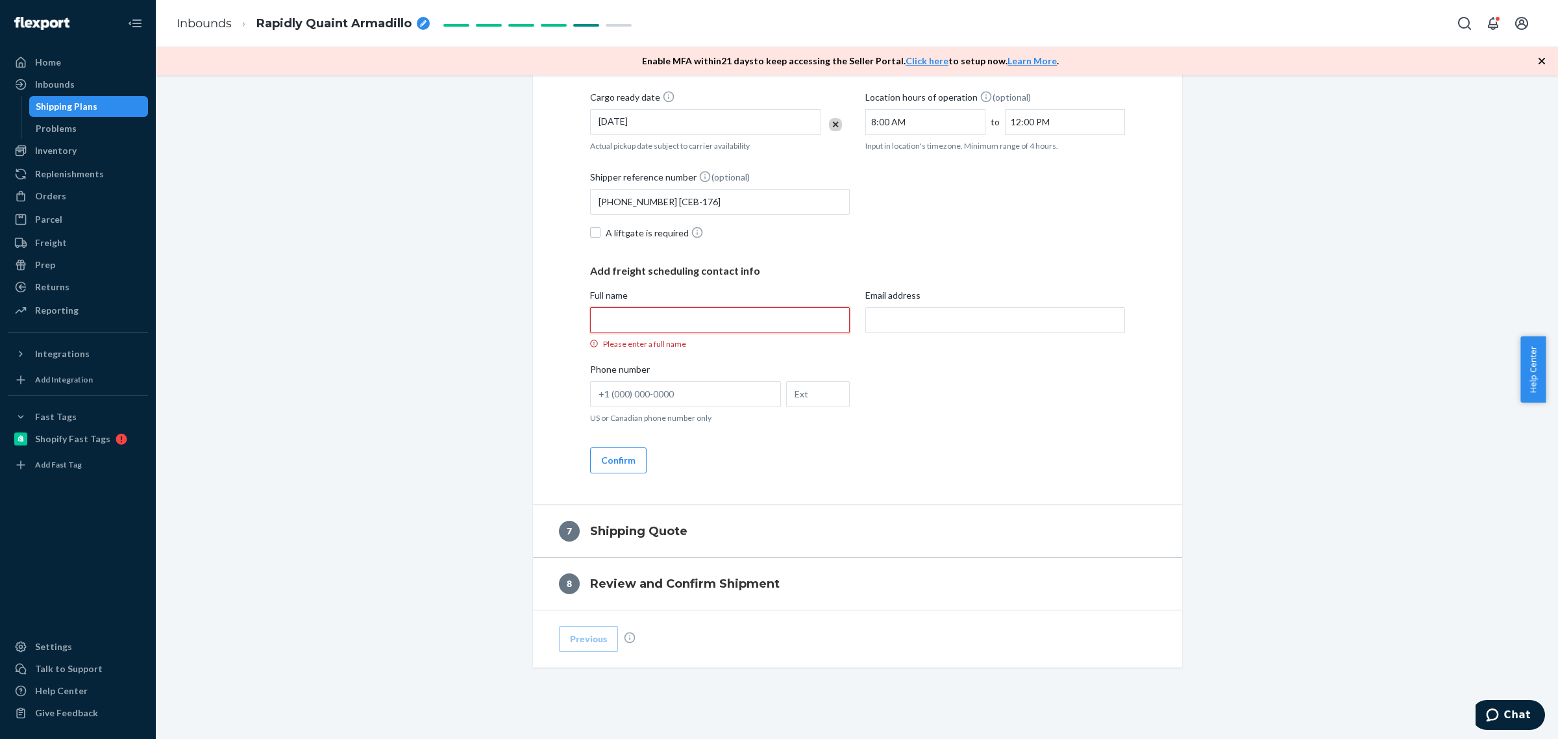
type input "B"
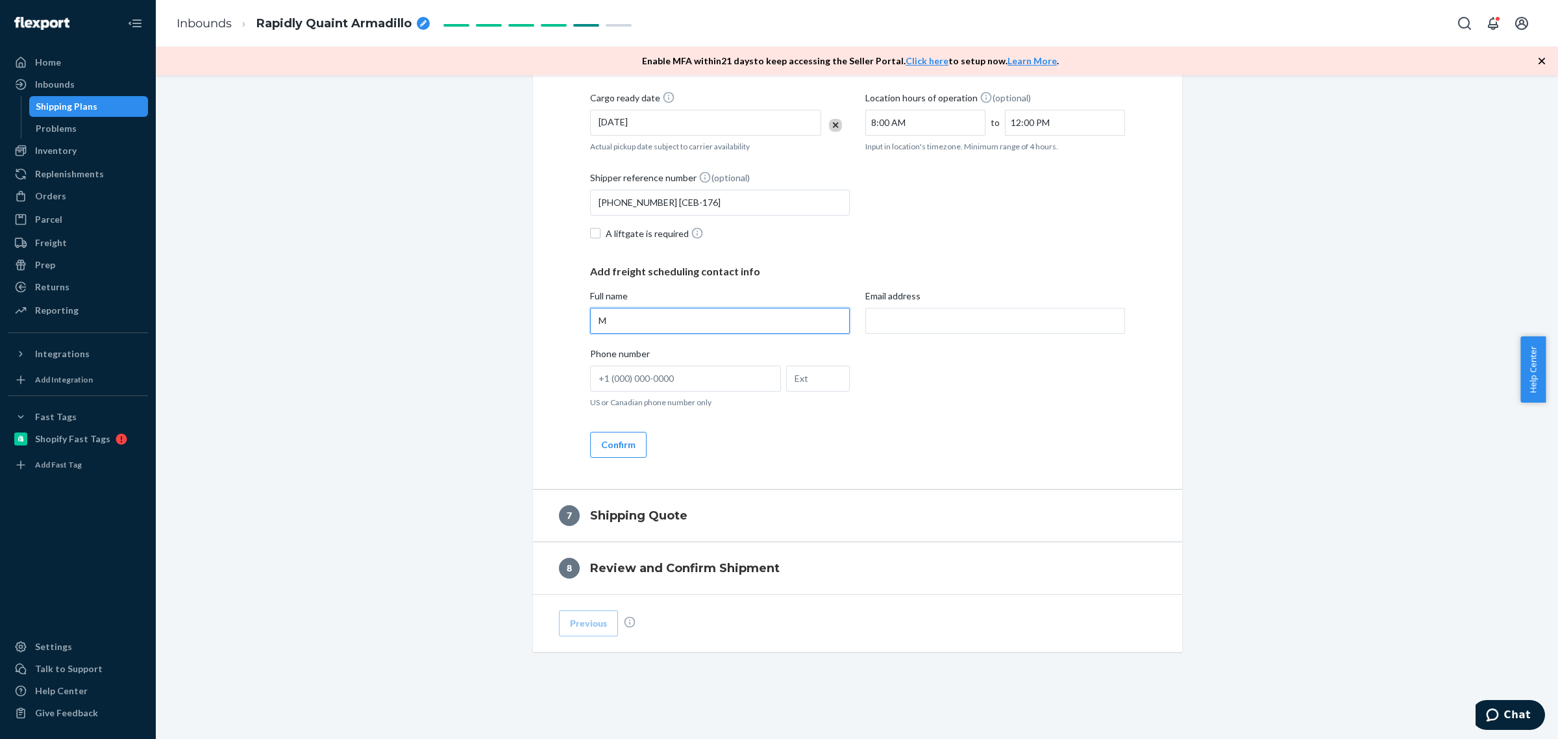
type input "Micah Moffett"
type input "M"
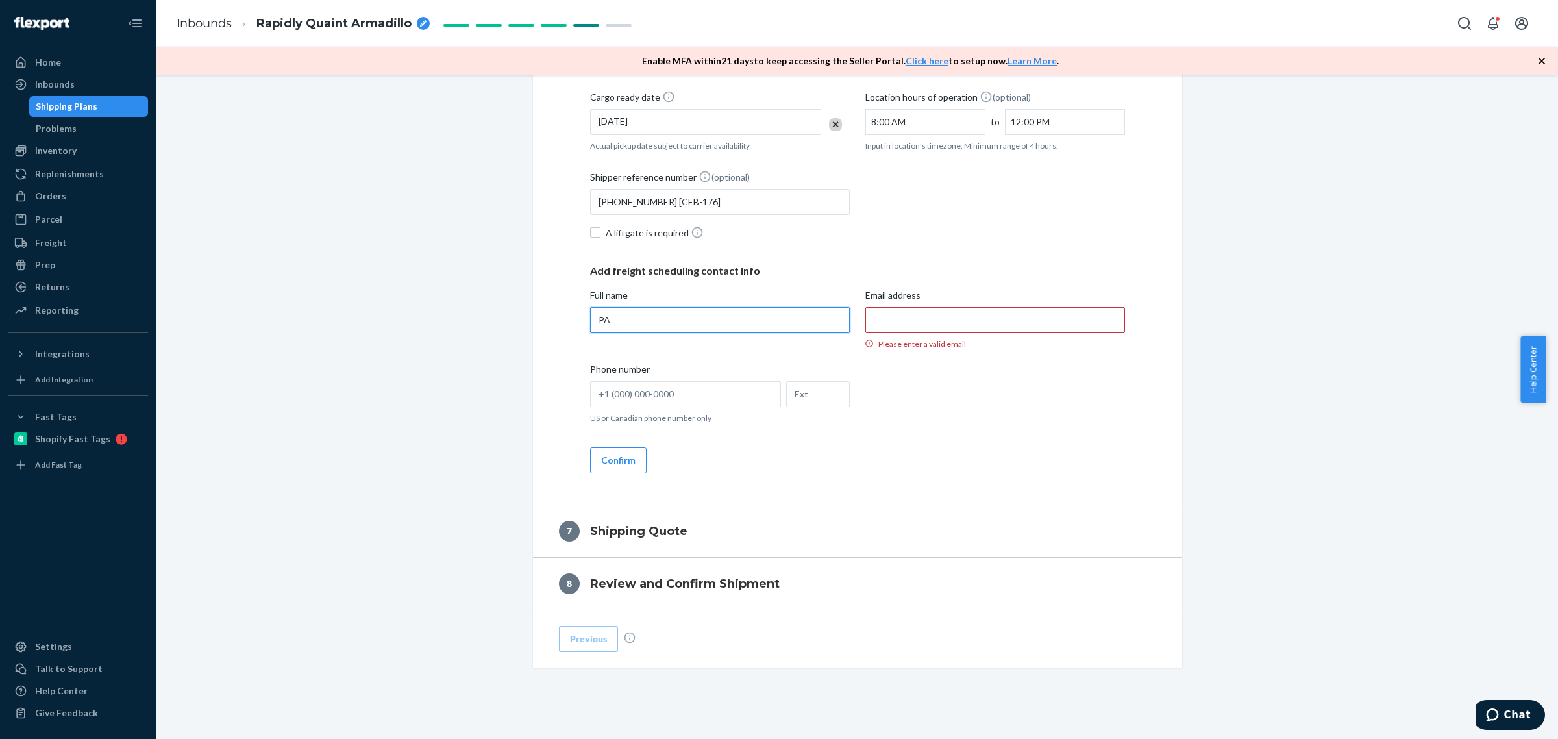
type input "P"
type input "Kim Brown"
type input "kim.brown@catalystnutra.com"
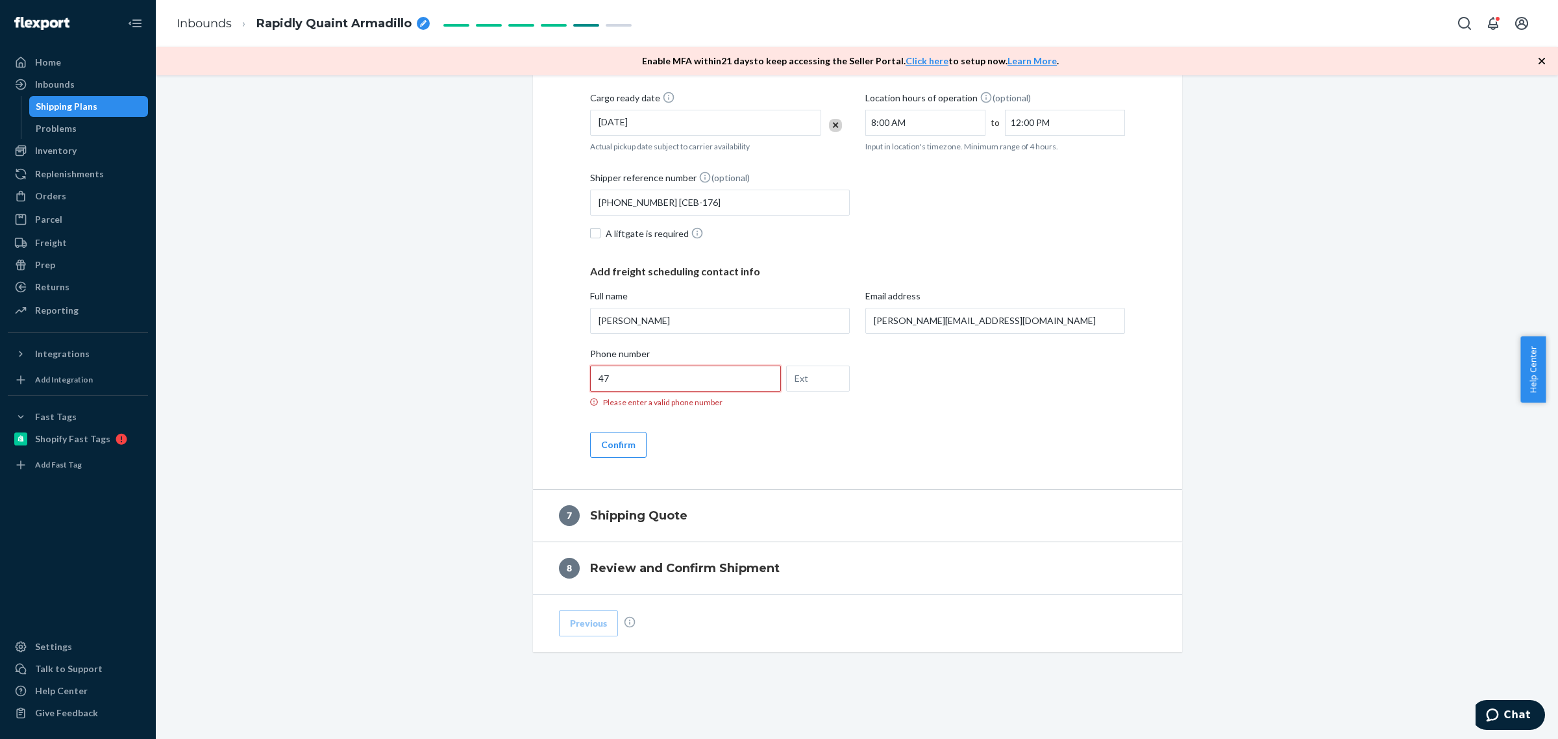
type input "4"
type input "0"
type input "4"
type input "(470) 839-8791"
type input "120"
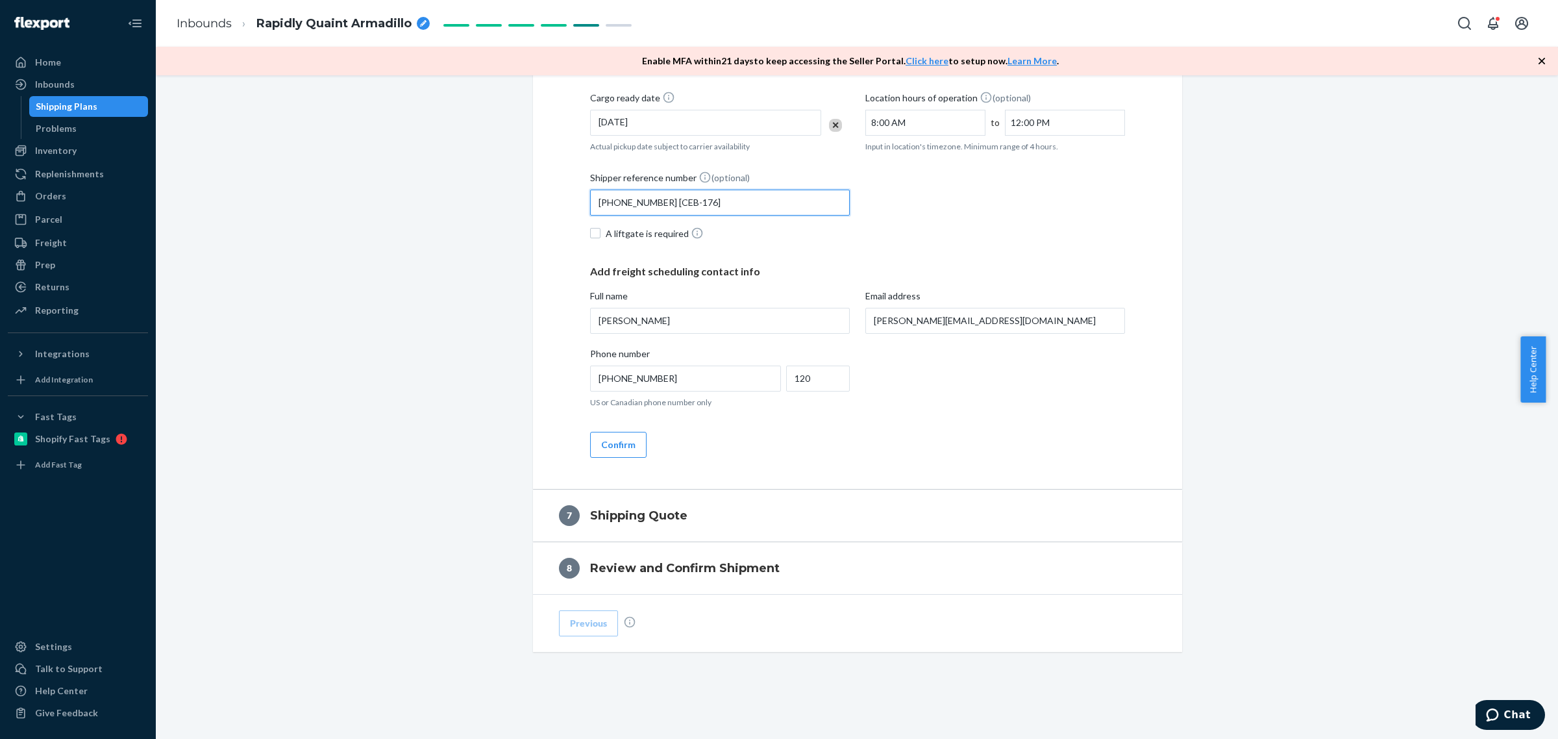
click at [591, 204] on input "2025-11430-00 [CEB-176]" at bounding box center [720, 203] width 260 height 26
type input "Order # 2025-11430-00 [CEB-176]"
click at [617, 447] on button "Confirm" at bounding box center [618, 445] width 56 height 26
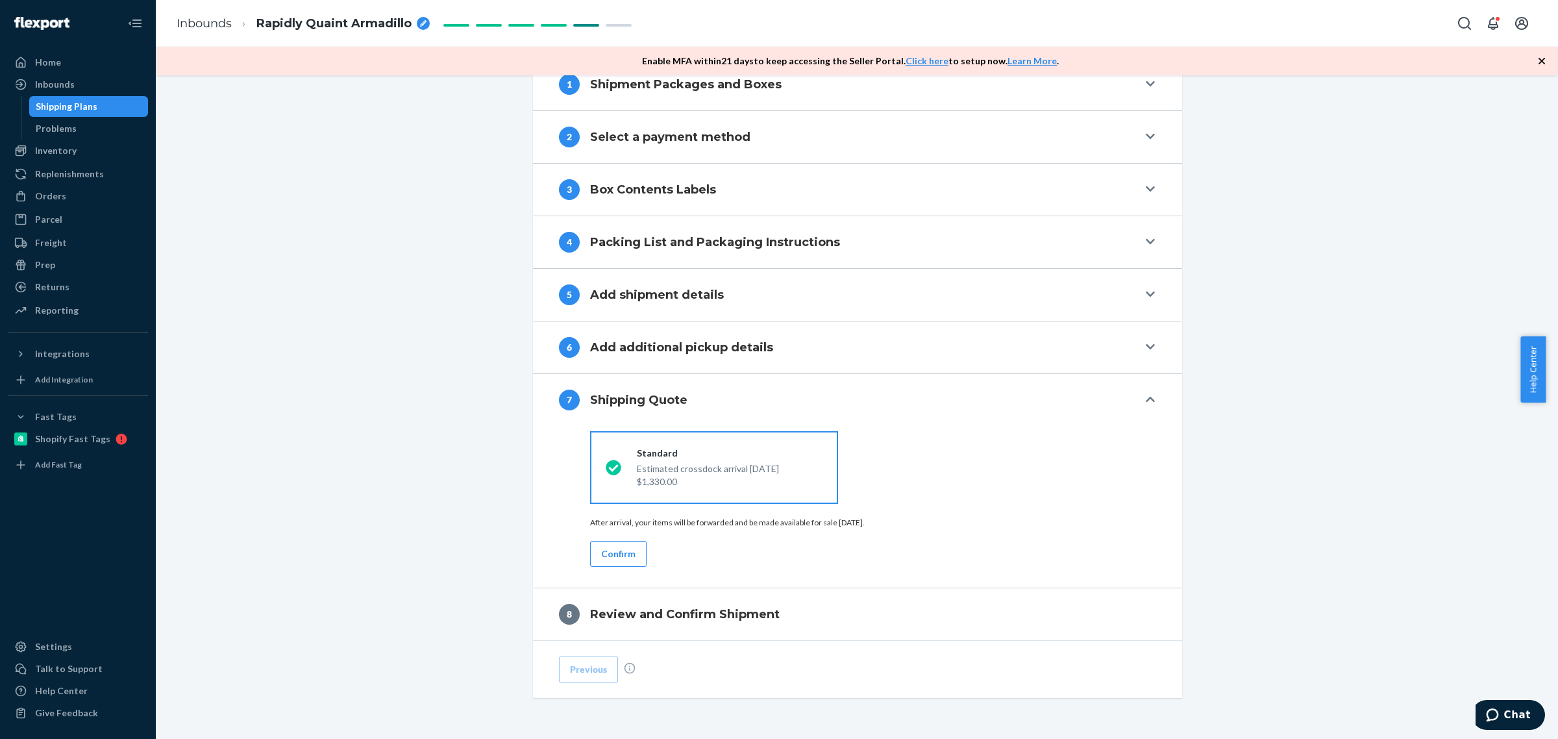
scroll to position [542, 0]
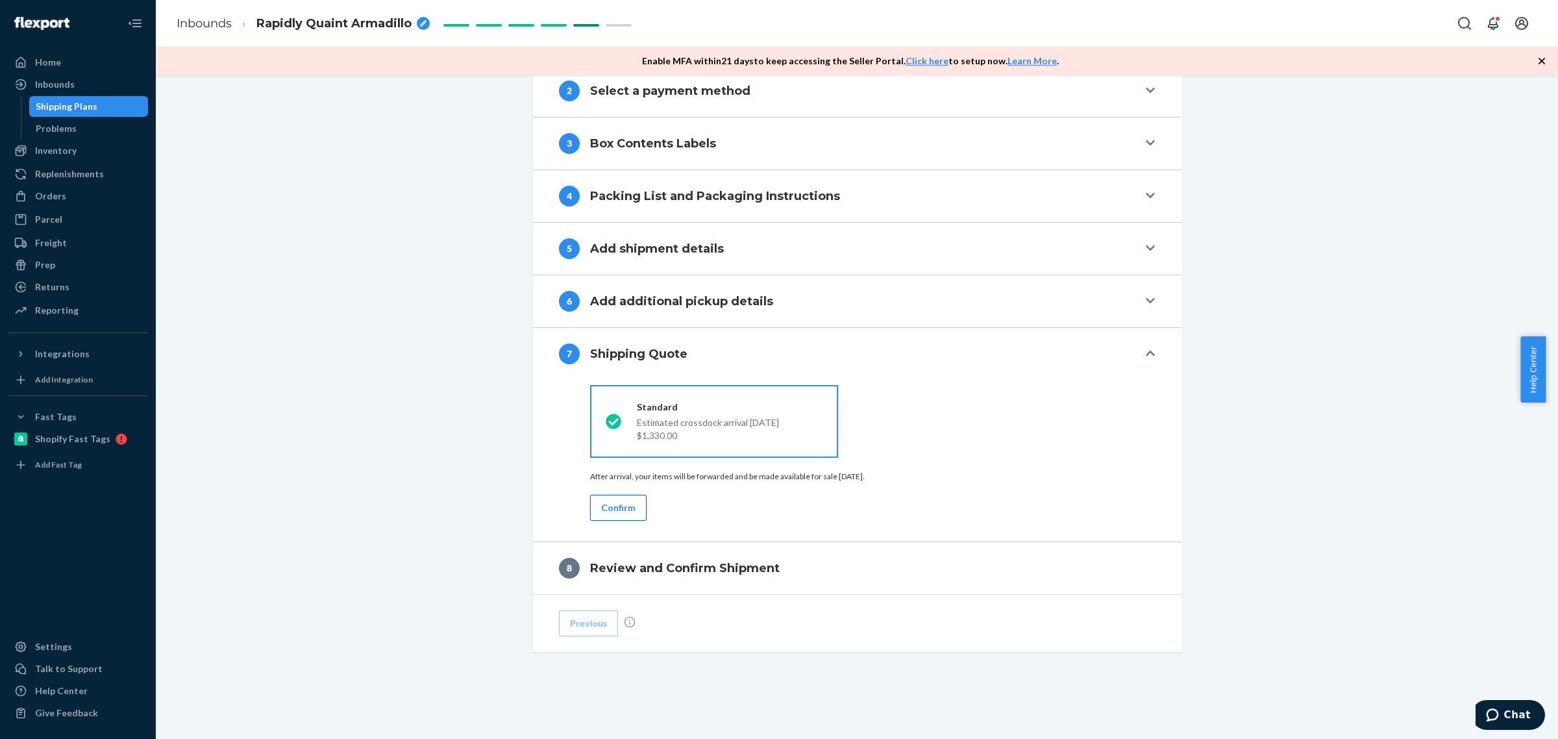
click at [609, 501] on button "Confirm" at bounding box center [618, 508] width 56 height 26
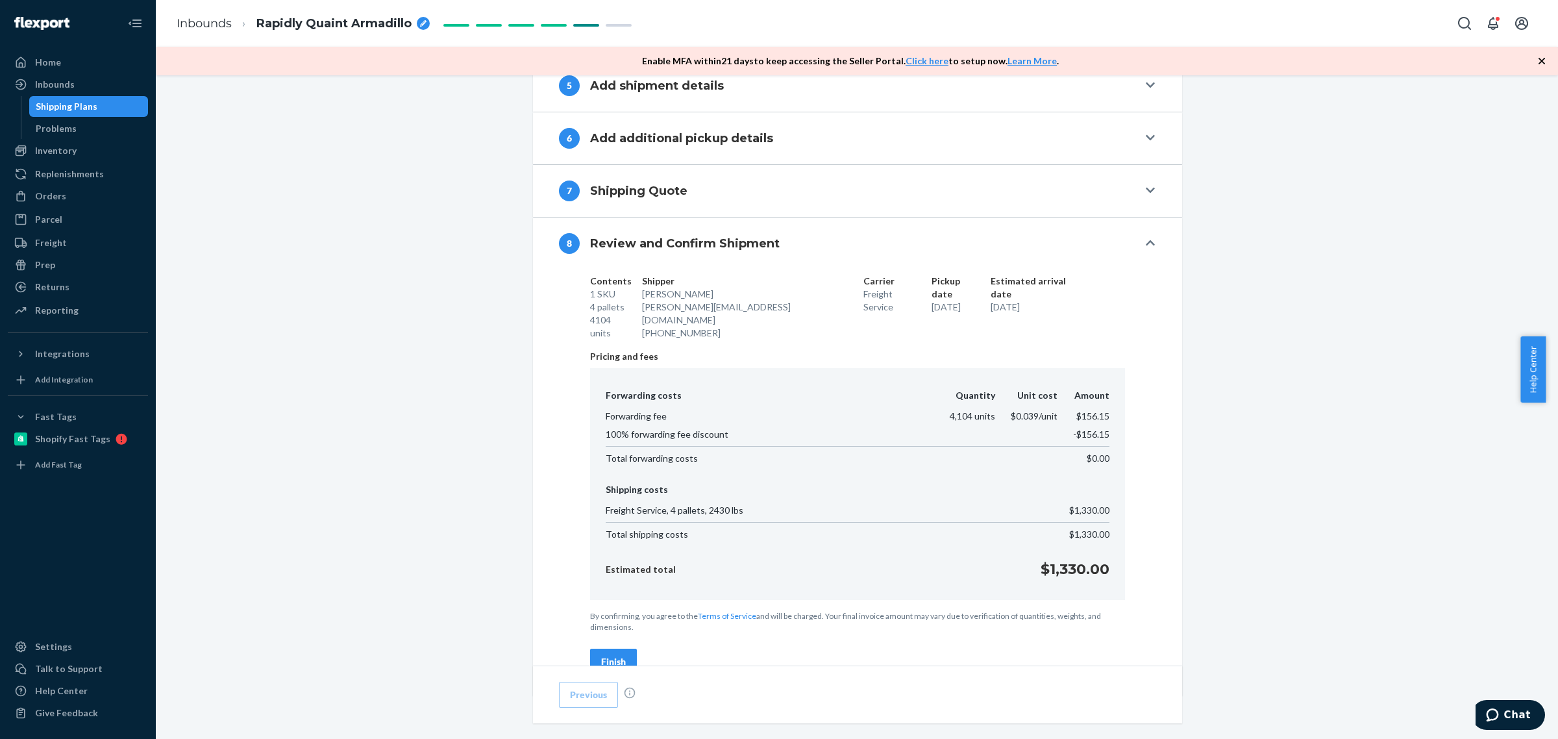
scroll to position [793, 0]
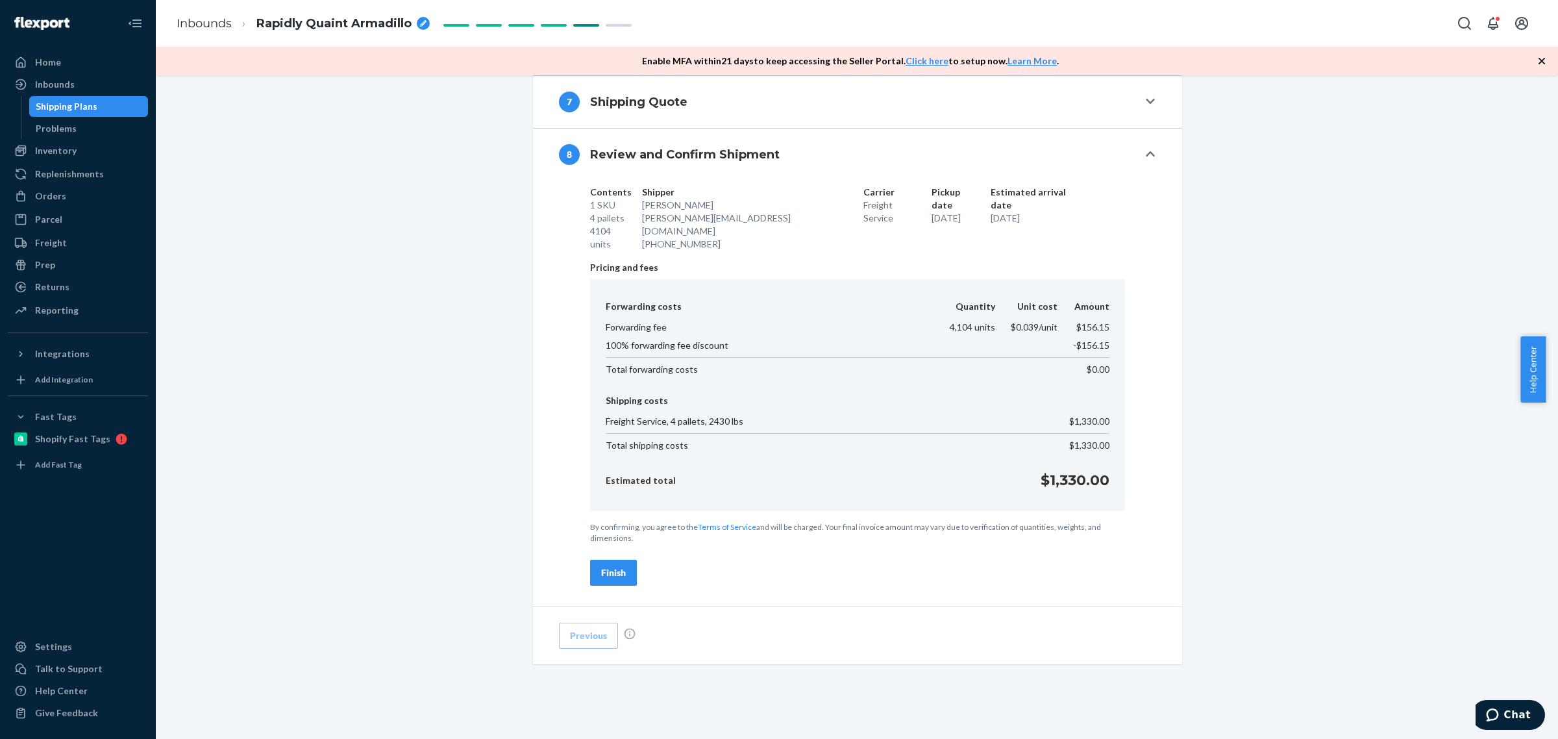
click at [611, 566] on div "Finish" at bounding box center [613, 572] width 25 height 13
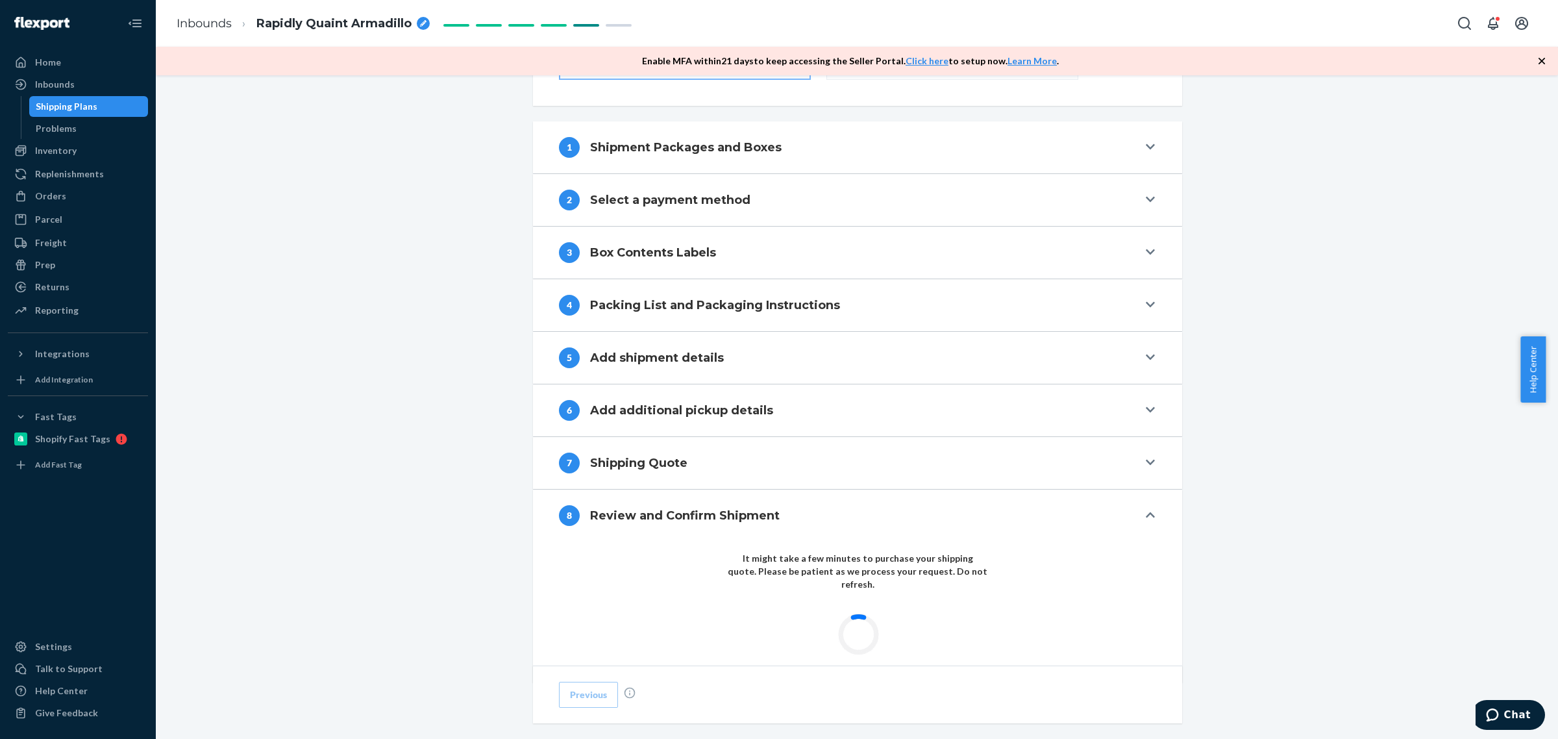
scroll to position [508, 0]
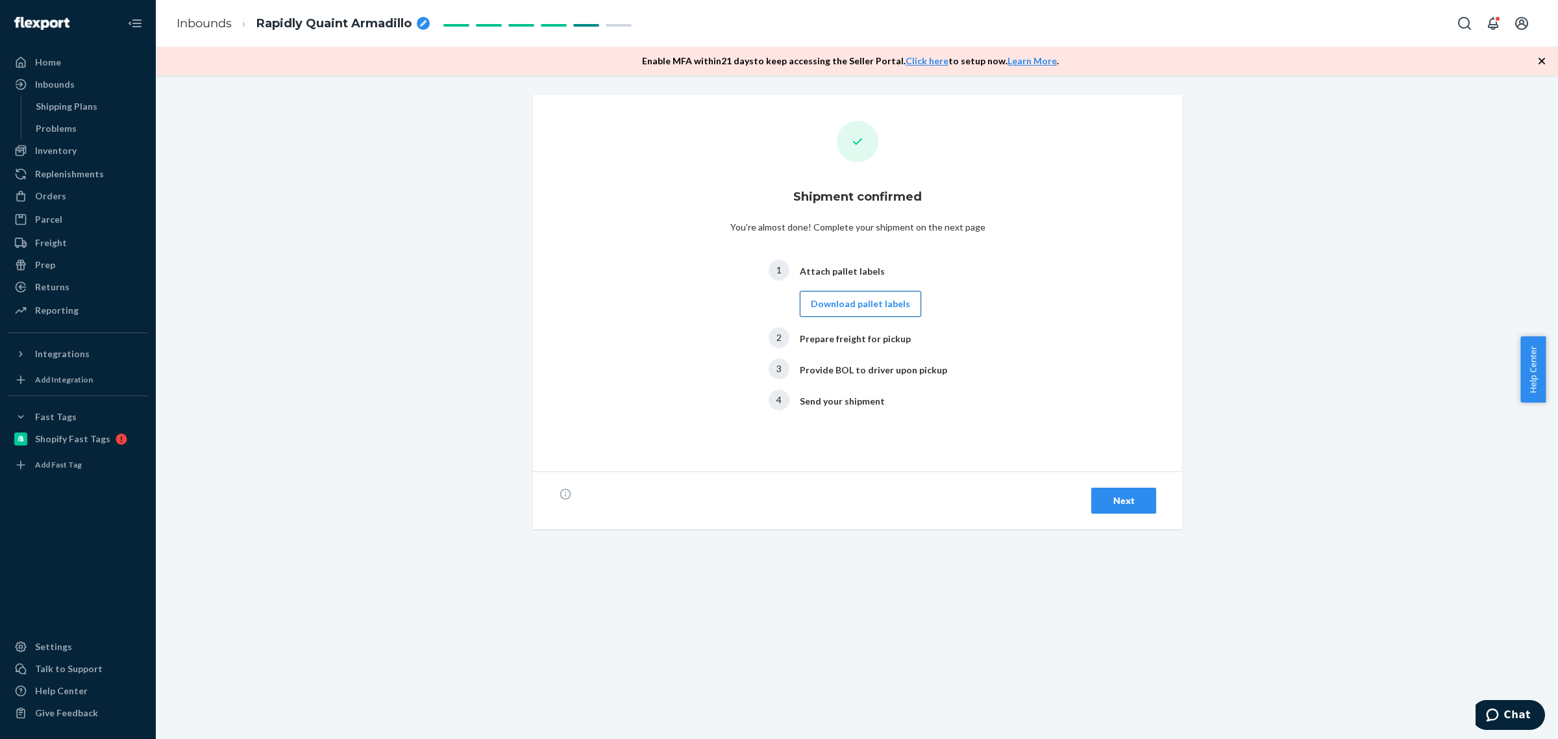
click at [874, 302] on button "Download pallet labels" at bounding box center [860, 304] width 121 height 26
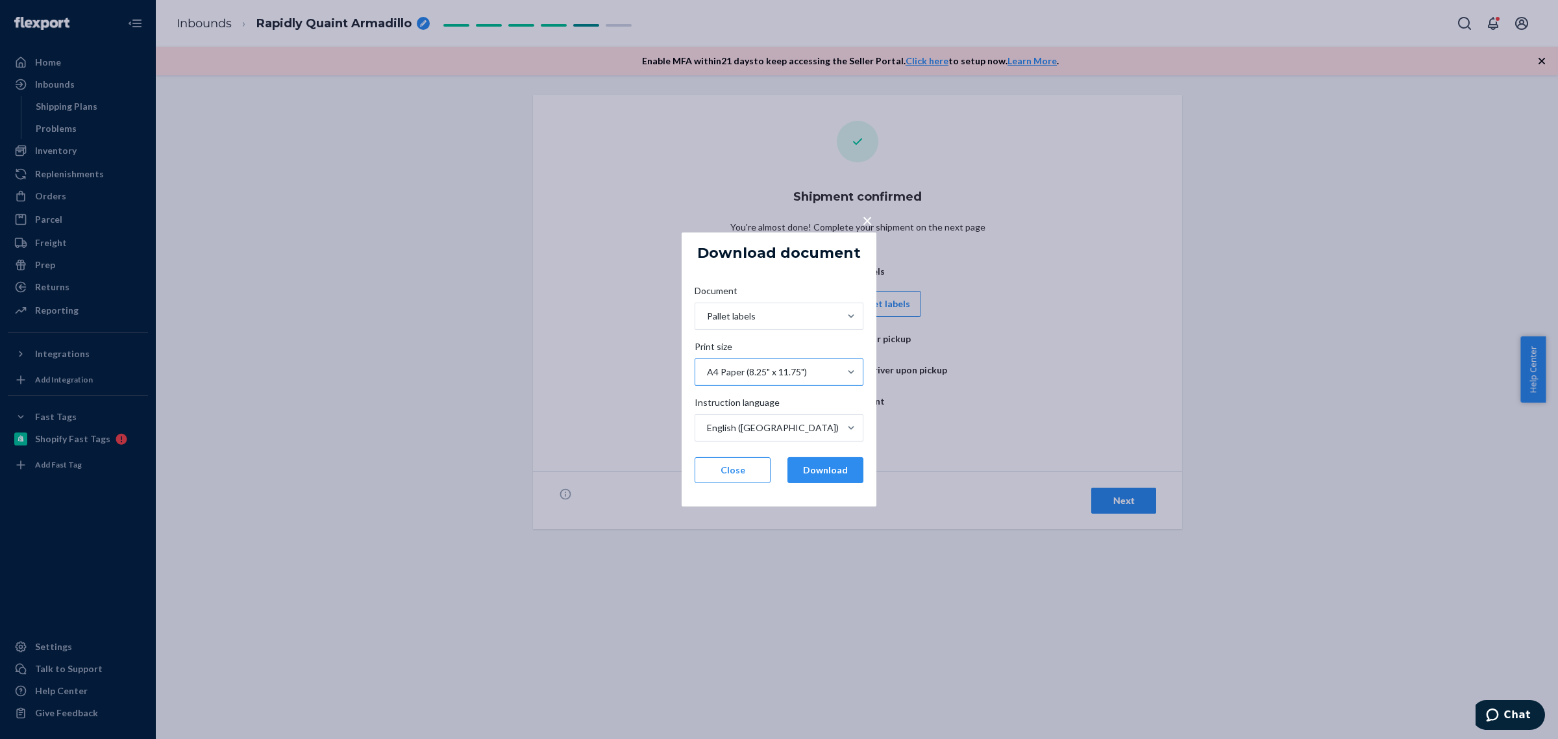
click at [799, 368] on div "A4 Paper (8.25" x 11.75")" at bounding box center [757, 371] width 100 height 13
click at [707, 368] on input "Print size A4 Paper (8.25" x 11.75")" at bounding box center [705, 371] width 1 height 13
click at [799, 368] on div "A4 Paper (8.25" x 11.75")" at bounding box center [757, 371] width 100 height 13
click at [707, 368] on input "Print size 0 results available. Select is focused ,type to refine list, press D…" at bounding box center [705, 371] width 1 height 13
click at [818, 469] on button "Download" at bounding box center [825, 470] width 76 height 26
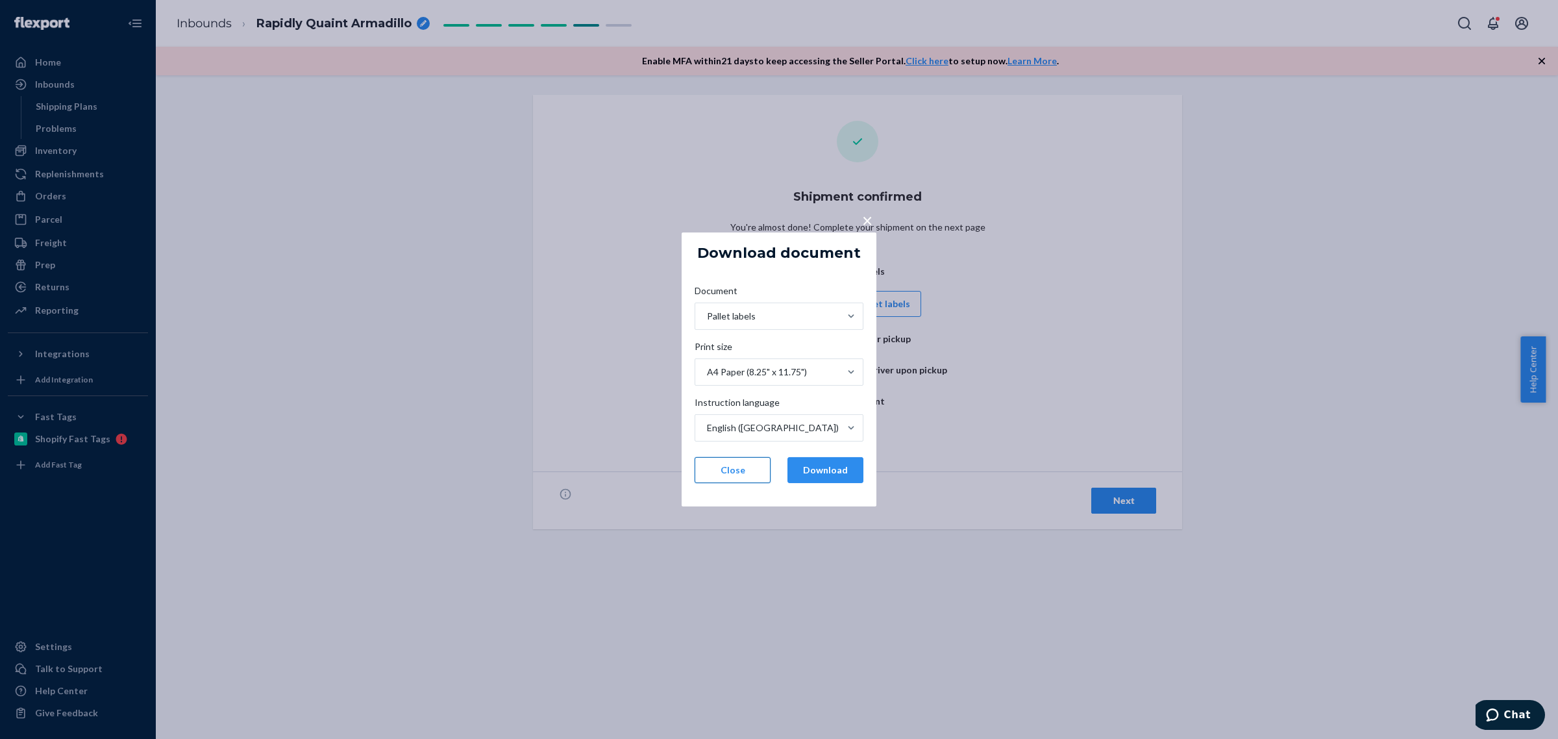
click at [715, 472] on button "Close" at bounding box center [732, 470] width 76 height 26
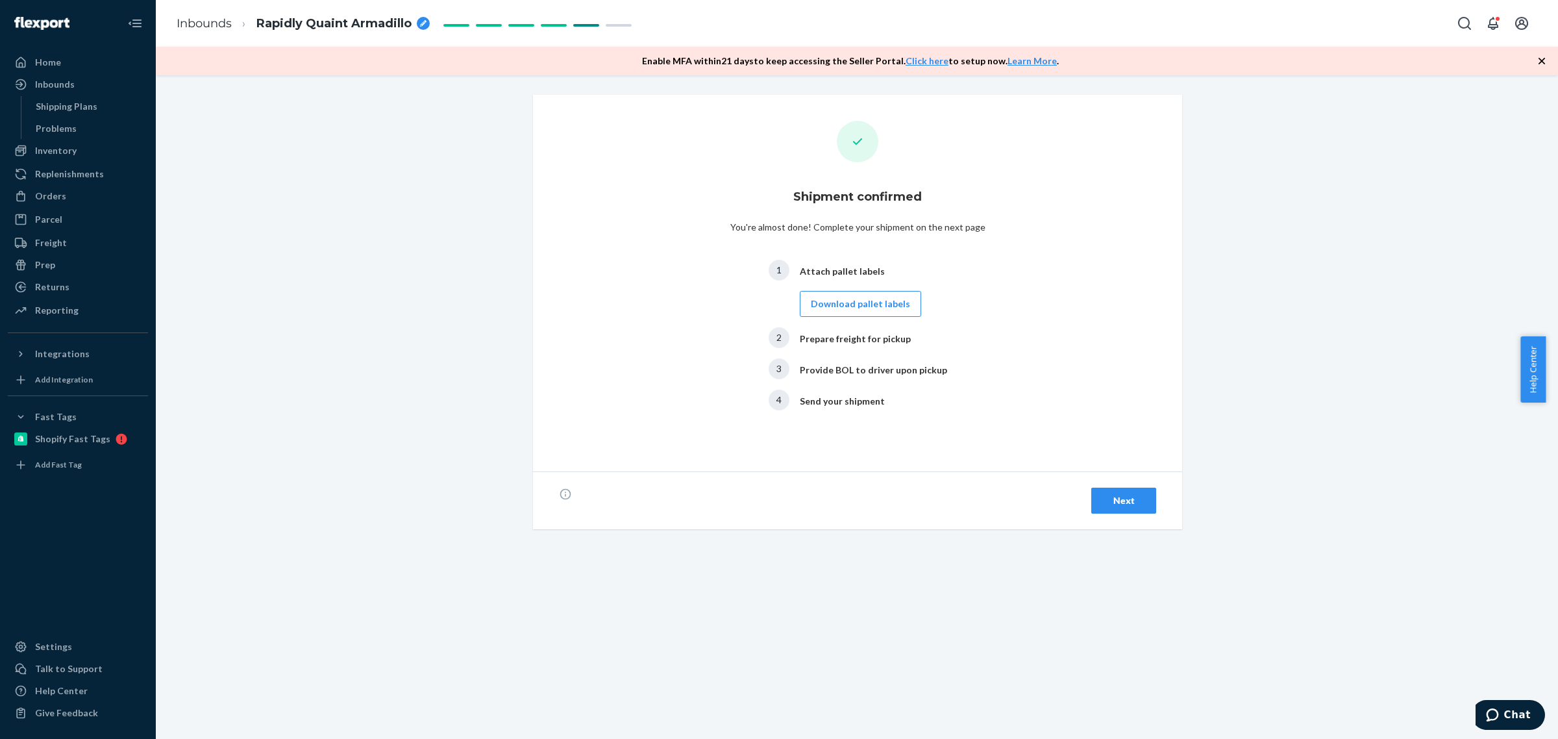
click at [1105, 503] on div "Next" at bounding box center [1123, 500] width 43 height 13
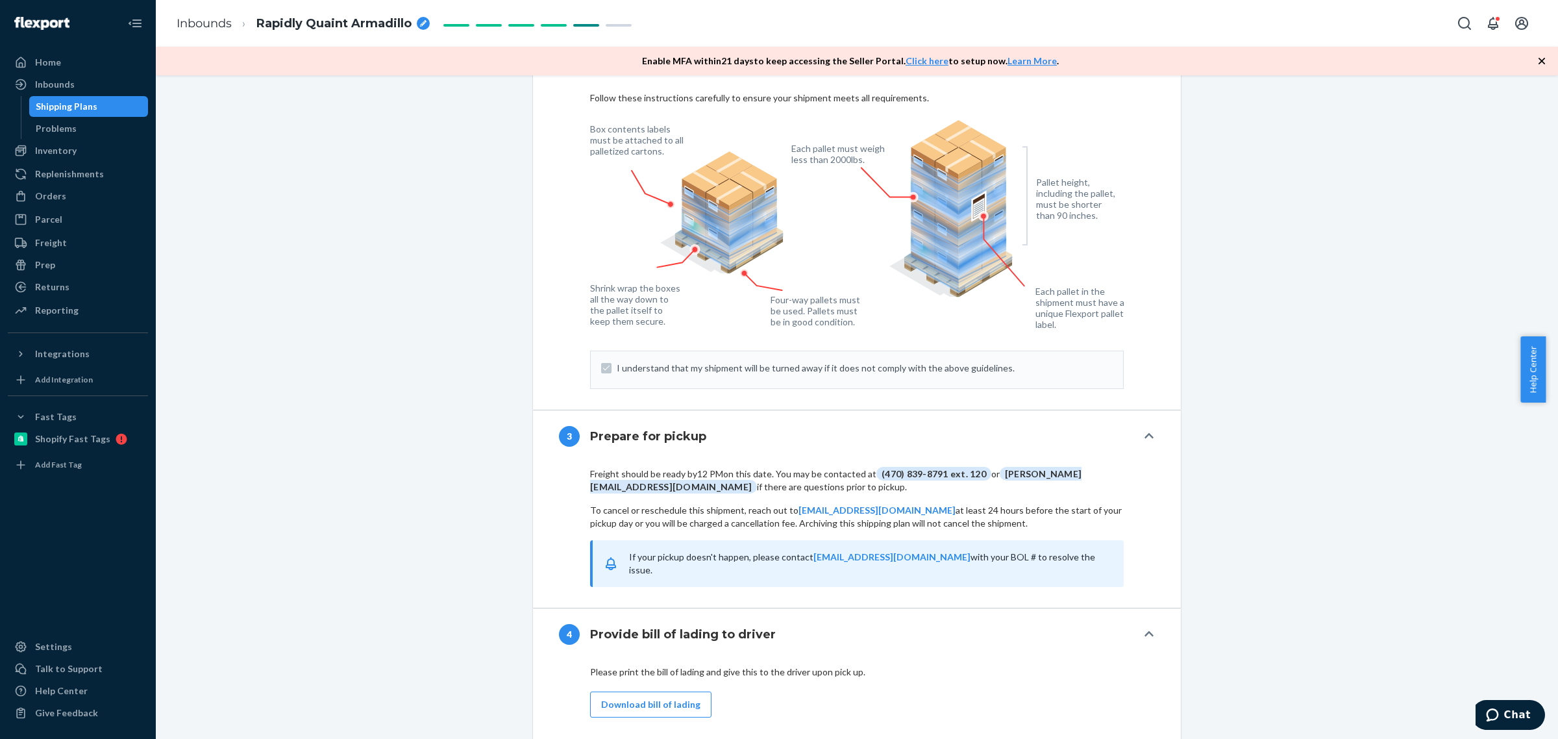
scroll to position [1352, 0]
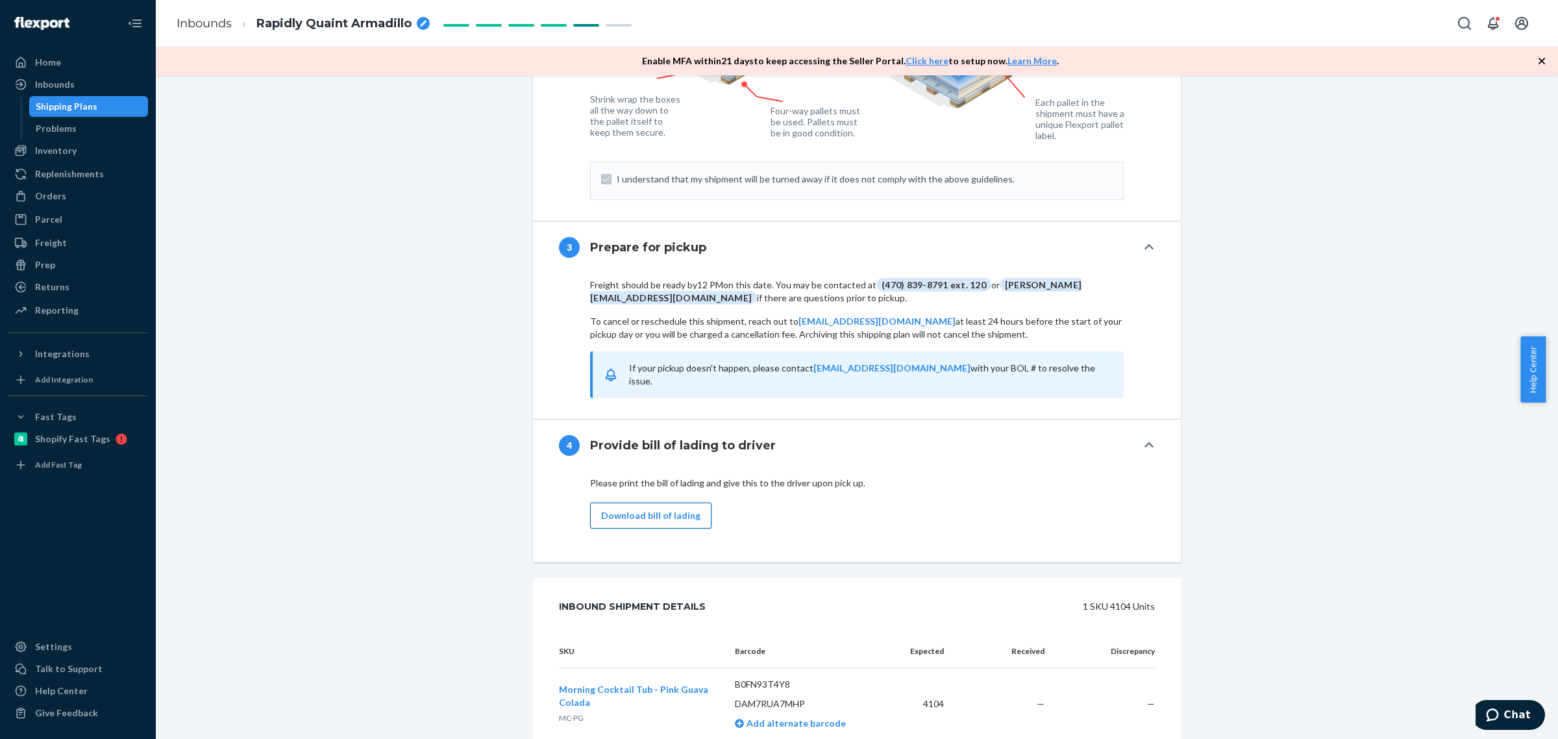
click at [612, 504] on button "Download bill of lading" at bounding box center [650, 515] width 121 height 26
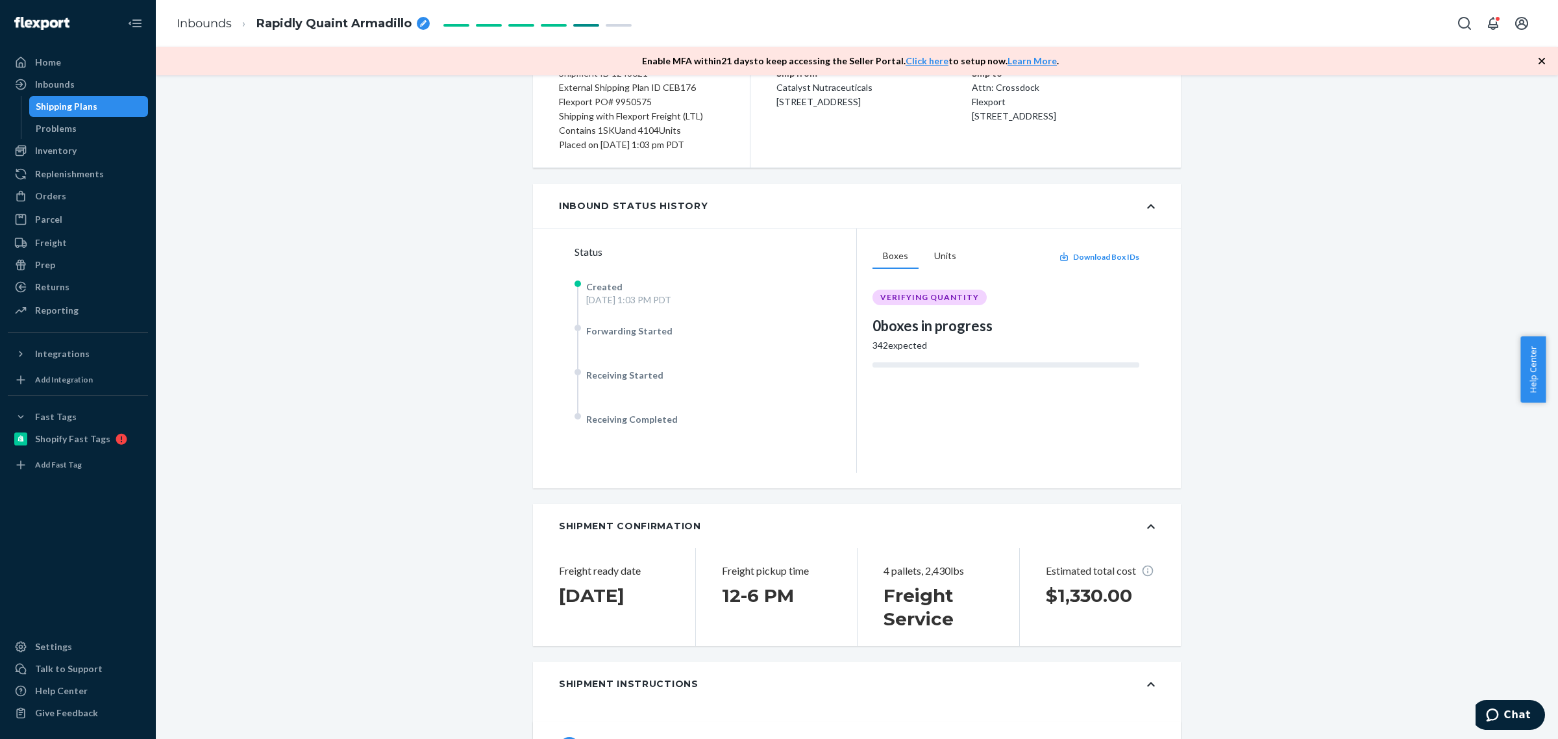
scroll to position [0, 0]
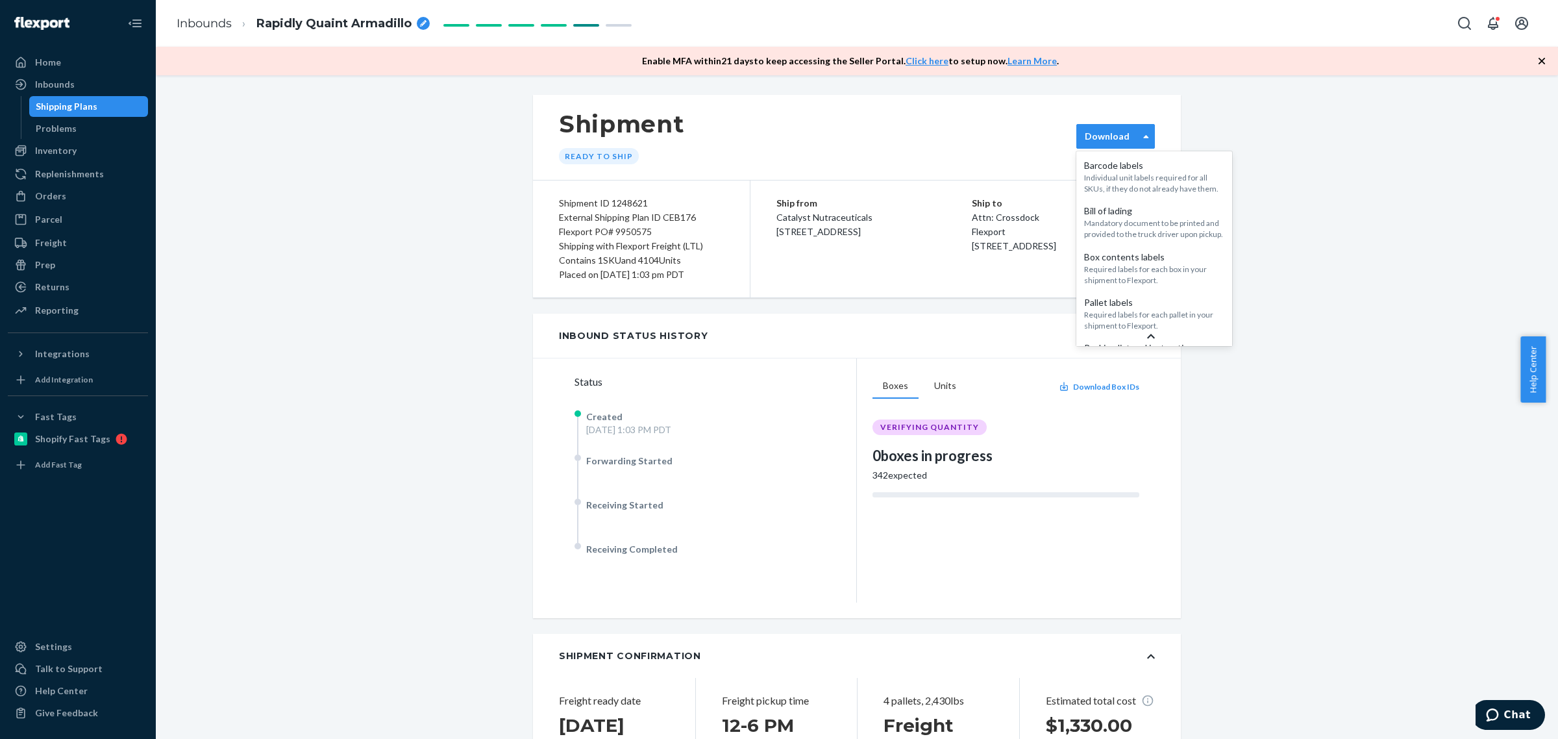
click at [1110, 136] on label "Download" at bounding box center [1106, 136] width 45 height 13
click at [1142, 238] on div "Mandatory document to be printed and provided to the truck driver upon pickup." at bounding box center [1154, 228] width 140 height 22
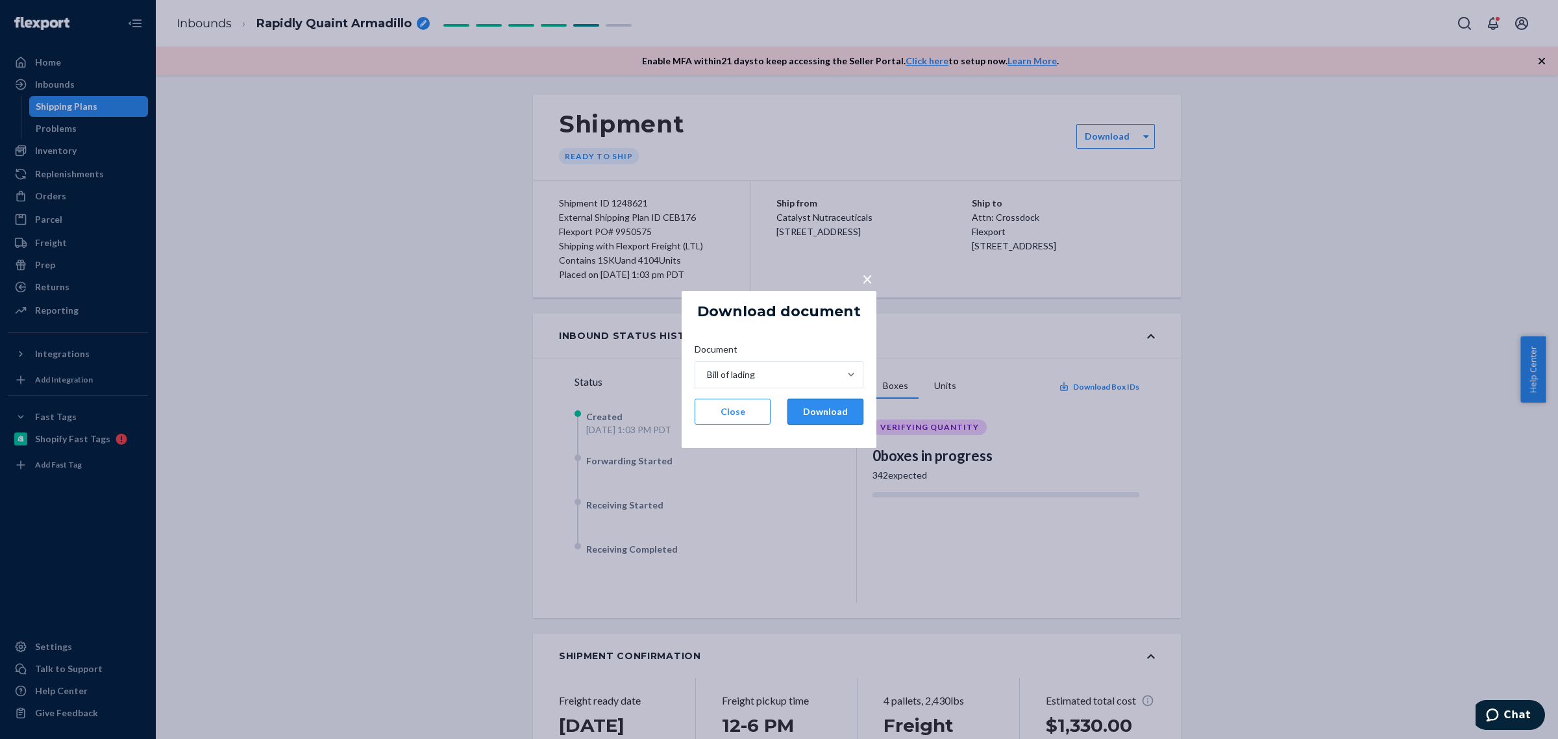
click at [812, 414] on button "Download" at bounding box center [825, 411] width 76 height 26
click at [729, 417] on button "Close" at bounding box center [732, 411] width 76 height 26
